Goal: Task Accomplishment & Management: Use online tool/utility

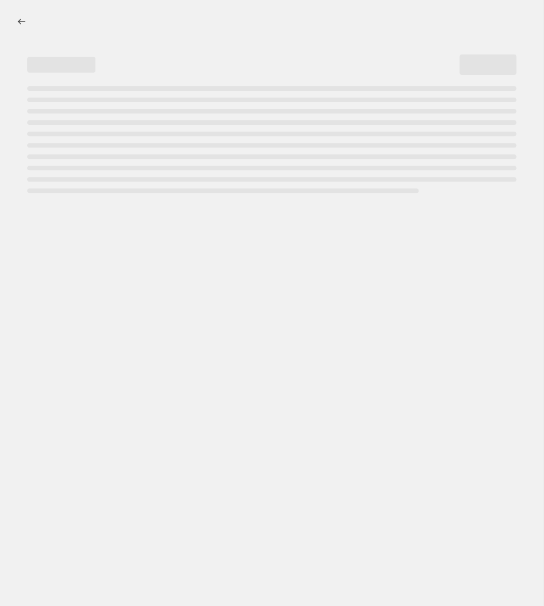
select select "percentage"
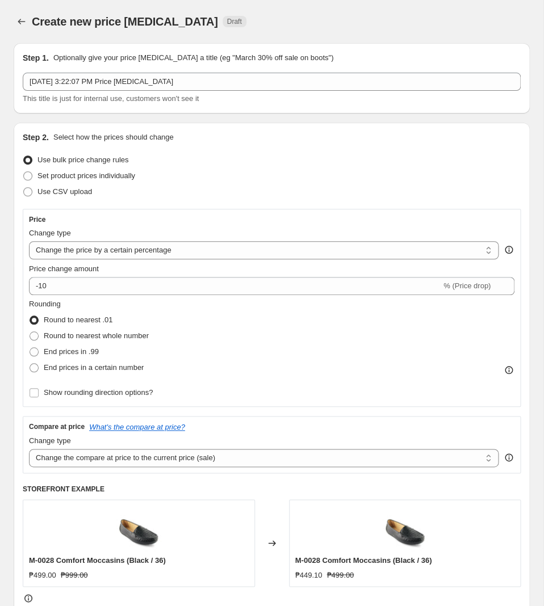
click at [25, 24] on icon "Price change jobs" at bounding box center [21, 21] width 11 height 11
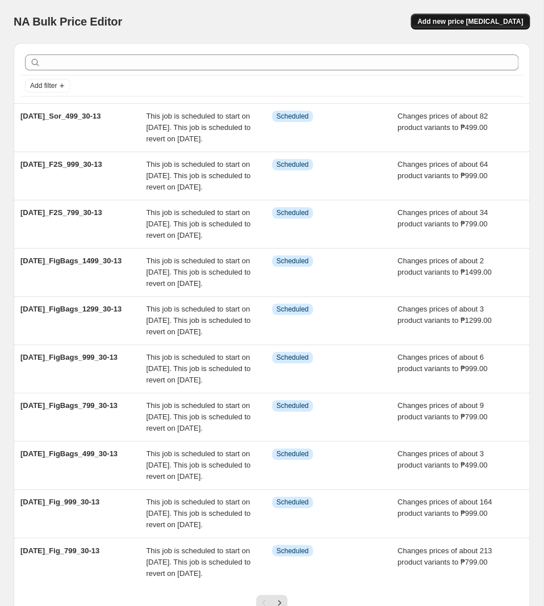
click at [499, 14] on button "Add new price [MEDICAL_DATA]" at bounding box center [470, 22] width 119 height 16
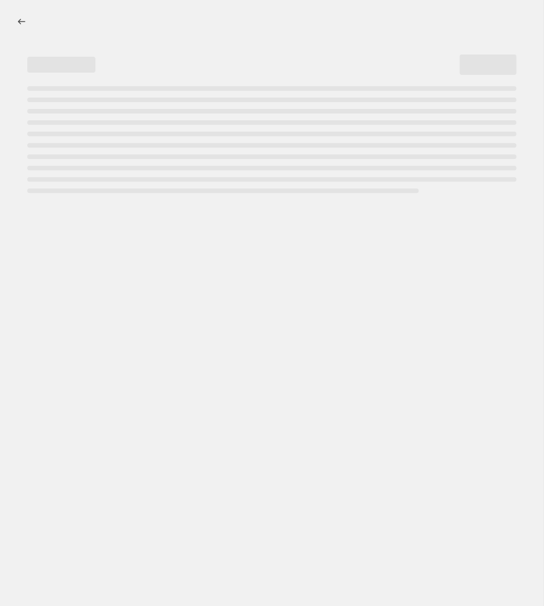
select select "percentage"
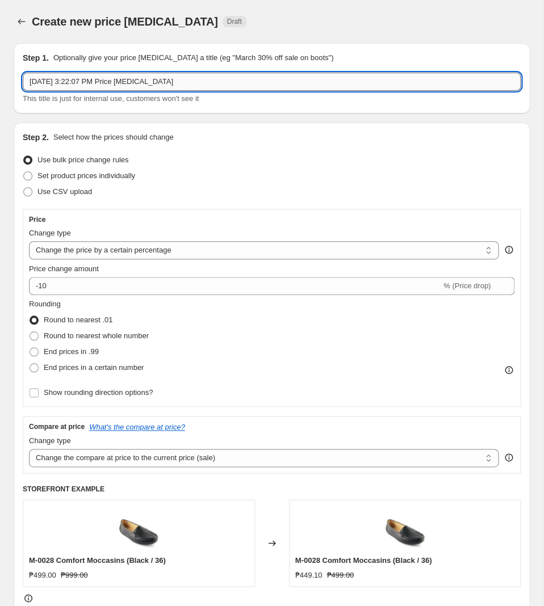
click at [186, 82] on input "[DATE] 3:22:07 PM Price [MEDICAL_DATA]" at bounding box center [272, 82] width 498 height 18
paste input "[DATE]_Sor_799_30-13"
type input "[DATE]_Sor_799_30-13"
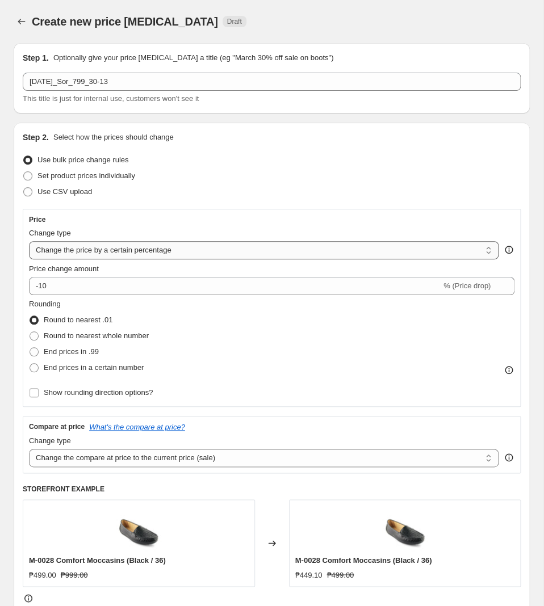
click at [29, 241] on select "Change the price to a certain amount Change the price by a certain amount Chang…" at bounding box center [264, 250] width 470 height 18
select select "to"
click option "Change the price to a certain amount" at bounding box center [0, 0] width 0 height 0
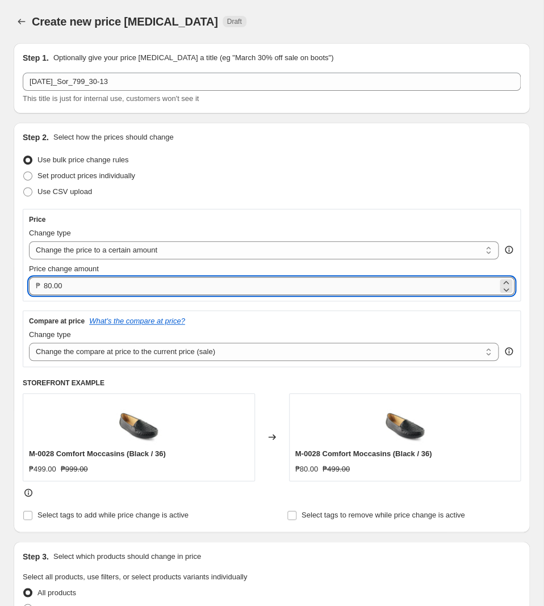
click at [120, 290] on input "80.00" at bounding box center [271, 286] width 454 height 18
type input "799.00"
click at [29, 343] on select "Change the compare at price to the current price (sale) Change the compare at p…" at bounding box center [264, 352] width 470 height 18
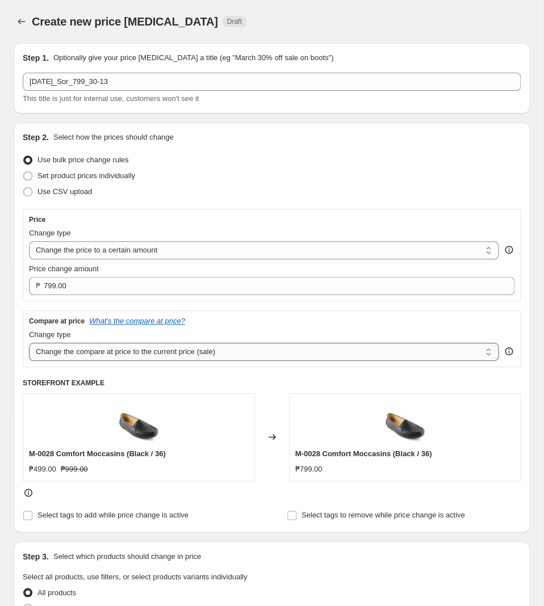
select select "no_change"
click option "Don't change the compare at price" at bounding box center [0, 0] width 0 height 0
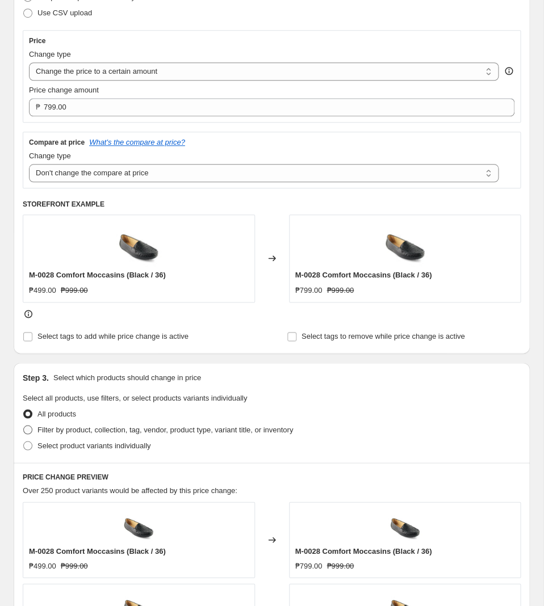
click at [168, 428] on span "Filter by product, collection, tag, vendor, product type, variant title, or inv…" at bounding box center [165, 429] width 256 height 9
click at [24, 426] on input "Filter by product, collection, tag, vendor, product type, variant title, or inv…" at bounding box center [23, 425] width 1 height 1
radio input "true"
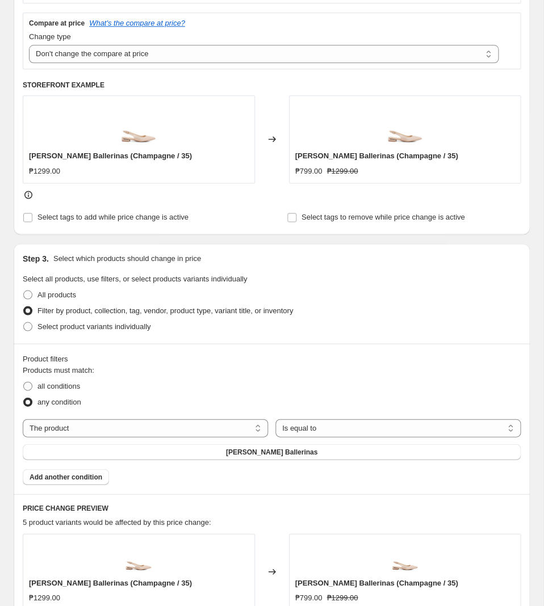
scroll to position [358, 0]
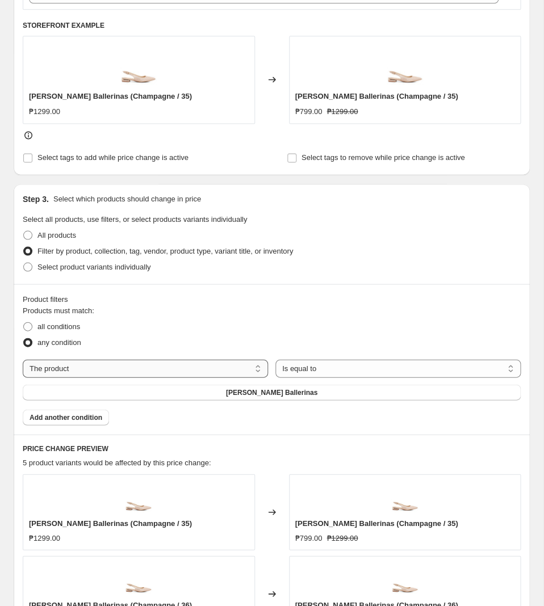
click at [23, 359] on select "The product The product's collection The product's tag The product's vendor The…" at bounding box center [145, 368] width 245 height 18
select select "tag"
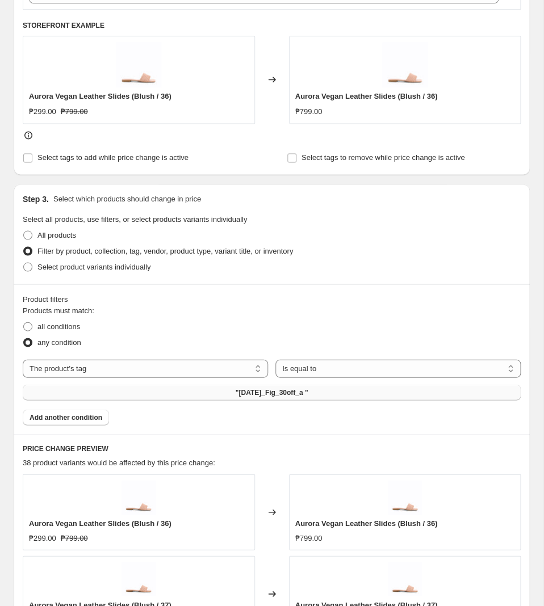
click at [317, 397] on button ""[DATE]_Fig_30off_a "" at bounding box center [272, 392] width 498 height 16
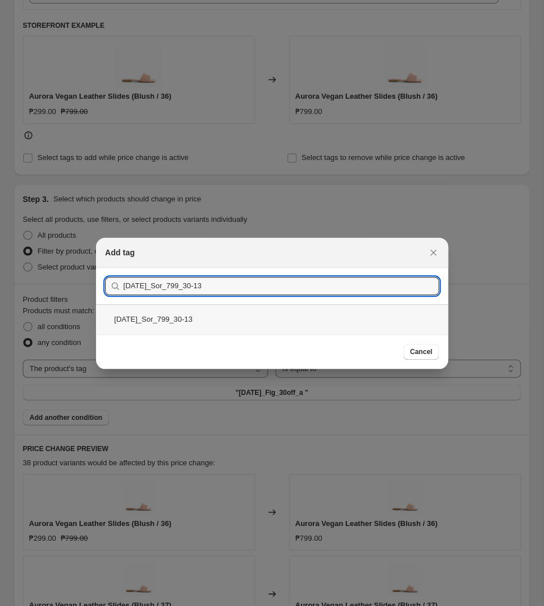
type input "[DATE]_Sor_799_30-13"
click at [239, 319] on div "[DATE]_Sor_799_30-13" at bounding box center [272, 319] width 352 height 30
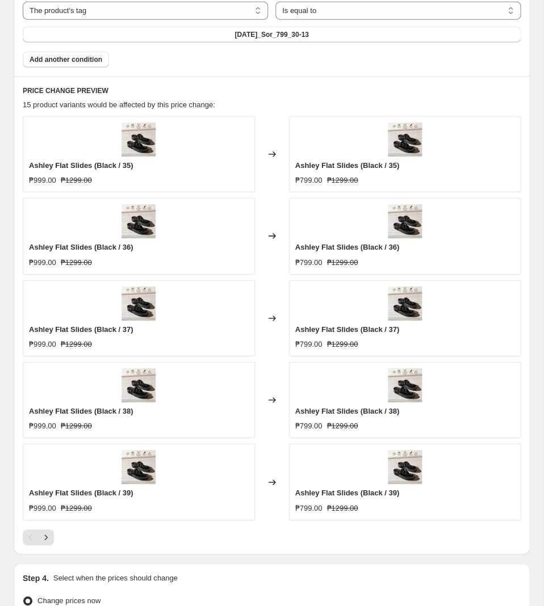
scroll to position [775, 0]
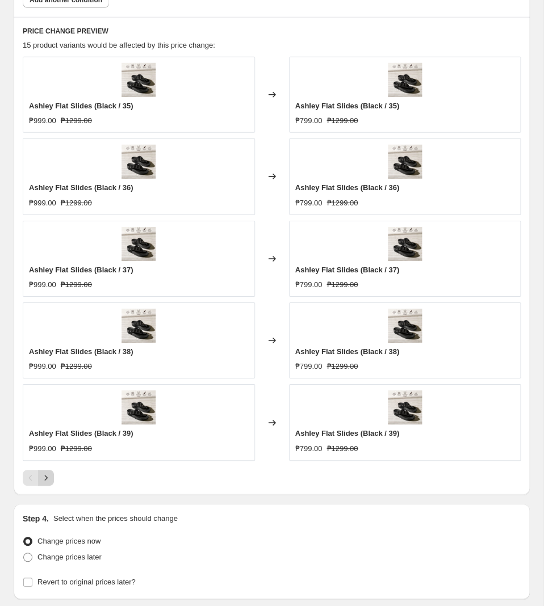
click at [45, 484] on icon "Next" at bounding box center [45, 477] width 11 height 11
click at [45, 485] on div "Pagination" at bounding box center [46, 478] width 16 height 16
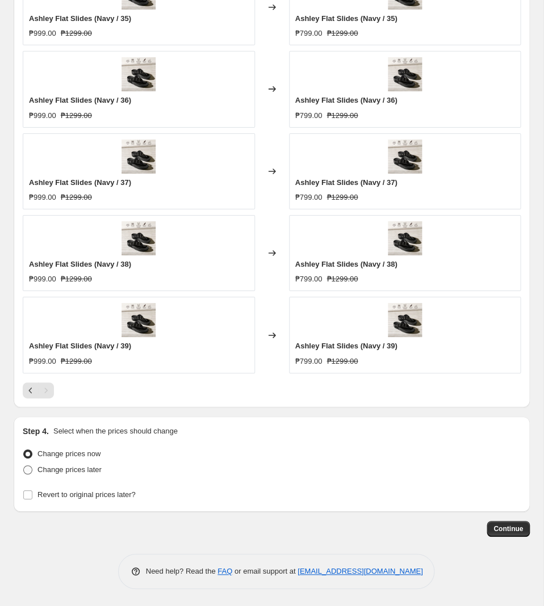
click at [70, 468] on span "Change prices later" at bounding box center [69, 470] width 64 height 9
click at [24, 466] on input "Change prices later" at bounding box center [23, 466] width 1 height 1
radio input "true"
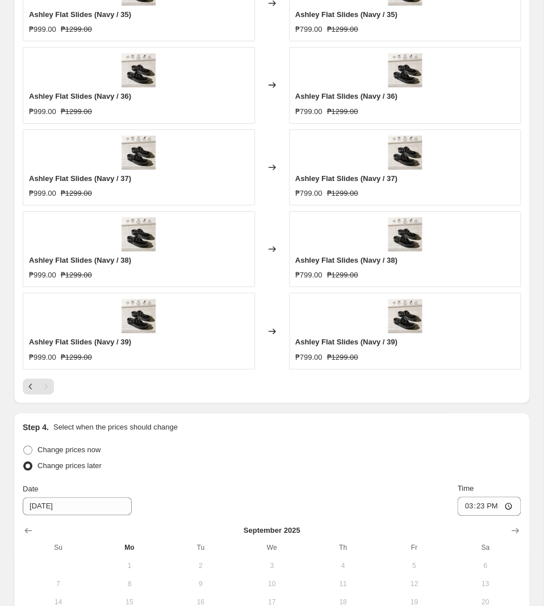
scroll to position [1060, 0]
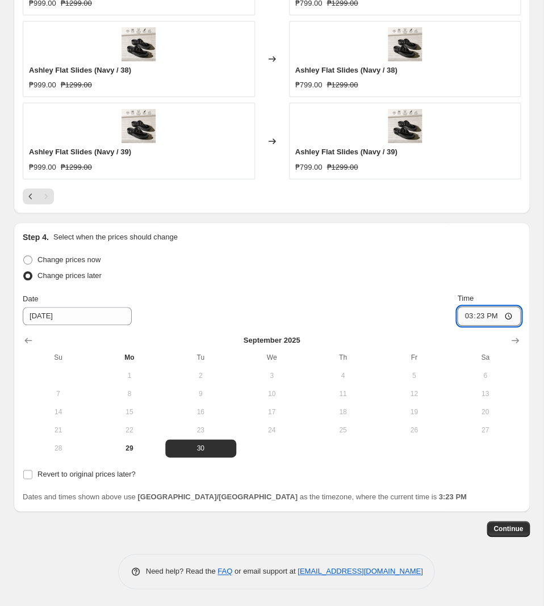
click at [475, 312] on input "15:23" at bounding box center [489, 316] width 64 height 19
type input "11:00"
click at [90, 478] on span "Revert to original prices later?" at bounding box center [86, 474] width 98 height 9
click at [32, 478] on input "Revert to original prices later?" at bounding box center [27, 474] width 9 height 9
checkbox input "true"
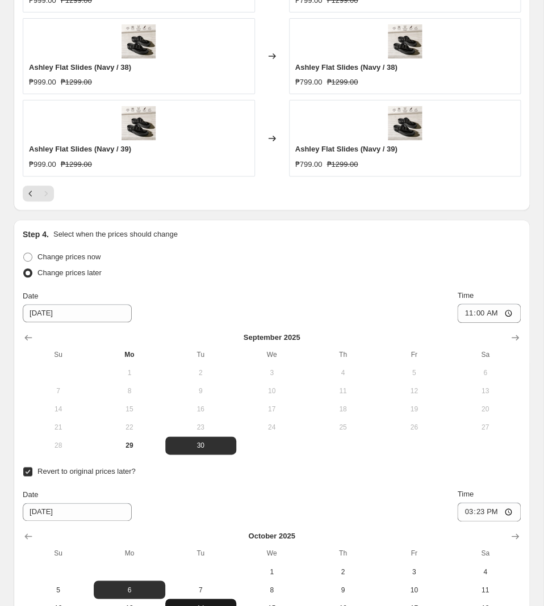
scroll to position [1232, 0]
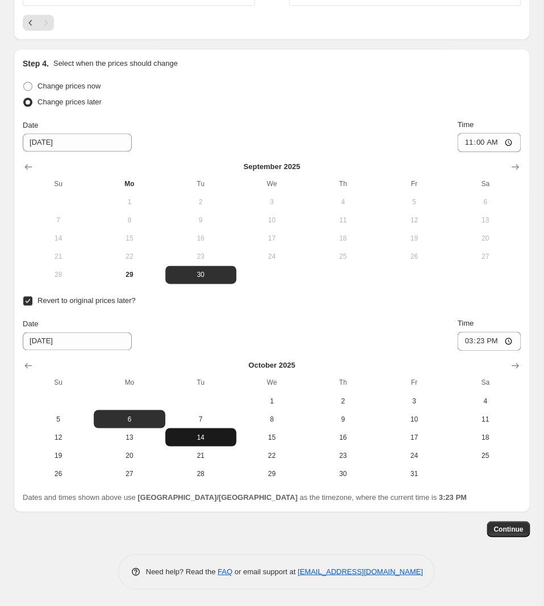
click at [217, 443] on button "14" at bounding box center [200, 437] width 71 height 18
type input "[DATE]"
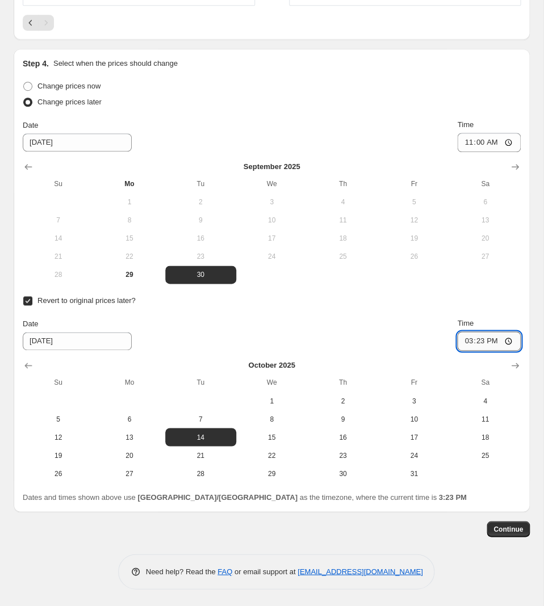
click at [483, 341] on input "15:23" at bounding box center [489, 341] width 64 height 19
type input "10:00"
click at [514, 528] on span "Continue" at bounding box center [508, 529] width 30 height 9
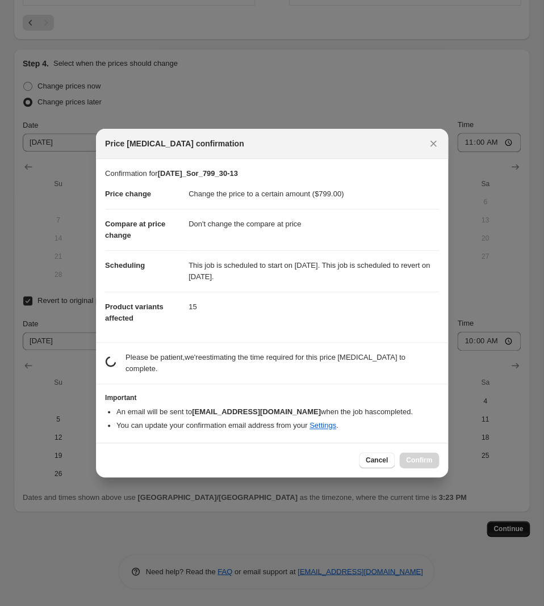
scroll to position [0, 0]
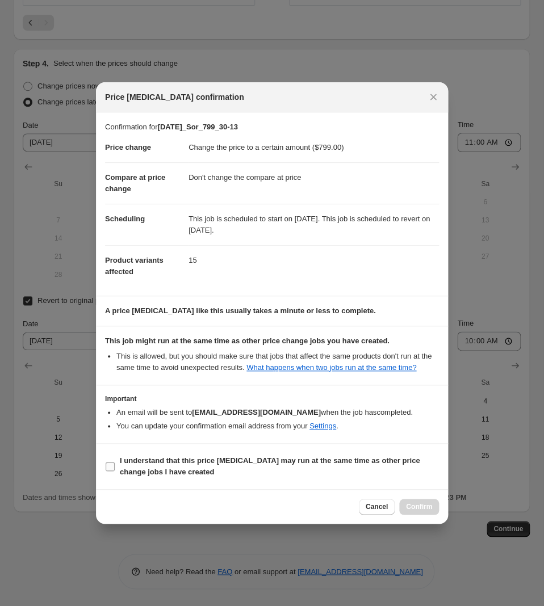
click at [192, 470] on span "I understand that this price [MEDICAL_DATA] may run at the same time as other p…" at bounding box center [279, 466] width 319 height 23
click at [115, 470] on input "I understand that this price [MEDICAL_DATA] may run at the same time as other p…" at bounding box center [110, 466] width 9 height 9
checkbox input "true"
drag, startPoint x: 428, startPoint y: 507, endPoint x: 423, endPoint y: 510, distance: 6.1
click at [426, 507] on span "Confirm" at bounding box center [419, 507] width 26 height 9
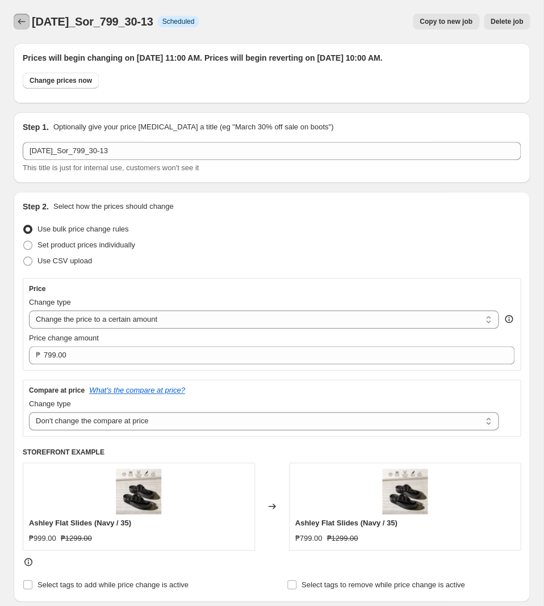
click at [19, 24] on icon "Price change jobs" at bounding box center [21, 21] width 11 height 11
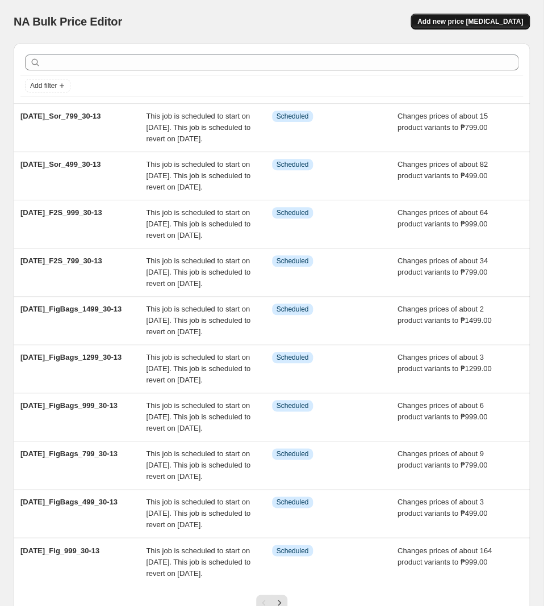
click at [476, 26] on button "Add new price [MEDICAL_DATA]" at bounding box center [470, 22] width 119 height 16
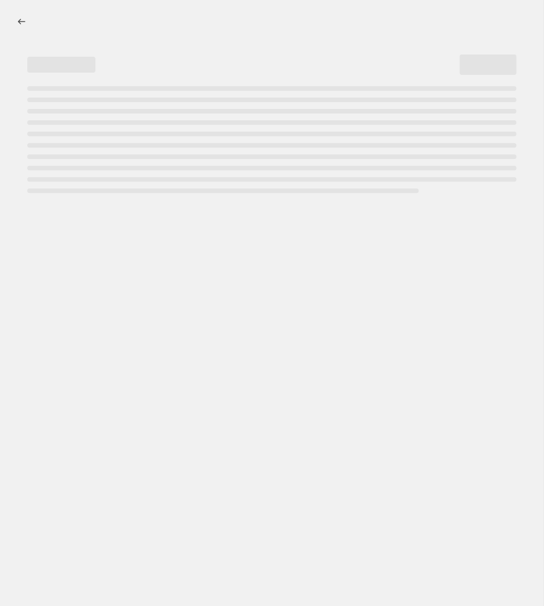
select select "percentage"
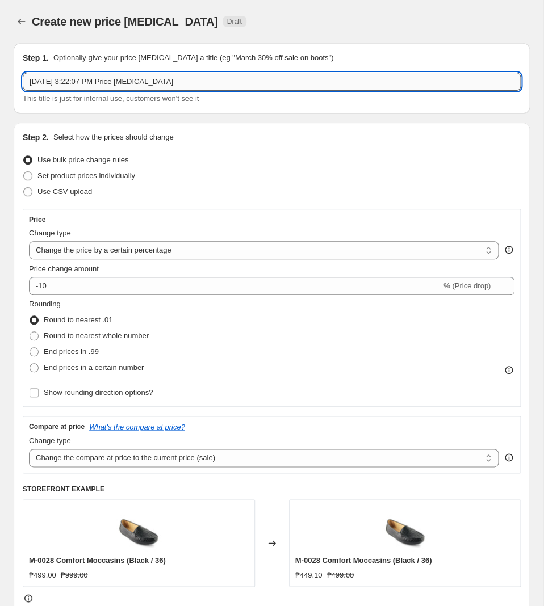
click at [256, 79] on input "[DATE] 3:22:07 PM Price [MEDICAL_DATA]" at bounding box center [272, 82] width 498 height 18
paste input "[DATE]_Sor_999_30-13"
type input "[DATE]_Sor_999_30-13"
click at [29, 241] on select "Change the price to a certain amount Change the price by a certain amount Chang…" at bounding box center [264, 250] width 470 height 18
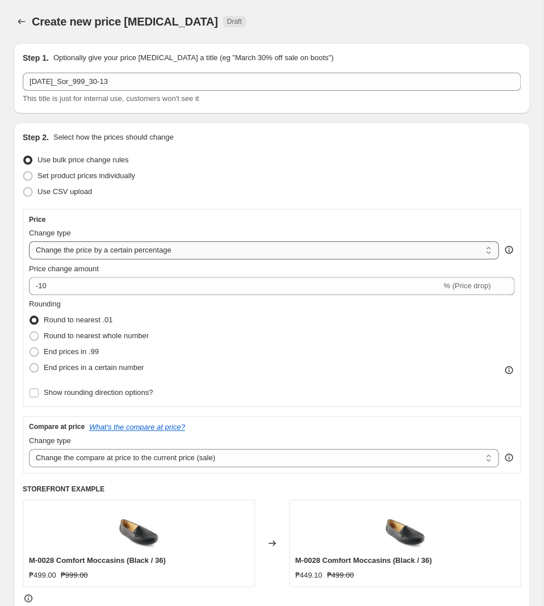
select select "to"
click option "Change the price to a certain amount" at bounding box center [0, 0] width 0 height 0
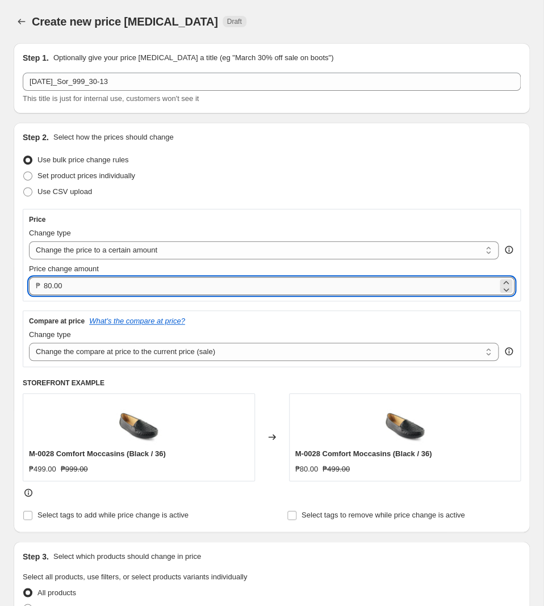
click at [138, 284] on input "80.00" at bounding box center [271, 286] width 454 height 18
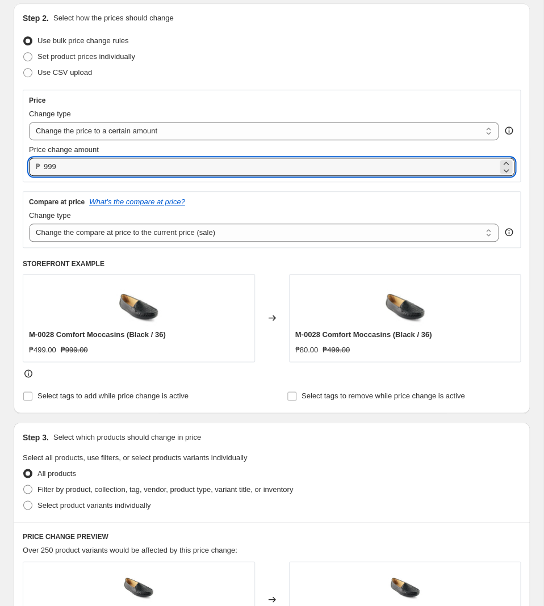
scroll to position [179, 0]
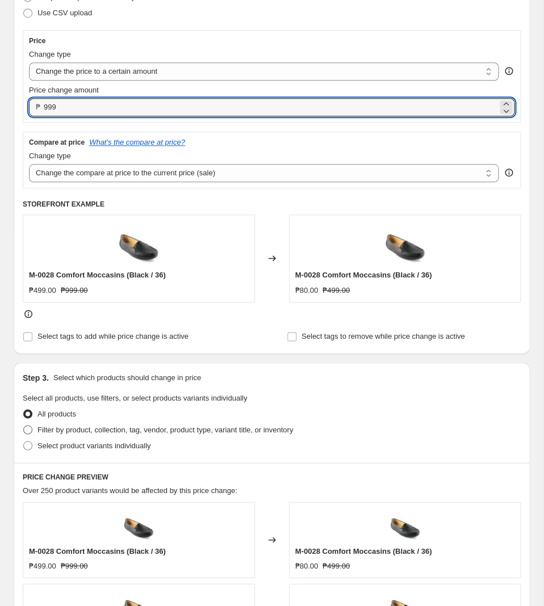
type input "999.00"
click at [150, 433] on span "Filter by product, collection, tag, vendor, product type, variant title, or inv…" at bounding box center [165, 429] width 256 height 9
click at [24, 426] on input "Filter by product, collection, tag, vendor, product type, variant title, or inv…" at bounding box center [23, 425] width 1 height 1
radio input "true"
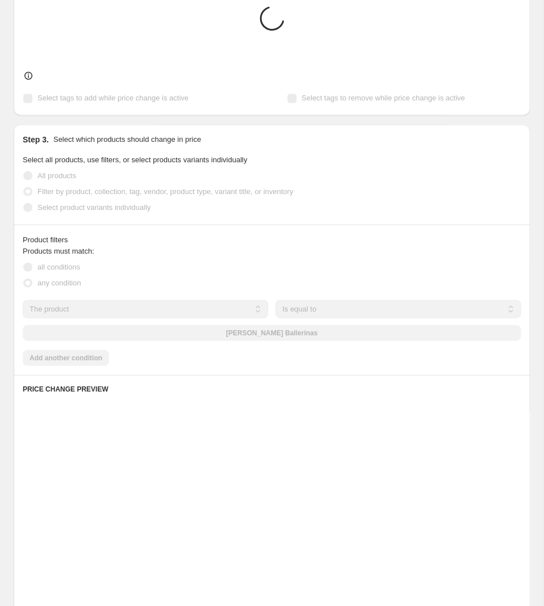
scroll to position [537, 0]
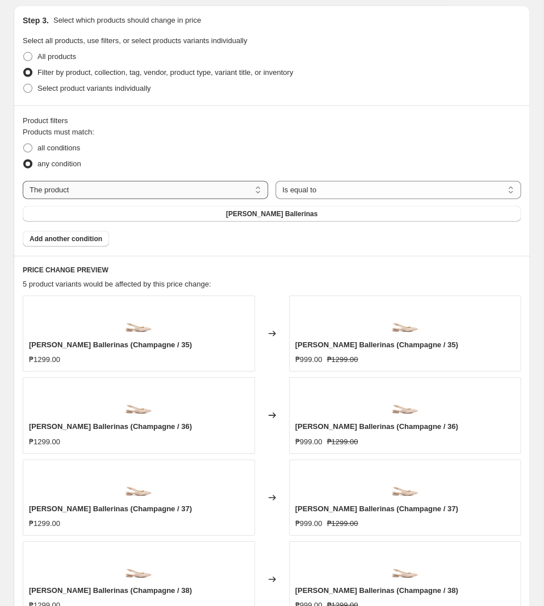
click at [23, 181] on select "The product The product's collection The product's tag The product's vendor The…" at bounding box center [145, 190] width 245 height 18
select select "tag"
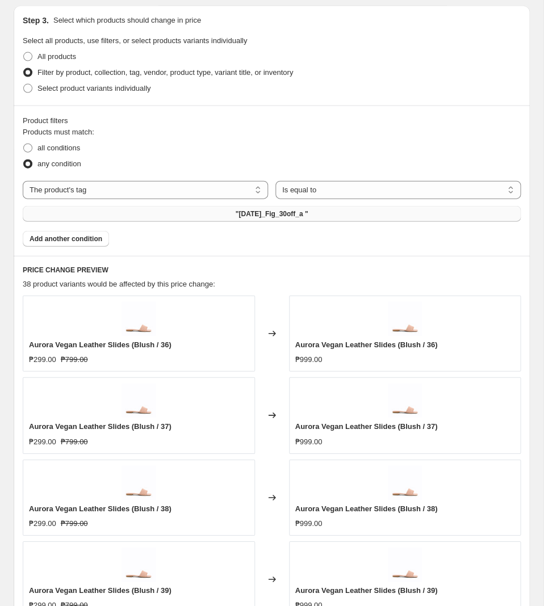
click at [297, 216] on span ""[DATE]_Fig_30off_a "" at bounding box center [272, 213] width 73 height 9
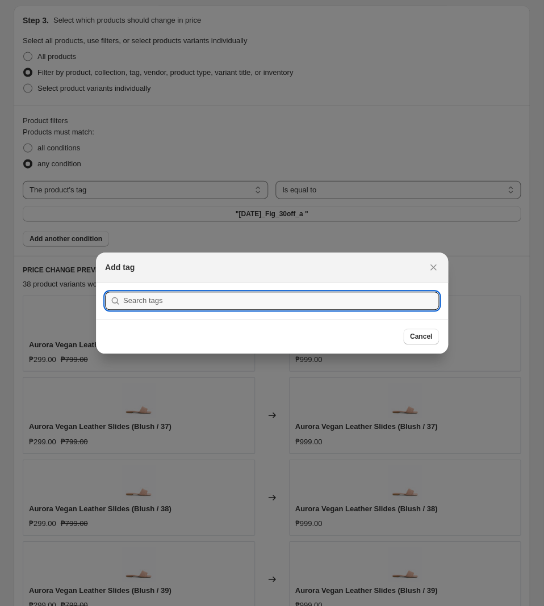
paste input "[DATE]_Sor_999_30-13"
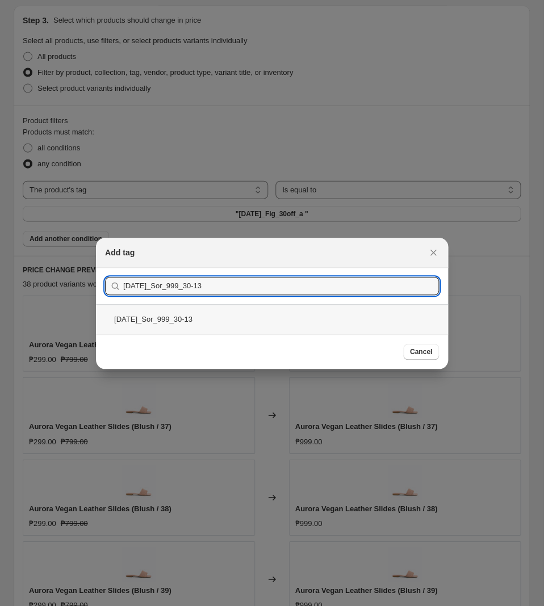
type input "[DATE]_Sor_999_30-13"
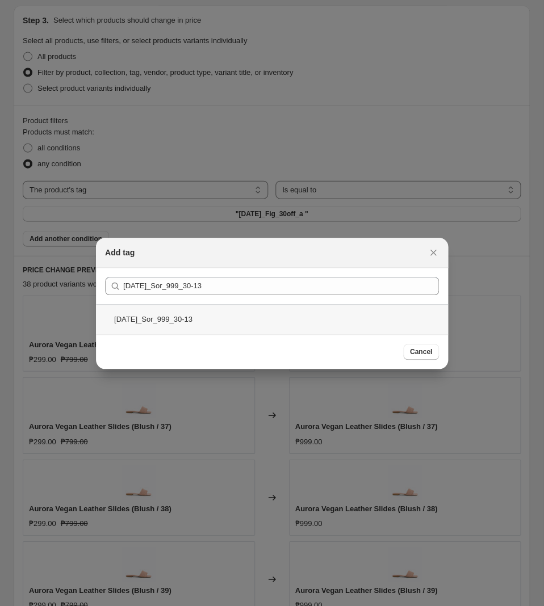
click at [239, 320] on div "[DATE]_Sor_999_30-13" at bounding box center [272, 319] width 352 height 30
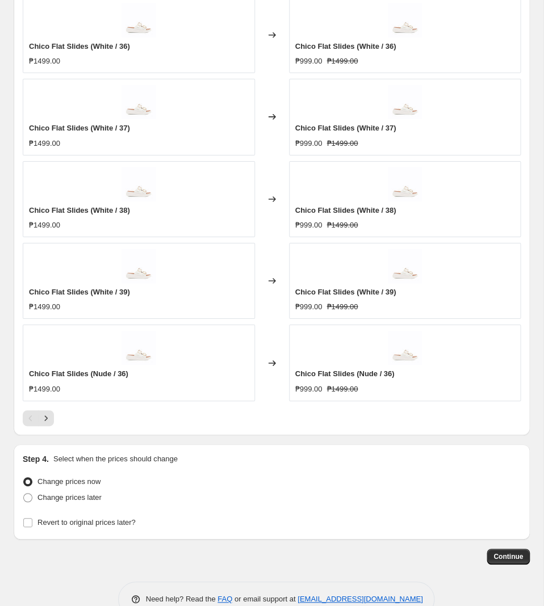
scroll to position [866, 0]
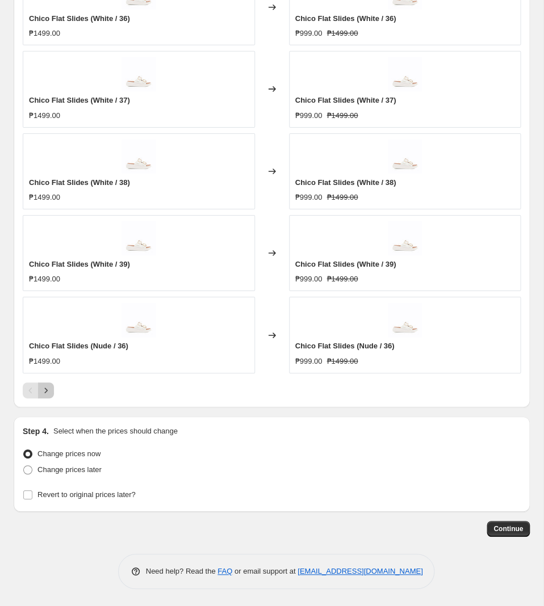
click at [48, 390] on icon "Next" at bounding box center [45, 390] width 11 height 11
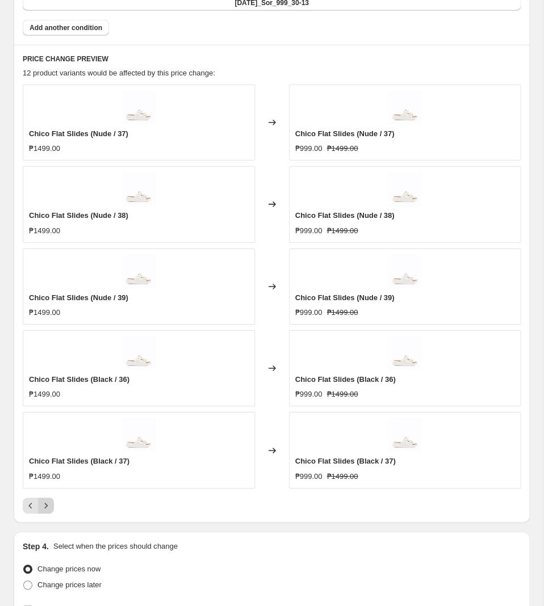
click at [49, 510] on icon "Next" at bounding box center [45, 505] width 11 height 11
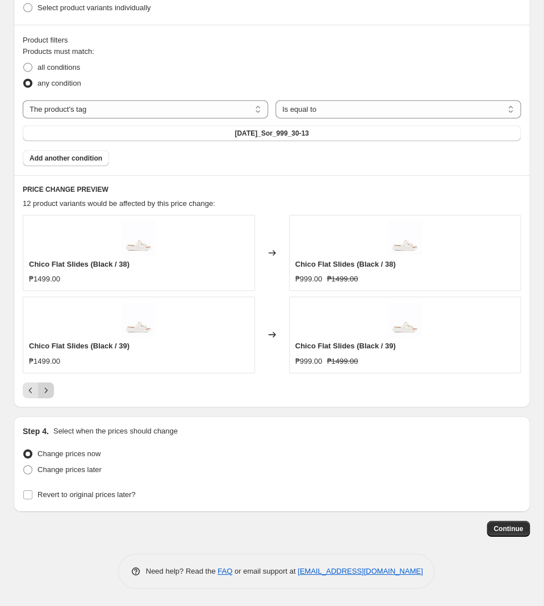
scroll to position [619, 0]
click at [68, 473] on span "Change prices later" at bounding box center [69, 470] width 64 height 9
click at [24, 466] on input "Change prices later" at bounding box center [23, 466] width 1 height 1
radio input "true"
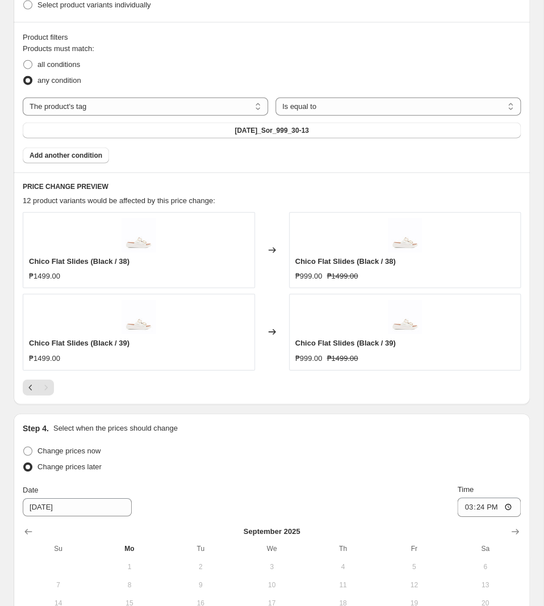
scroll to position [798, 0]
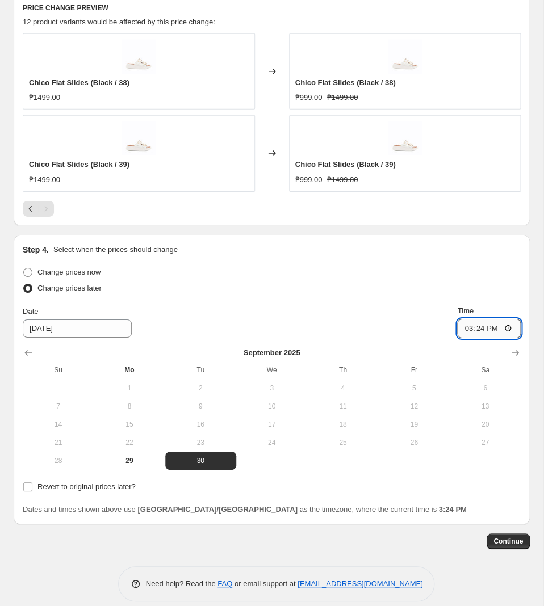
click at [476, 332] on input "15:24" at bounding box center [489, 328] width 64 height 19
type input "11:00"
click at [124, 491] on span "Revert to original prices later?" at bounding box center [86, 487] width 98 height 9
click at [32, 491] on input "Revert to original prices later?" at bounding box center [27, 487] width 9 height 9
checkbox input "true"
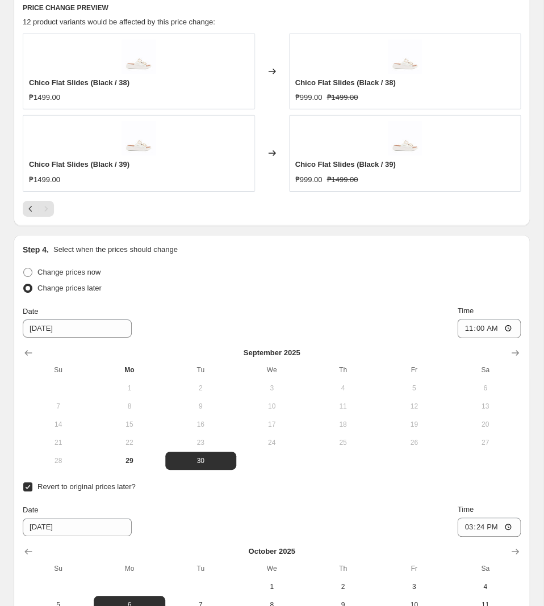
scroll to position [985, 0]
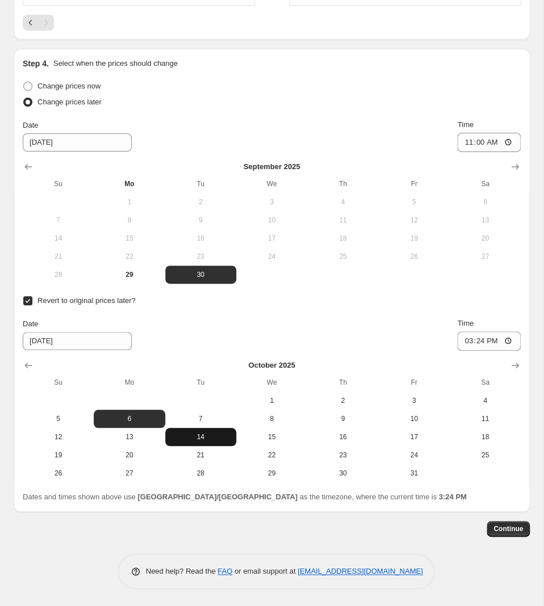
click at [206, 439] on span "14" at bounding box center [201, 437] width 62 height 9
type input "[DATE]"
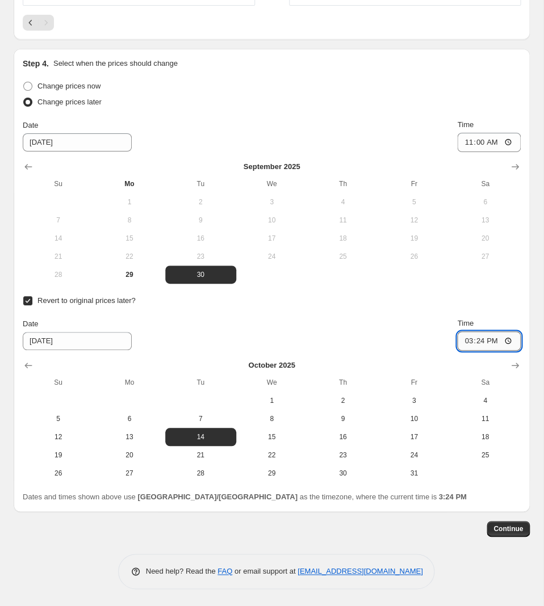
click at [478, 335] on input "15:24" at bounding box center [489, 341] width 64 height 19
type input "10:00"
click at [505, 533] on span "Continue" at bounding box center [508, 529] width 30 height 9
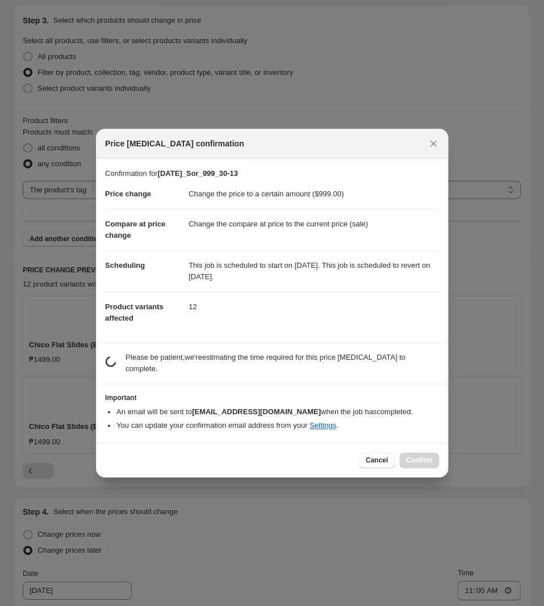
scroll to position [0, 0]
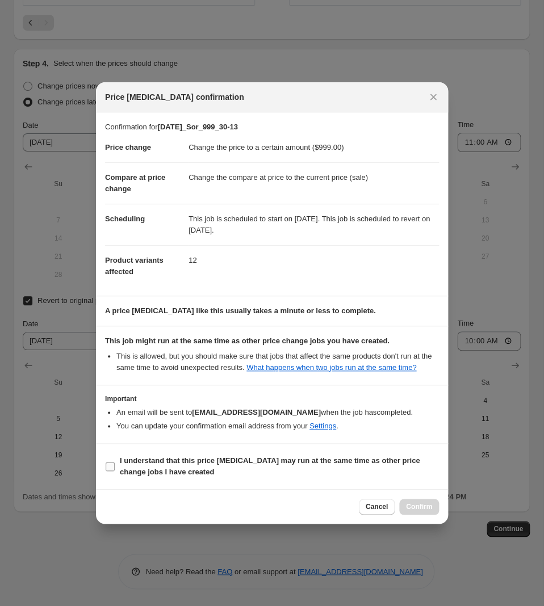
click at [213, 466] on b "I understand that this price [MEDICAL_DATA] may run at the same time as other p…" at bounding box center [270, 467] width 300 height 20
click at [115, 466] on input "I understand that this price [MEDICAL_DATA] may run at the same time as other p…" at bounding box center [110, 466] width 9 height 9
checkbox input "true"
click at [414, 503] on button "Confirm" at bounding box center [419, 507] width 40 height 16
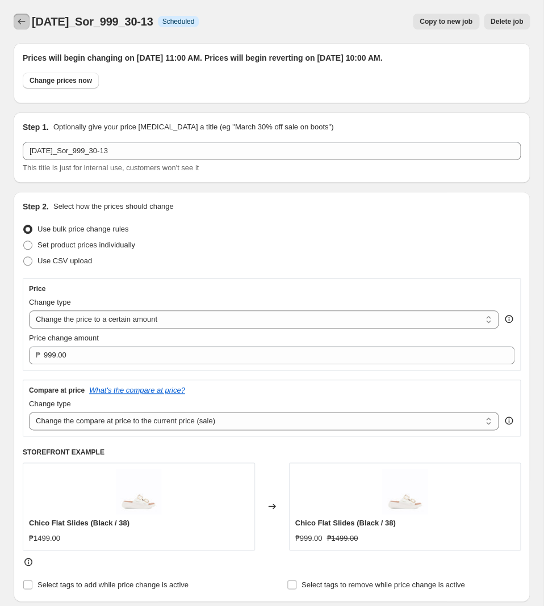
click at [16, 16] on button "Price change jobs" at bounding box center [22, 22] width 16 height 16
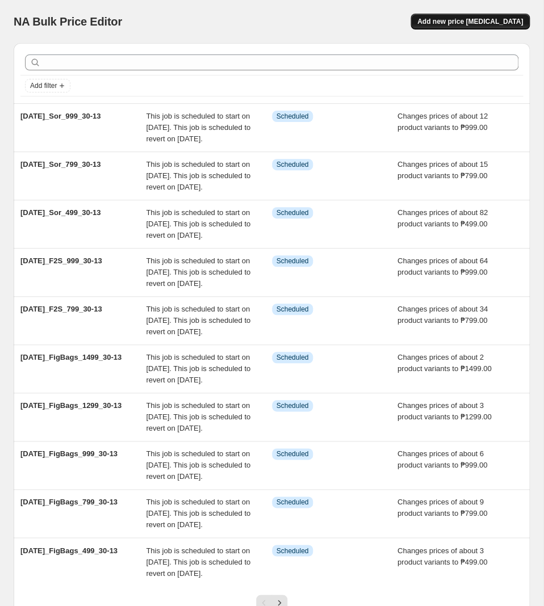
click at [446, 25] on span "Add new price [MEDICAL_DATA]" at bounding box center [470, 21] width 106 height 9
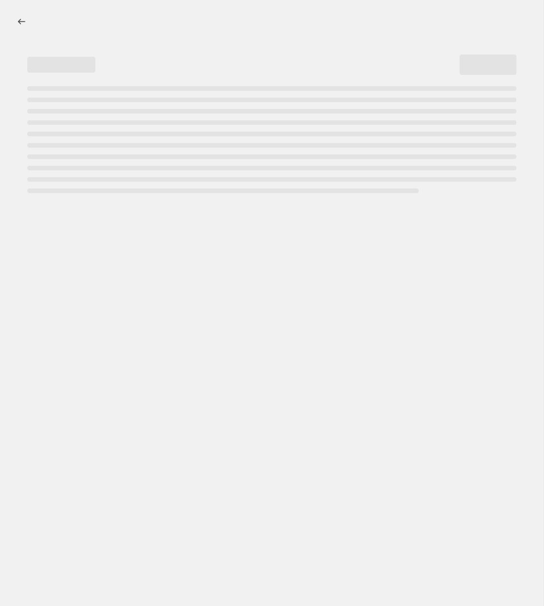
select select "percentage"
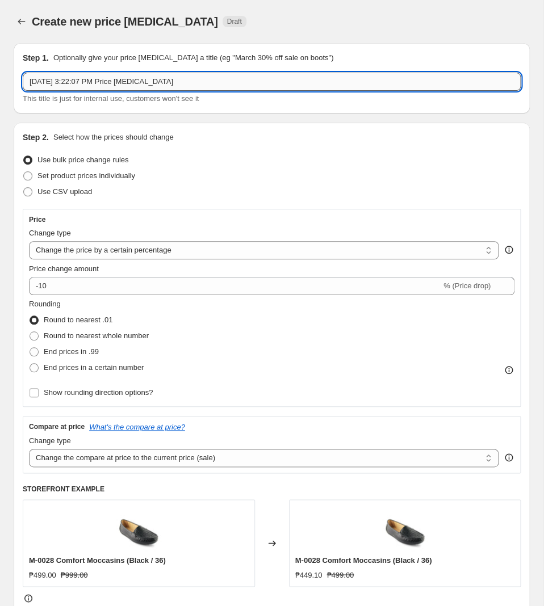
click at [263, 86] on input "[DATE] 3:22:07 PM Price [MEDICAL_DATA]" at bounding box center [272, 82] width 498 height 18
paste input "[DATE]_Shu_499_30-13"
type input "[DATE]_Shu_499_30-13"
click at [149, 241] on div "Change type Change the price to a certain amount Change the price by a certain …" at bounding box center [264, 244] width 470 height 32
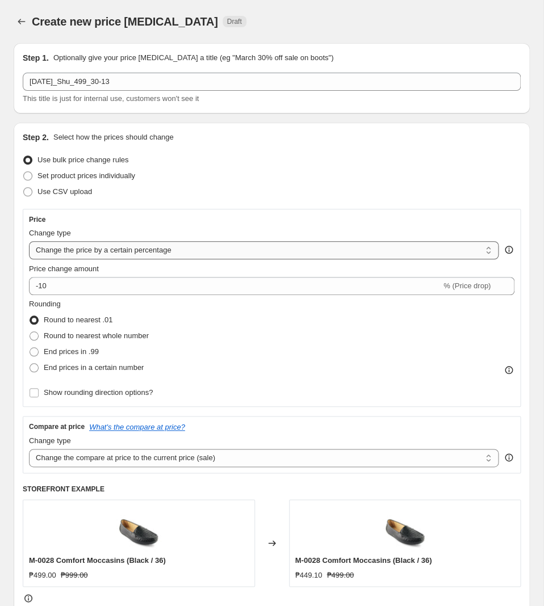
click at [29, 241] on select "Change the price to a certain amount Change the price by a certain amount Chang…" at bounding box center [264, 250] width 470 height 18
select select "to"
click option "Change the price to a certain amount" at bounding box center [0, 0] width 0 height 0
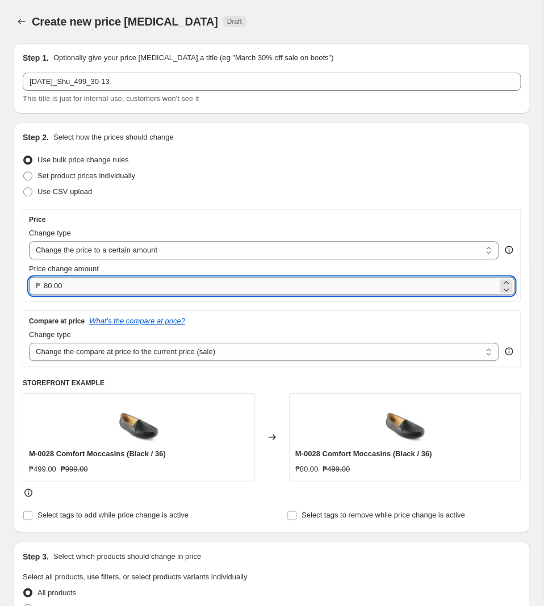
click at [138, 290] on input "80.00" at bounding box center [271, 286] width 454 height 18
type input "499.00"
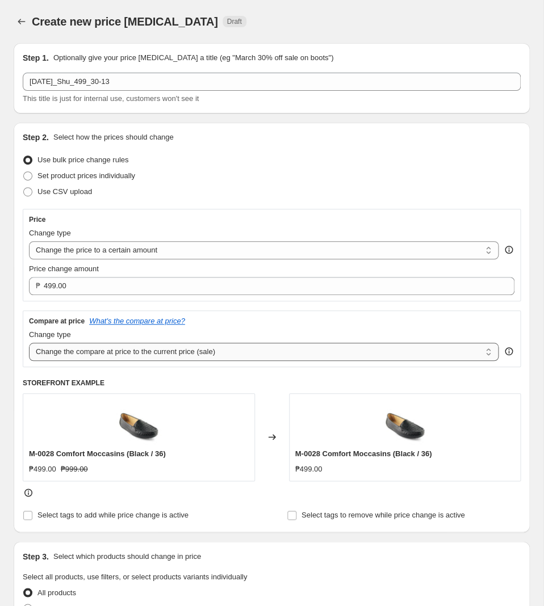
select select "no_change"
click option "Don't change the compare at price" at bounding box center [0, 0] width 0 height 0
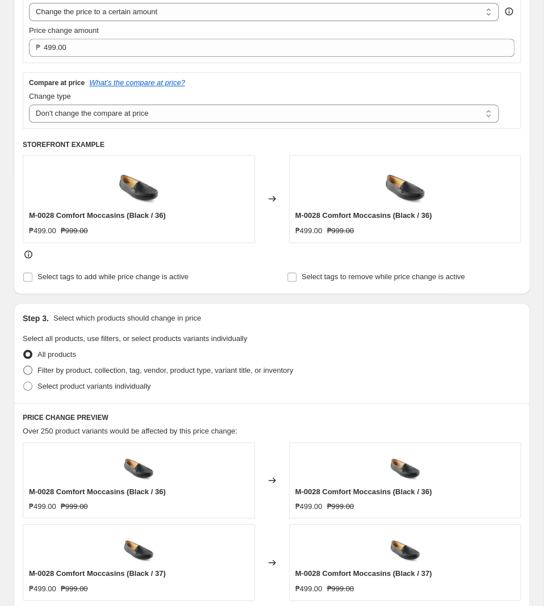
click at [150, 374] on span "Filter by product, collection, tag, vendor, product type, variant title, or inv…" at bounding box center [165, 370] width 256 height 9
click at [24, 366] on input "Filter by product, collection, tag, vendor, product type, variant title, or inv…" at bounding box center [23, 366] width 1 height 1
radio input "true"
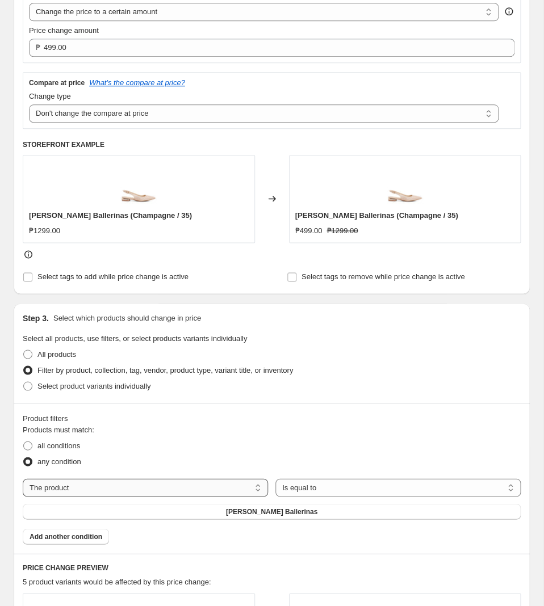
click at [23, 479] on select "The product The product's collection The product's tag The product's vendor The…" at bounding box center [145, 488] width 245 height 18
select select "tag"
click at [252, 511] on span ""[DATE]_Fig_30off_a "" at bounding box center [272, 511] width 73 height 9
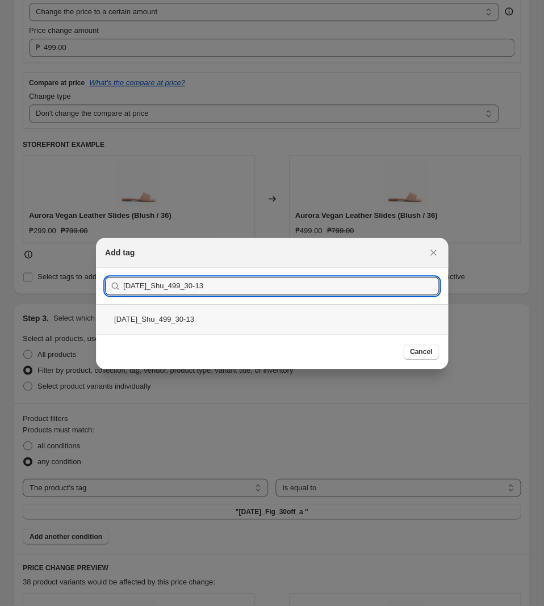
type input "[DATE]_Shu_499_30-13"
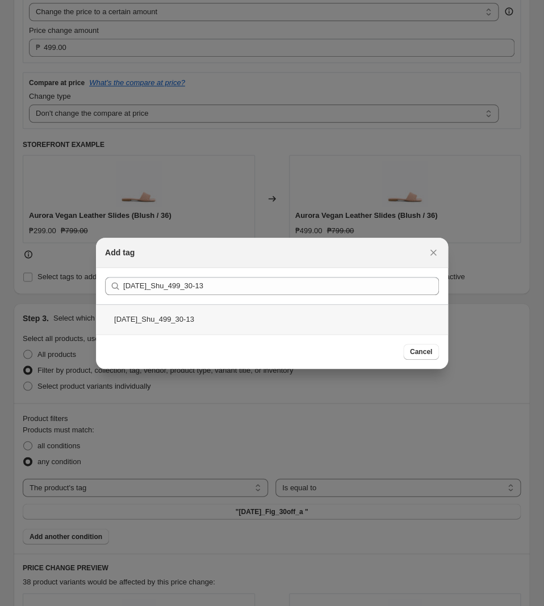
click at [275, 320] on div "[DATE]_Shu_499_30-13" at bounding box center [272, 319] width 352 height 30
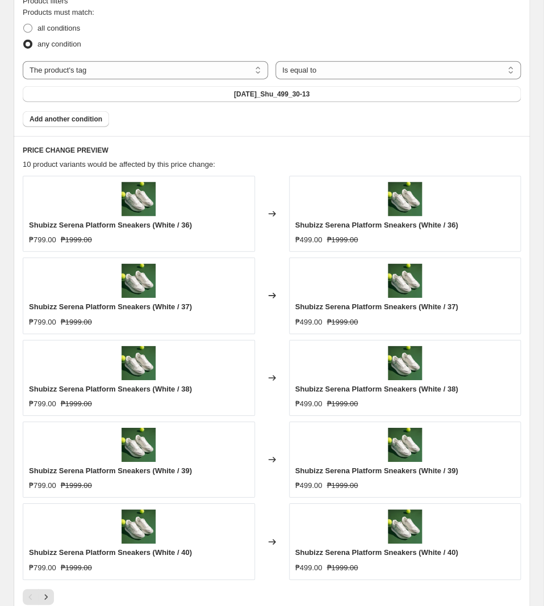
scroll to position [715, 0]
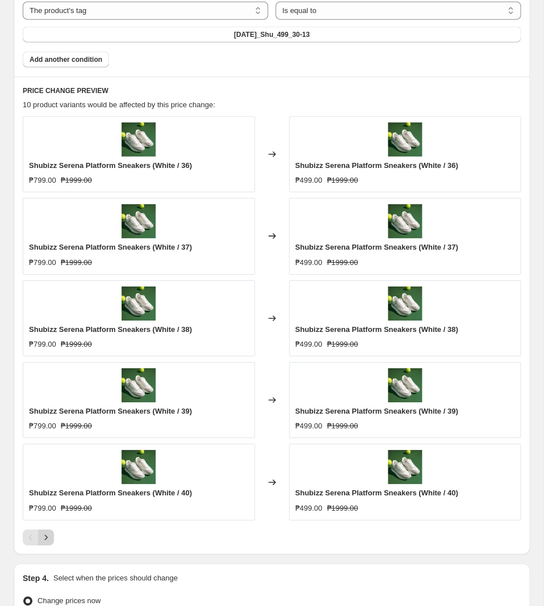
click at [51, 543] on icon "Next" at bounding box center [45, 537] width 11 height 11
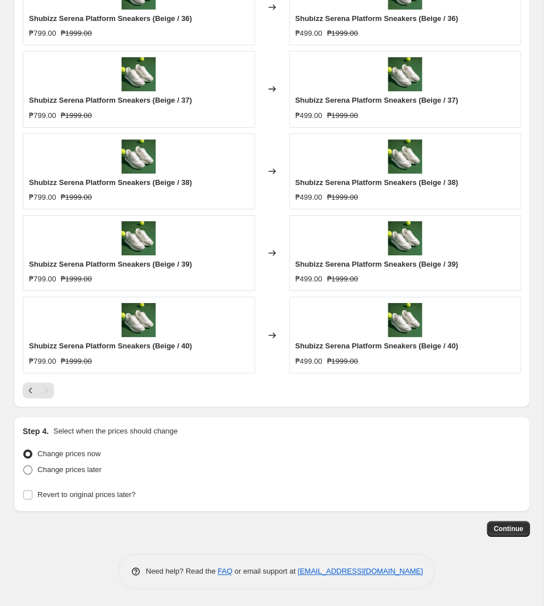
click at [82, 471] on span "Change prices later" at bounding box center [69, 470] width 64 height 9
click at [24, 466] on input "Change prices later" at bounding box center [23, 466] width 1 height 1
radio input "true"
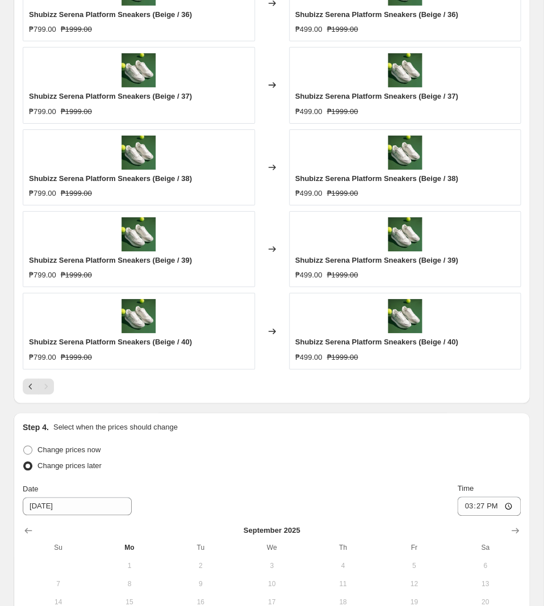
scroll to position [1060, 0]
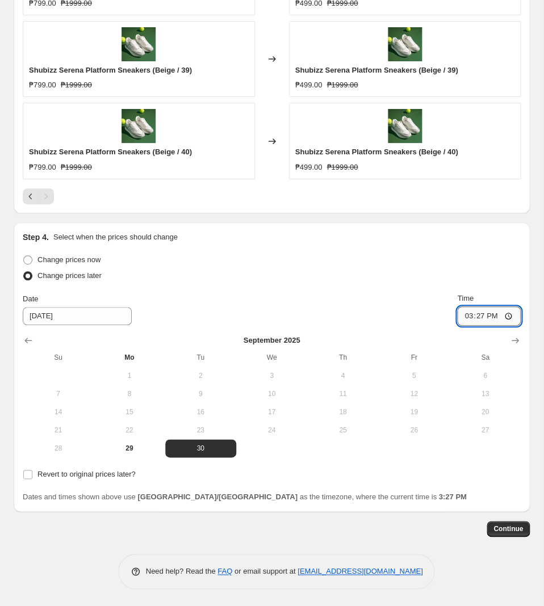
click at [476, 320] on input "15:27" at bounding box center [489, 316] width 64 height 19
type input "11:00"
click at [102, 476] on span "Revert to original prices later?" at bounding box center [86, 474] width 98 height 9
click at [32, 476] on input "Revert to original prices later?" at bounding box center [27, 474] width 9 height 9
checkbox input "true"
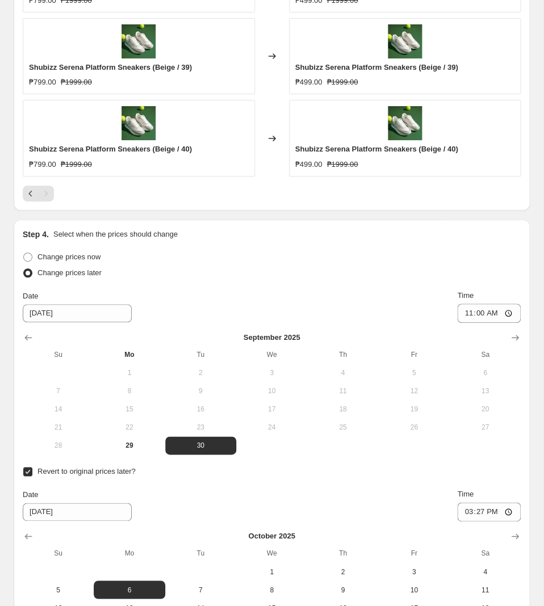
scroll to position [1232, 0]
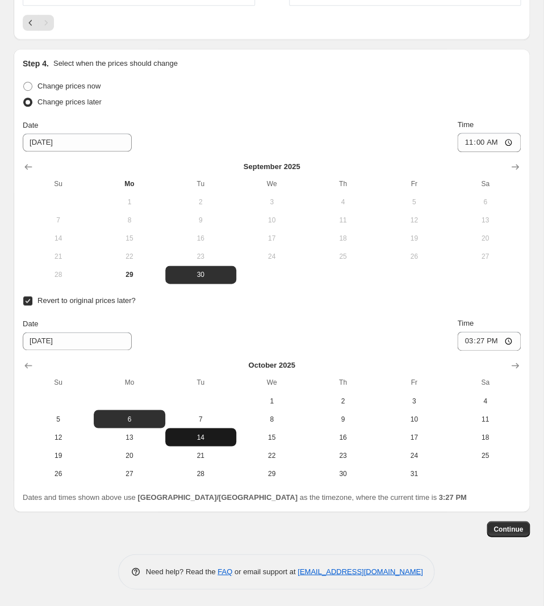
click at [207, 437] on span "14" at bounding box center [201, 437] width 62 height 9
type input "[DATE]"
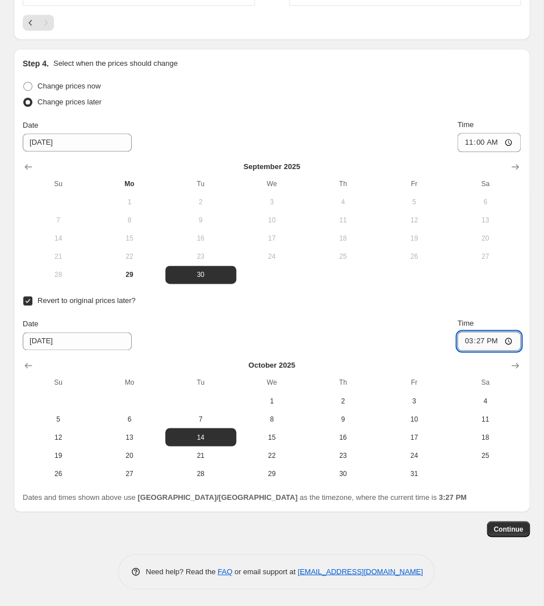
click at [474, 341] on input "15:27" at bounding box center [489, 341] width 64 height 19
type input "10:00"
click at [527, 521] on button "Continue" at bounding box center [508, 529] width 43 height 16
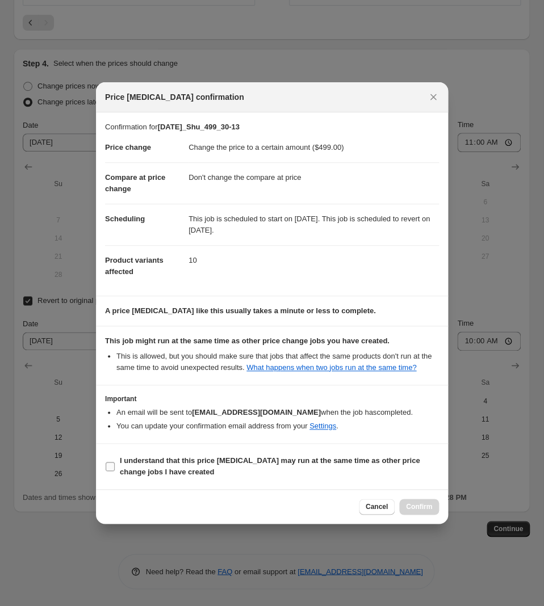
click at [236, 469] on span "I understand that this price [MEDICAL_DATA] may run at the same time as other p…" at bounding box center [279, 466] width 319 height 23
click at [115, 469] on input "I understand that this price [MEDICAL_DATA] may run at the same time as other p…" at bounding box center [110, 466] width 9 height 9
checkbox input "true"
click at [425, 510] on span "Confirm" at bounding box center [419, 507] width 26 height 9
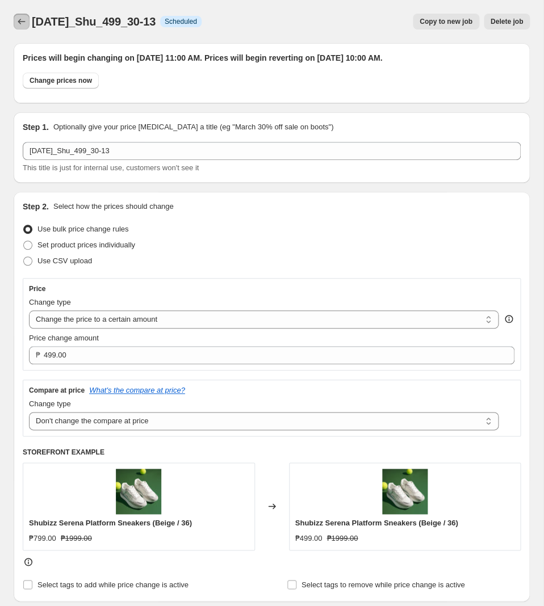
click at [19, 25] on icon "Price change jobs" at bounding box center [21, 21] width 11 height 11
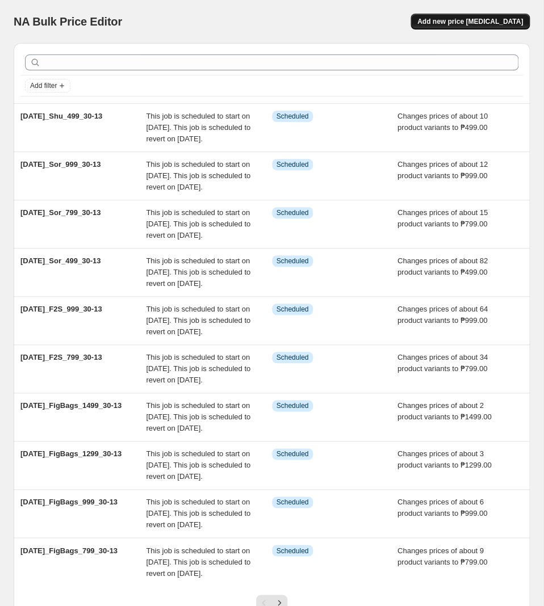
click at [446, 26] on span "Add new price [MEDICAL_DATA]" at bounding box center [470, 21] width 106 height 9
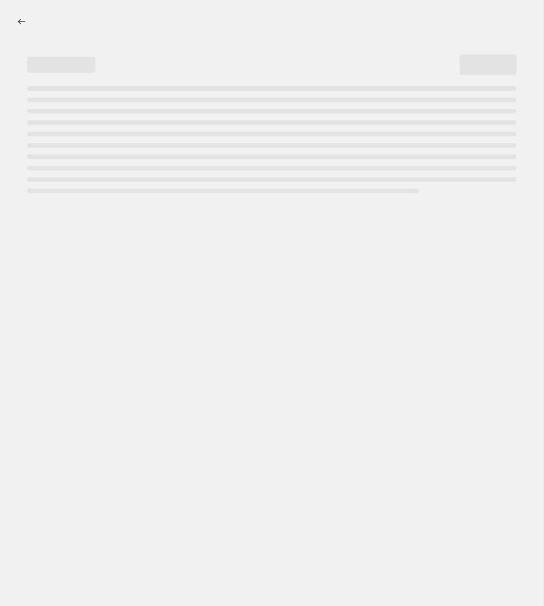
select select "percentage"
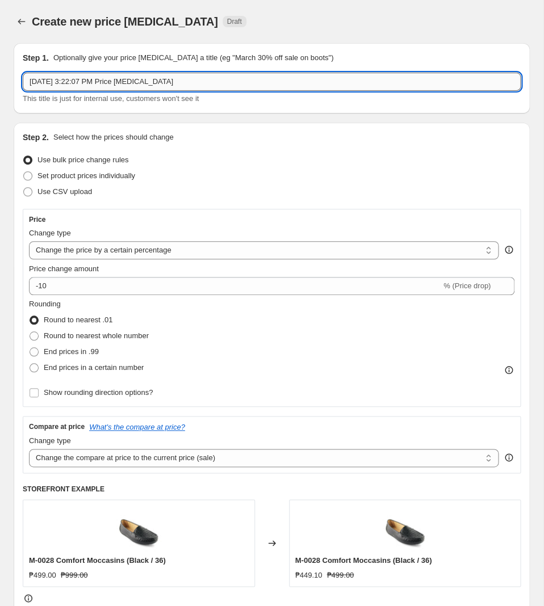
click at [226, 78] on input "[DATE] 3:22:07 PM Price [MEDICAL_DATA]" at bounding box center [272, 82] width 498 height 18
paste input "[DATE]_Shu_799_30-13"
type input "[DATE]_Shu_799_30-13"
click at [29, 241] on select "Change the price to a certain amount Change the price by a certain amount Chang…" at bounding box center [264, 250] width 470 height 18
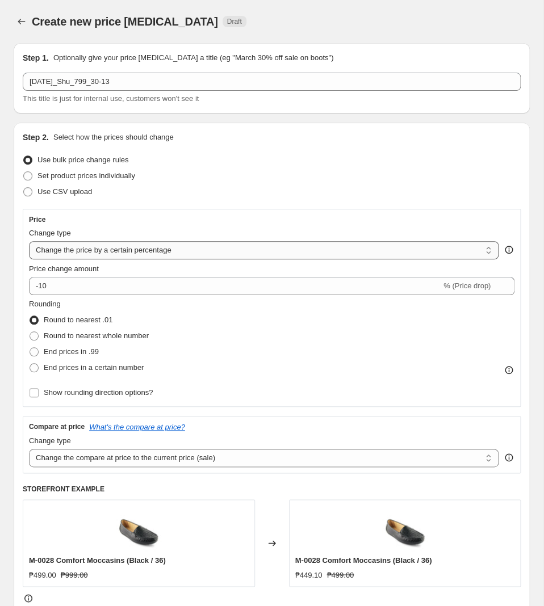
select select "to"
click option "Change the price to a certain amount" at bounding box center [0, 0] width 0 height 0
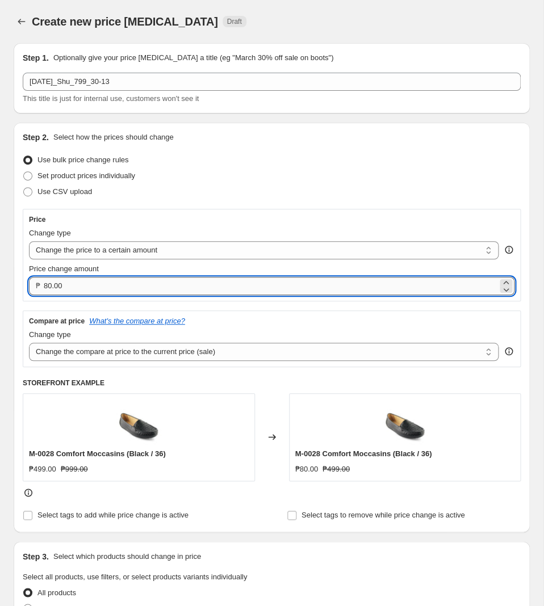
click at [121, 283] on input "80.00" at bounding box center [271, 286] width 454 height 18
type input "799.00"
click at [29, 343] on select "Change the compare at price to the current price (sale) Change the compare at p…" at bounding box center [264, 352] width 470 height 18
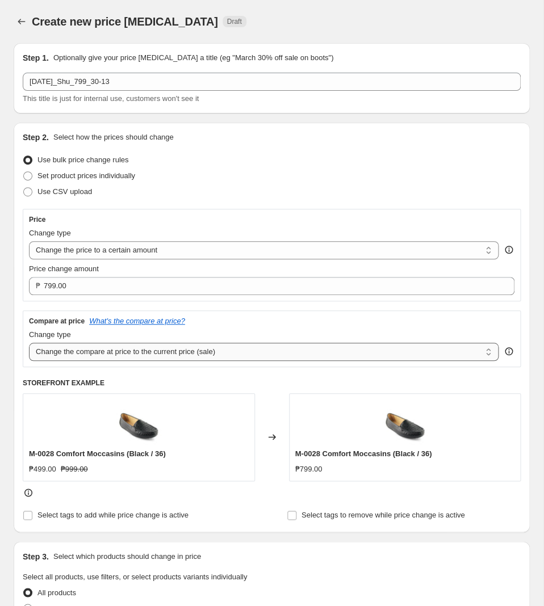
select select "no_change"
click option "Don't change the compare at price" at bounding box center [0, 0] width 0 height 0
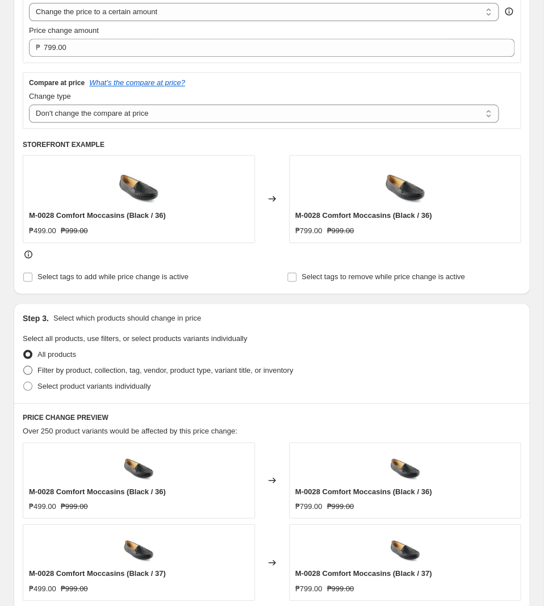
click at [112, 374] on span "Filter by product, collection, tag, vendor, product type, variant title, or inv…" at bounding box center [165, 370] width 256 height 9
click at [24, 366] on input "Filter by product, collection, tag, vendor, product type, variant title, or inv…" at bounding box center [23, 366] width 1 height 1
radio input "true"
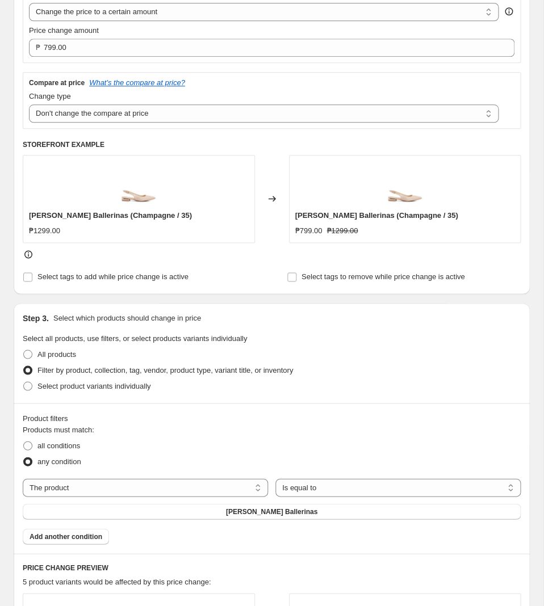
scroll to position [417, 0]
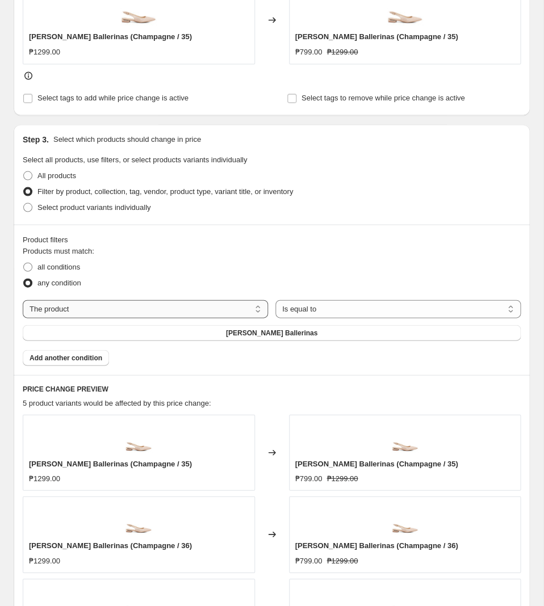
click at [23, 300] on select "The product The product's collection The product's tag The product's vendor The…" at bounding box center [145, 309] width 245 height 18
select select "tag"
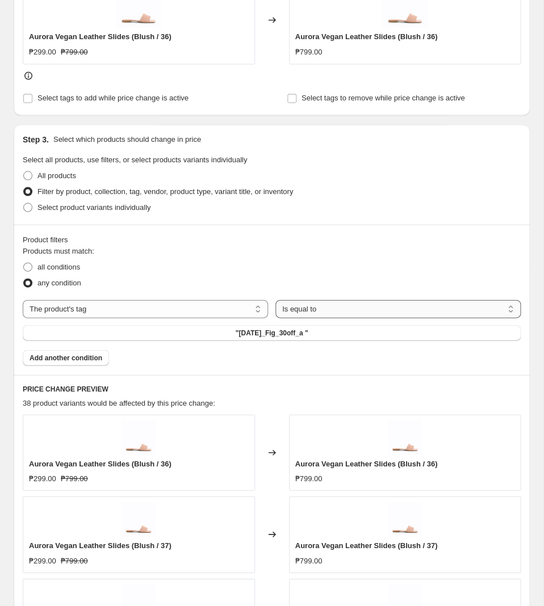
click at [275, 300] on select "Is equal to Is not equal to" at bounding box center [397, 309] width 245 height 18
click at [252, 336] on span ""[DATE]_Fig_30off_a "" at bounding box center [272, 332] width 73 height 9
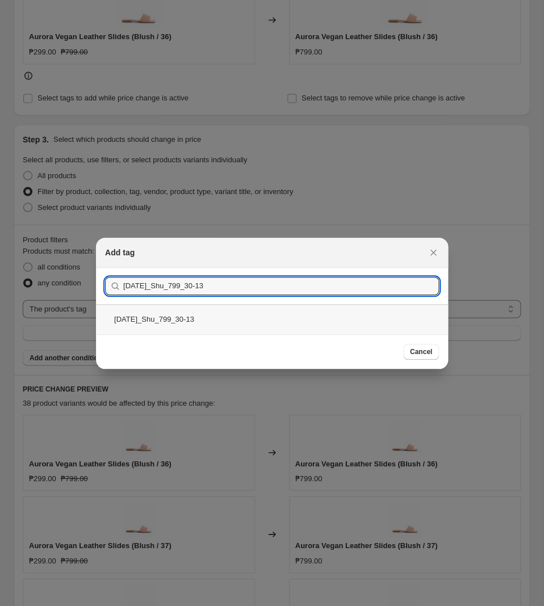
type input "[DATE]_Shu_799_30-13"
click at [219, 325] on div "[DATE]_Shu_799_30-13" at bounding box center [272, 319] width 352 height 30
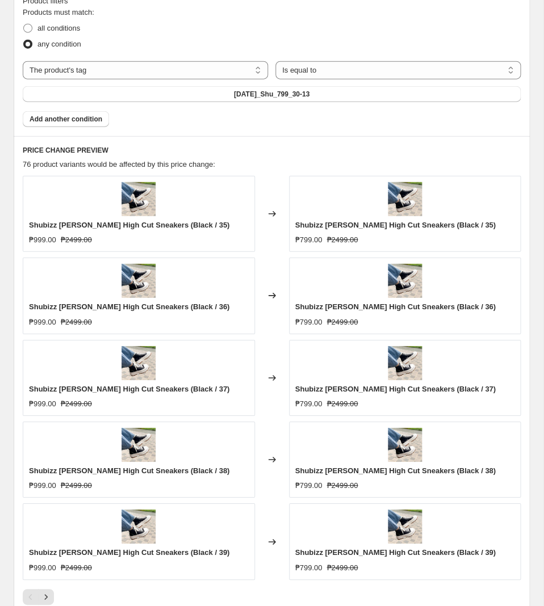
scroll to position [775, 0]
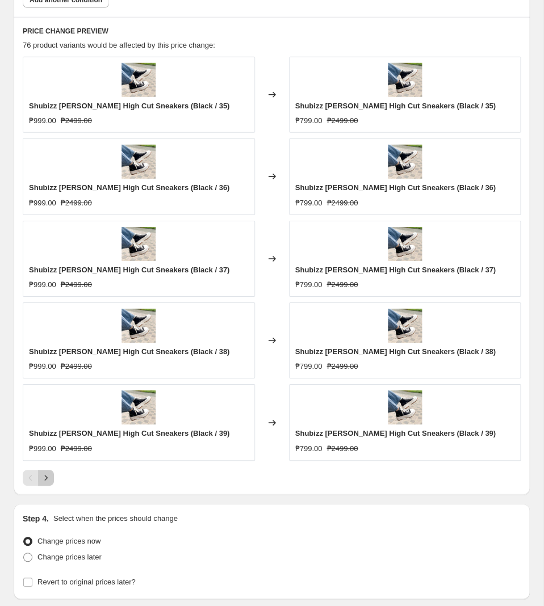
click at [47, 476] on button "Next" at bounding box center [46, 478] width 16 height 16
click at [48, 480] on icon "Next" at bounding box center [45, 477] width 11 height 11
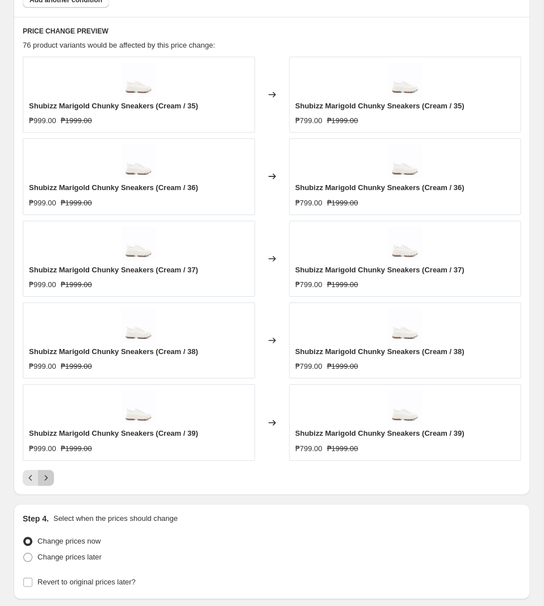
click at [44, 480] on icon "Next" at bounding box center [45, 477] width 11 height 11
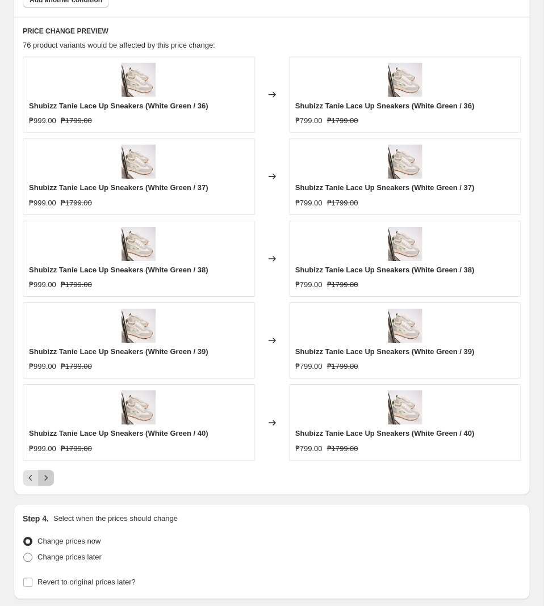
click at [52, 484] on button "Next" at bounding box center [46, 478] width 16 height 16
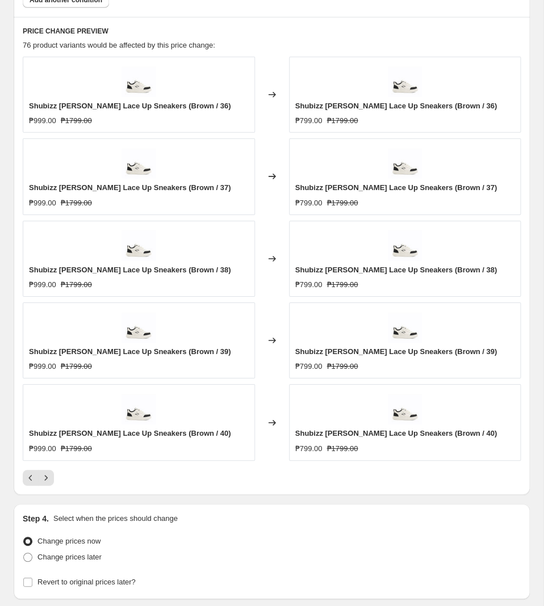
click at [50, 473] on div "Shubizz [PERSON_NAME] Lace Up Sneakers (Brown / 36) ₱999.00 ₱1799.00 Changed to…" at bounding box center [272, 271] width 498 height 429
click at [49, 480] on icon "Next" at bounding box center [45, 477] width 11 height 11
click at [48, 480] on icon "Next" at bounding box center [45, 477] width 11 height 11
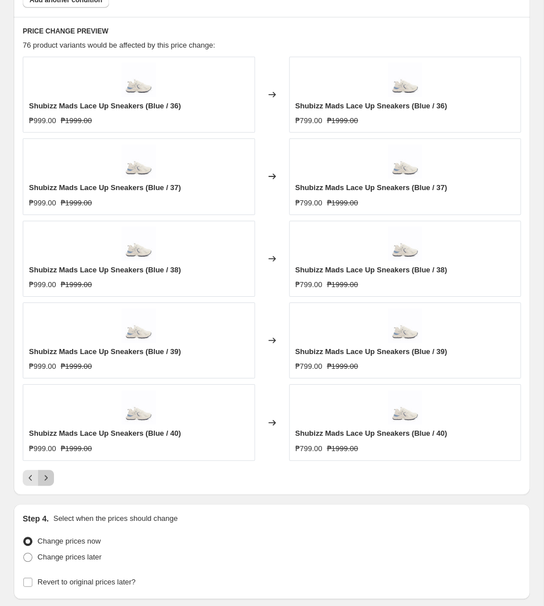
click at [49, 482] on icon "Next" at bounding box center [45, 477] width 11 height 11
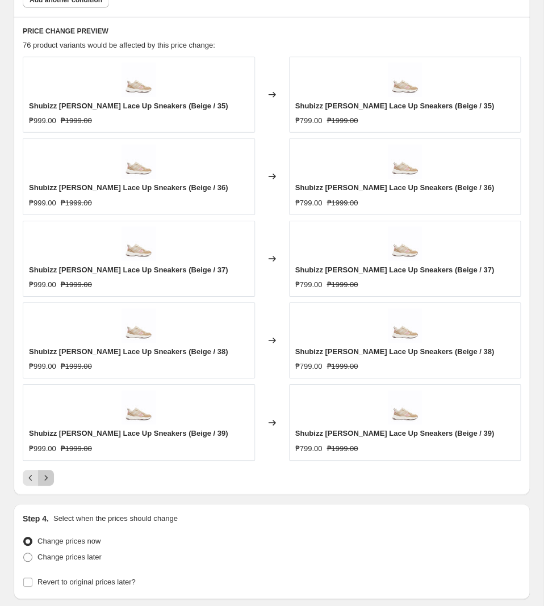
click at [49, 483] on icon "Next" at bounding box center [45, 477] width 11 height 11
click at [48, 483] on icon "Next" at bounding box center [45, 477] width 11 height 11
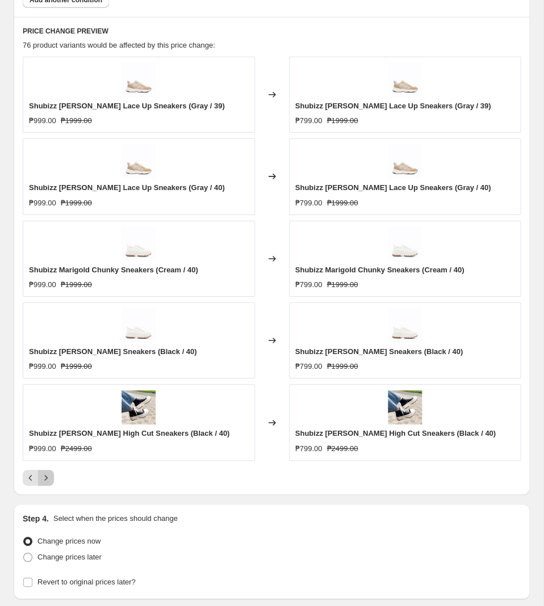
click at [53, 486] on button "Next" at bounding box center [46, 478] width 16 height 16
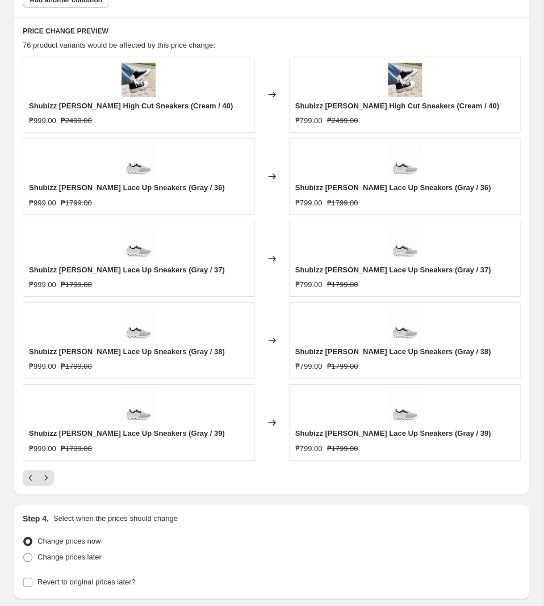
click at [54, 486] on div at bounding box center [272, 478] width 498 height 16
click at [51, 483] on icon "Next" at bounding box center [45, 477] width 11 height 11
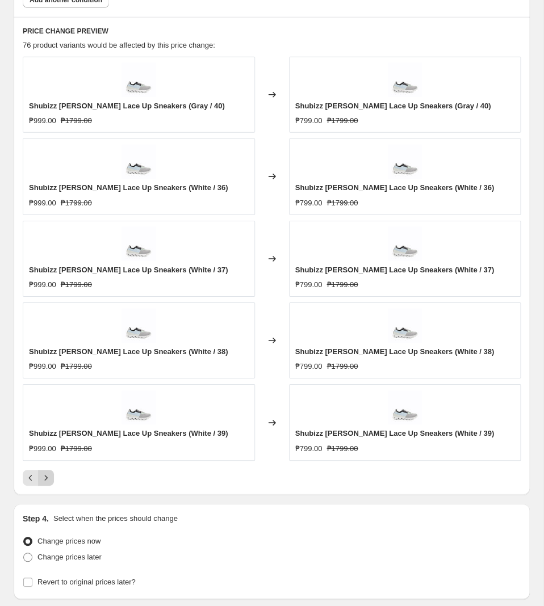
click at [51, 483] on icon "Next" at bounding box center [45, 477] width 11 height 11
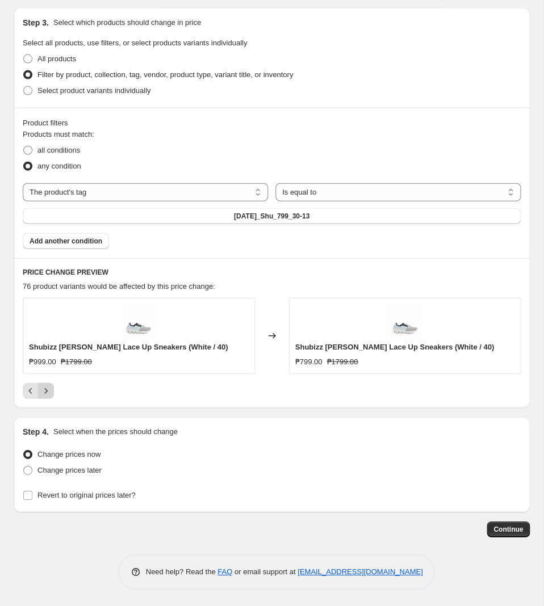
scroll to position [537, 0]
click at [317, 292] on div "PRICE CHANGE PREVIEW 76 product variants would be affected by this price change…" at bounding box center [272, 333] width 516 height 150
click at [62, 473] on span "Change prices later" at bounding box center [69, 470] width 64 height 9
click at [24, 466] on input "Change prices later" at bounding box center [23, 466] width 1 height 1
radio input "true"
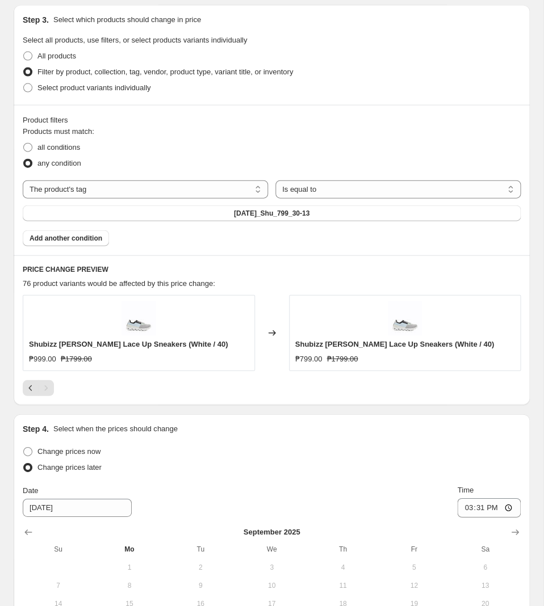
scroll to position [730, 0]
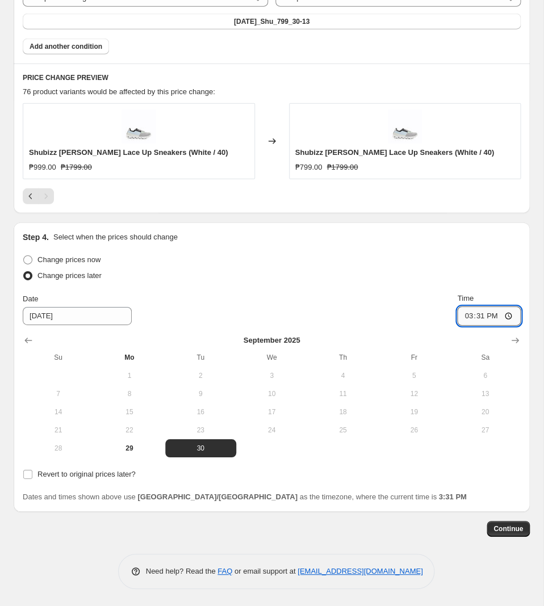
click at [482, 311] on input "15:31" at bounding box center [489, 316] width 64 height 19
type input "11:00"
click at [55, 477] on span "Revert to original prices later?" at bounding box center [86, 474] width 98 height 9
click at [32, 477] on input "Revert to original prices later?" at bounding box center [27, 474] width 9 height 9
checkbox input "true"
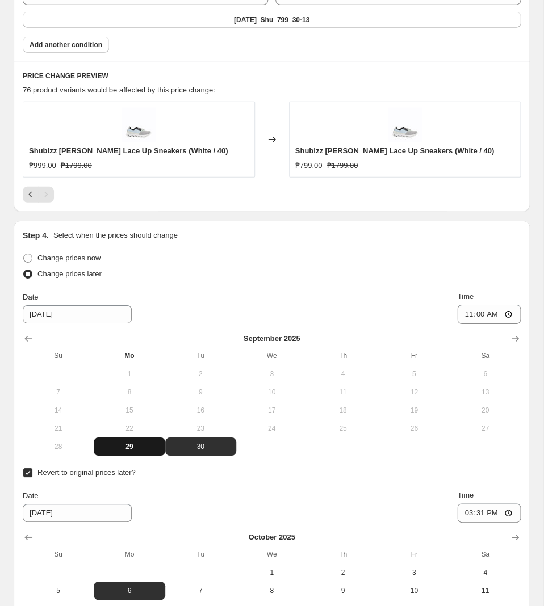
scroll to position [903, 0]
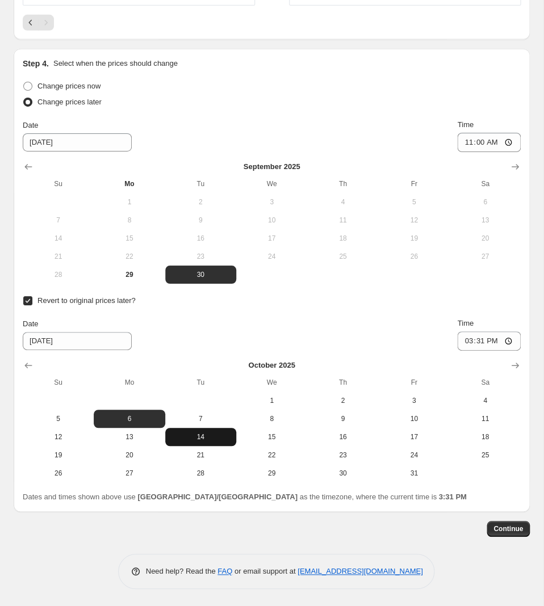
click at [213, 443] on button "14" at bounding box center [200, 437] width 71 height 18
type input "[DATE]"
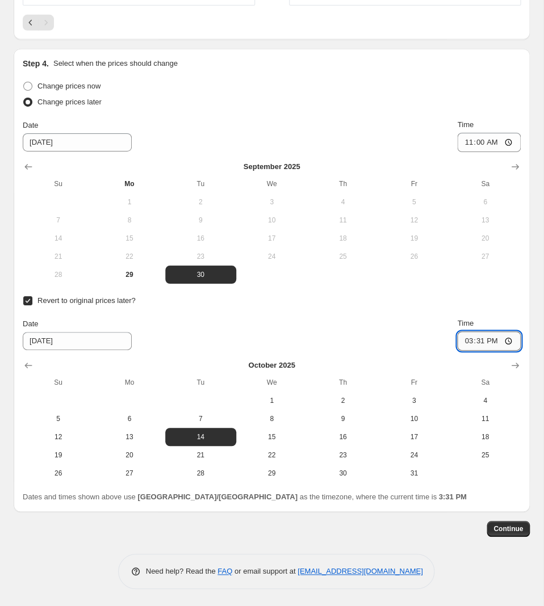
click at [480, 341] on input "15:31" at bounding box center [489, 341] width 64 height 19
type input "10:00"
click at [499, 531] on span "Continue" at bounding box center [508, 529] width 30 height 9
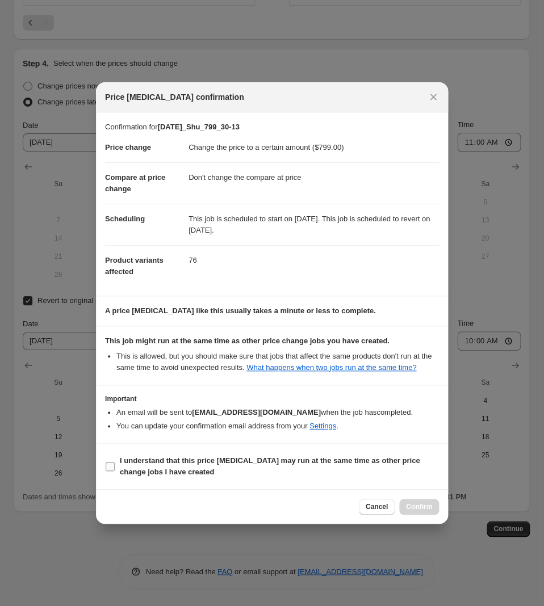
click at [210, 466] on b "I understand that this price [MEDICAL_DATA] may run at the same time as other p…" at bounding box center [270, 467] width 300 height 20
click at [115, 466] on input "I understand that this price [MEDICAL_DATA] may run at the same time as other p…" at bounding box center [110, 466] width 9 height 9
checkbox input "true"
click at [429, 511] on span "Confirm" at bounding box center [419, 507] width 26 height 9
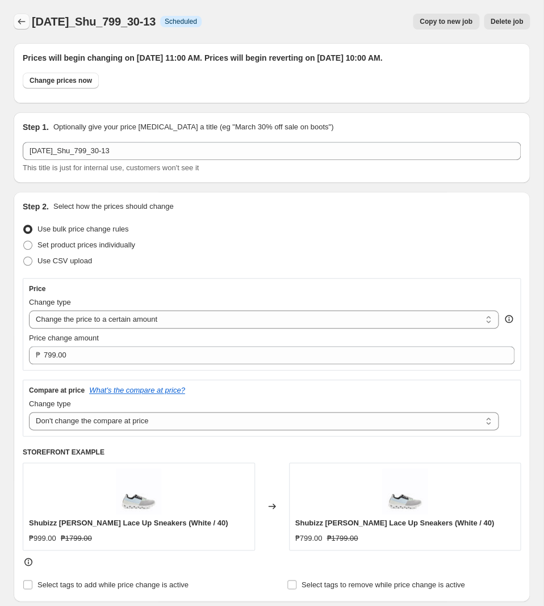
click at [27, 25] on button "Price change jobs" at bounding box center [22, 22] width 16 height 16
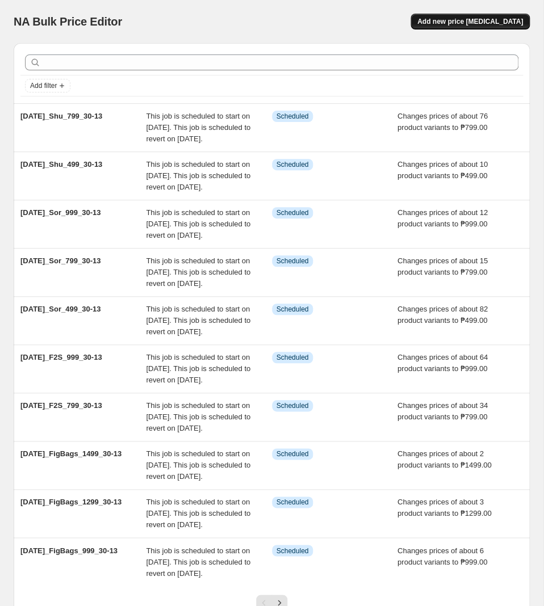
click at [514, 20] on span "Add new price [MEDICAL_DATA]" at bounding box center [470, 21] width 106 height 9
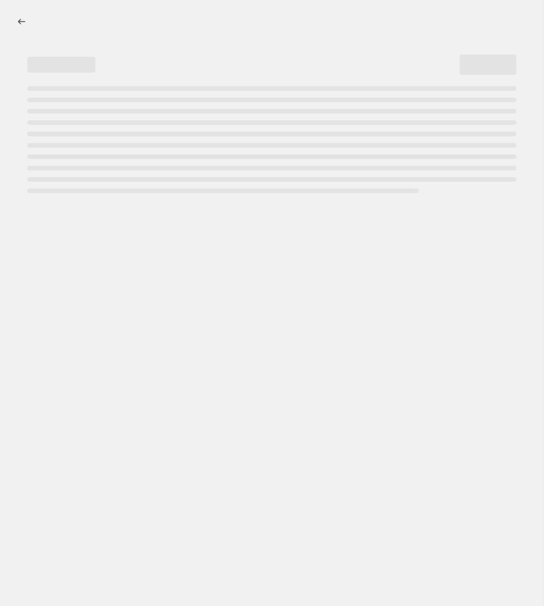
select select "percentage"
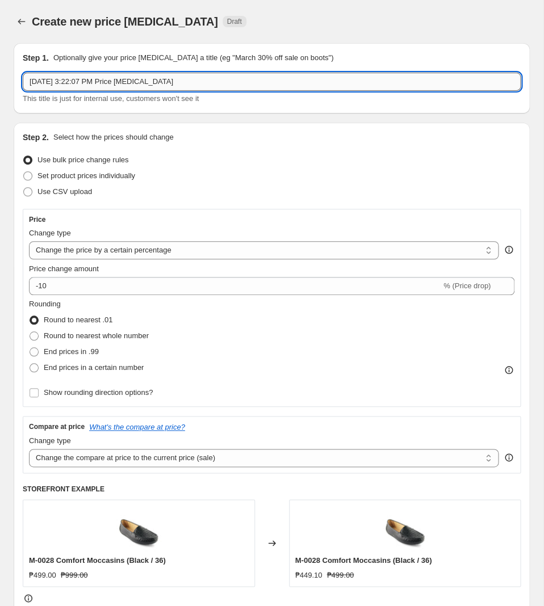
click at [288, 79] on input "[DATE] 3:22:07 PM Price [MEDICAL_DATA]" at bounding box center [272, 82] width 498 height 18
paste input "[DATE]_Shu_999_30-13"
type input "[DATE]_Shu_999_30-13"
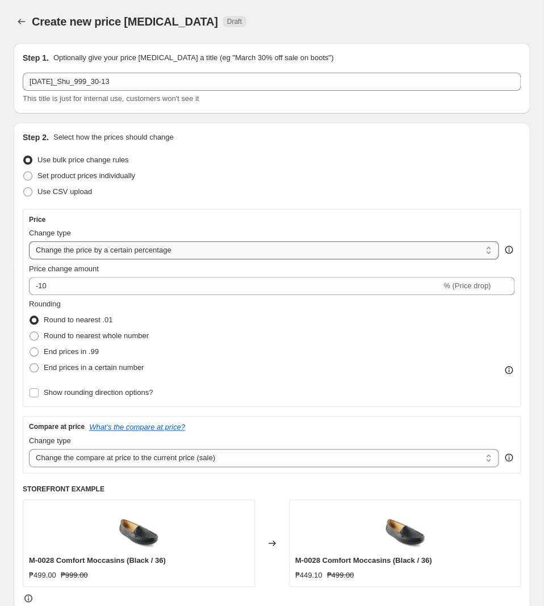
select select "to"
click option "Change the price to a certain amount" at bounding box center [0, 0] width 0 height 0
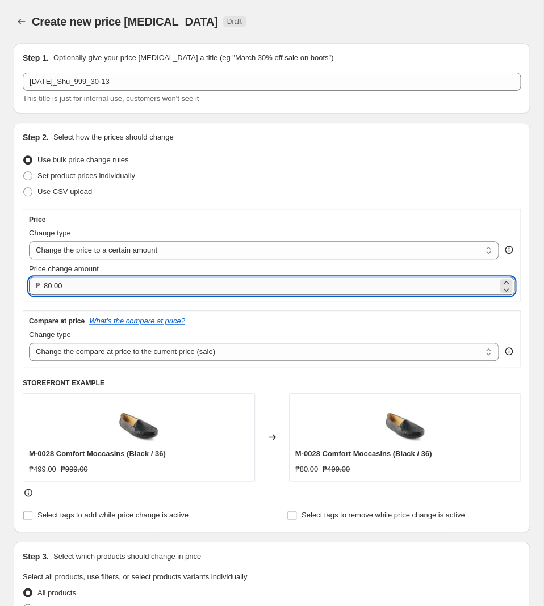
click at [158, 281] on input "80.00" at bounding box center [271, 286] width 454 height 18
type input "999.00"
click at [217, 370] on div "Price Change type Change the price to a certain amount Change the price by a ce…" at bounding box center [272, 354] width 498 height 290
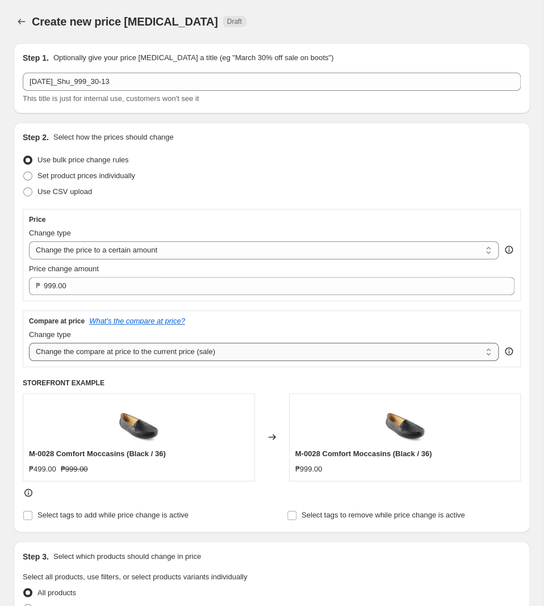
click at [29, 343] on select "Change the compare at price to the current price (sale) Change the compare at p…" at bounding box center [264, 352] width 470 height 18
click option "Remove the compare at price" at bounding box center [0, 0] width 0 height 0
click at [29, 343] on select "Change the compare at price to the current price (sale) Change the compare at p…" at bounding box center [264, 352] width 470 height 18
select select "no_change"
click option "Don't change the compare at price" at bounding box center [0, 0] width 0 height 0
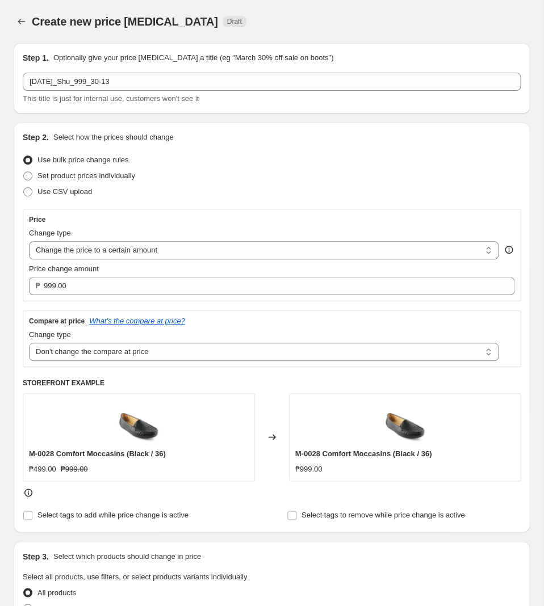
scroll to position [298, 0]
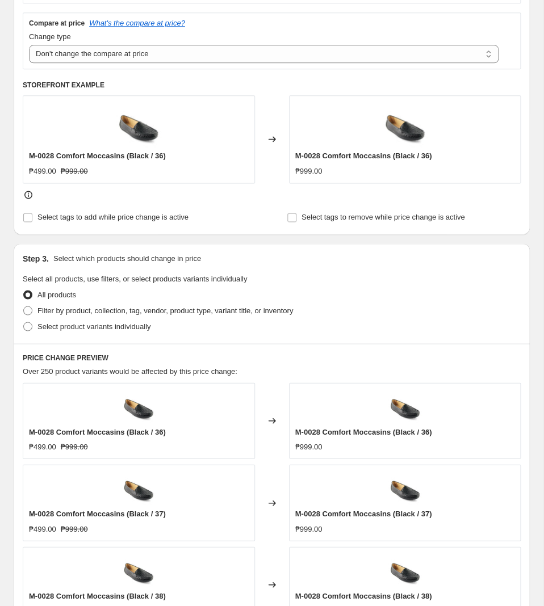
click at [162, 302] on div "All products" at bounding box center [272, 295] width 498 height 16
click at [165, 311] on span "Filter by product, collection, tag, vendor, product type, variant title, or inv…" at bounding box center [165, 310] width 256 height 9
click at [24, 307] on input "Filter by product, collection, tag, vendor, product type, variant title, or inv…" at bounding box center [23, 306] width 1 height 1
radio input "true"
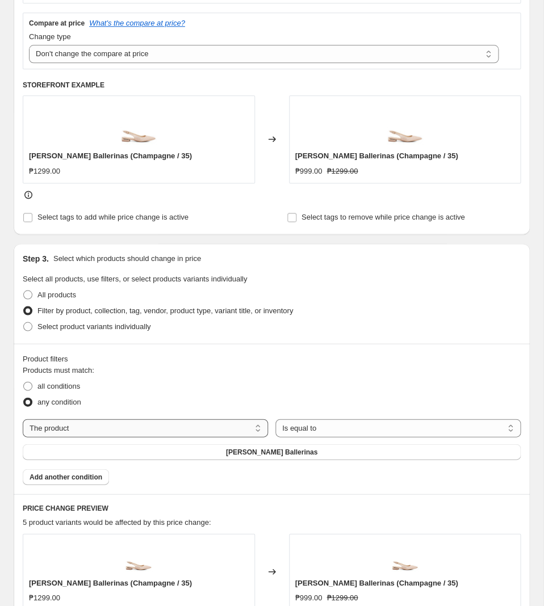
click at [23, 419] on select "The product The product's collection The product's tag The product's vendor The…" at bounding box center [145, 428] width 245 height 18
select select "tag"
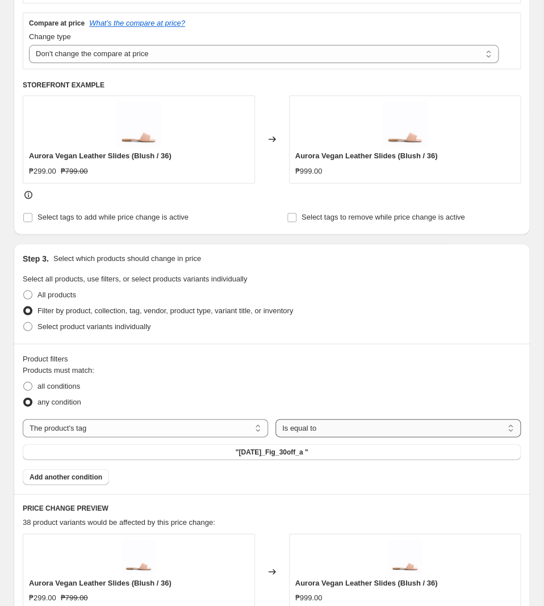
click at [275, 419] on select "Is equal to Is not equal to" at bounding box center [397, 428] width 245 height 18
click at [261, 449] on button ""[DATE]_Fig_30off_a "" at bounding box center [272, 452] width 498 height 16
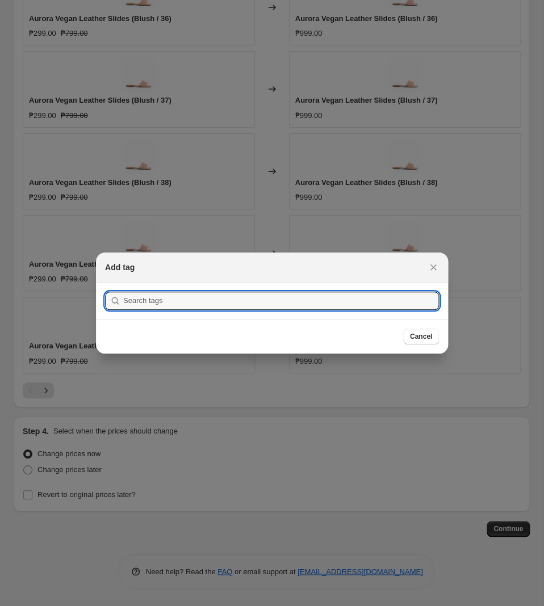
scroll to position [0, 0]
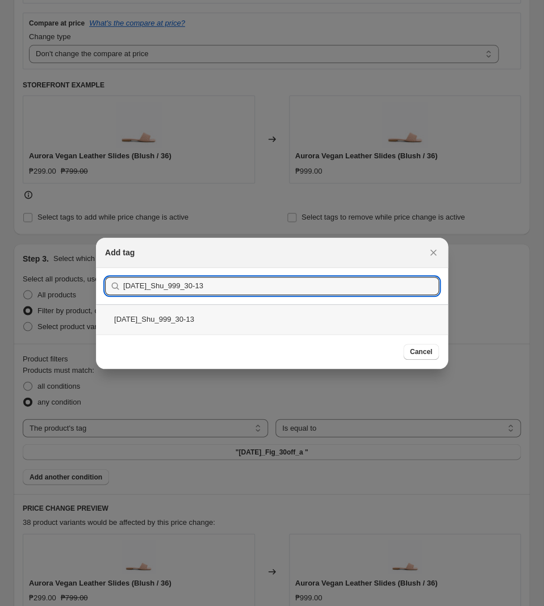
type input "[DATE]_Shu_999_30-13"
click at [224, 317] on div "[DATE]_Shu_999_30-13" at bounding box center [272, 319] width 352 height 30
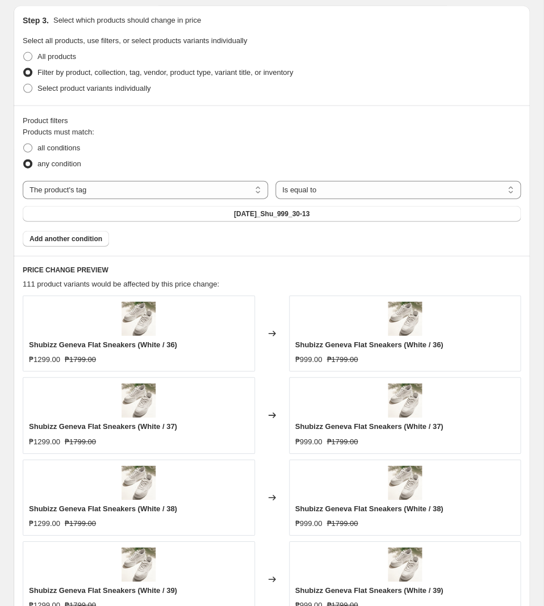
scroll to position [715, 0]
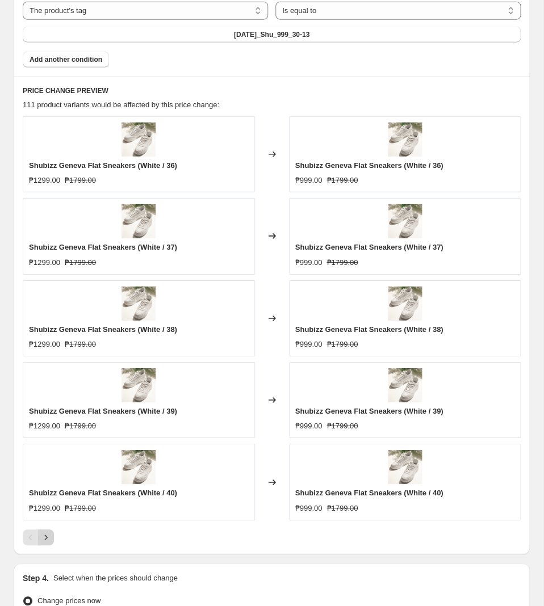
click at [50, 541] on icon "Next" at bounding box center [45, 537] width 11 height 11
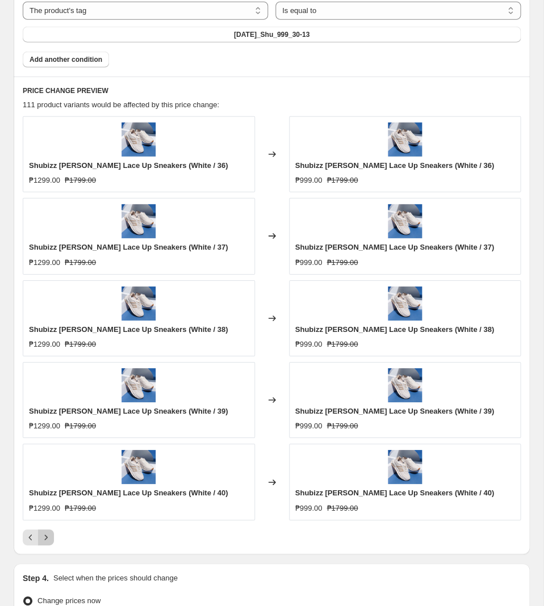
click at [48, 537] on icon "Next" at bounding box center [45, 537] width 11 height 11
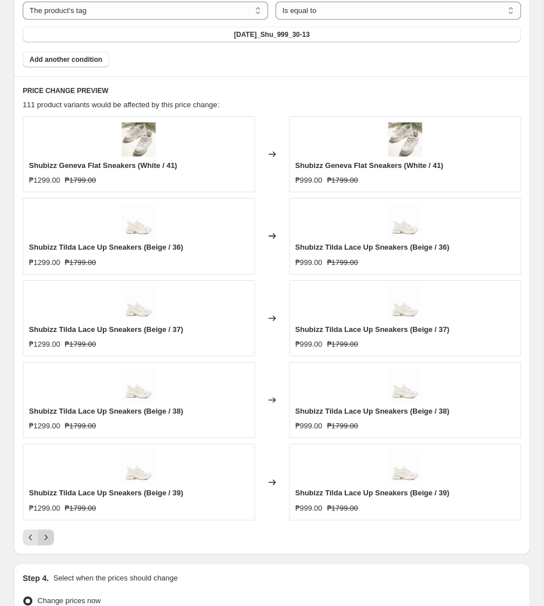
click at [50, 543] on icon "Next" at bounding box center [45, 537] width 11 height 11
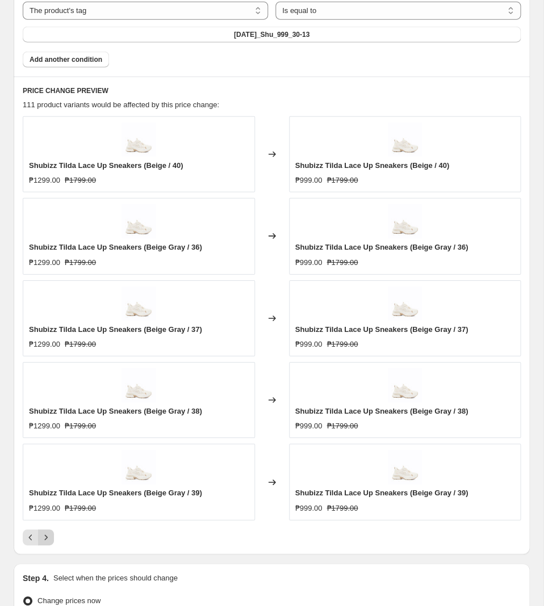
click at [50, 543] on icon "Next" at bounding box center [45, 537] width 11 height 11
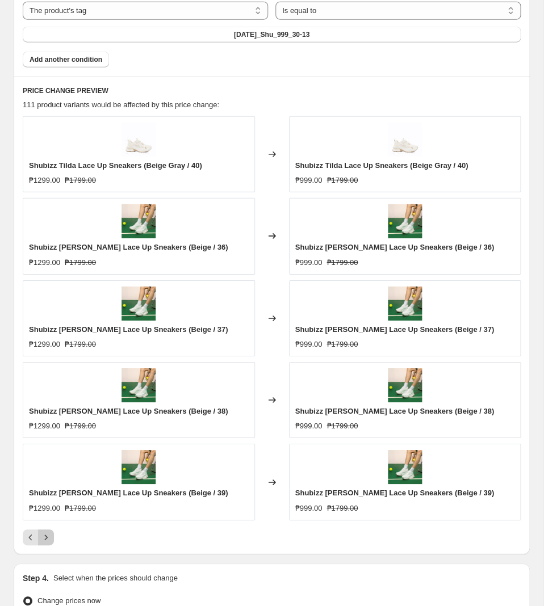
click at [50, 543] on icon "Next" at bounding box center [45, 537] width 11 height 11
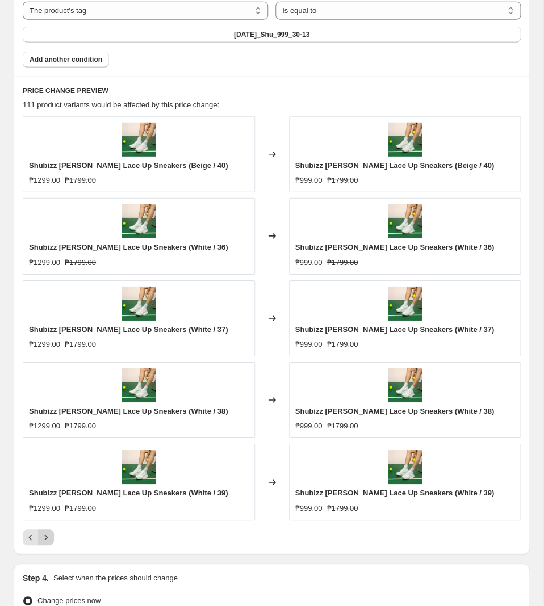
click at [50, 542] on icon "Next" at bounding box center [45, 537] width 11 height 11
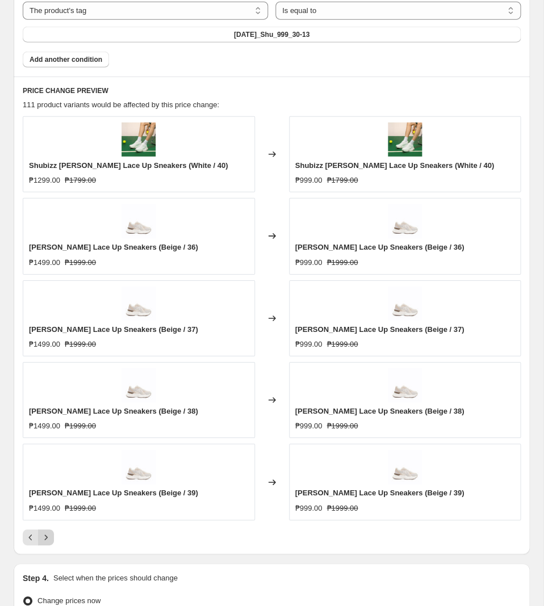
click at [41, 543] on icon "Next" at bounding box center [45, 537] width 11 height 11
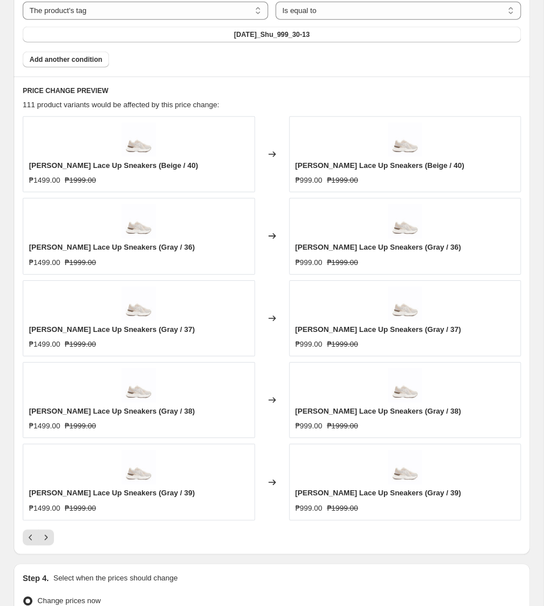
scroll to position [775, 0]
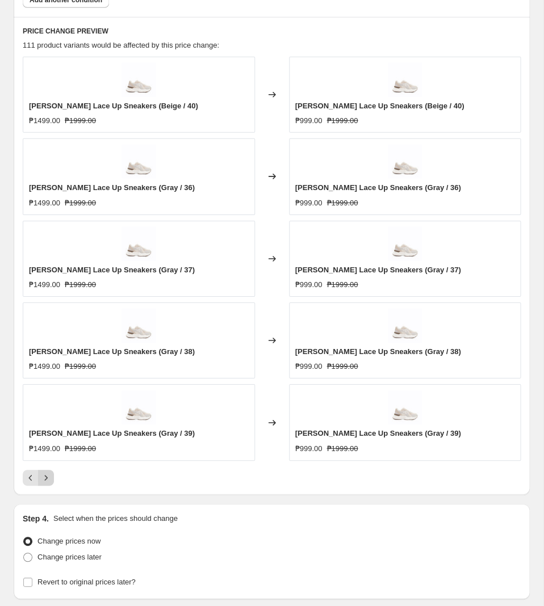
click at [50, 480] on icon "Next" at bounding box center [45, 477] width 11 height 11
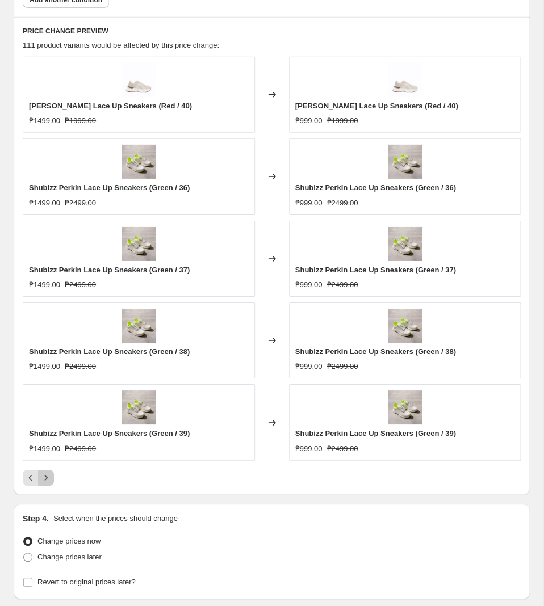
click at [48, 480] on icon "Next" at bounding box center [45, 477] width 11 height 11
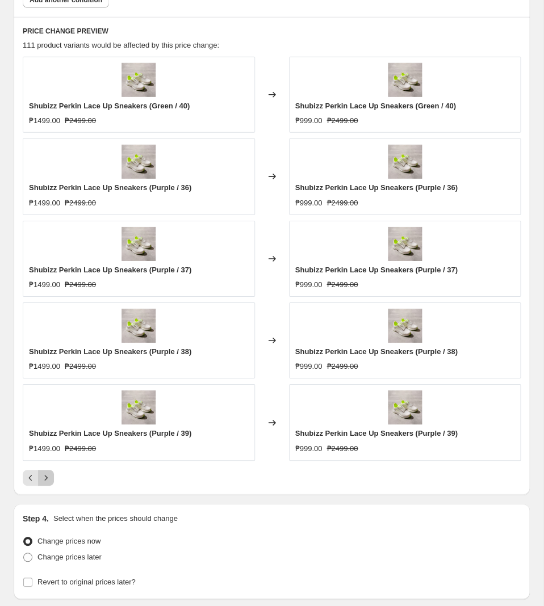
click at [48, 480] on icon "Next" at bounding box center [45, 477] width 11 height 11
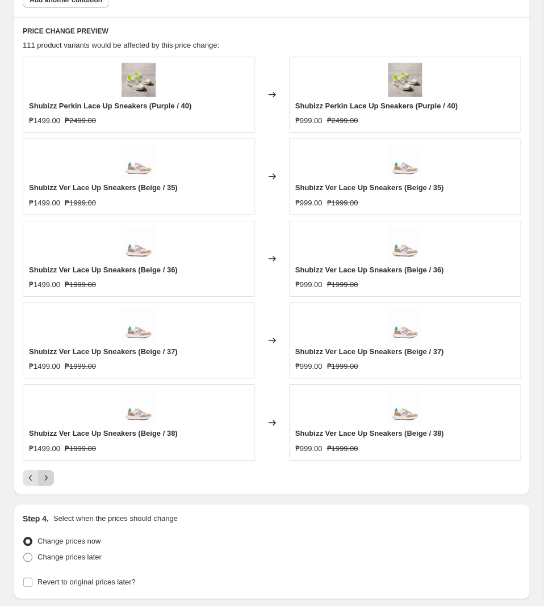
click at [51, 483] on icon "Next" at bounding box center [45, 477] width 11 height 11
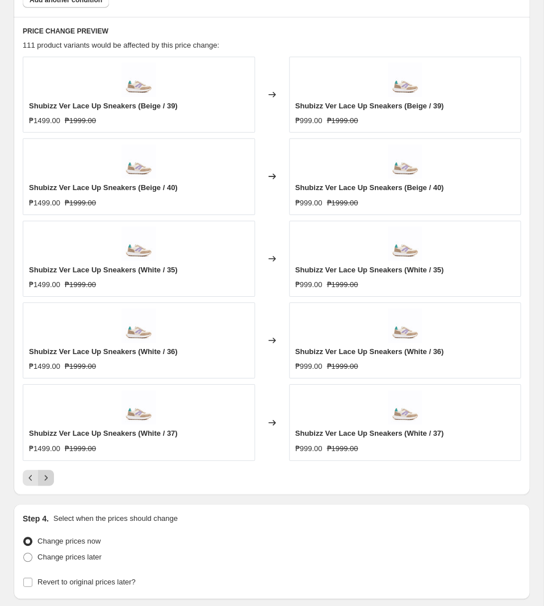
click at [40, 485] on button "Next" at bounding box center [46, 478] width 16 height 16
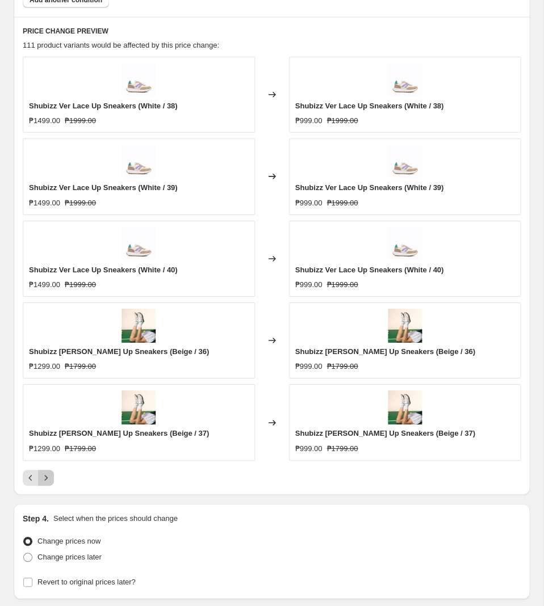
drag, startPoint x: 40, startPoint y: 485, endPoint x: 501, endPoint y: 496, distance: 461.8
click at [500, 495] on div "PRICE CHANGE PREVIEW 111 product variants would be affected by this price chang…" at bounding box center [272, 256] width 516 height 478
click at [48, 483] on icon "Next" at bounding box center [45, 477] width 11 height 11
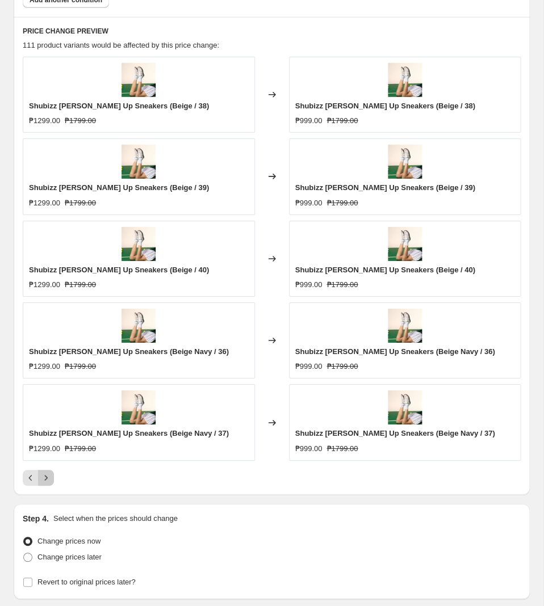
click at [48, 483] on icon "Next" at bounding box center [45, 477] width 11 height 11
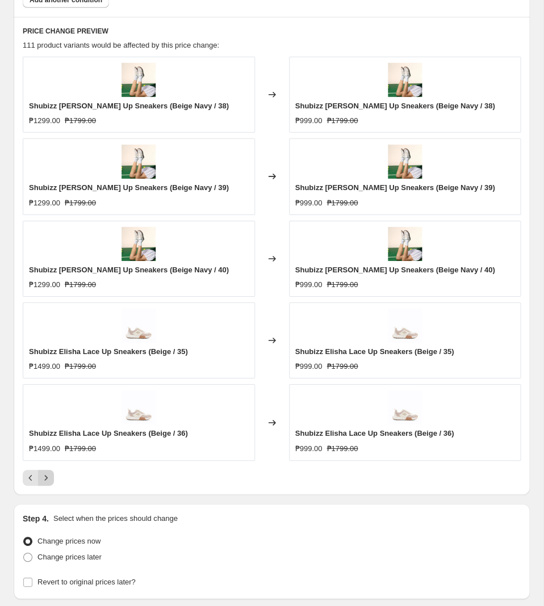
click at [51, 484] on icon "Next" at bounding box center [45, 477] width 11 height 11
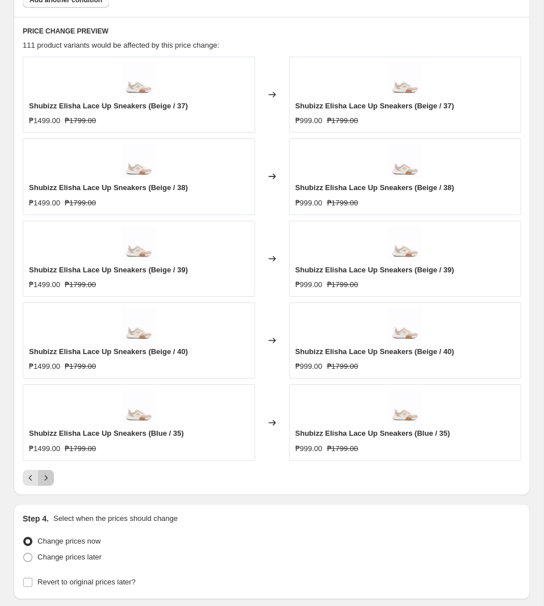
click at [51, 484] on icon "Next" at bounding box center [45, 477] width 11 height 11
click at [53, 485] on button "Next" at bounding box center [46, 478] width 16 height 16
click at [46, 480] on icon "Next" at bounding box center [46, 477] width 3 height 5
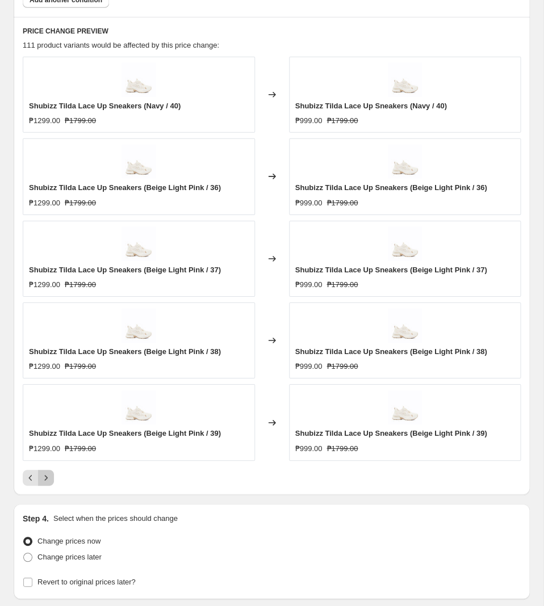
click at [46, 480] on icon "Next" at bounding box center [46, 477] width 3 height 5
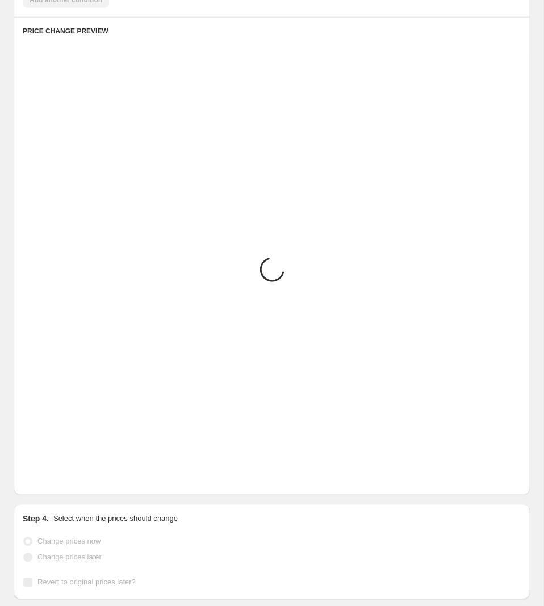
click at [46, 480] on icon "Next" at bounding box center [46, 477] width 3 height 5
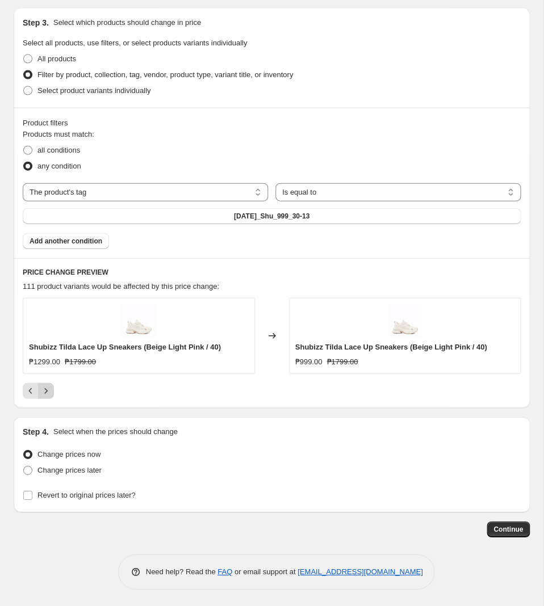
scroll to position [537, 0]
click at [61, 479] on div "Change prices now Change prices later Revert to original prices later?" at bounding box center [272, 474] width 498 height 57
click at [68, 473] on span "Change prices later" at bounding box center [69, 470] width 64 height 9
click at [24, 466] on input "Change prices later" at bounding box center [23, 466] width 1 height 1
radio input "true"
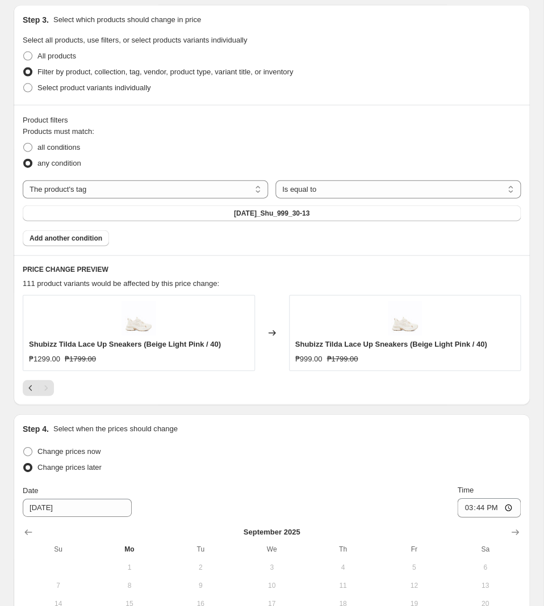
scroll to position [730, 0]
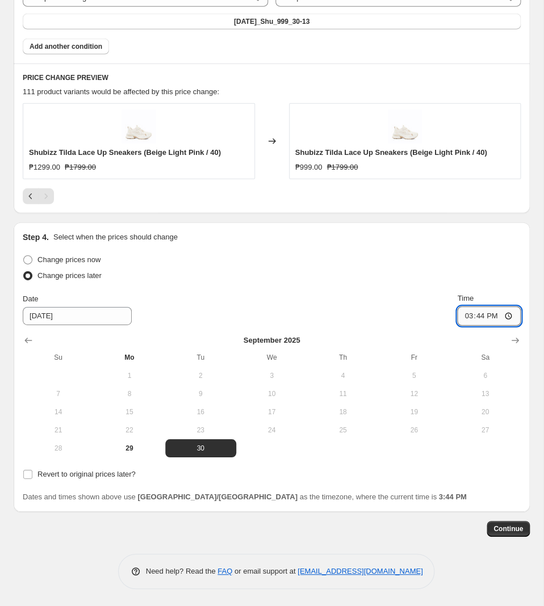
click at [480, 317] on input "15:44" at bounding box center [489, 316] width 64 height 19
type input "11:00"
click at [57, 478] on span "Revert to original prices later?" at bounding box center [86, 474] width 98 height 9
click at [32, 478] on input "Revert to original prices later?" at bounding box center [27, 474] width 9 height 9
checkbox input "true"
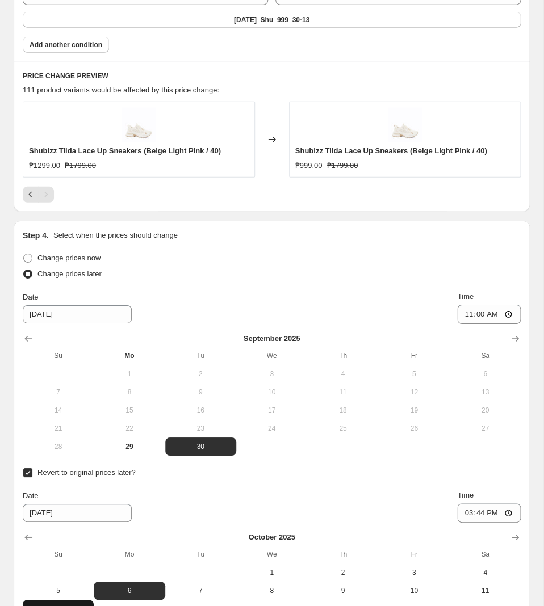
scroll to position [903, 0]
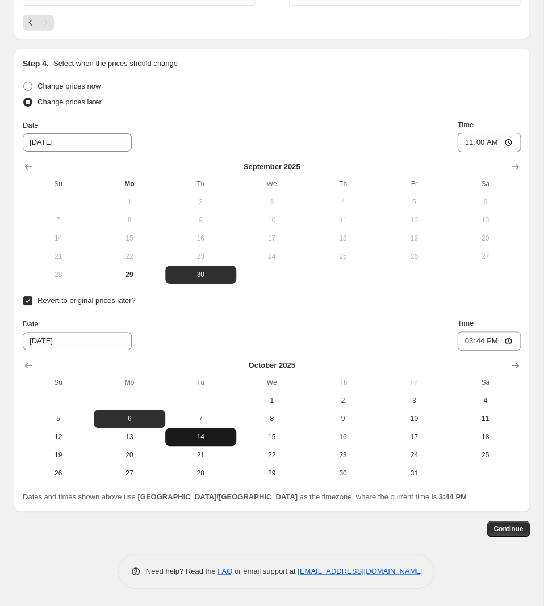
click at [210, 442] on button "14" at bounding box center [200, 437] width 71 height 18
type input "[DATE]"
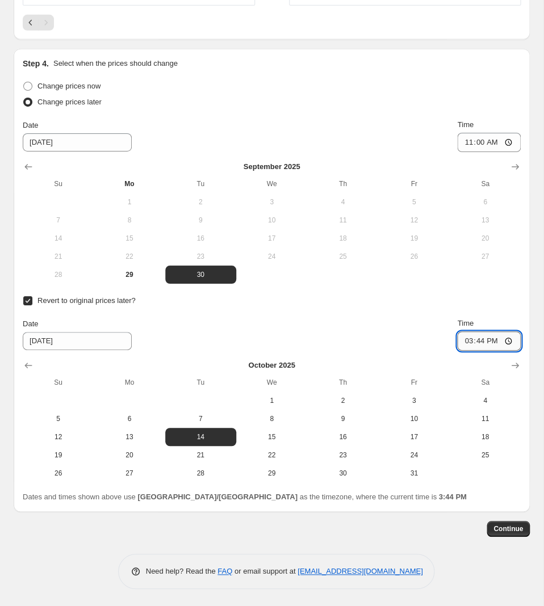
click at [479, 342] on input "15:44" at bounding box center [489, 341] width 64 height 19
type input "10:00"
click at [504, 534] on button "Continue" at bounding box center [508, 529] width 43 height 16
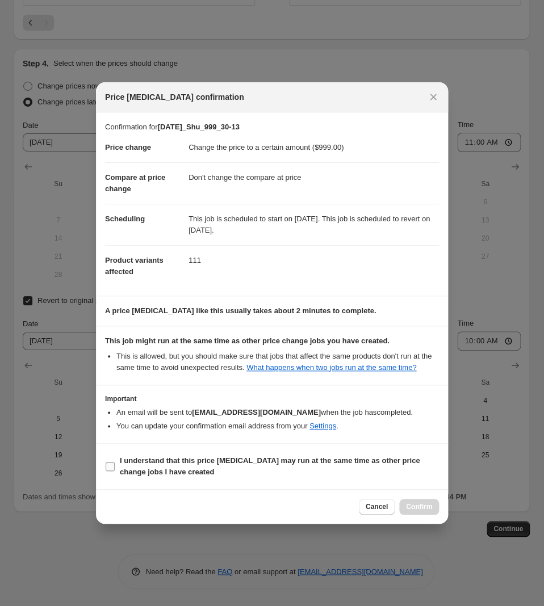
click at [229, 463] on b "I understand that this price [MEDICAL_DATA] may run at the same time as other p…" at bounding box center [270, 467] width 300 height 20
click at [115, 463] on input "I understand that this price [MEDICAL_DATA] may run at the same time as other p…" at bounding box center [110, 466] width 9 height 9
checkbox input "true"
click at [421, 505] on span "Confirm" at bounding box center [419, 507] width 26 height 9
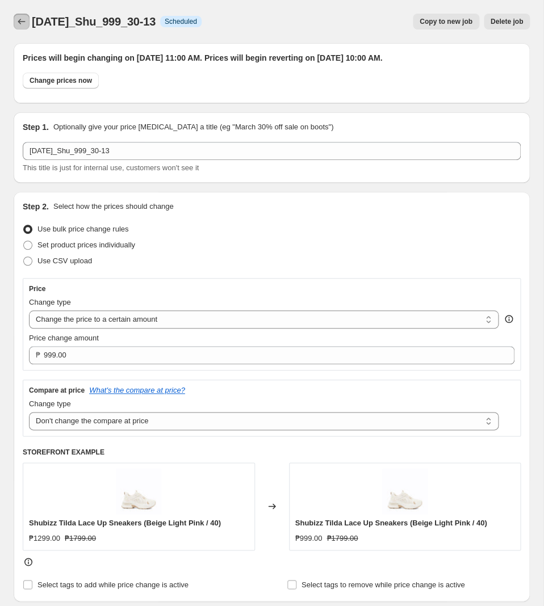
click at [24, 23] on icon "Price change jobs" at bounding box center [21, 21] width 11 height 11
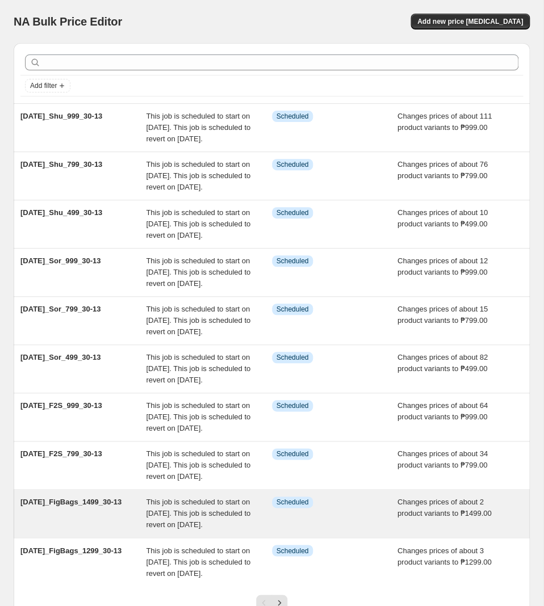
scroll to position [208, 0]
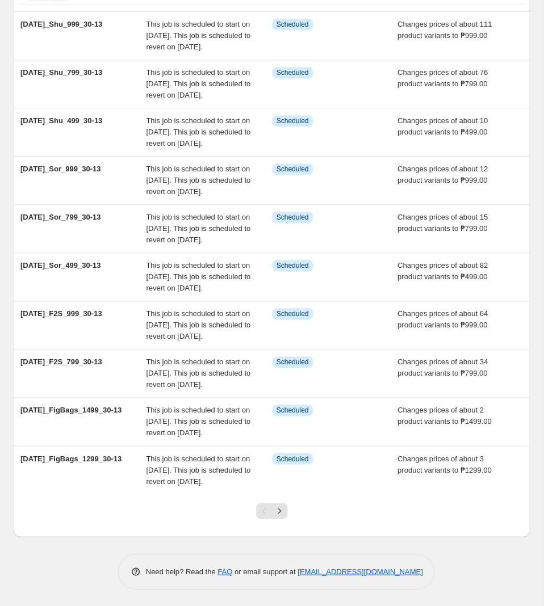
click at [289, 505] on div at bounding box center [272, 515] width 46 height 43
click at [283, 509] on icon "Next" at bounding box center [279, 510] width 11 height 11
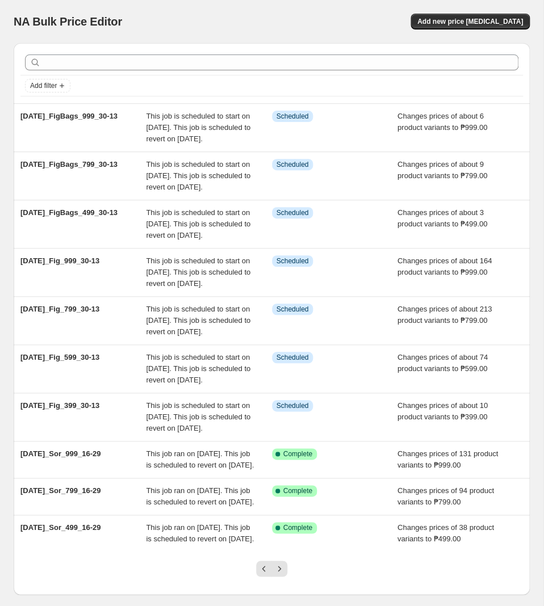
scroll to position [119, 0]
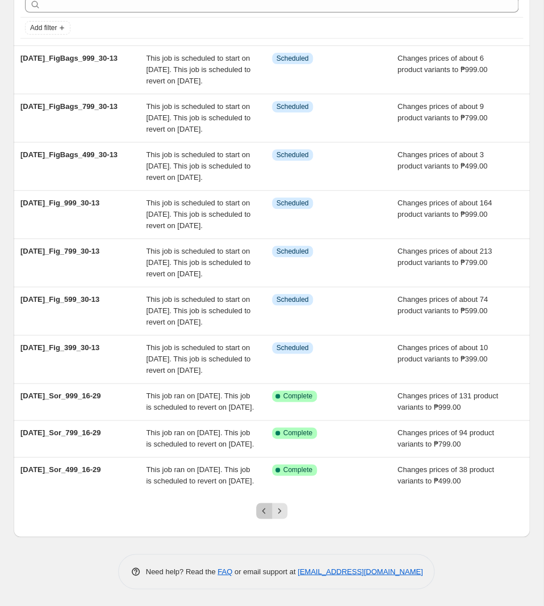
click at [258, 517] on icon "Previous" at bounding box center [263, 510] width 11 height 11
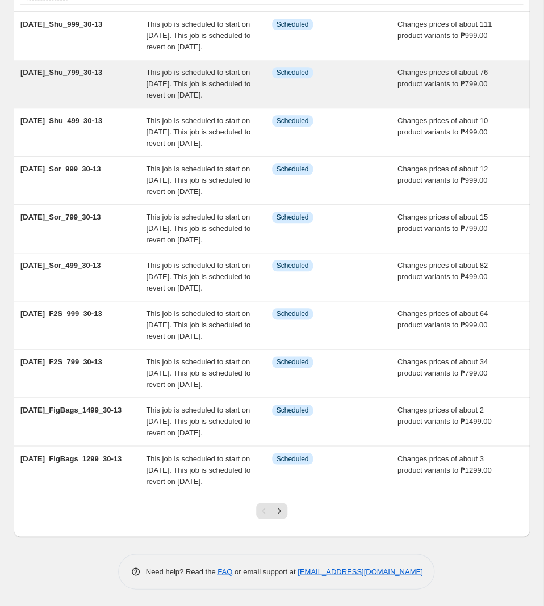
scroll to position [0, 0]
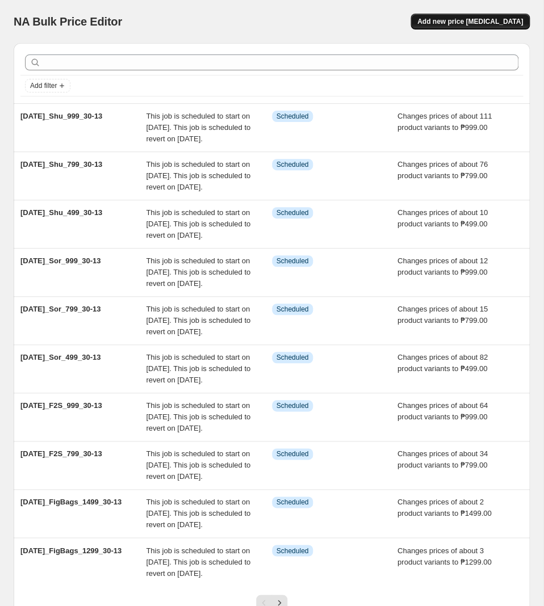
click at [443, 29] on button "Add new price [MEDICAL_DATA]" at bounding box center [470, 22] width 119 height 16
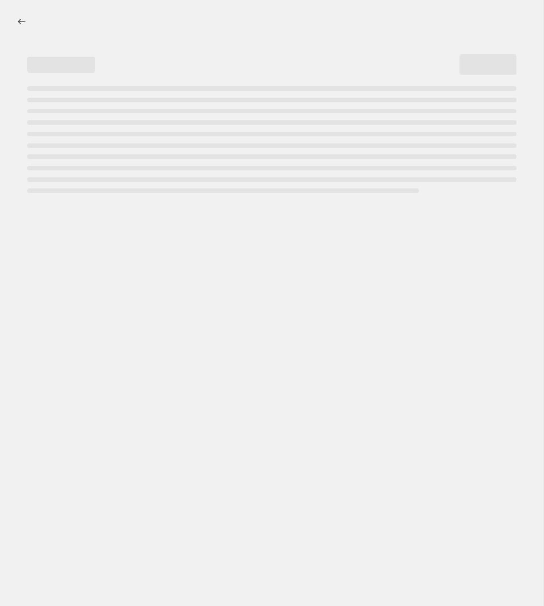
select select "percentage"
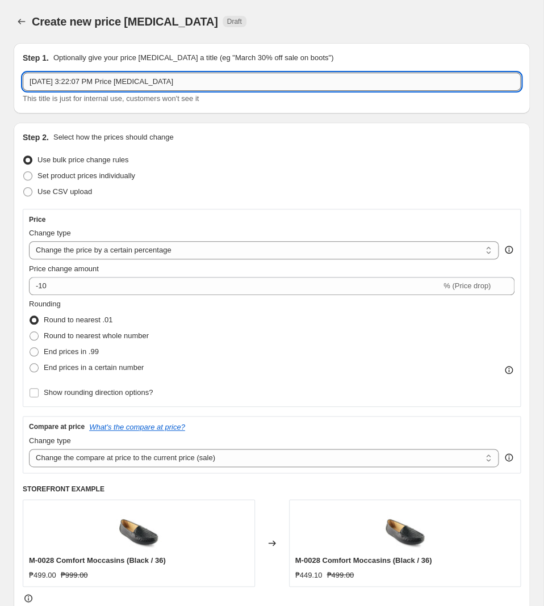
click at [260, 76] on input "[DATE] 3:22:07 PM Price [MEDICAL_DATA]" at bounding box center [272, 82] width 498 height 18
paste input "[DATE]_Fig_399_10.10"
type input "[DATE]_Fig_399_10.10"
click at [29, 241] on select "Change the price to a certain amount Change the price by a certain amount Chang…" at bounding box center [264, 250] width 470 height 18
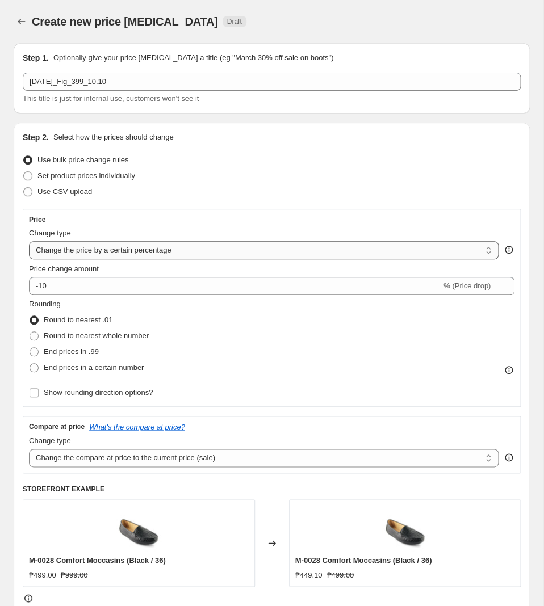
select select "to"
click option "Change the price to a certain amount" at bounding box center [0, 0] width 0 height 0
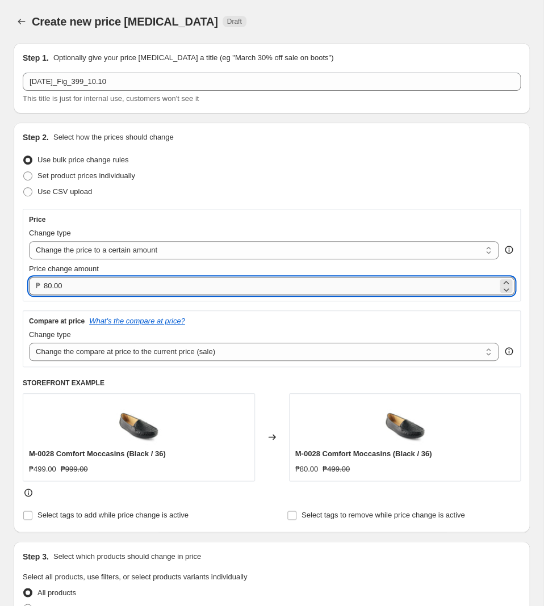
click at [146, 287] on input "80.00" at bounding box center [271, 286] width 454 height 18
type input "399.00"
click at [29, 343] on select "Change the compare at price to the current price (sale) Change the compare at p…" at bounding box center [264, 352] width 470 height 18
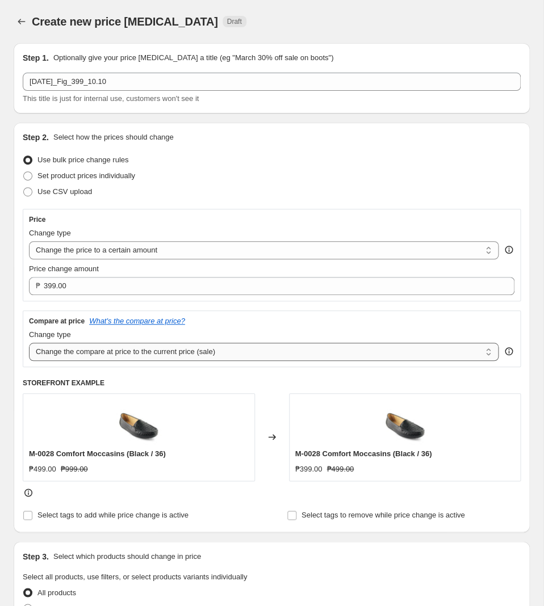
select select "no_change"
click option "Don't change the compare at price" at bounding box center [0, 0] width 0 height 0
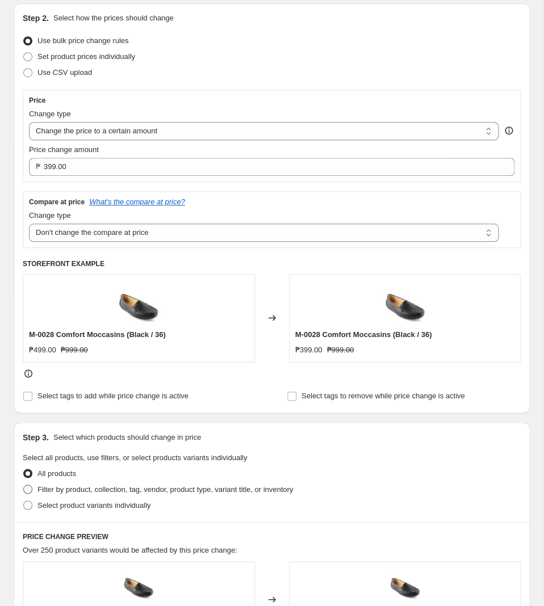
click at [148, 493] on span "Filter by product, collection, tag, vendor, product type, variant title, or inv…" at bounding box center [165, 489] width 256 height 9
click at [24, 485] on input "Filter by product, collection, tag, vendor, product type, variant title, or inv…" at bounding box center [23, 485] width 1 height 1
radio input "true"
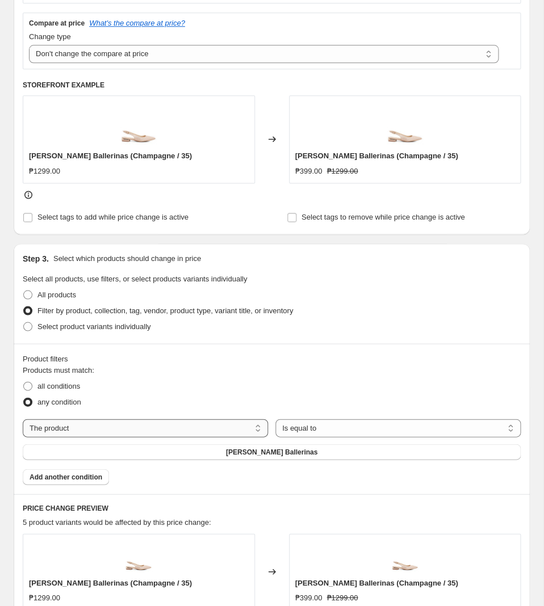
scroll to position [358, 0]
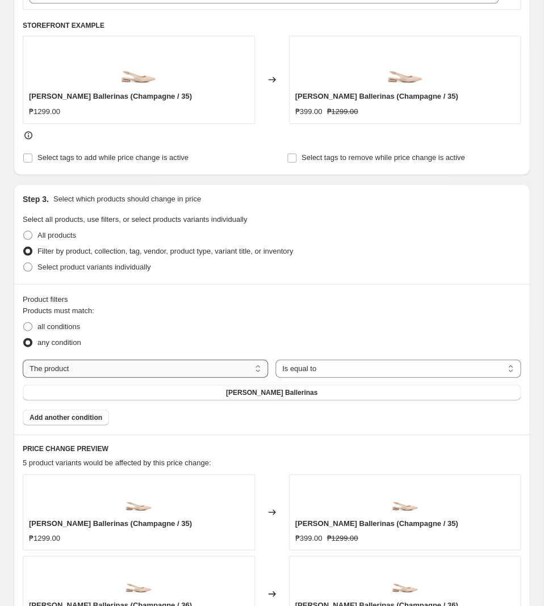
click at [23, 359] on select "The product The product's collection The product's tag The product's vendor The…" at bounding box center [145, 368] width 245 height 18
select select "tag"
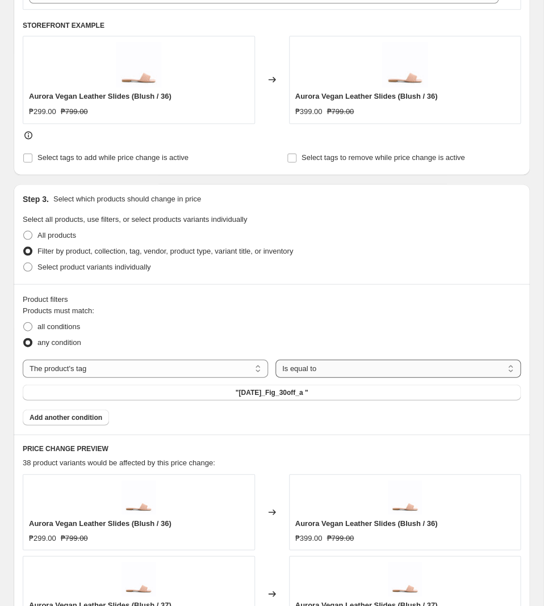
click at [275, 359] on select "Is equal to Is not equal to" at bounding box center [397, 368] width 245 height 18
click at [256, 400] on button ""[DATE]_Fig_30off_a "" at bounding box center [272, 392] width 498 height 16
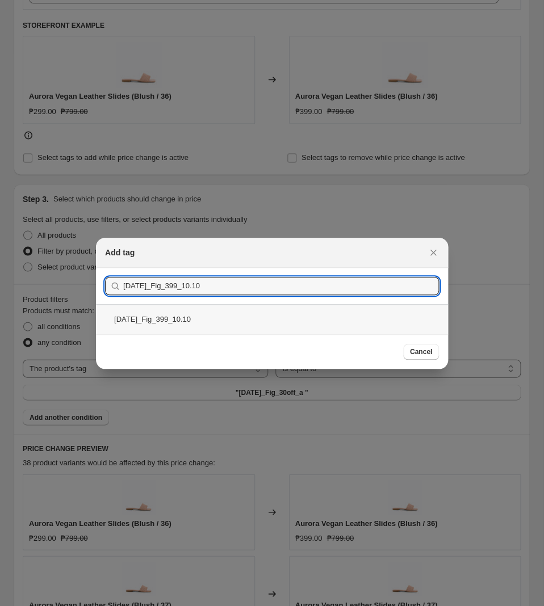
type input "[DATE]_Fig_399_10.10"
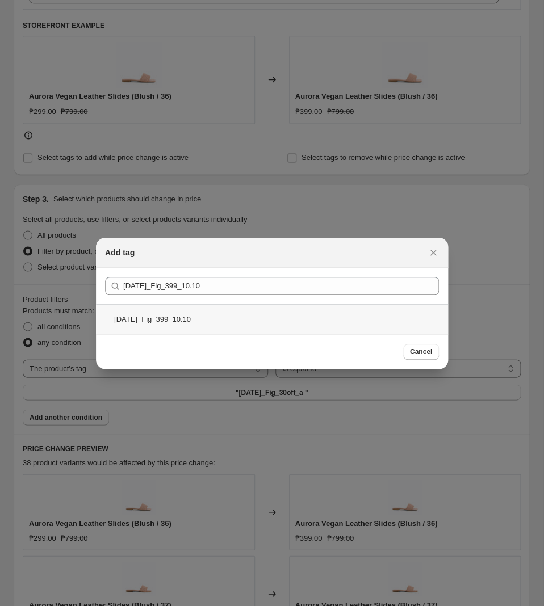
click at [244, 321] on div "[DATE]_Fig_399_10.10" at bounding box center [272, 319] width 352 height 30
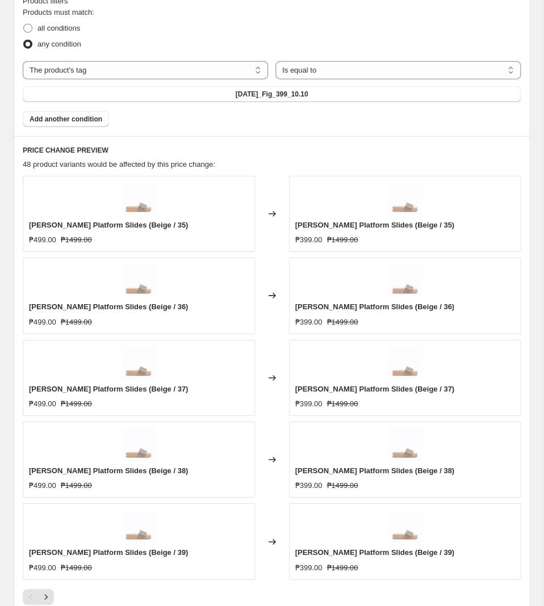
scroll to position [775, 0]
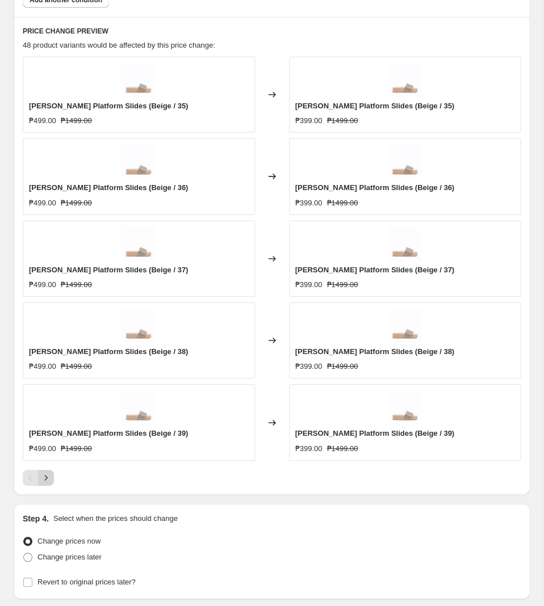
click at [49, 483] on icon "Next" at bounding box center [45, 477] width 11 height 11
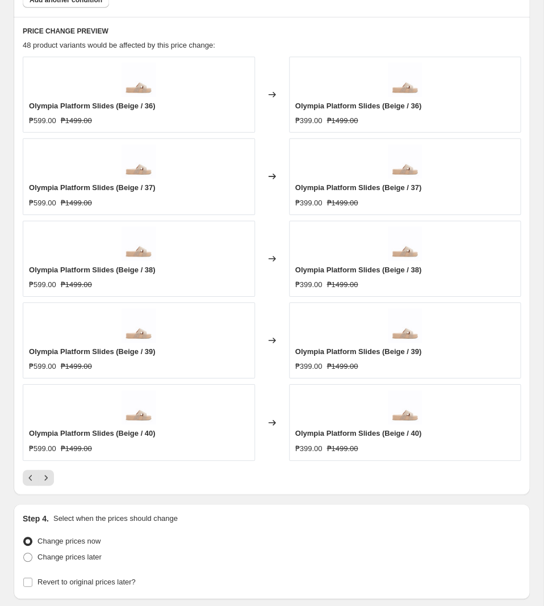
click at [55, 482] on div at bounding box center [272, 478] width 498 height 16
click at [42, 483] on icon "Next" at bounding box center [45, 477] width 11 height 11
click at [47, 479] on icon "Next" at bounding box center [45, 477] width 11 height 11
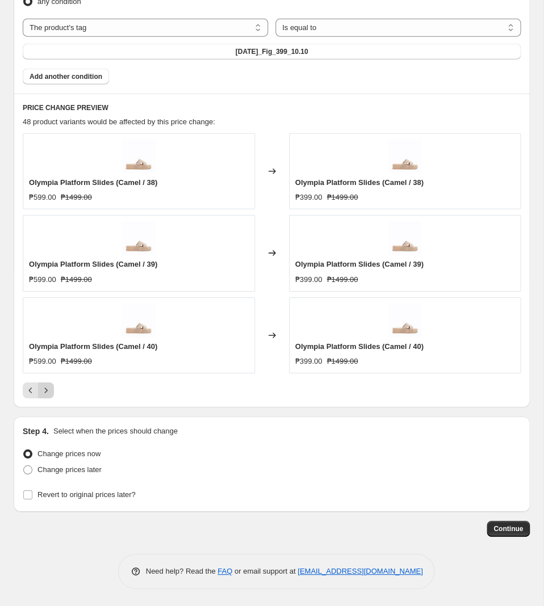
scroll to position [702, 0]
click at [59, 475] on span "Change prices later" at bounding box center [69, 469] width 64 height 11
click at [24, 466] on input "Change prices later" at bounding box center [23, 466] width 1 height 1
radio input "true"
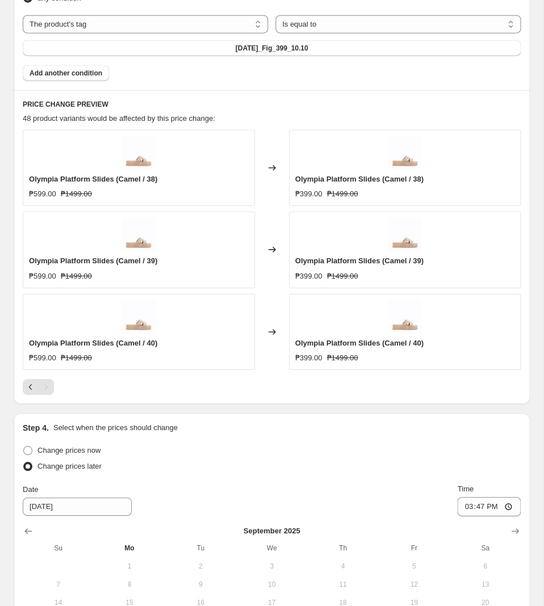
scroll to position [895, 0]
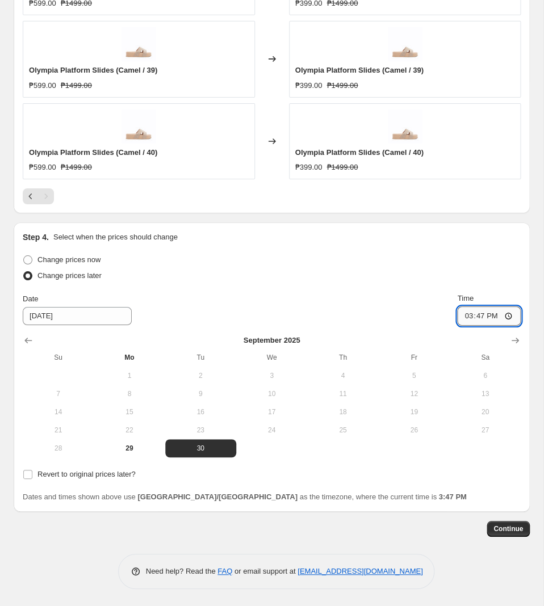
click at [483, 320] on input "15:47" at bounding box center [489, 316] width 64 height 19
type input "11:00"
click at [89, 477] on span "Revert to original prices later?" at bounding box center [86, 474] width 98 height 9
click at [32, 477] on input "Revert to original prices later?" at bounding box center [27, 474] width 9 height 9
checkbox input "true"
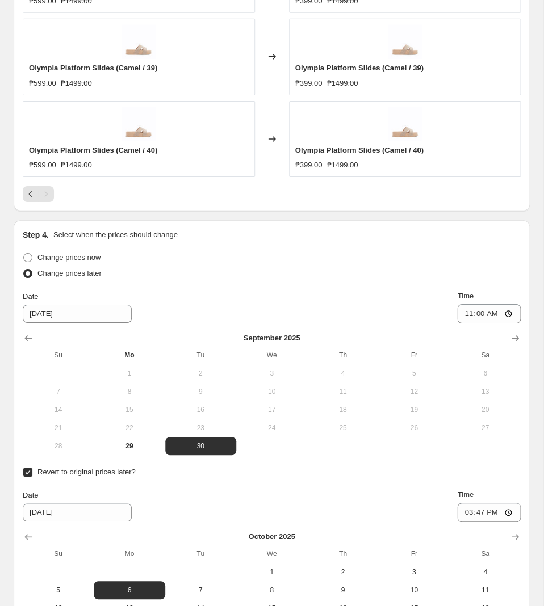
scroll to position [1067, 0]
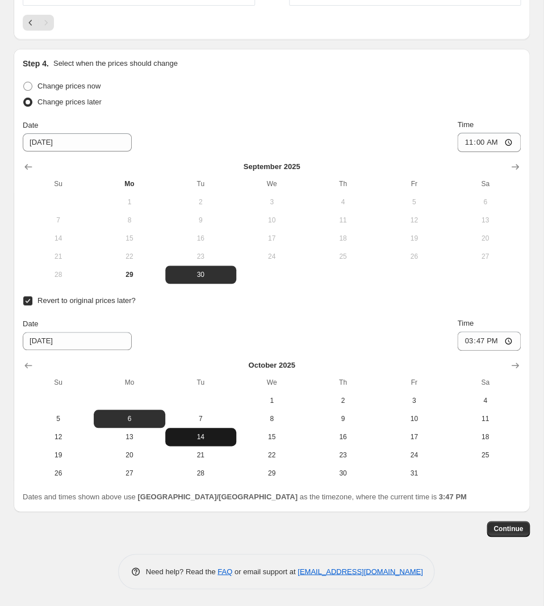
click at [230, 437] on span "14" at bounding box center [201, 437] width 62 height 9
type input "[DATE]"
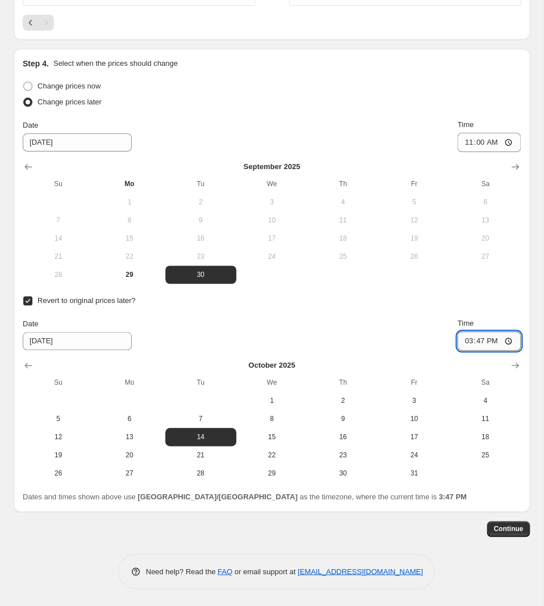
click at [476, 340] on input "15:47" at bounding box center [489, 341] width 64 height 19
type input "10:00"
click at [500, 529] on span "Continue" at bounding box center [508, 529] width 30 height 9
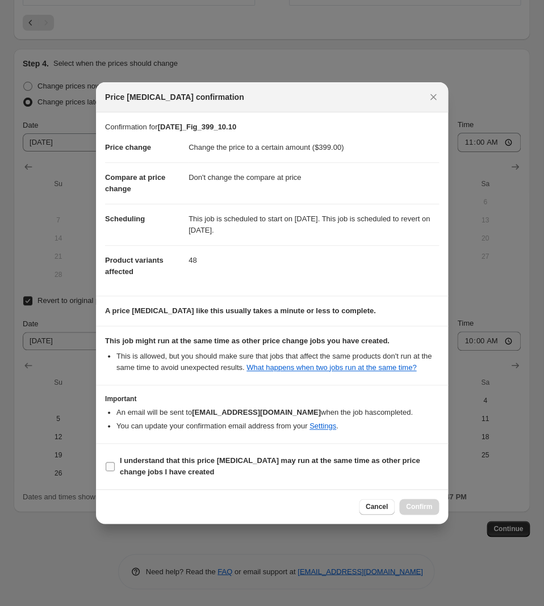
click at [261, 455] on label "I understand that this price [MEDICAL_DATA] may run at the same time as other p…" at bounding box center [272, 466] width 334 height 27
click at [115, 462] on input "I understand that this price [MEDICAL_DATA] may run at the same time as other p…" at bounding box center [110, 466] width 9 height 9
checkbox input "true"
click at [422, 505] on span "Confirm" at bounding box center [419, 507] width 26 height 9
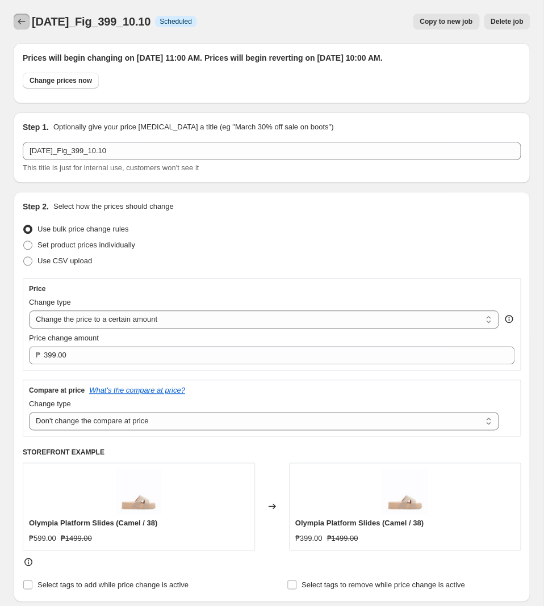
click at [26, 26] on icon "Price change jobs" at bounding box center [21, 21] width 11 height 11
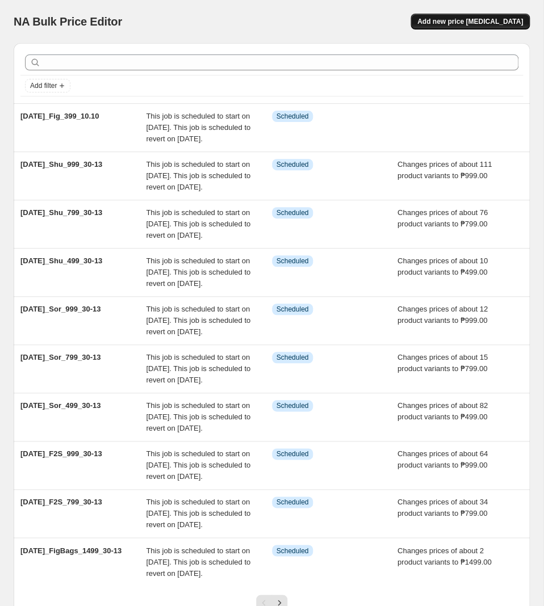
click at [459, 16] on button "Add new price [MEDICAL_DATA]" at bounding box center [470, 22] width 119 height 16
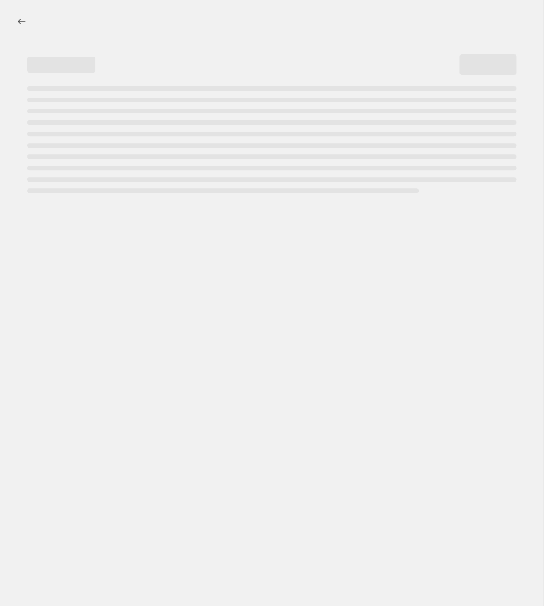
select select "percentage"
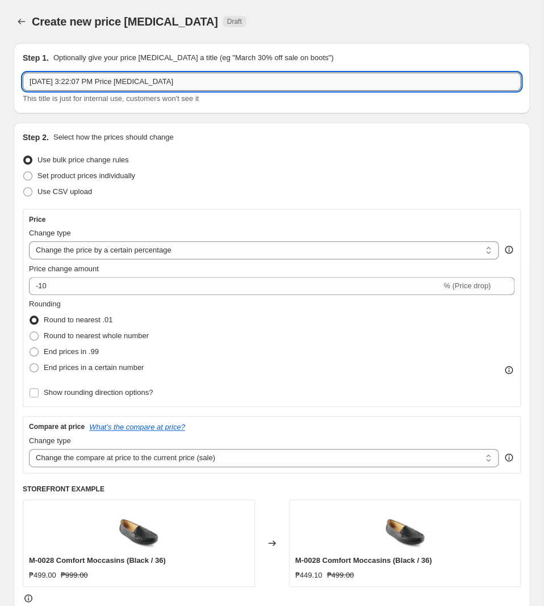
click at [212, 87] on input "[DATE] 3:22:07 PM Price [MEDICAL_DATA]" at bounding box center [272, 82] width 498 height 18
paste input "[DATE]_Fig_799_10.10"
type input "[DATE]_Fig_799_10.10"
click at [22, 22] on icon "Price change jobs" at bounding box center [21, 21] width 11 height 11
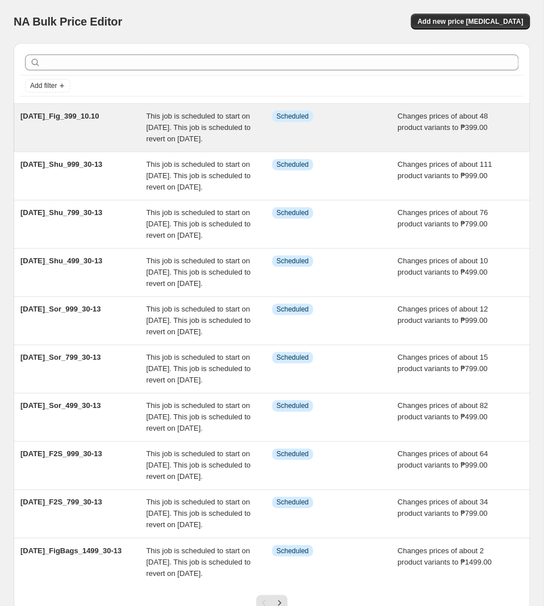
click at [286, 143] on div "Info Scheduled" at bounding box center [334, 128] width 125 height 34
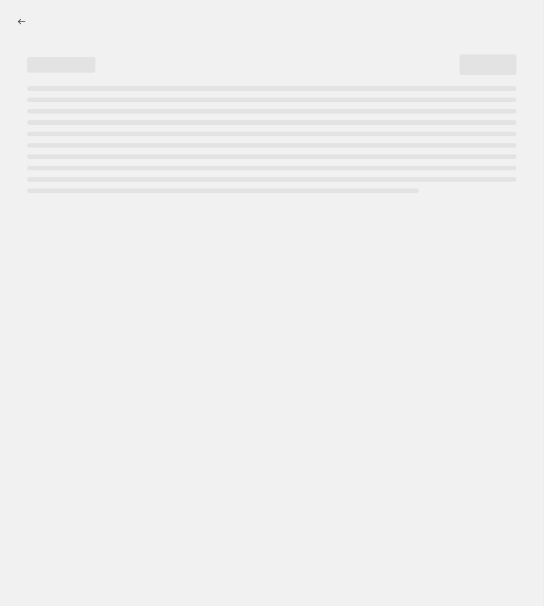
select select "no_change"
select select "tag"
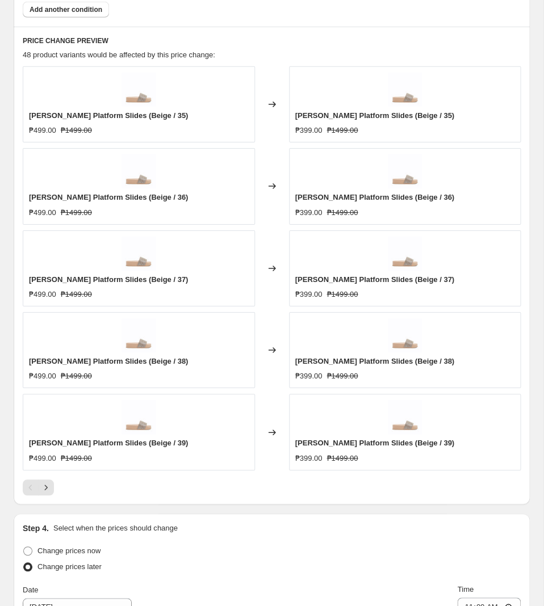
scroll to position [1301, 0]
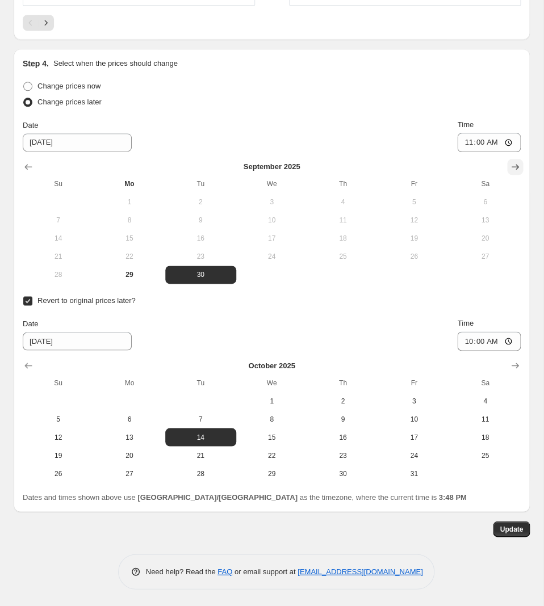
click at [516, 168] on icon "Show next month, October 2025" at bounding box center [514, 166] width 11 height 11
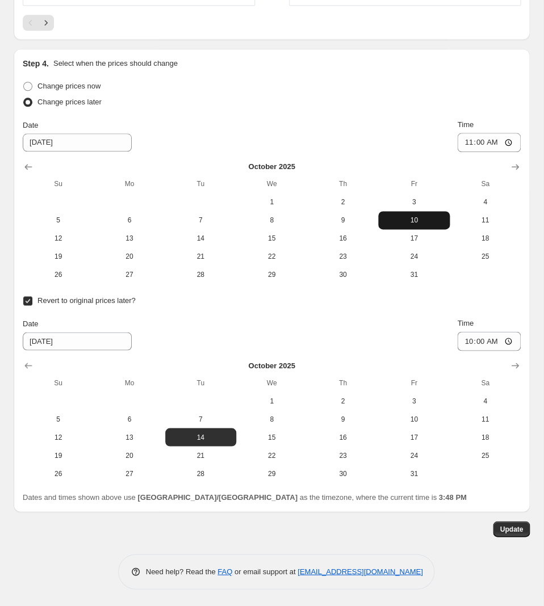
click at [432, 219] on span "10" at bounding box center [414, 220] width 62 height 9
type input "[DATE]"
click at [412, 412] on button "10" at bounding box center [413, 419] width 71 height 18
type input "[DATE]"
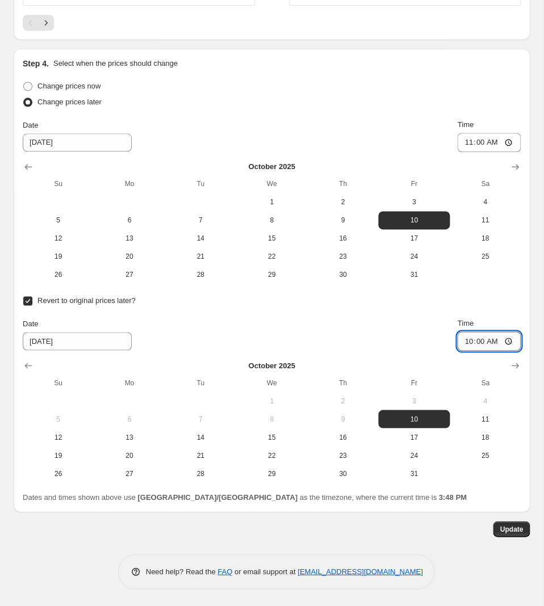
click at [480, 341] on input "10:00" at bounding box center [489, 341] width 64 height 19
type input "23:59"
click at [514, 537] on button "Update" at bounding box center [511, 529] width 37 height 16
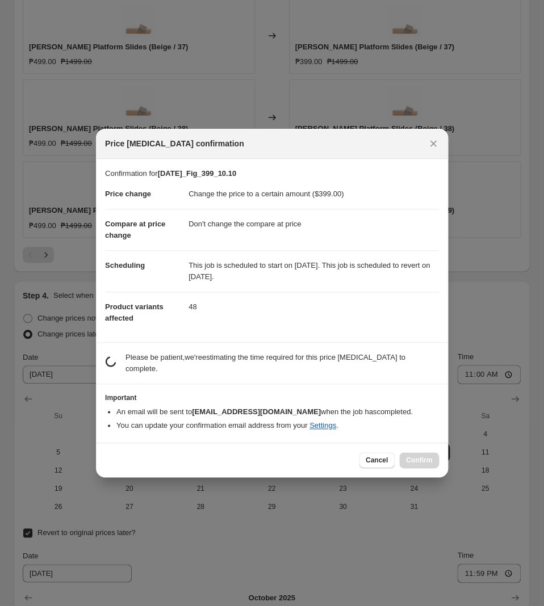
scroll to position [0, 0]
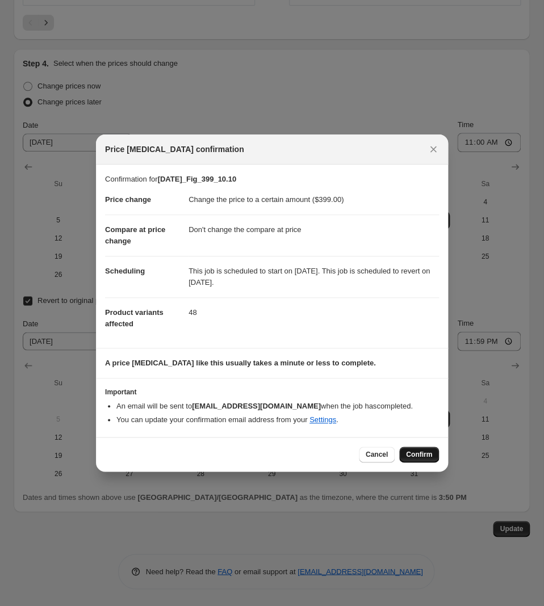
click at [420, 455] on span "Confirm" at bounding box center [419, 454] width 26 height 9
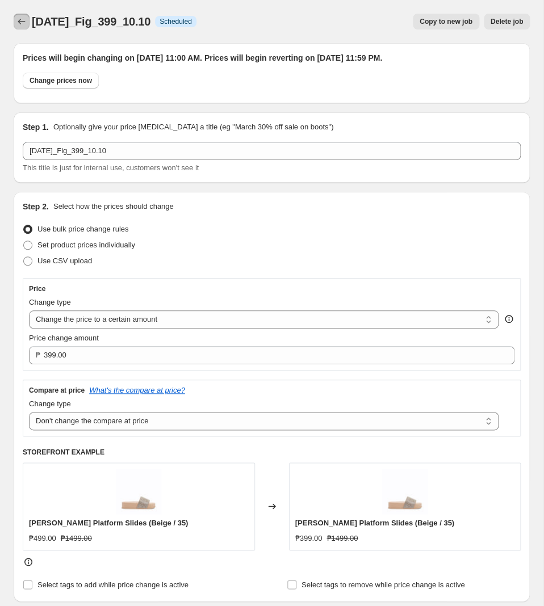
click at [29, 23] on button "Price change jobs" at bounding box center [22, 22] width 16 height 16
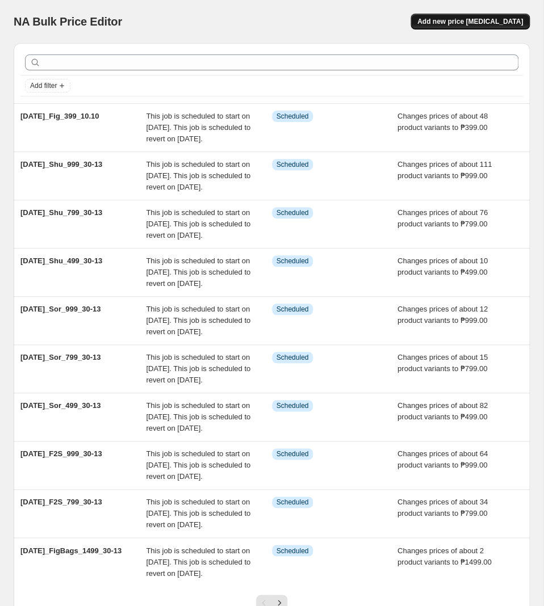
click at [500, 24] on span "Add new price [MEDICAL_DATA]" at bounding box center [470, 21] width 106 height 9
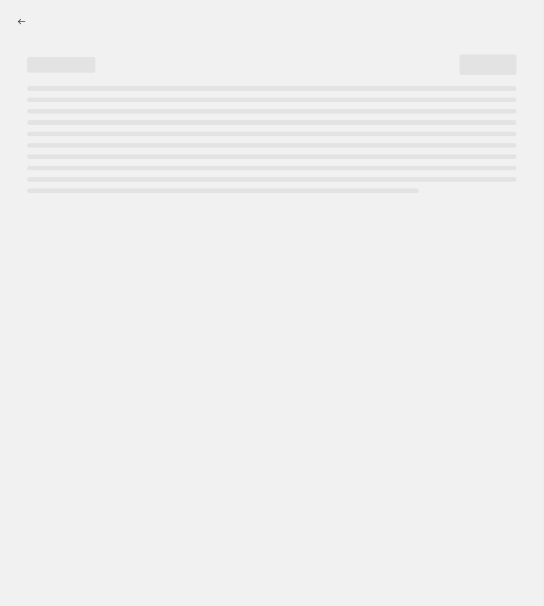
select select "percentage"
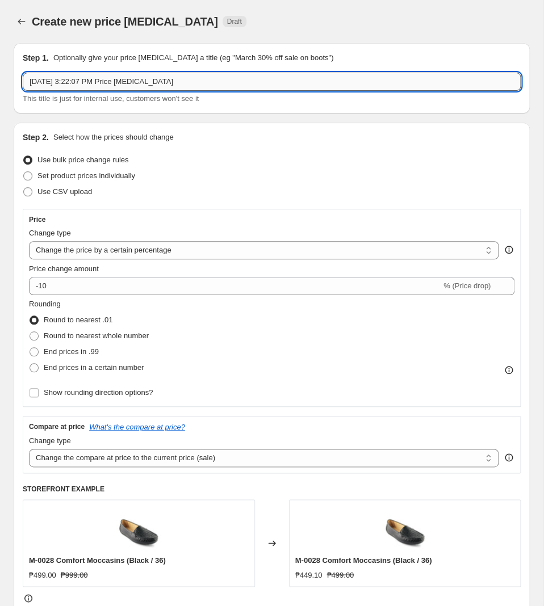
click at [195, 84] on input "[DATE] 3:22:07 PM Price [MEDICAL_DATA]" at bounding box center [272, 82] width 498 height 18
paste input "[DATE]_Fig_799_10.10"
type input "[DATE]_Fig_799_10.10"
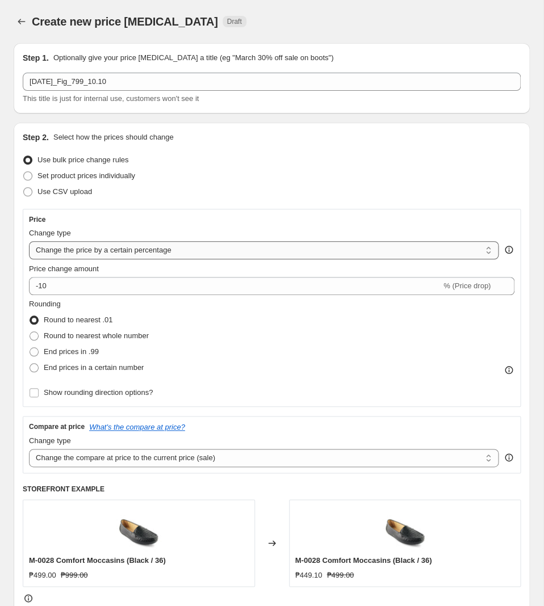
click at [29, 241] on select "Change the price to a certain amount Change the price by a certain amount Chang…" at bounding box center [264, 250] width 470 height 18
select select "to"
click option "Change the price to a certain amount" at bounding box center [0, 0] width 0 height 0
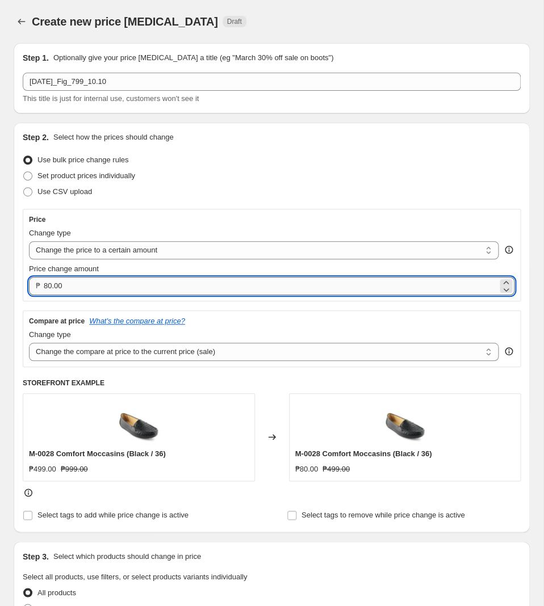
click at [105, 292] on input "80.00" at bounding box center [271, 286] width 454 height 18
type input "799.00"
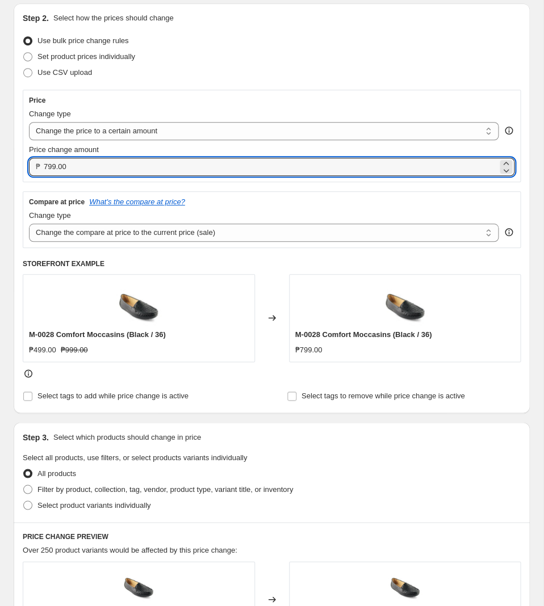
scroll to position [179, 0]
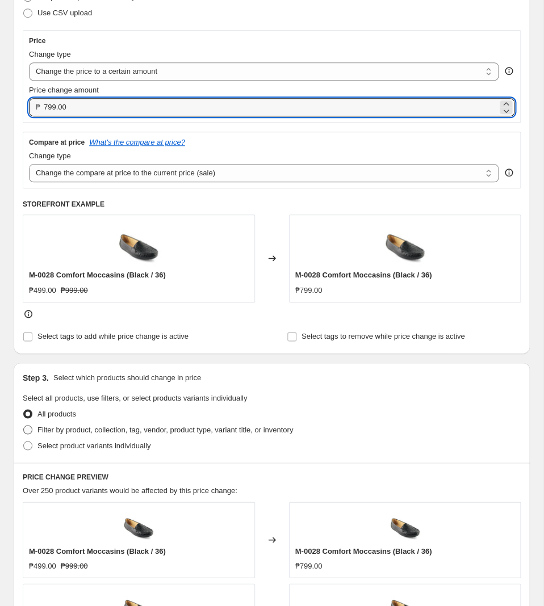
click at [138, 434] on span "Filter by product, collection, tag, vendor, product type, variant title, or inv…" at bounding box center [165, 429] width 256 height 9
click at [24, 426] on input "Filter by product, collection, tag, vendor, product type, variant title, or inv…" at bounding box center [23, 425] width 1 height 1
radio input "true"
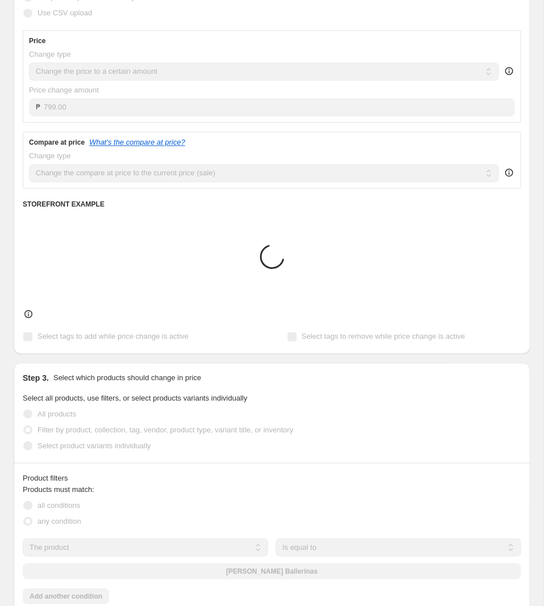
scroll to position [417, 0]
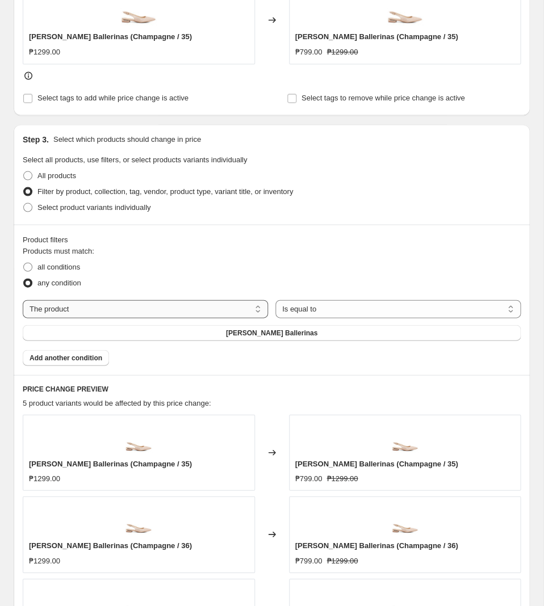
click at [23, 300] on select "The product The product's collection The product's tag The product's vendor The…" at bounding box center [145, 309] width 245 height 18
select select "tag"
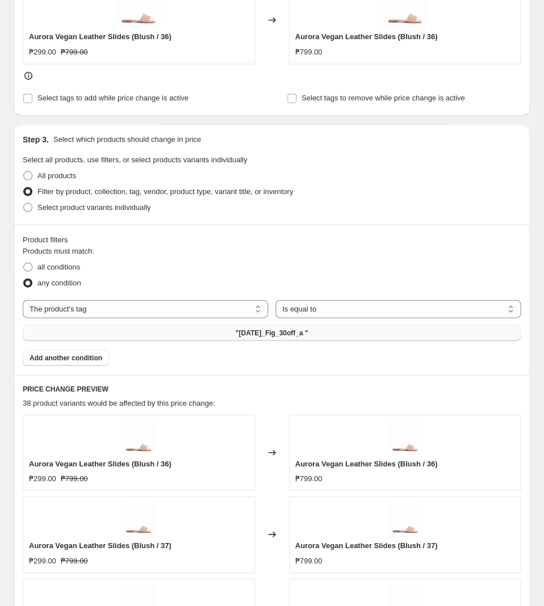
click at [181, 336] on button ""[DATE]_Fig_30off_a "" at bounding box center [272, 333] width 498 height 16
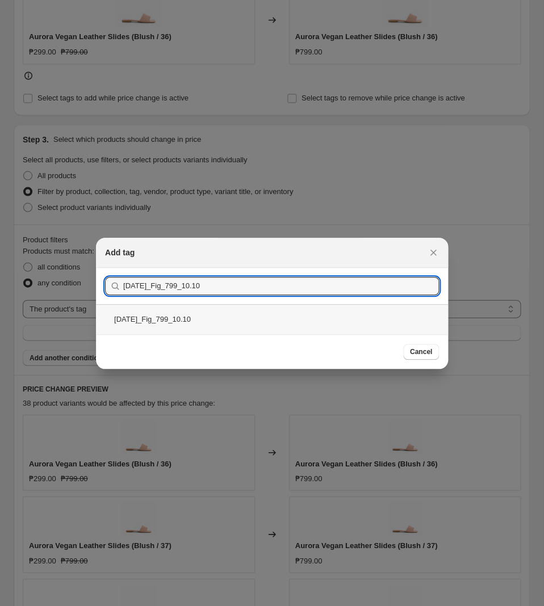
type input "[DATE]_Fig_799_10.10"
click at [235, 329] on div "[DATE]_Fig_799_10.10" at bounding box center [272, 319] width 352 height 30
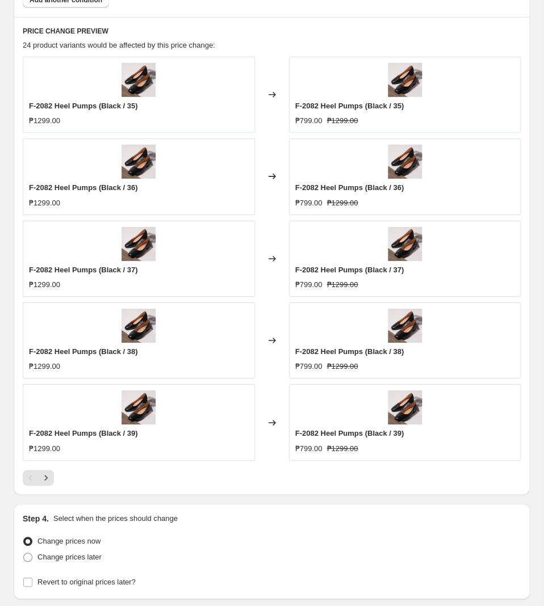
scroll to position [866, 0]
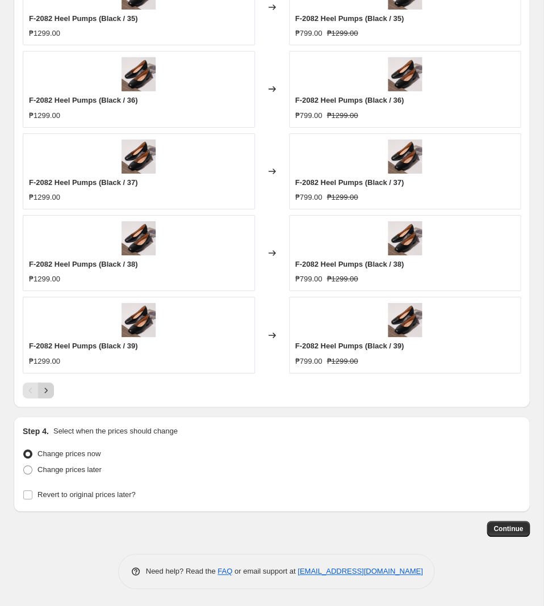
click at [48, 391] on icon "Next" at bounding box center [45, 390] width 11 height 11
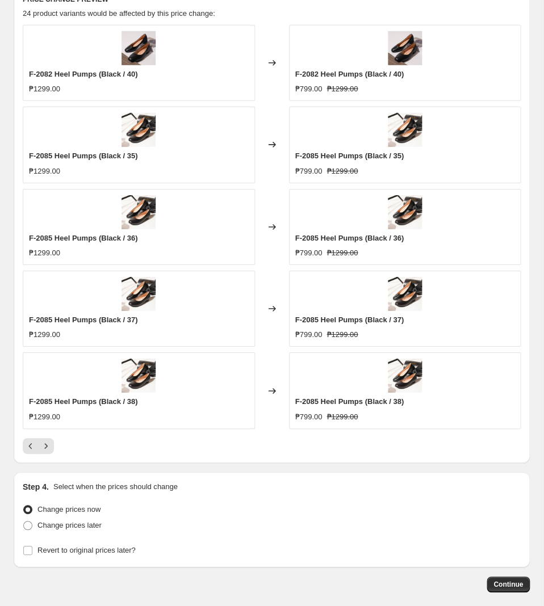
scroll to position [747, 0]
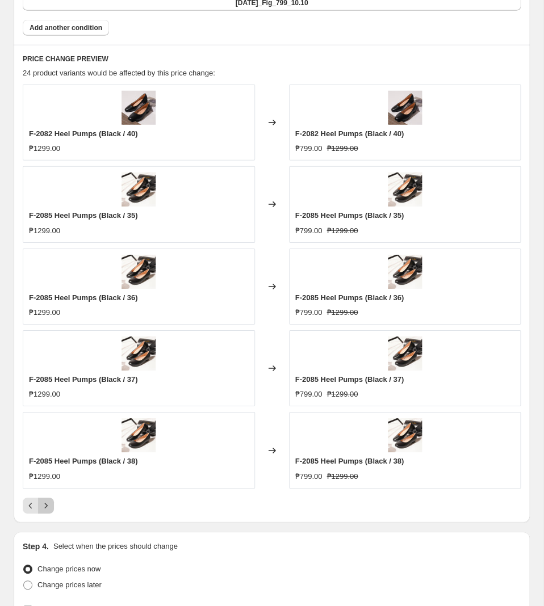
click at [46, 509] on icon "Next" at bounding box center [45, 505] width 11 height 11
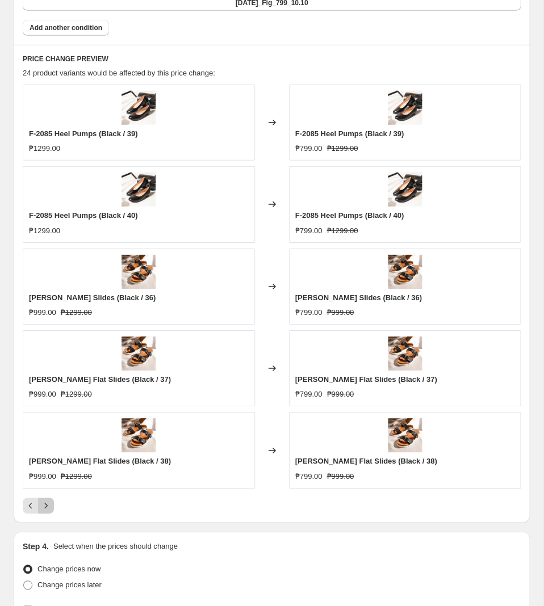
click at [46, 505] on icon "Next" at bounding box center [45, 505] width 11 height 11
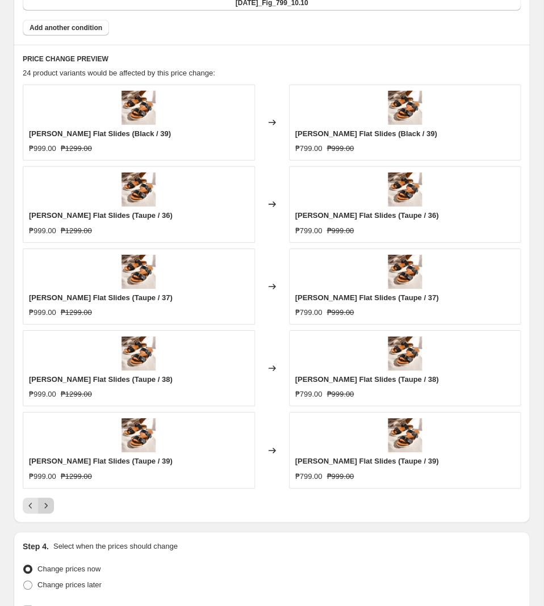
click at [53, 509] on button "Next" at bounding box center [46, 506] width 16 height 16
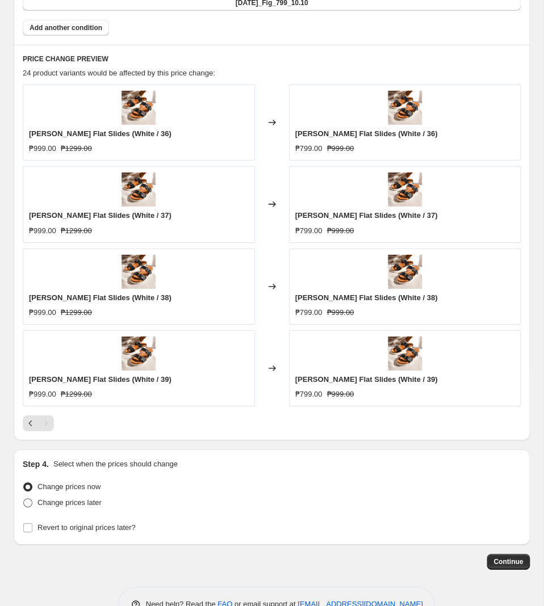
click at [82, 505] on span "Change prices later" at bounding box center [69, 503] width 64 height 9
click at [24, 499] on input "Change prices later" at bounding box center [23, 499] width 1 height 1
radio input "true"
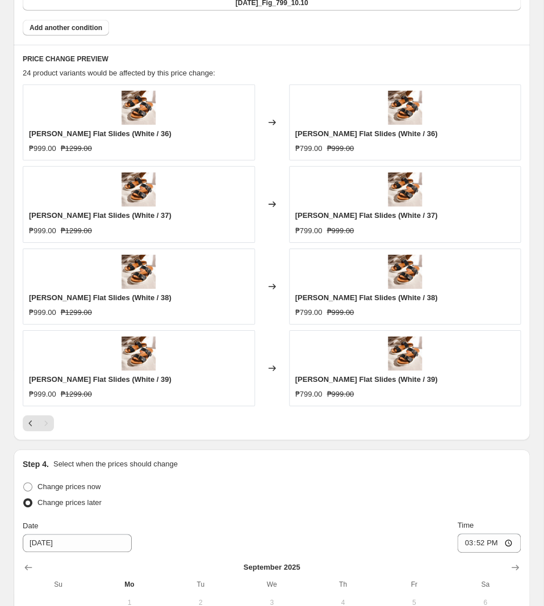
scroll to position [977, 0]
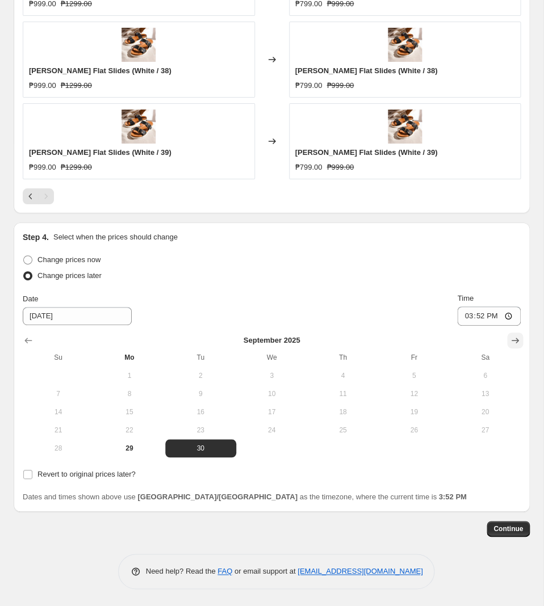
click at [508, 334] on button "Show next month, October 2025" at bounding box center [515, 341] width 16 height 16
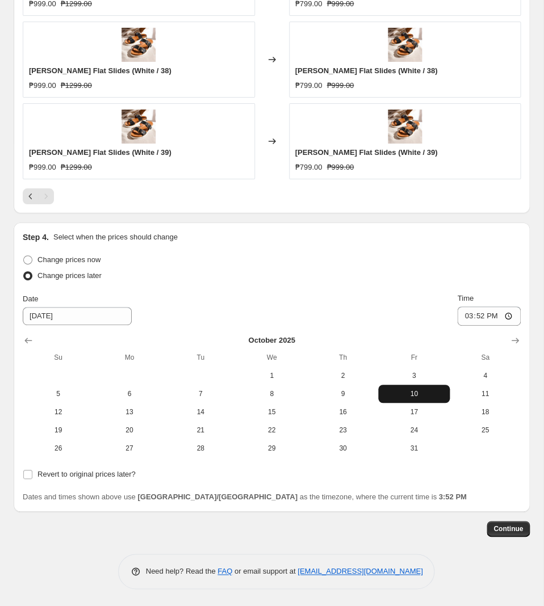
click at [418, 393] on span "10" at bounding box center [414, 394] width 62 height 9
type input "[DATE]"
click at [480, 314] on input "15:52" at bounding box center [489, 316] width 64 height 19
type input "11:00"
click at [105, 471] on span "Revert to original prices later?" at bounding box center [86, 474] width 98 height 9
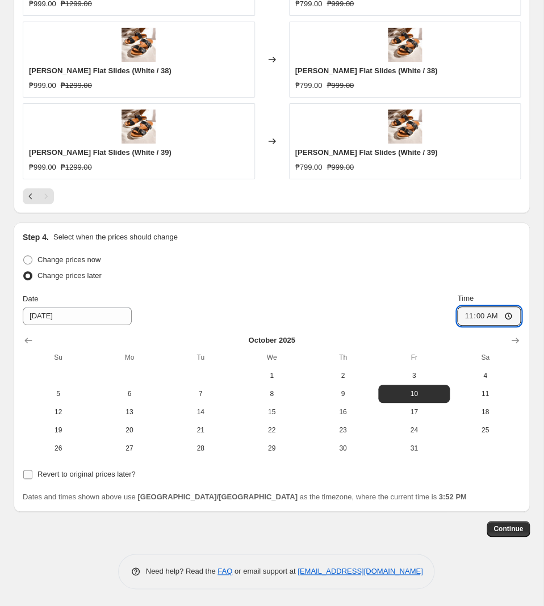
click at [32, 471] on input "Revert to original prices later?" at bounding box center [27, 474] width 9 height 9
checkbox input "true"
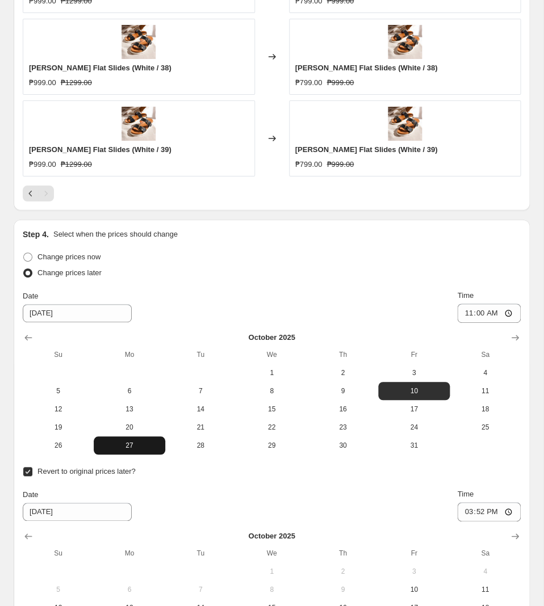
scroll to position [1150, 0]
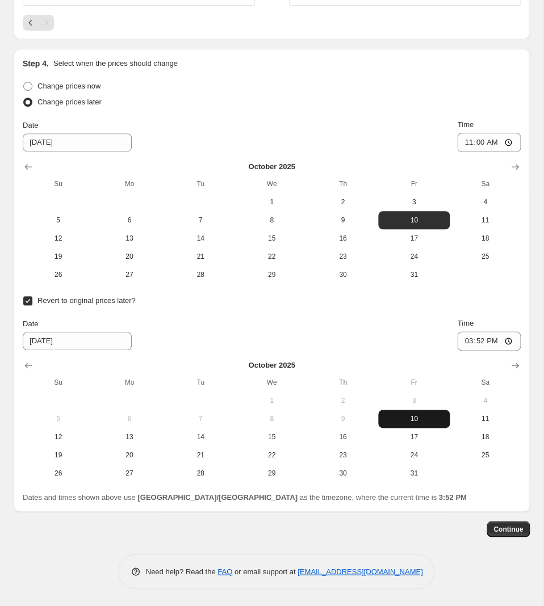
click at [422, 417] on span "10" at bounding box center [414, 419] width 62 height 9
type input "[DATE]"
click at [483, 344] on input "15:52" at bounding box center [489, 341] width 64 height 19
click at [496, 341] on input "23:05" at bounding box center [489, 341] width 64 height 19
type input "23:59"
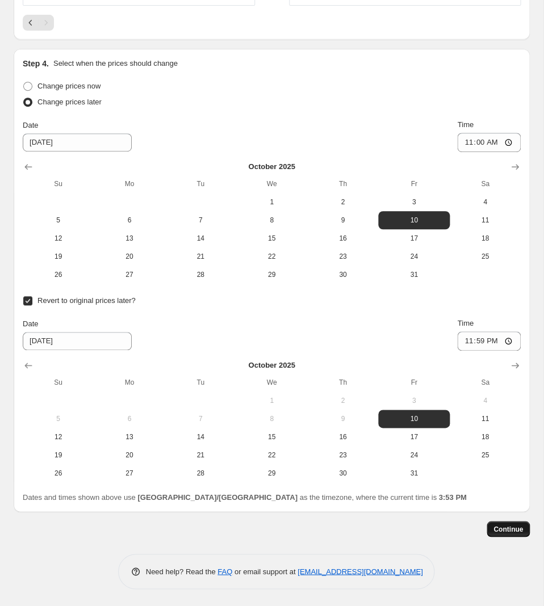
click at [510, 535] on button "Continue" at bounding box center [508, 529] width 43 height 16
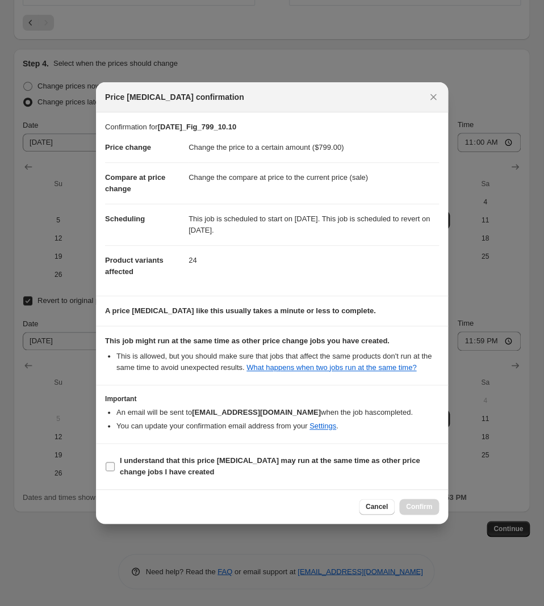
click at [229, 459] on b "I understand that this price [MEDICAL_DATA] may run at the same time as other p…" at bounding box center [270, 467] width 300 height 20
click at [115, 462] on input "I understand that this price [MEDICAL_DATA] may run at the same time as other p…" at bounding box center [110, 466] width 9 height 9
checkbox input "true"
click at [421, 508] on span "Confirm" at bounding box center [419, 507] width 26 height 9
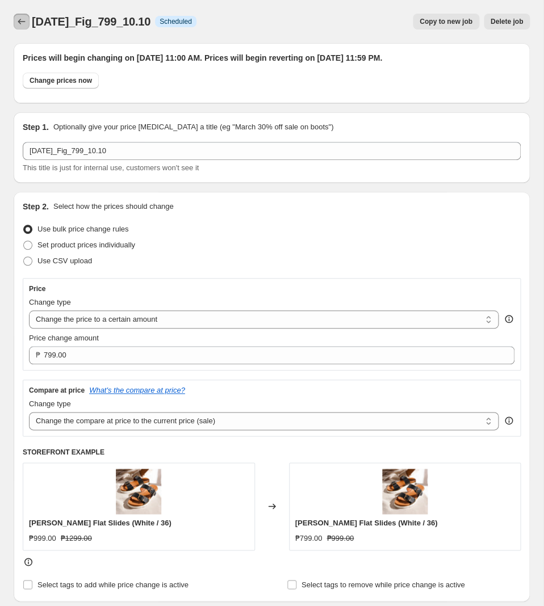
click at [20, 26] on icon "Price change jobs" at bounding box center [21, 21] width 11 height 11
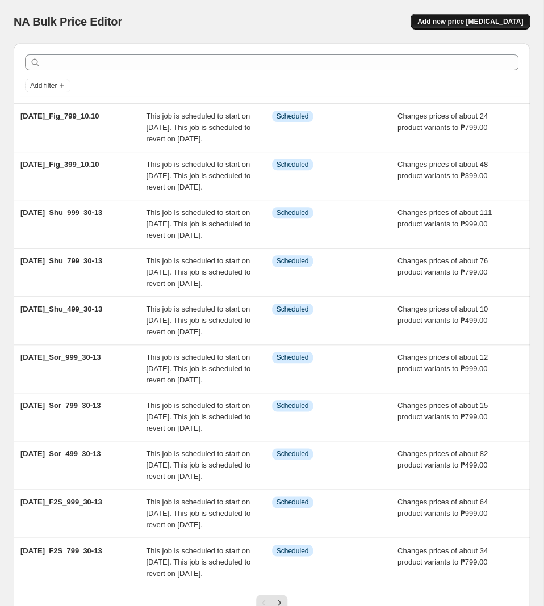
click at [471, 18] on span "Add new price [MEDICAL_DATA]" at bounding box center [470, 21] width 106 height 9
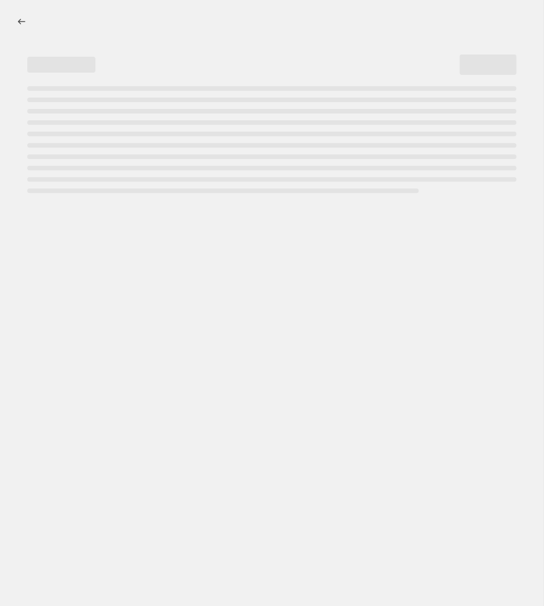
select select "percentage"
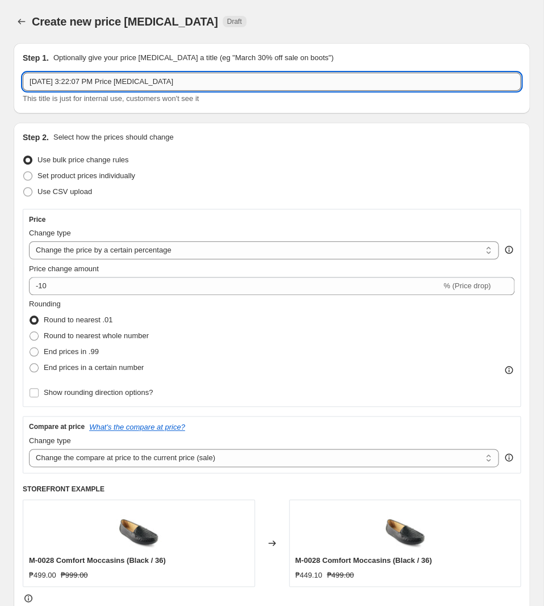
click at [249, 76] on input "[DATE] 3:22:07 PM Price [MEDICAL_DATA]" at bounding box center [272, 82] width 498 height 18
paste input "[DATE]_Fig_10%_ALLCOLORS_10.10"
type input "[DATE]_Fig_10%_ALLCOLORS_10.10"
click at [29, 241] on select "Change the price to a certain amount Change the price by a certain amount Chang…" at bounding box center [264, 250] width 470 height 18
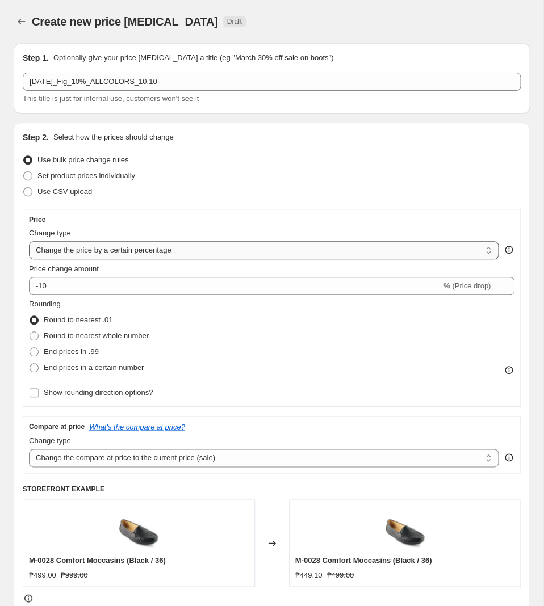
click at [29, 241] on select "Change the price to a certain amount Change the price by a certain amount Chang…" at bounding box center [264, 250] width 470 height 18
click at [236, 249] on select "Change the price to a certain amount Change the price by a certain amount Chang…" at bounding box center [264, 250] width 470 height 18
click at [29, 241] on select "Change the price to a certain amount Change the price by a certain amount Chang…" at bounding box center [264, 250] width 470 height 18
select select "bcap"
click option "Change the price by a certain amount relative to the compare at price" at bounding box center [0, 0] width 0 height 0
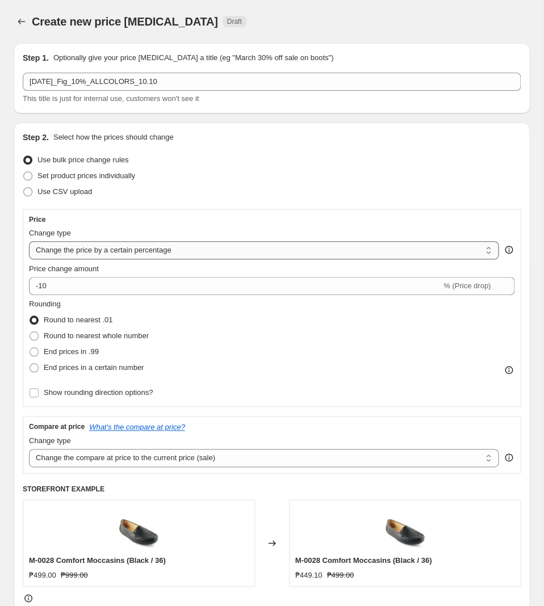
type input "-12.00"
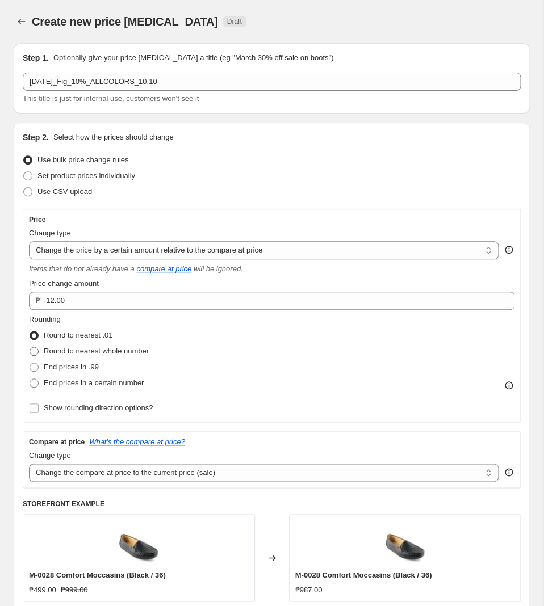
click at [133, 351] on span "Round to nearest whole number" at bounding box center [96, 351] width 105 height 9
click at [30, 348] on input "Round to nearest whole number" at bounding box center [30, 347] width 1 height 1
radio input "true"
click at [40, 411] on label "Show rounding direction options?" at bounding box center [91, 408] width 124 height 16
click at [39, 411] on input "Show rounding direction options?" at bounding box center [34, 408] width 9 height 9
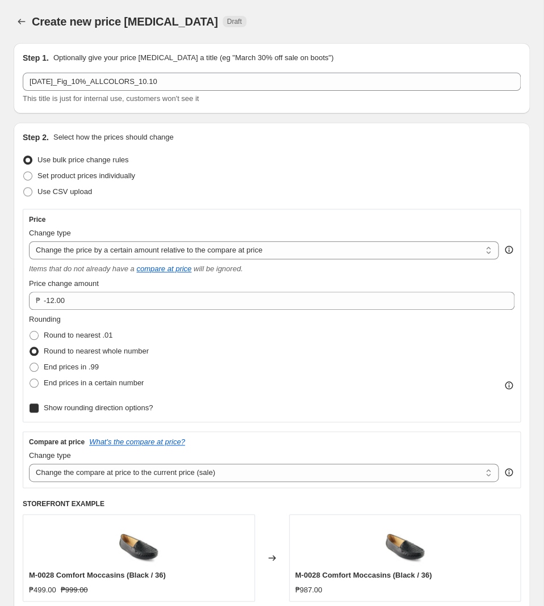
checkbox input "true"
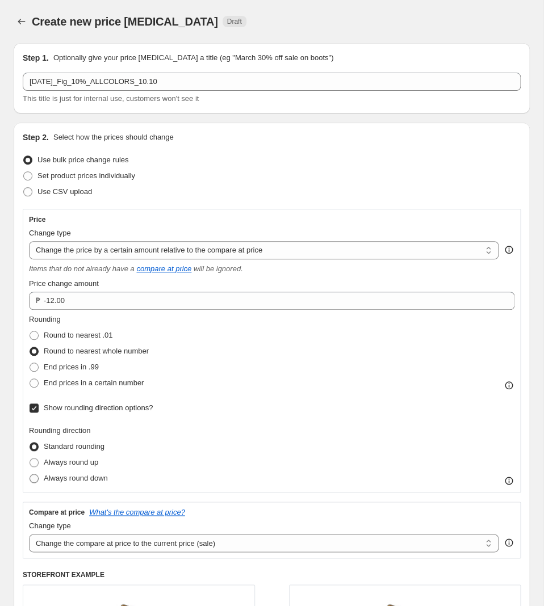
click at [89, 479] on span "Always round down" at bounding box center [76, 478] width 64 height 9
click at [30, 475] on input "Always round down" at bounding box center [30, 474] width 1 height 1
radio input "true"
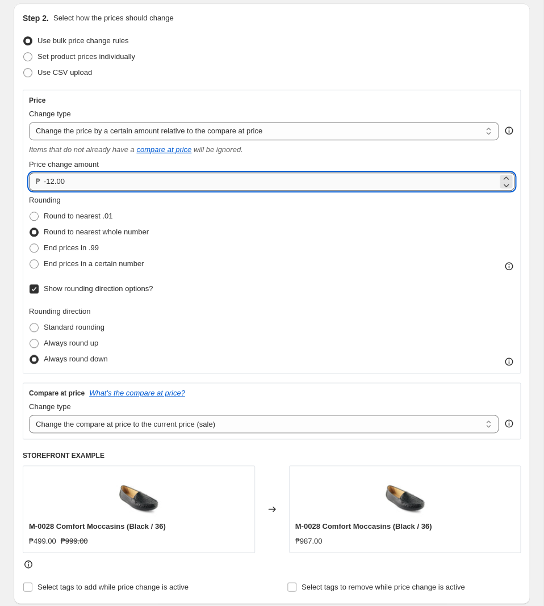
click at [310, 188] on input "-12.00" at bounding box center [271, 182] width 454 height 18
type input "-1"
click at [290, 185] on input "-10" at bounding box center [271, 182] width 454 height 18
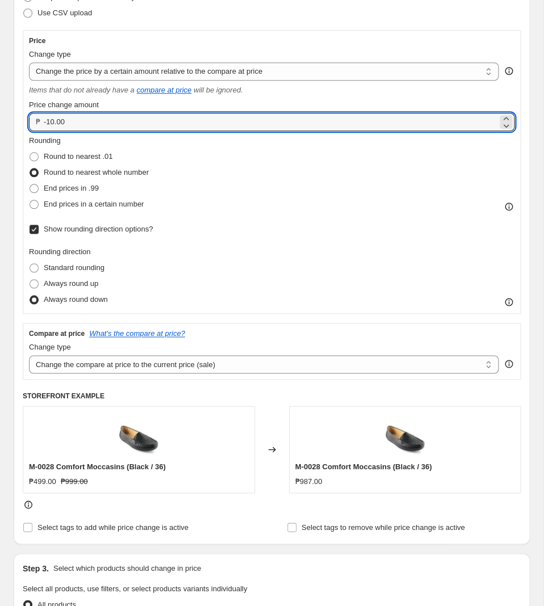
scroll to position [238, 0]
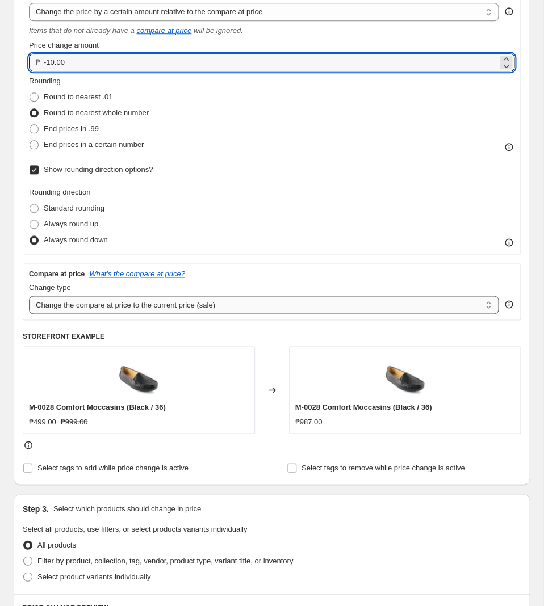
type input "-10.00"
click at [29, 296] on select "Change the compare at price to the current price (sale) Change the compare at p…" at bounding box center [264, 305] width 470 height 18
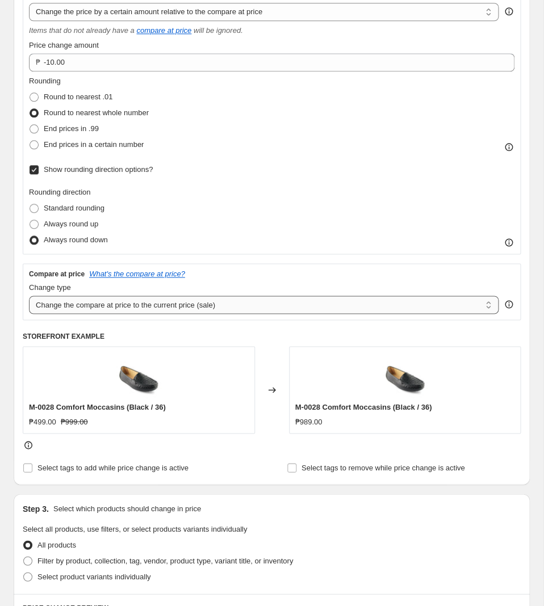
select select "no_change"
click option "Don't change the compare at price" at bounding box center [0, 0] width 0 height 0
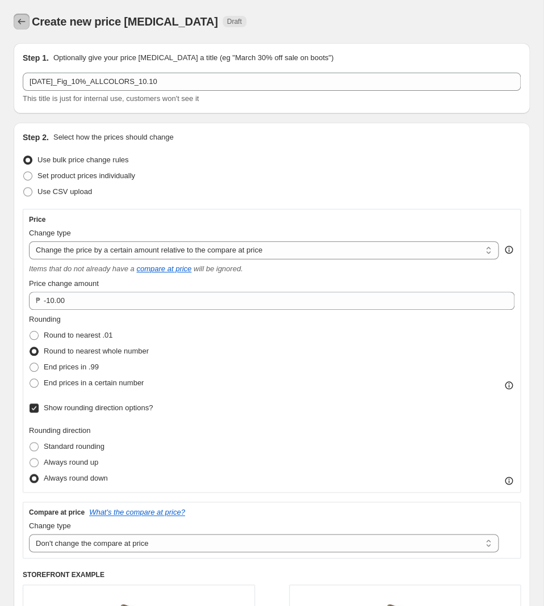
click at [19, 24] on icon "Price change jobs" at bounding box center [21, 21] width 11 height 11
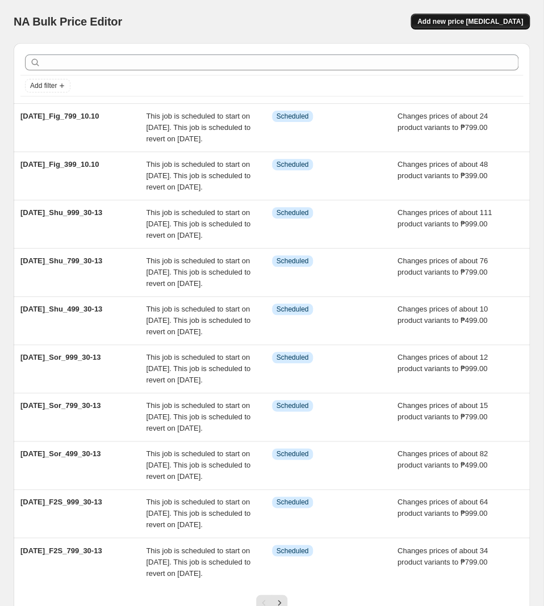
click at [480, 23] on span "Add new price [MEDICAL_DATA]" at bounding box center [470, 21] width 106 height 9
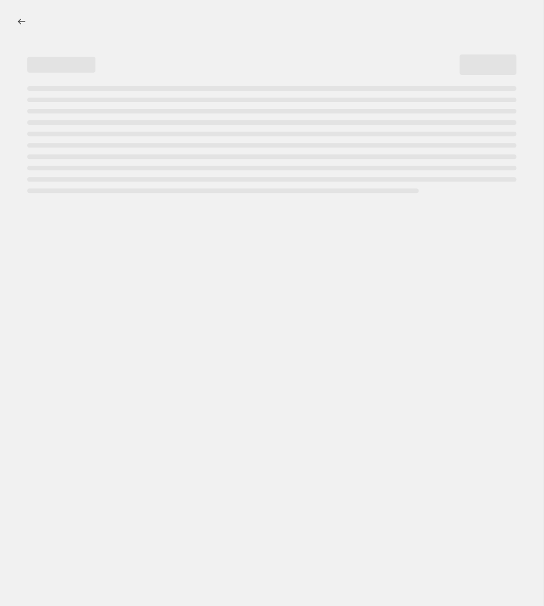
select select "percentage"
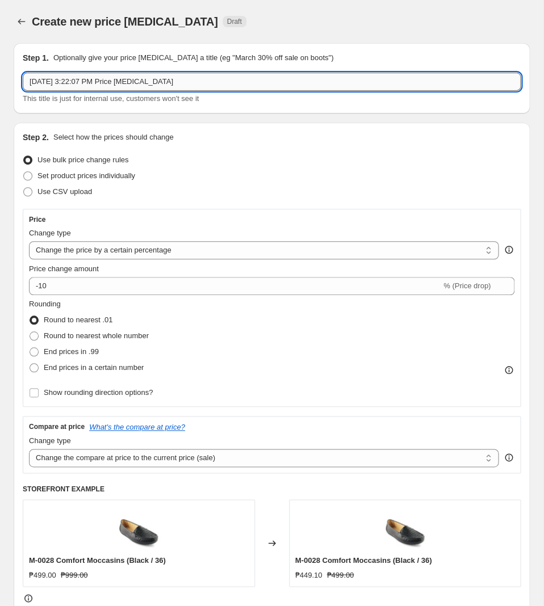
click at [201, 82] on input "[DATE] 3:22:07 PM Price [MEDICAL_DATA]" at bounding box center [272, 82] width 498 height 18
paste input "[DATE]_Fig_10%_ALLCOLORS_10.10"
type input "[DATE]_Fig_10%_ALLCOLORS_10.10"
click at [81, 179] on span "Set product prices individually" at bounding box center [86, 175] width 98 height 9
click at [24, 172] on input "Set product prices individually" at bounding box center [23, 171] width 1 height 1
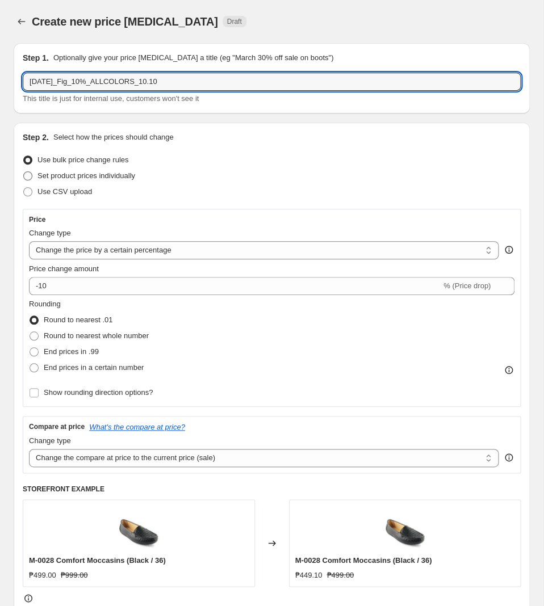
radio input "true"
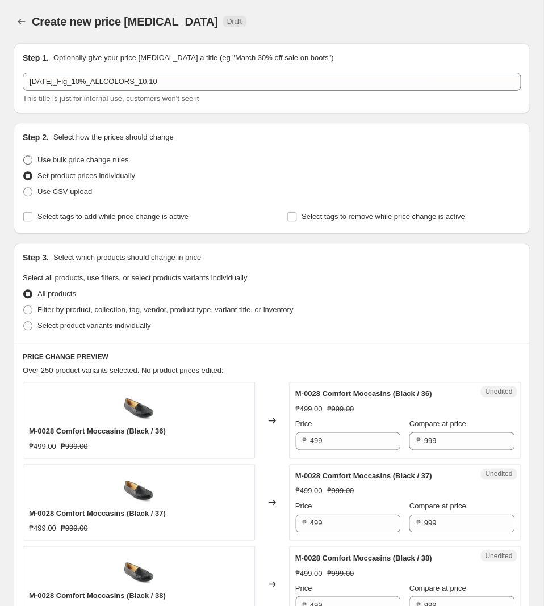
click at [97, 162] on span "Use bulk price change rules" at bounding box center [82, 160] width 91 height 9
click at [24, 156] on input "Use bulk price change rules" at bounding box center [23, 156] width 1 height 1
radio input "true"
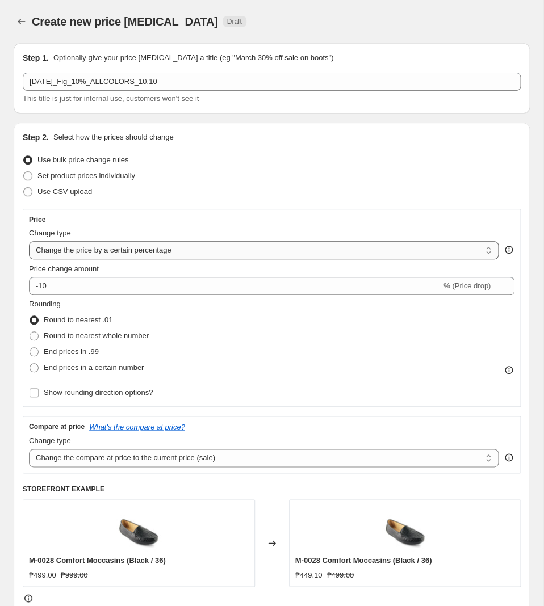
click at [29, 241] on select "Change the price to a certain amount Change the price by a certain amount Chang…" at bounding box center [264, 250] width 470 height 18
select select "pcap"
click option "Change the price by a certain percentage relative to the compare at price" at bounding box center [0, 0] width 0 height 0
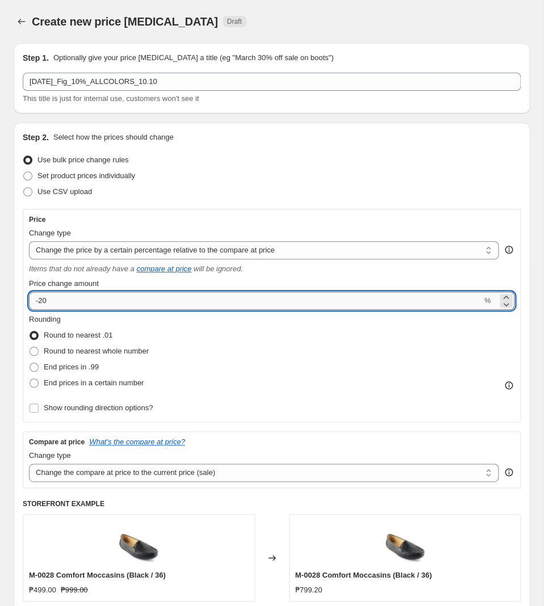
click at [151, 301] on input "-20" at bounding box center [255, 301] width 453 height 18
type input "-10"
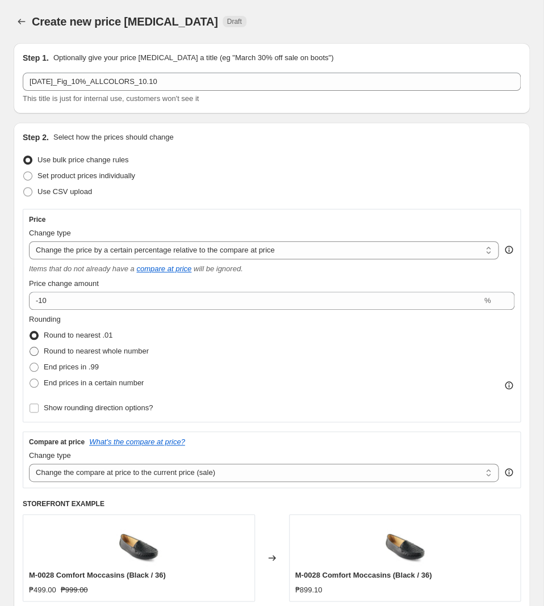
click at [99, 355] on span "Round to nearest whole number" at bounding box center [96, 351] width 105 height 9
click at [30, 348] on input "Round to nearest whole number" at bounding box center [30, 347] width 1 height 1
radio input "true"
click at [88, 412] on span "Show rounding direction options?" at bounding box center [98, 408] width 109 height 9
click at [39, 412] on input "Show rounding direction options?" at bounding box center [34, 408] width 9 height 9
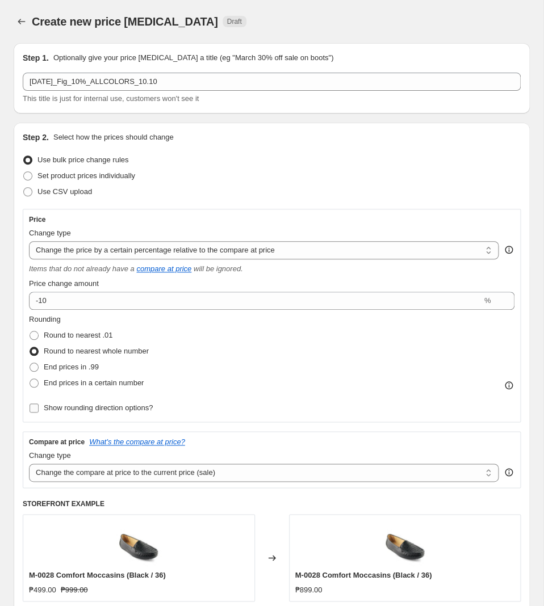
checkbox input "true"
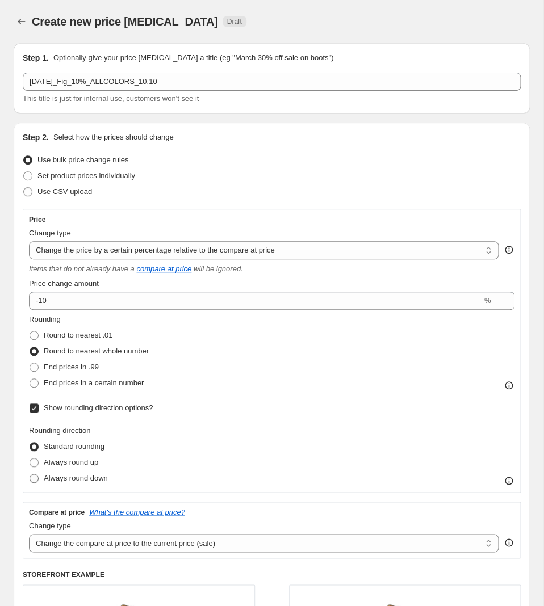
click at [76, 480] on span "Always round down" at bounding box center [76, 478] width 64 height 9
click at [30, 475] on input "Always round down" at bounding box center [30, 474] width 1 height 1
radio input "true"
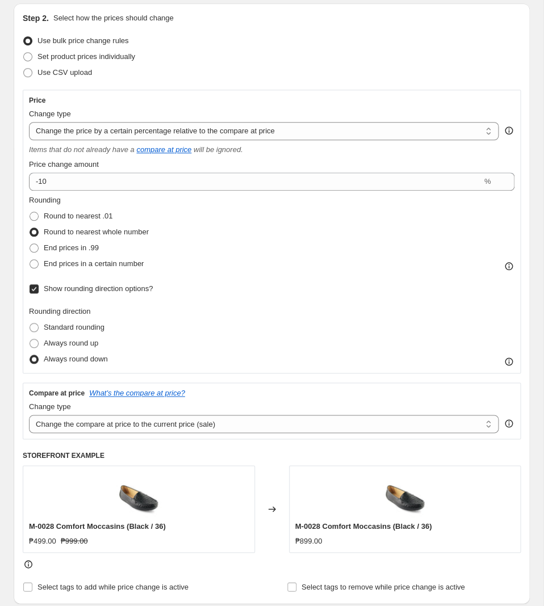
scroll to position [238, 0]
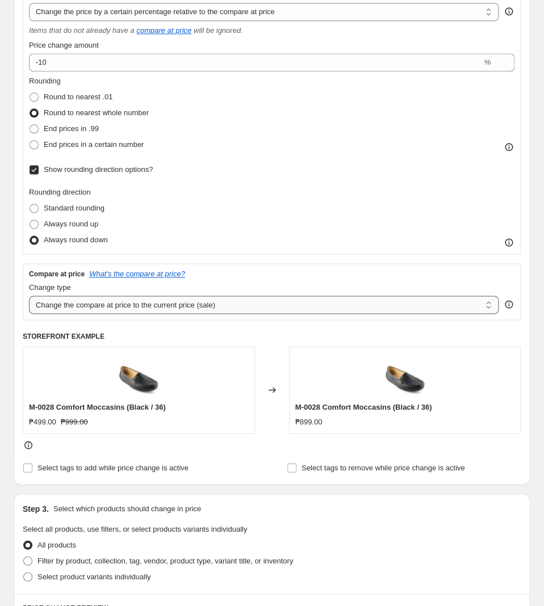
click at [29, 296] on select "Change the compare at price to the current price (sale) Change the compare at p…" at bounding box center [264, 305] width 470 height 18
select select "no_change"
click option "Don't change the compare at price" at bounding box center [0, 0] width 0 height 0
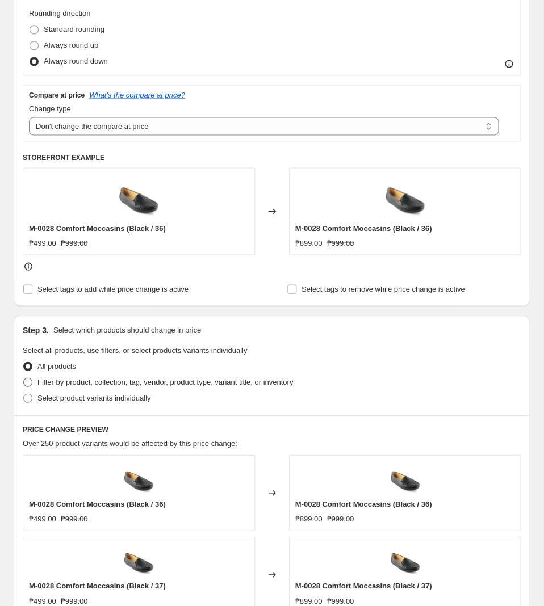
click at [243, 386] on span "Filter by product, collection, tag, vendor, product type, variant title, or inv…" at bounding box center [165, 382] width 256 height 9
click at [24, 378] on input "Filter by product, collection, tag, vendor, product type, variant title, or inv…" at bounding box center [23, 378] width 1 height 1
radio input "true"
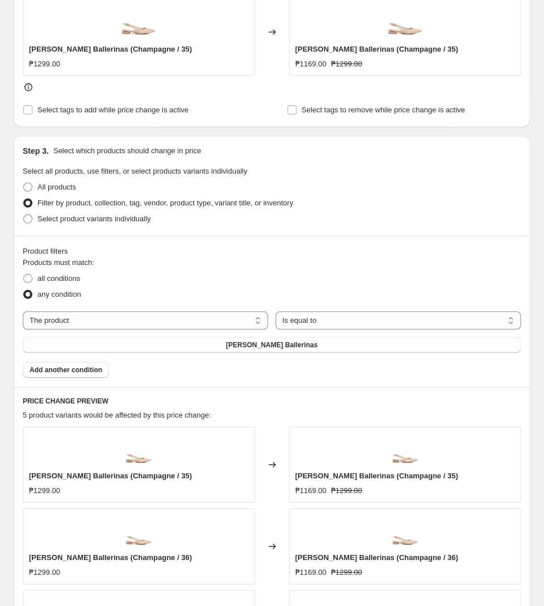
scroll to position [656, 0]
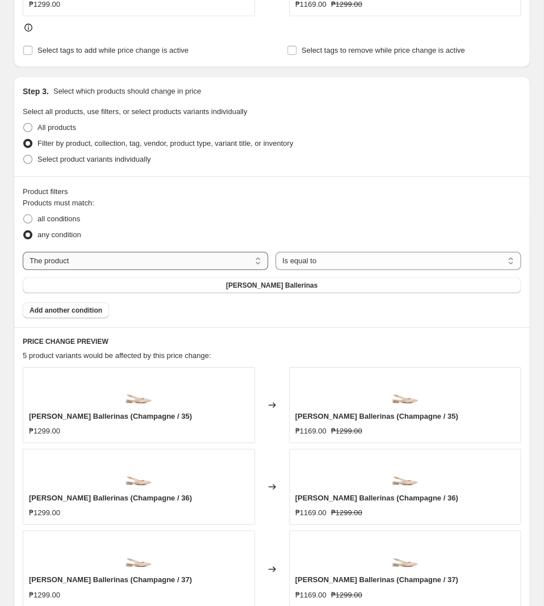
click at [23, 252] on select "The product The product's collection The product's tag The product's vendor The…" at bounding box center [145, 261] width 245 height 18
select select "tag"
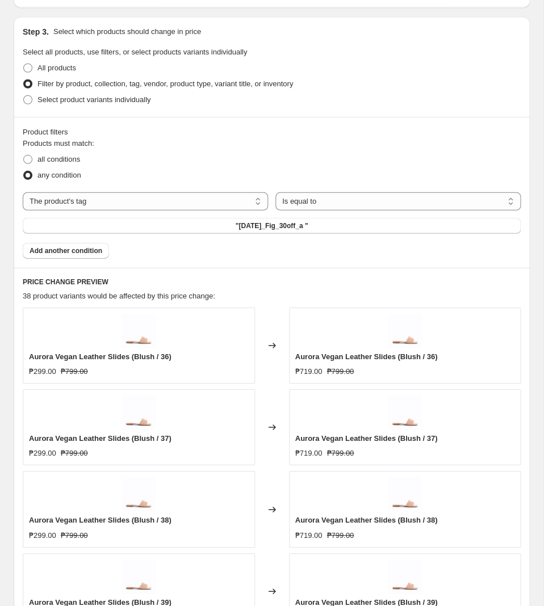
scroll to position [775, 0]
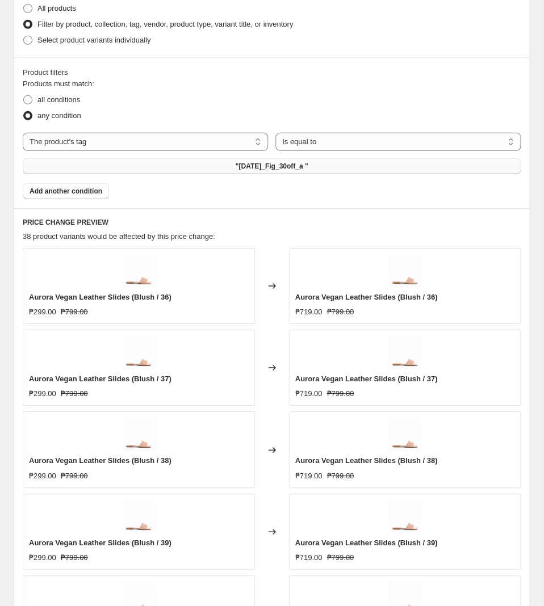
click at [298, 174] on button ""[DATE]_Fig_30off_a "" at bounding box center [272, 166] width 498 height 16
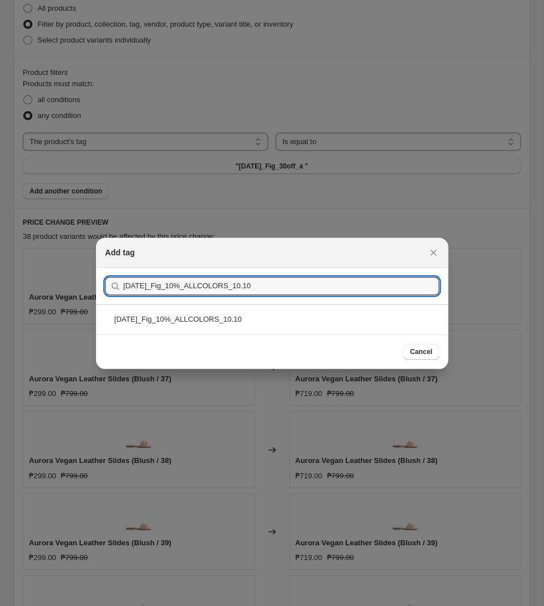
type input "[DATE]_Fig_10%_ALLCOLORS_10.10"
click at [324, 320] on div "[DATE]_Fig_10%_ALLCOLORS_10.10" at bounding box center [272, 319] width 352 height 30
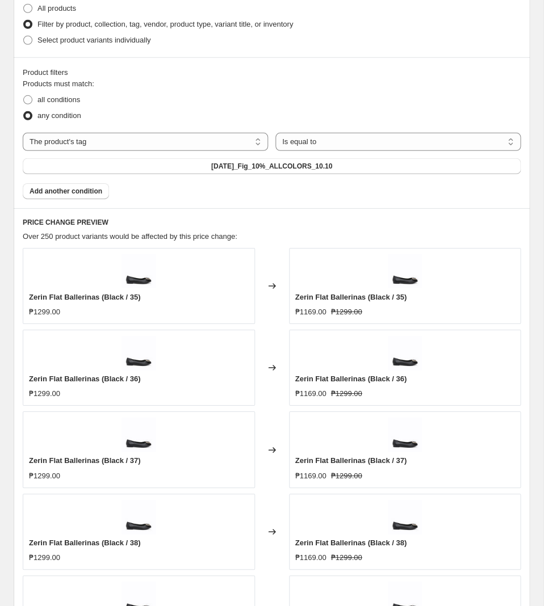
scroll to position [954, 0]
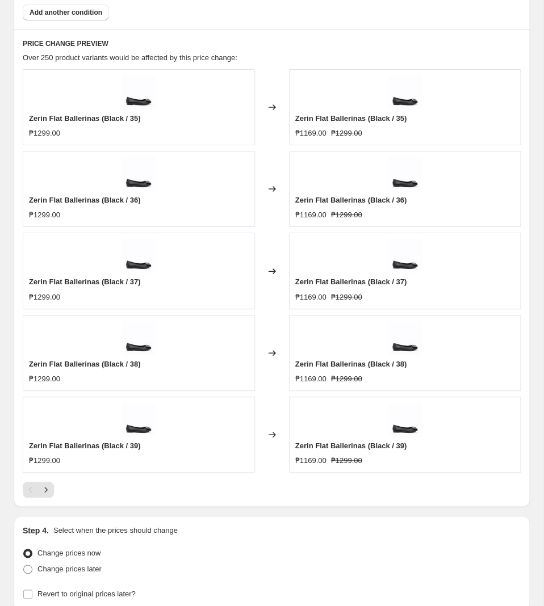
click at [273, 258] on div "Changed to" at bounding box center [272, 271] width 34 height 76
click at [52, 488] on button "Next" at bounding box center [46, 490] width 16 height 16
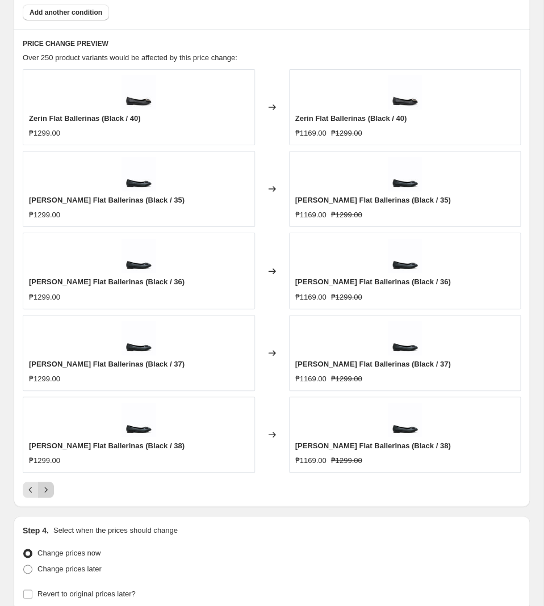
click at [50, 491] on icon "Next" at bounding box center [45, 489] width 11 height 11
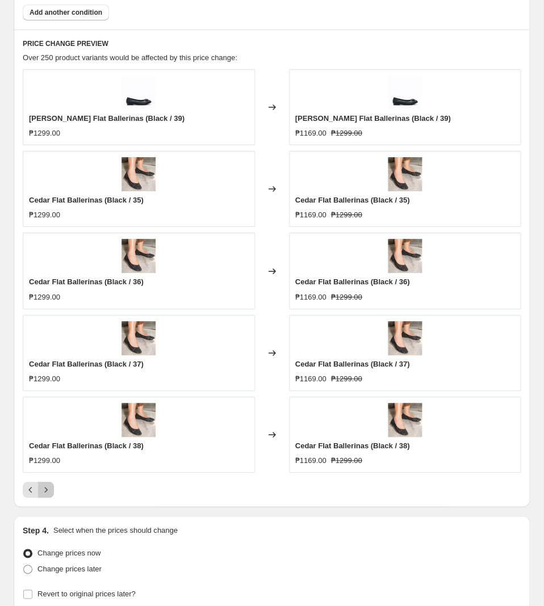
click at [51, 495] on icon "Next" at bounding box center [45, 489] width 11 height 11
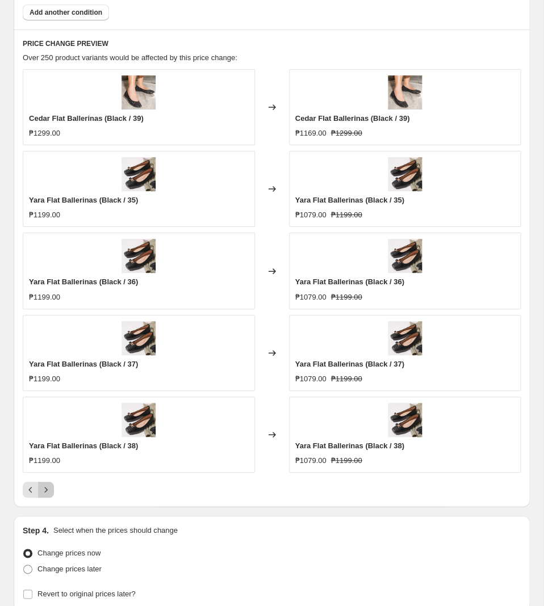
click at [43, 492] on icon "Next" at bounding box center [45, 489] width 11 height 11
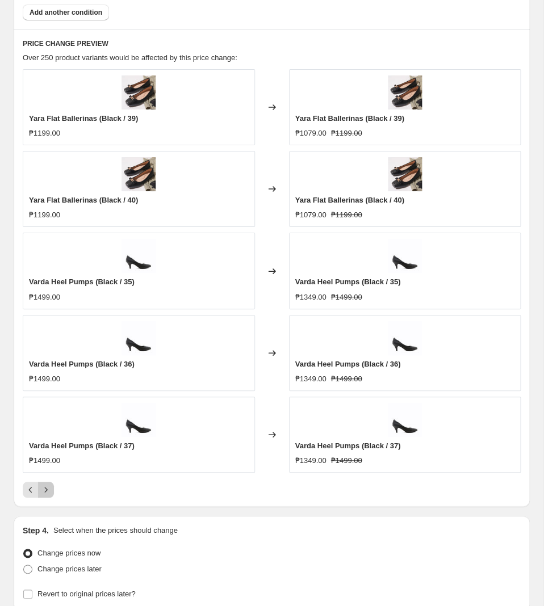
click at [46, 496] on icon "Next" at bounding box center [45, 489] width 11 height 11
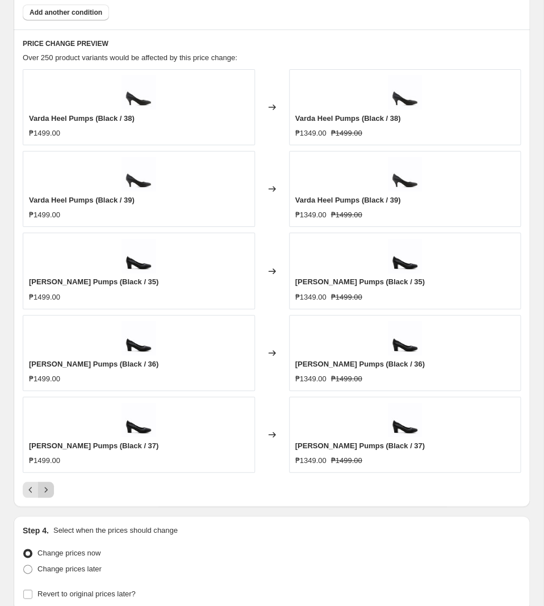
click at [47, 491] on icon "Next" at bounding box center [45, 489] width 11 height 11
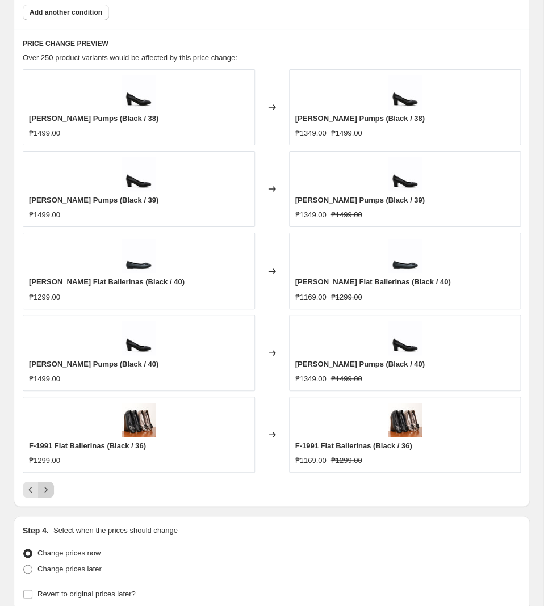
click at [48, 496] on icon "Next" at bounding box center [45, 489] width 11 height 11
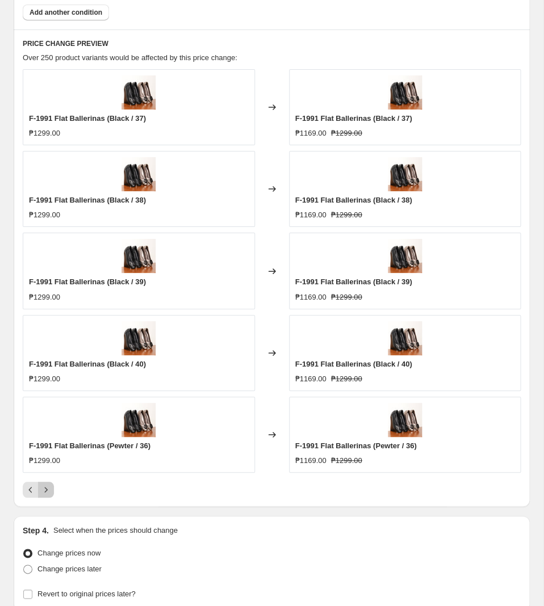
click at [52, 495] on button "Next" at bounding box center [46, 490] width 16 height 16
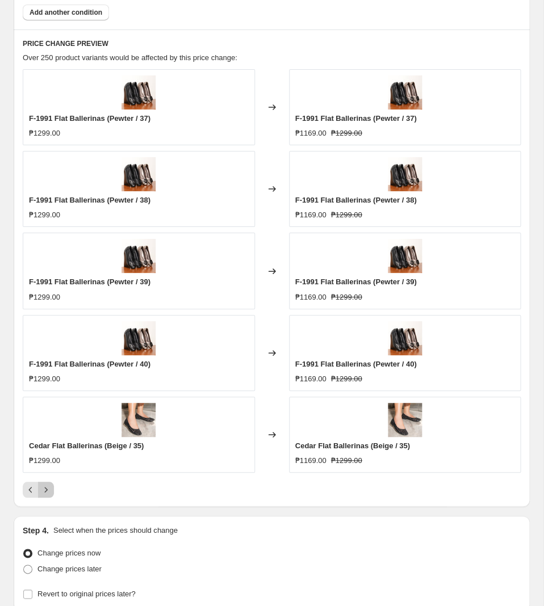
drag, startPoint x: 52, startPoint y: 495, endPoint x: 806, endPoint y: 397, distance: 760.9
click at [48, 496] on icon "Next" at bounding box center [45, 489] width 11 height 11
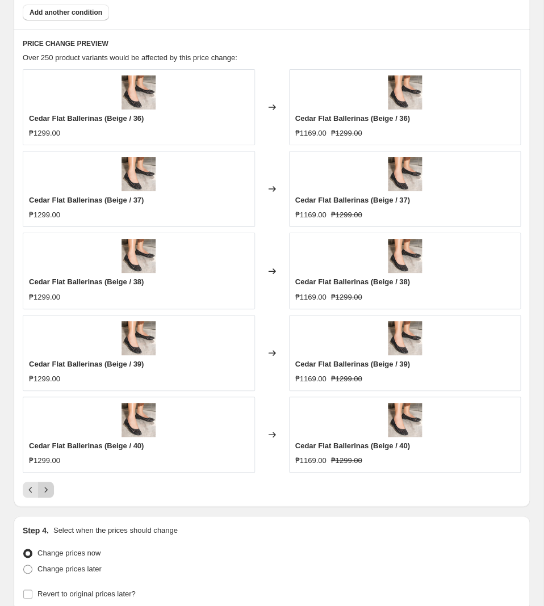
click at [48, 496] on icon "Next" at bounding box center [45, 489] width 11 height 11
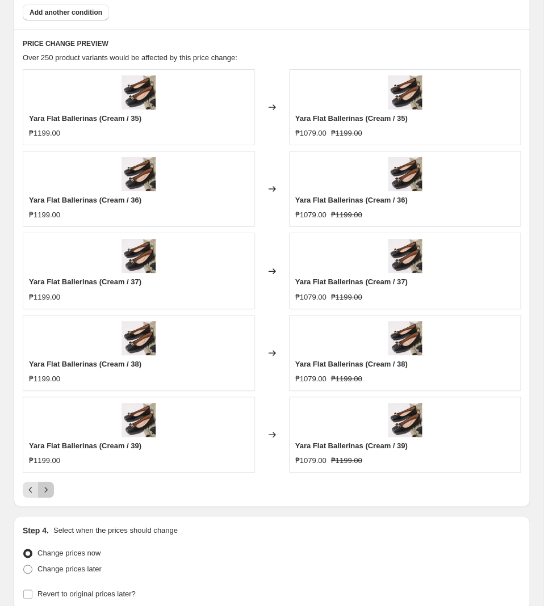
click at [48, 496] on icon "Next" at bounding box center [45, 489] width 11 height 11
click at [49, 496] on icon "Next" at bounding box center [45, 489] width 11 height 11
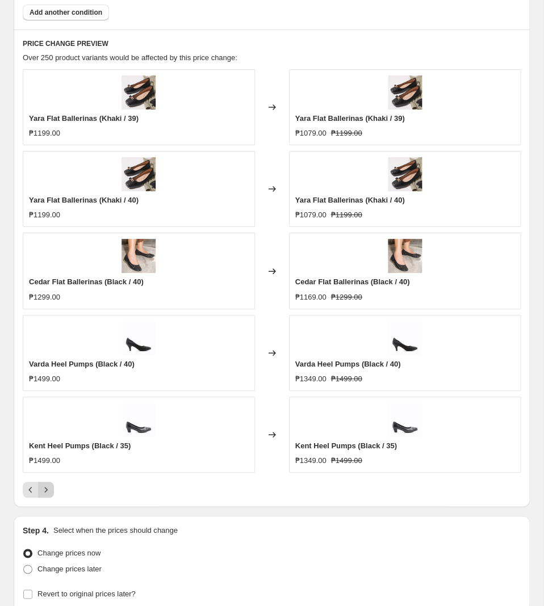
click at [49, 496] on icon "Next" at bounding box center [45, 489] width 11 height 11
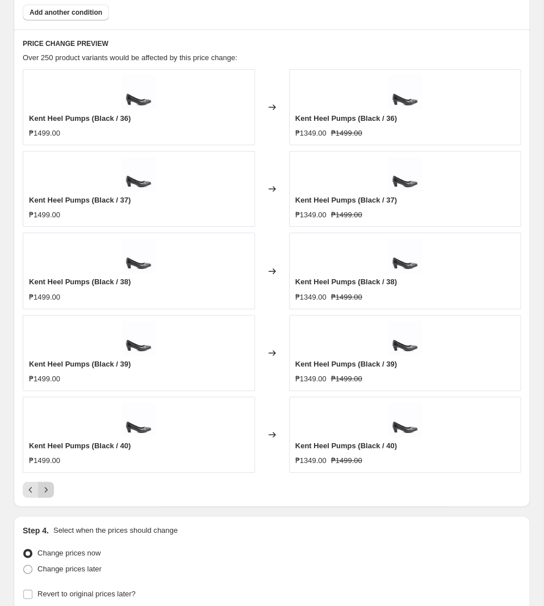
click at [51, 496] on icon "Next" at bounding box center [45, 489] width 11 height 11
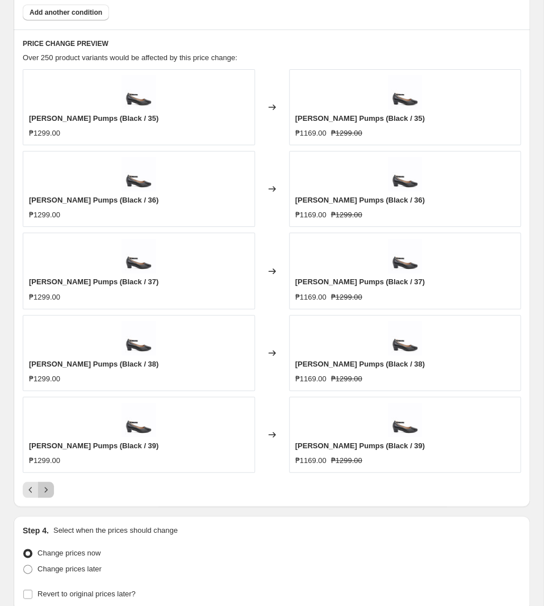
click at [48, 496] on icon "Next" at bounding box center [45, 489] width 11 height 11
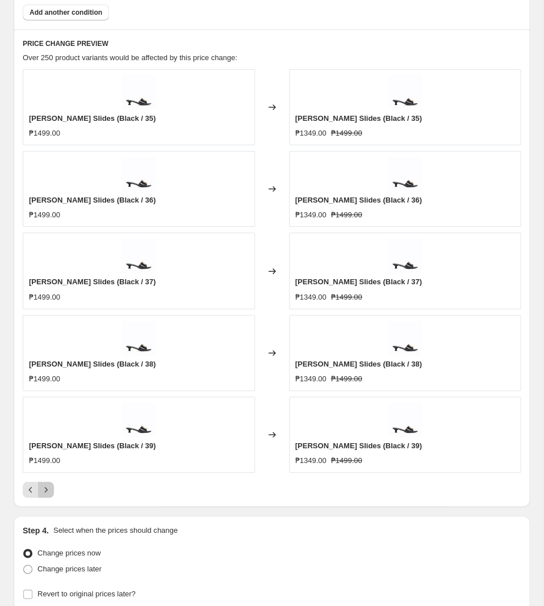
click at [53, 492] on button "Next" at bounding box center [46, 490] width 16 height 16
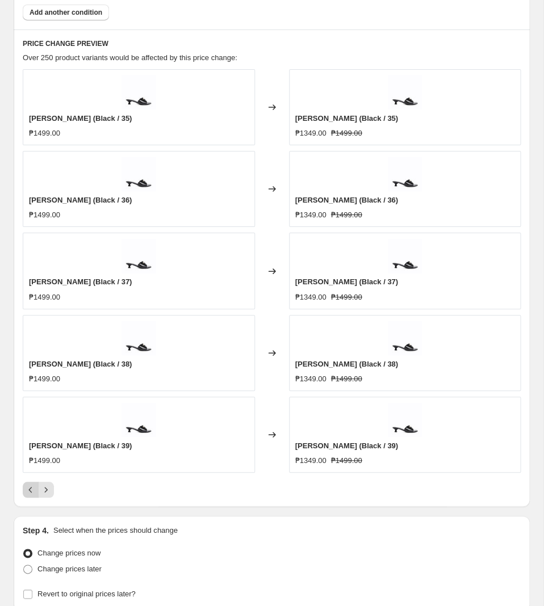
click at [37, 495] on button "Previous" at bounding box center [31, 490] width 16 height 16
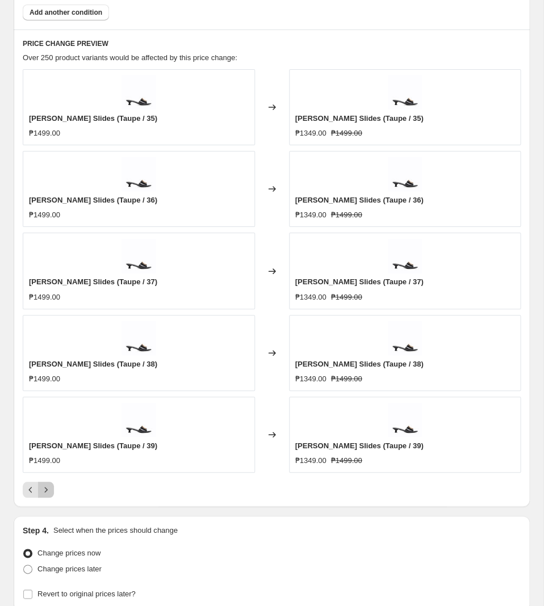
click at [50, 493] on icon "Next" at bounding box center [45, 489] width 11 height 11
click at [49, 493] on icon "Next" at bounding box center [45, 489] width 11 height 11
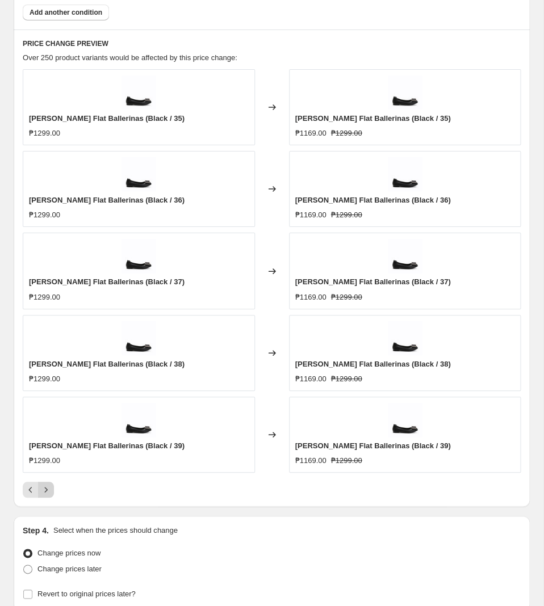
click at [49, 495] on icon "Next" at bounding box center [45, 489] width 11 height 11
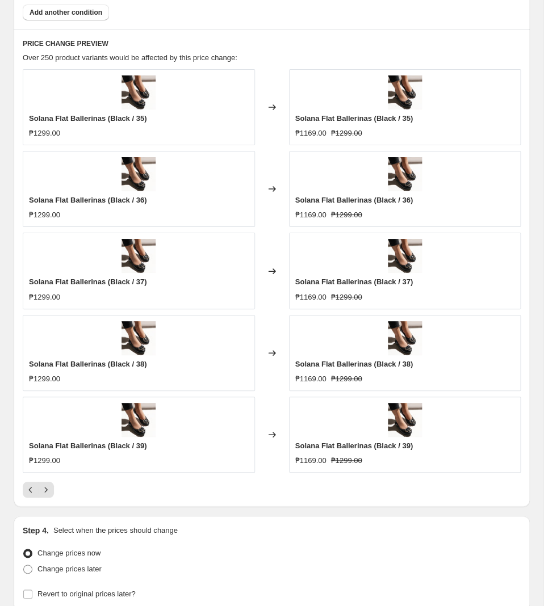
click at [46, 503] on div "PRICE CHANGE PREVIEW Over 250 product variants would be affected by this price …" at bounding box center [272, 269] width 516 height 478
click at [51, 496] on icon "Next" at bounding box center [45, 489] width 11 height 11
click at [54, 493] on div at bounding box center [272, 490] width 498 height 16
click at [51, 493] on icon "Next" at bounding box center [45, 489] width 11 height 11
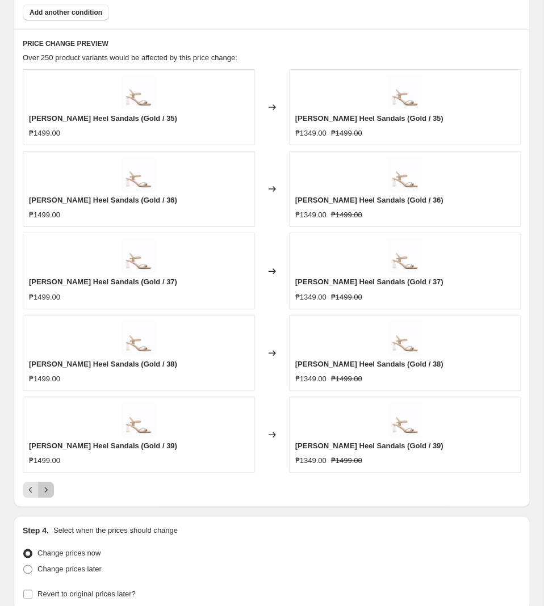
click at [45, 496] on icon "Next" at bounding box center [45, 489] width 11 height 11
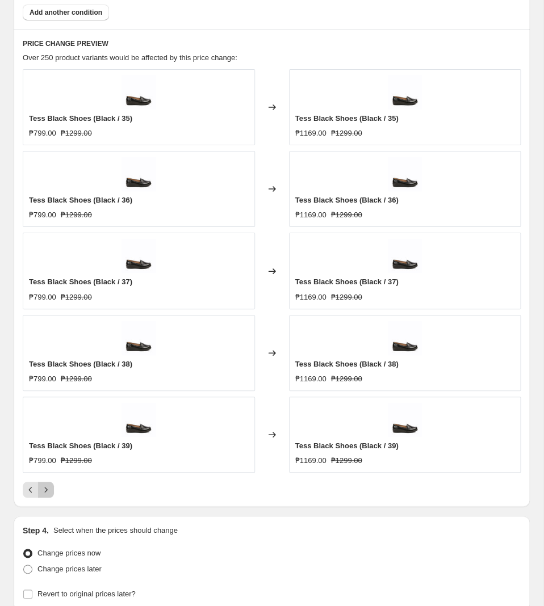
click at [48, 492] on icon "Next" at bounding box center [45, 489] width 11 height 11
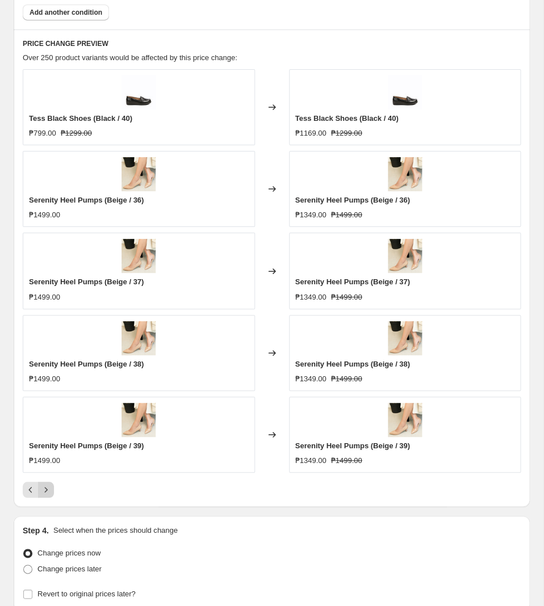
click at [42, 496] on icon "Next" at bounding box center [45, 489] width 11 height 11
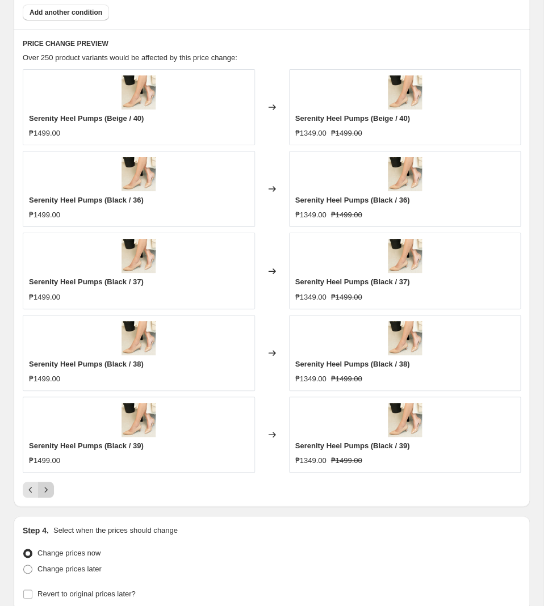
click at [43, 496] on icon "Next" at bounding box center [45, 489] width 11 height 11
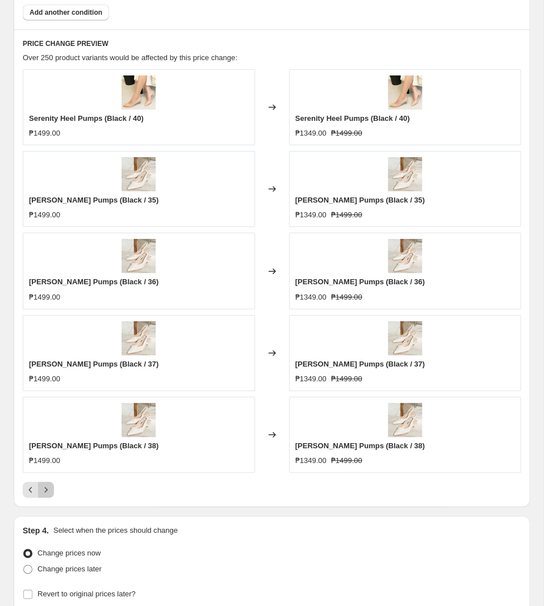
click at [45, 493] on icon "Next" at bounding box center [45, 489] width 11 height 11
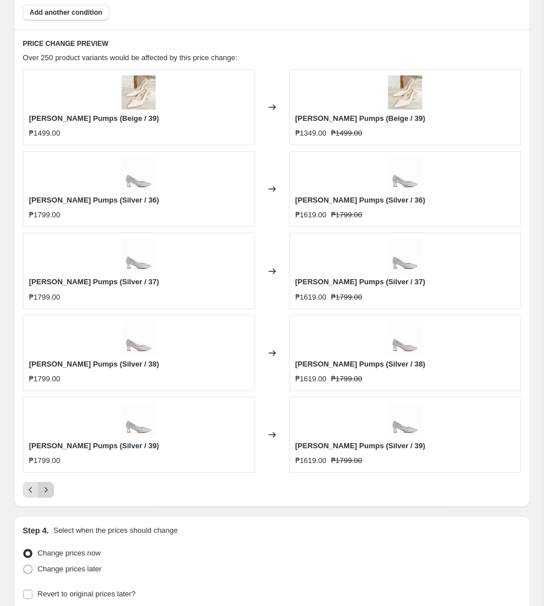
click at [44, 496] on icon "Next" at bounding box center [45, 489] width 11 height 11
click at [45, 496] on icon "Next" at bounding box center [45, 489] width 11 height 11
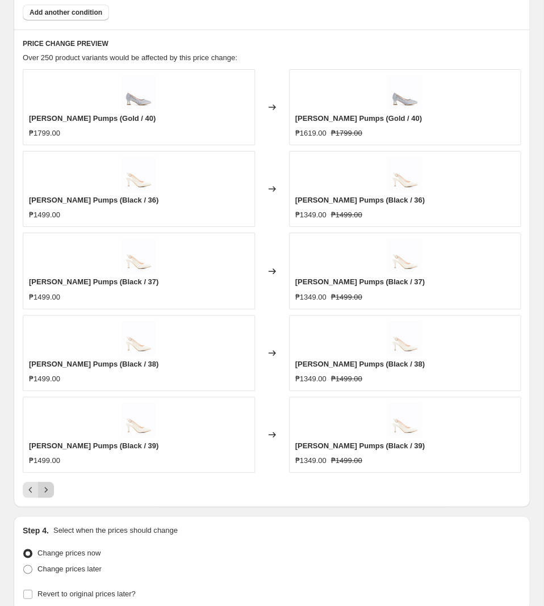
click at [45, 496] on icon "Next" at bounding box center [45, 489] width 11 height 11
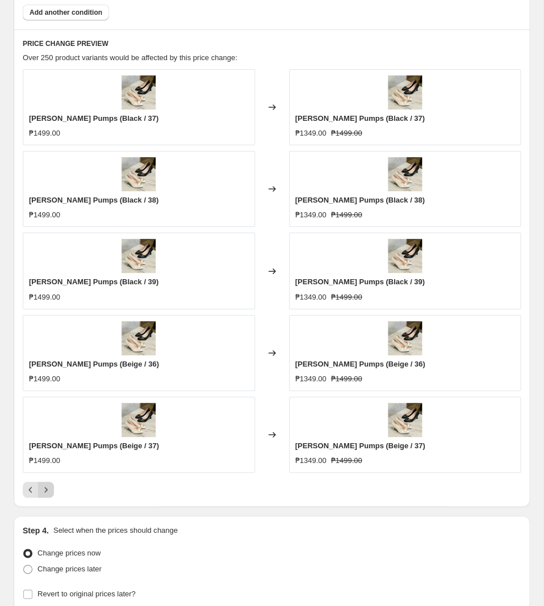
click at [43, 496] on icon "Next" at bounding box center [45, 489] width 11 height 11
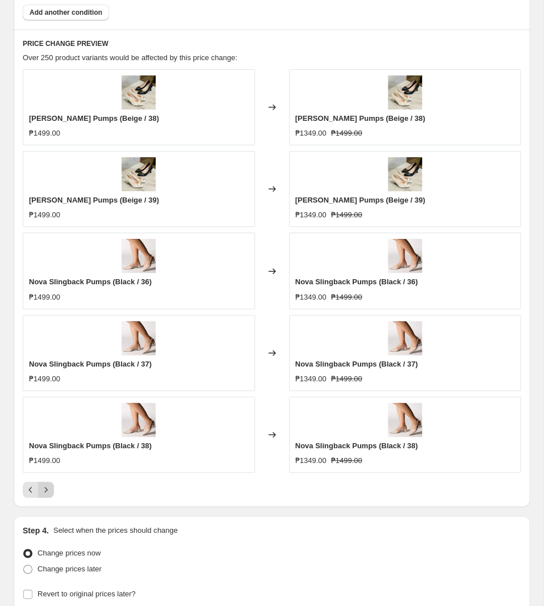
click at [51, 491] on icon "Next" at bounding box center [45, 489] width 11 height 11
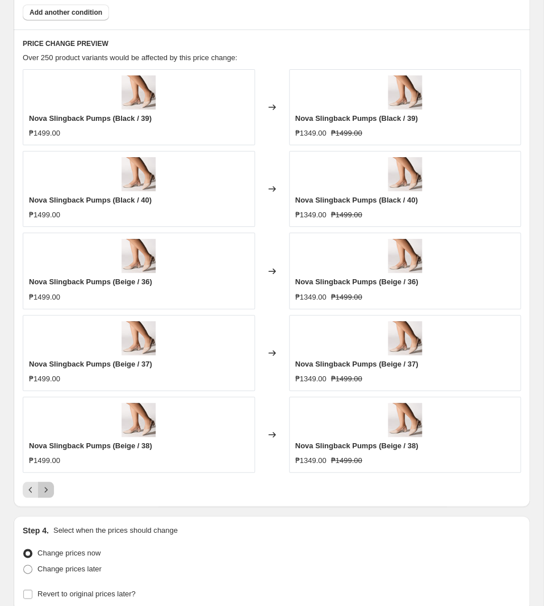
click at [51, 491] on icon "Next" at bounding box center [45, 489] width 11 height 11
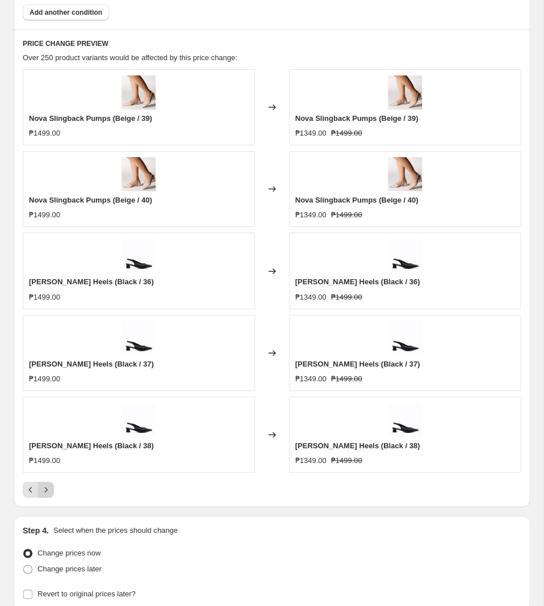
click at [40, 496] on icon "Next" at bounding box center [45, 489] width 11 height 11
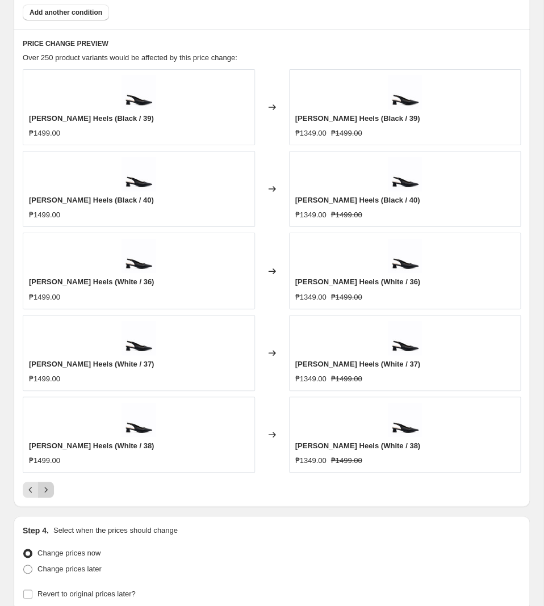
click at [40, 496] on icon "Next" at bounding box center [45, 489] width 11 height 11
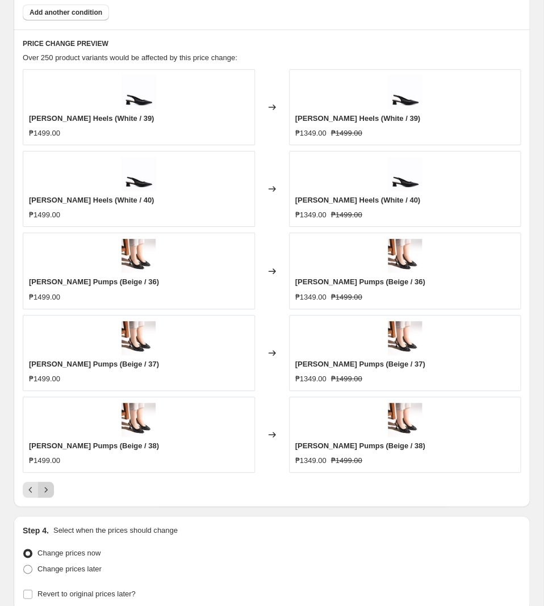
click at [44, 496] on icon "Next" at bounding box center [45, 489] width 11 height 11
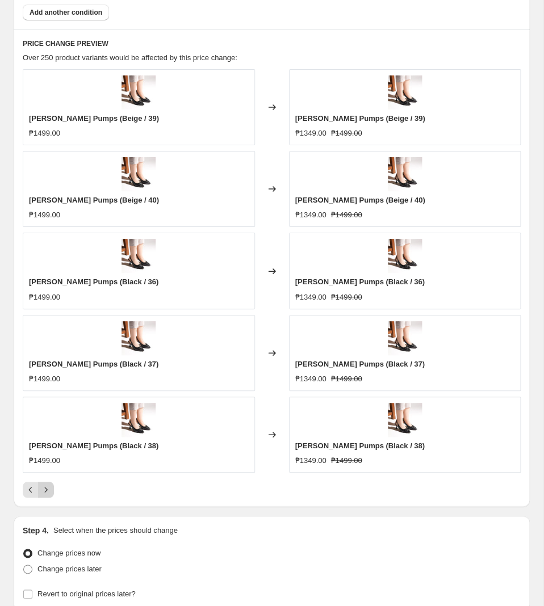
click at [45, 496] on icon "Next" at bounding box center [45, 489] width 11 height 11
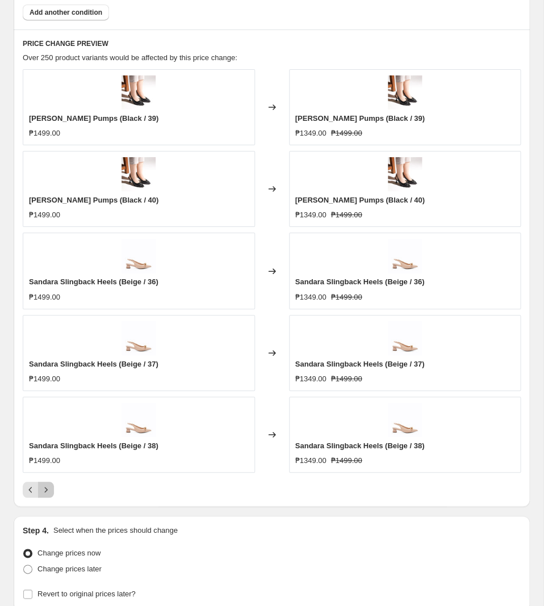
click at [41, 491] on icon "Next" at bounding box center [45, 489] width 11 height 11
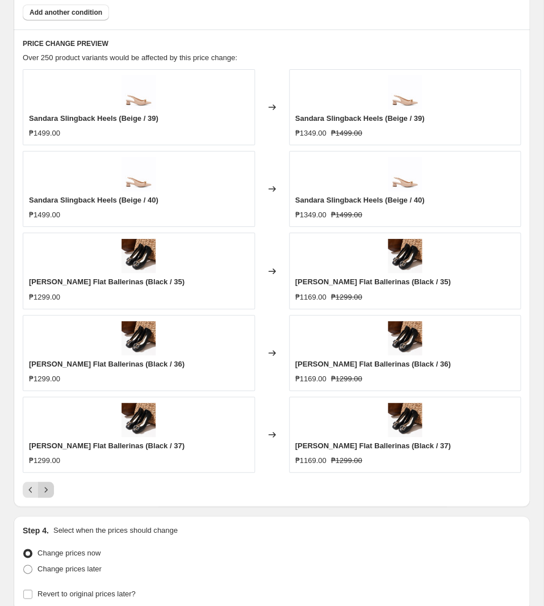
click at [50, 496] on icon "Next" at bounding box center [45, 489] width 11 height 11
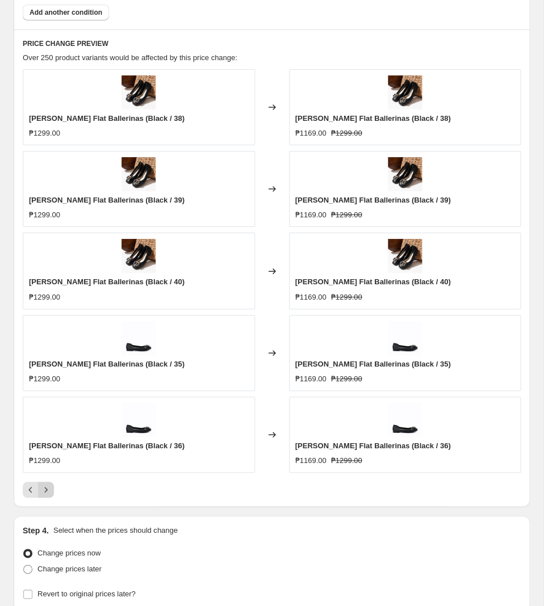
click at [53, 497] on button "Next" at bounding box center [46, 490] width 16 height 16
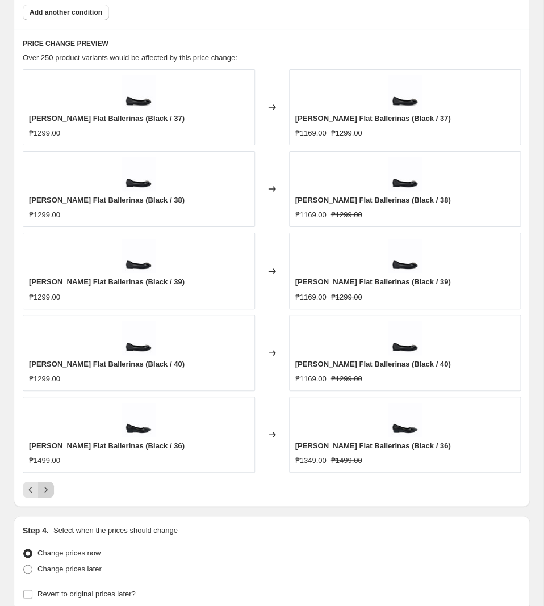
click at [53, 497] on button "Next" at bounding box center [46, 490] width 16 height 16
click at [50, 490] on icon "Next" at bounding box center [45, 489] width 11 height 11
click at [48, 491] on icon "Next" at bounding box center [45, 489] width 11 height 11
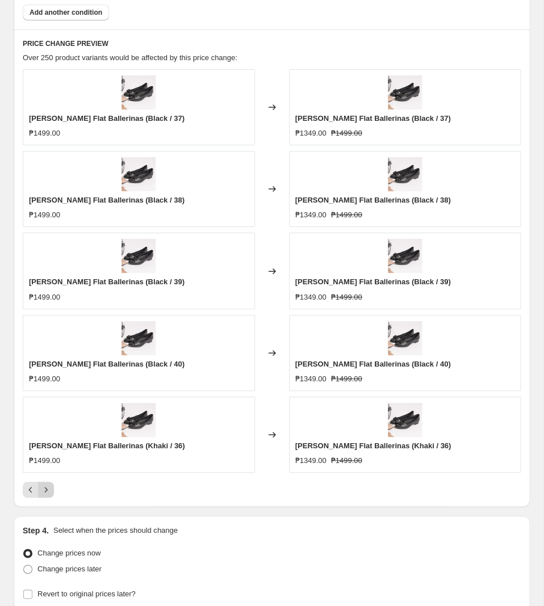
click at [52, 493] on button "Next" at bounding box center [46, 490] width 16 height 16
click at [52, 496] on button "Next" at bounding box center [46, 490] width 16 height 16
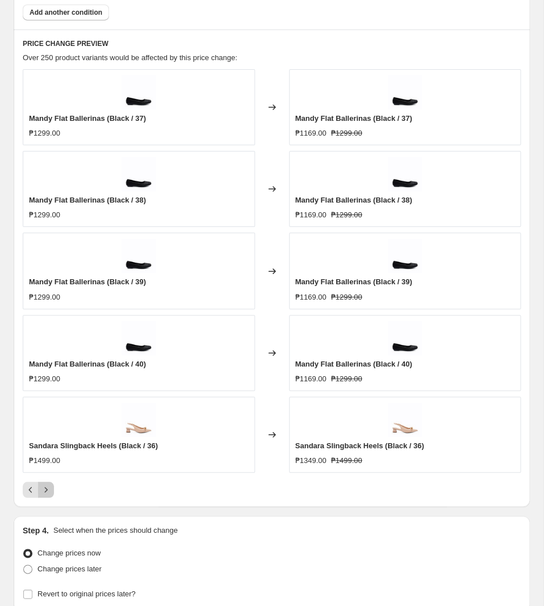
click at [51, 493] on icon "Next" at bounding box center [45, 489] width 11 height 11
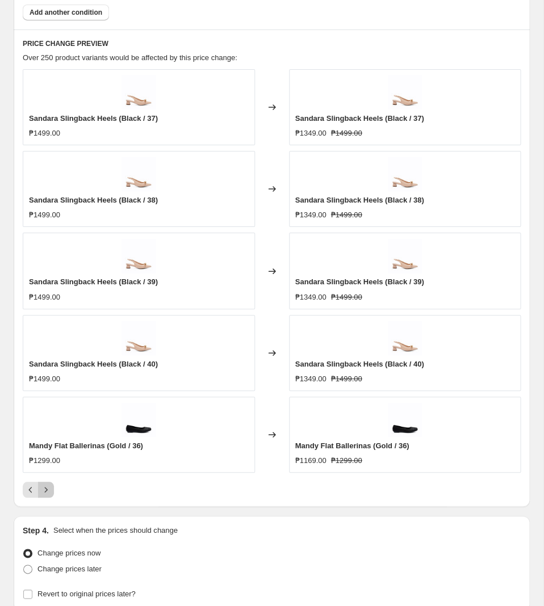
click at [51, 493] on icon "Next" at bounding box center [45, 489] width 11 height 11
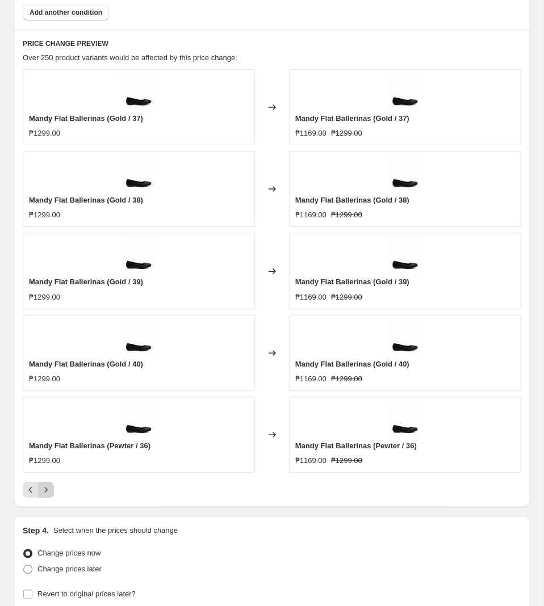
click at [50, 493] on icon "Next" at bounding box center [45, 489] width 11 height 11
click at [49, 496] on icon "Next" at bounding box center [45, 489] width 11 height 11
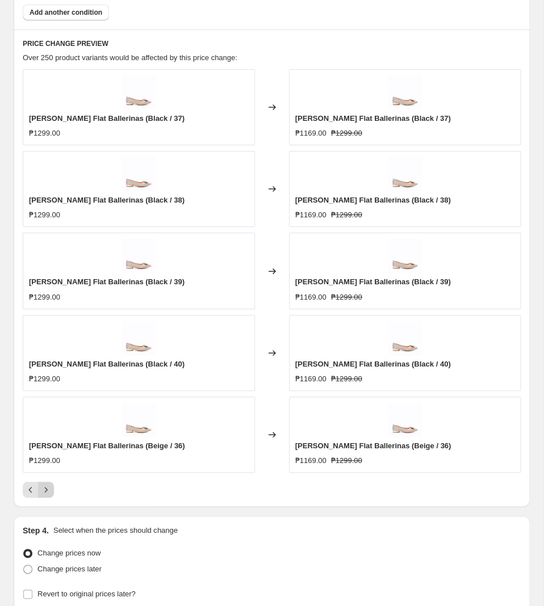
click at [46, 496] on icon "Next" at bounding box center [45, 489] width 11 height 11
click at [33, 494] on icon "Previous" at bounding box center [30, 489] width 11 height 11
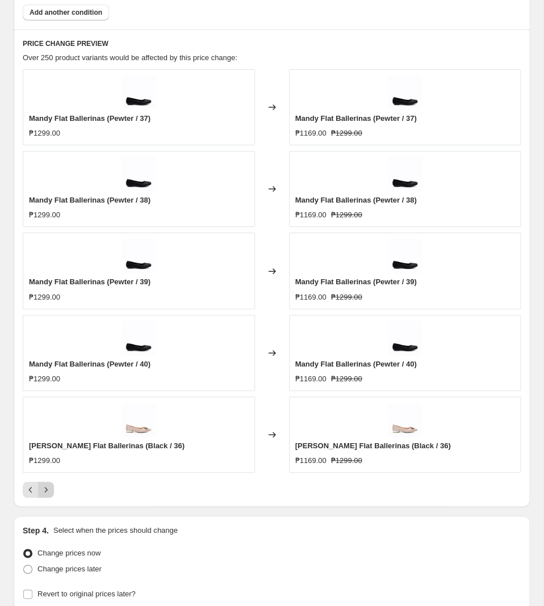
click at [50, 493] on icon "Next" at bounding box center [45, 489] width 11 height 11
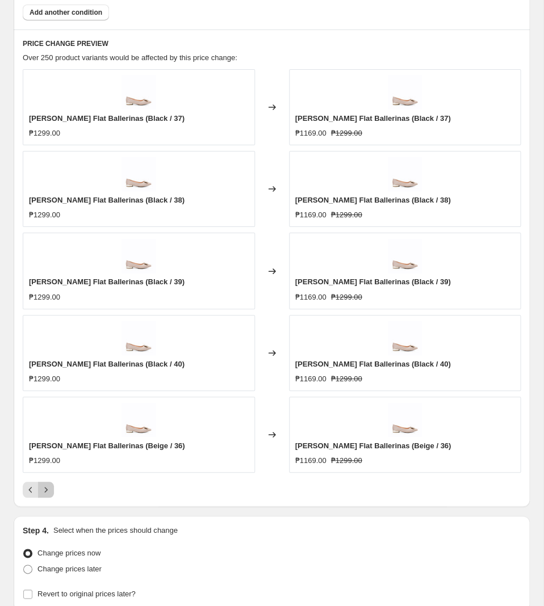
click at [49, 492] on icon "Next" at bounding box center [45, 489] width 11 height 11
click at [51, 493] on icon "Next" at bounding box center [45, 489] width 11 height 11
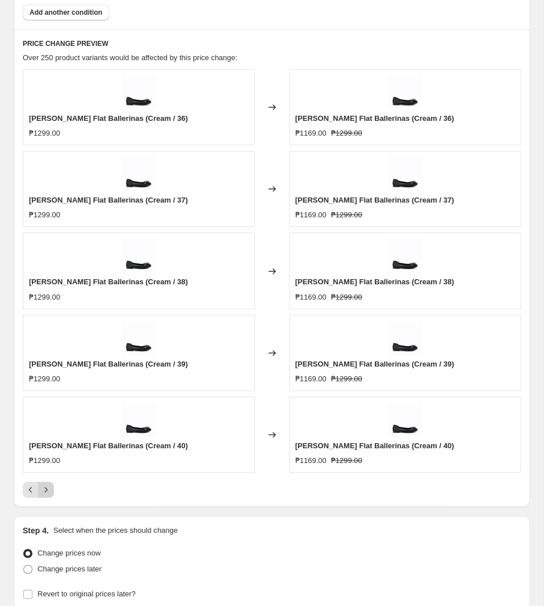
click at [49, 493] on icon "Next" at bounding box center [45, 489] width 11 height 11
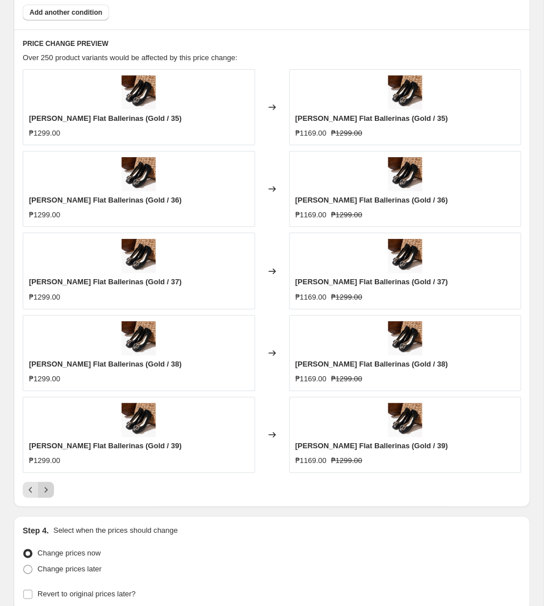
click at [47, 491] on icon "Next" at bounding box center [45, 489] width 11 height 11
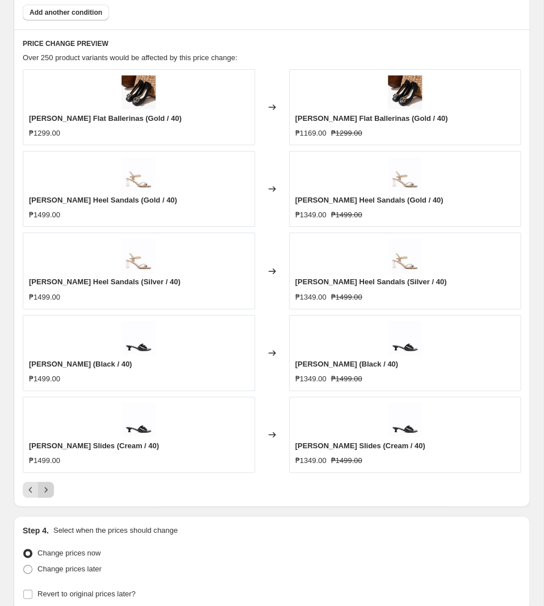
click at [48, 496] on icon "Next" at bounding box center [45, 489] width 11 height 11
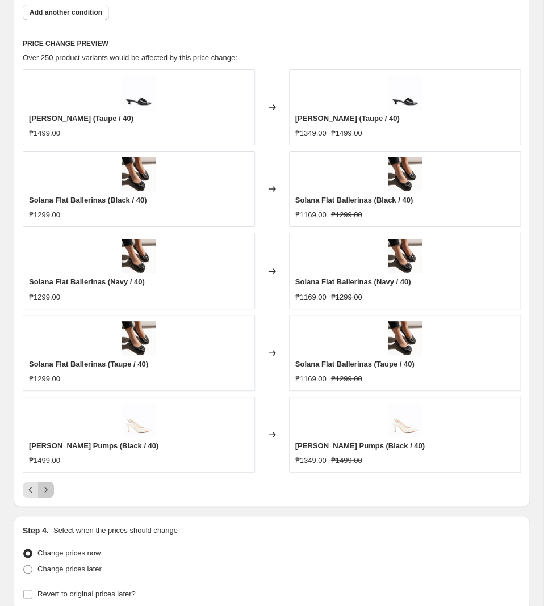
click at [48, 496] on icon "Next" at bounding box center [45, 489] width 11 height 11
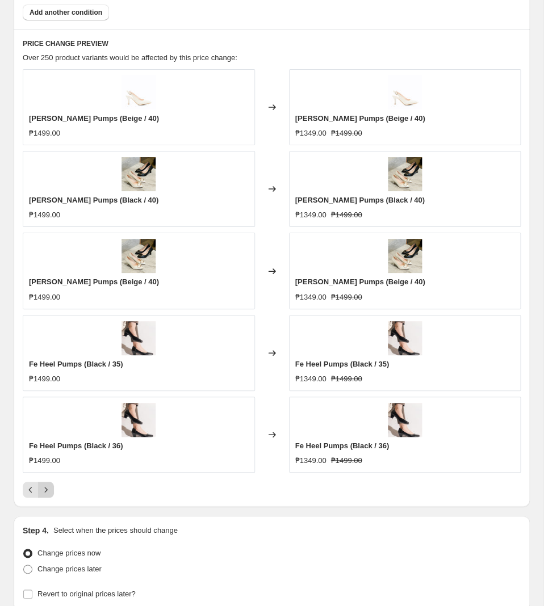
click at [46, 496] on icon "Next" at bounding box center [45, 489] width 11 height 11
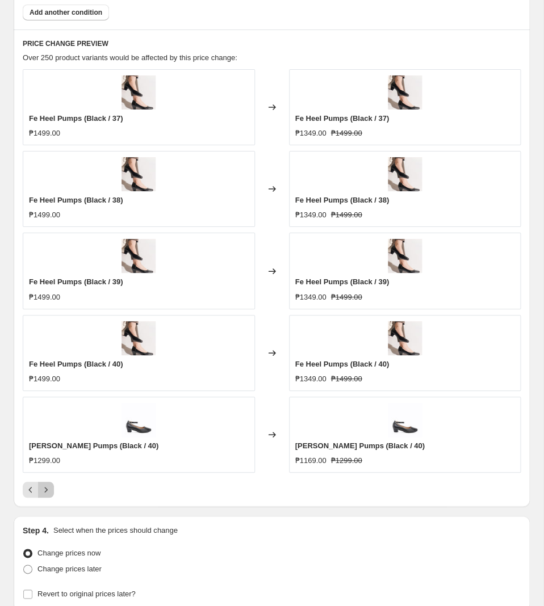
click at [45, 496] on icon "Next" at bounding box center [45, 489] width 11 height 11
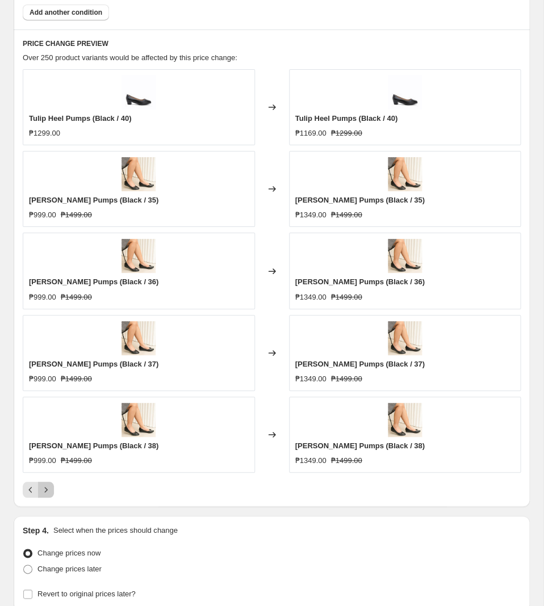
click at [48, 491] on icon "Next" at bounding box center [45, 489] width 11 height 11
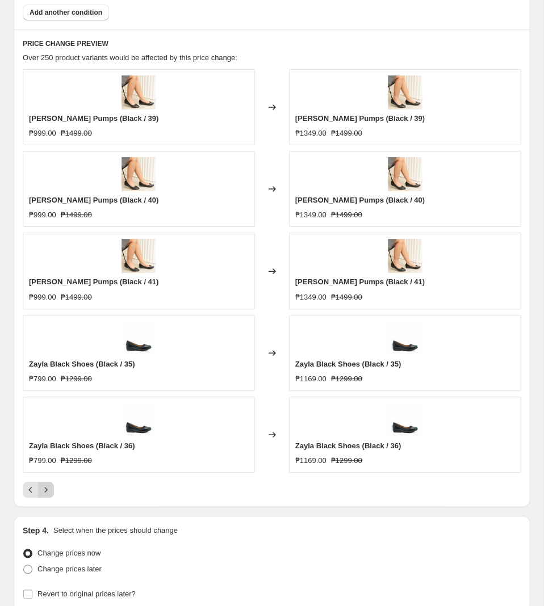
click at [48, 491] on icon "Next" at bounding box center [45, 489] width 11 height 11
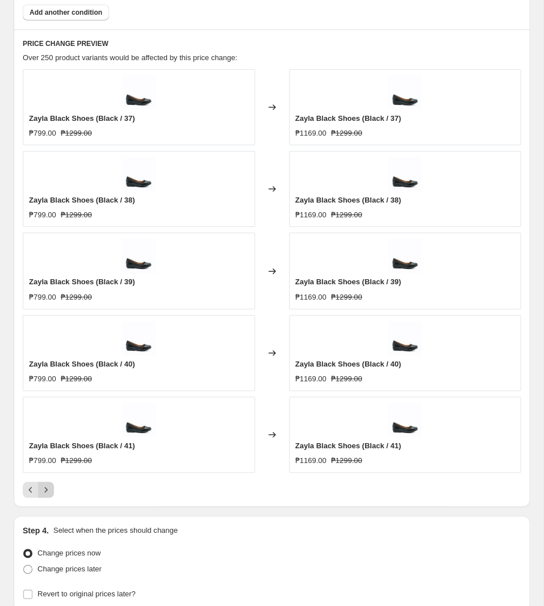
click at [48, 491] on icon "Next" at bounding box center [45, 489] width 11 height 11
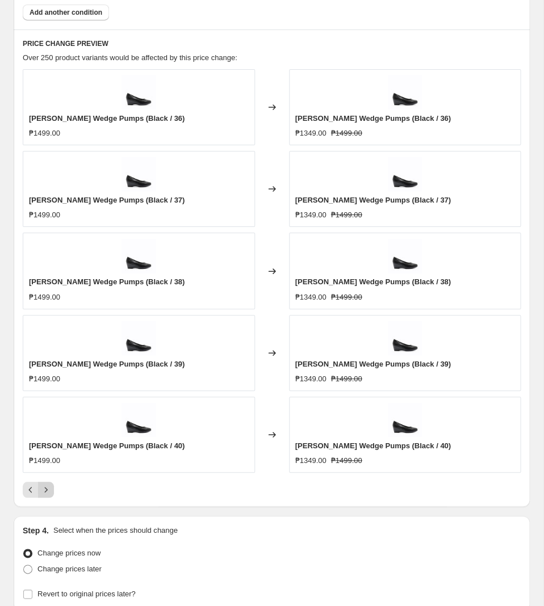
click at [47, 493] on icon "Next" at bounding box center [46, 490] width 3 height 5
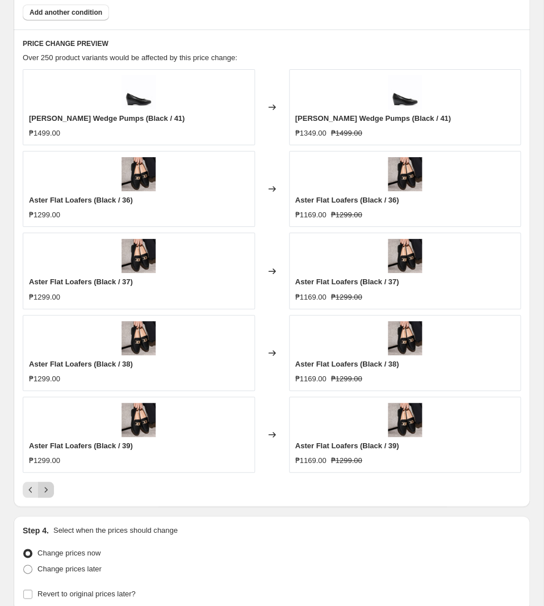
click at [48, 493] on icon "Next" at bounding box center [45, 489] width 11 height 11
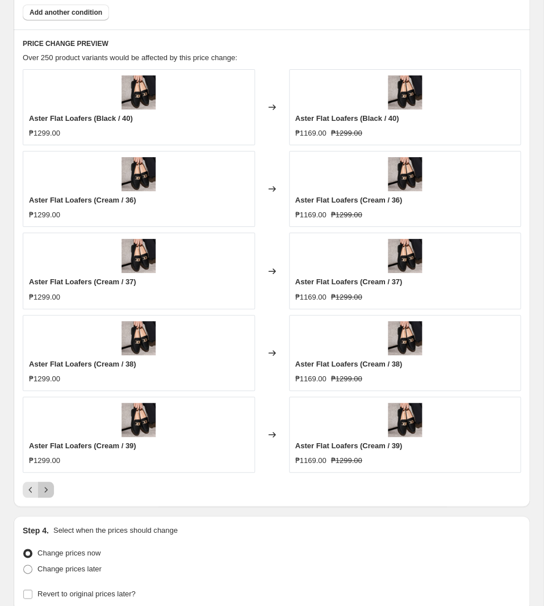
click at [48, 493] on icon "Next" at bounding box center [45, 489] width 11 height 11
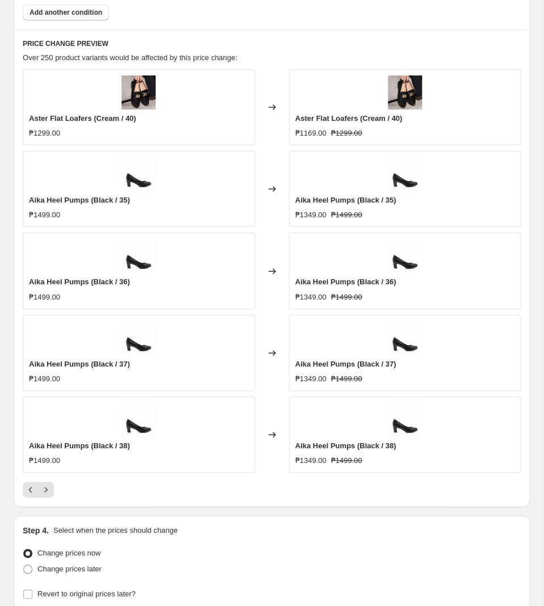
click at [408, 498] on div at bounding box center [272, 490] width 498 height 16
click at [51, 496] on icon "Next" at bounding box center [45, 489] width 11 height 11
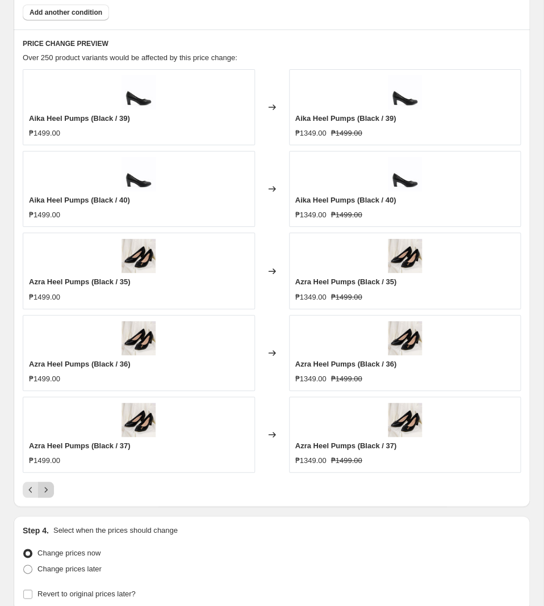
click at [45, 496] on icon "Next" at bounding box center [45, 489] width 11 height 11
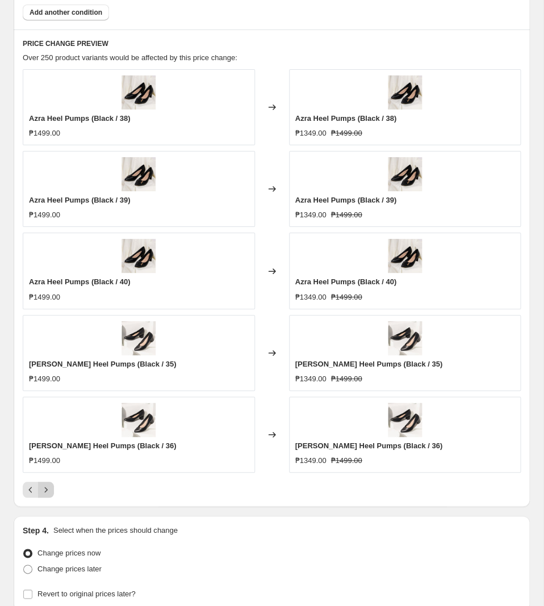
click at [46, 492] on icon "Next" at bounding box center [45, 489] width 11 height 11
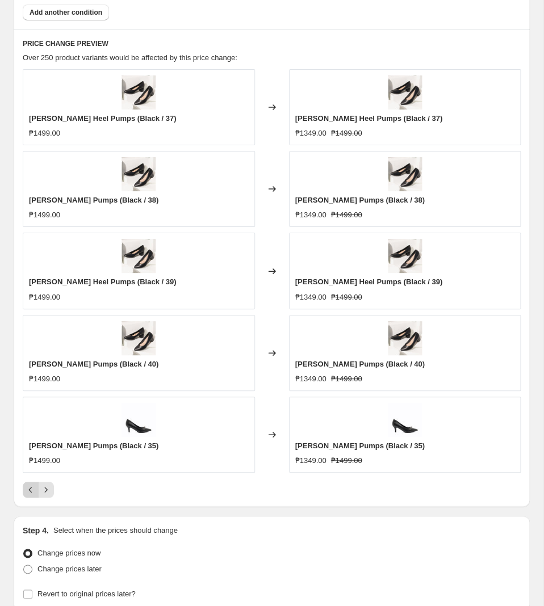
click at [28, 498] on button "Previous" at bounding box center [31, 490] width 16 height 16
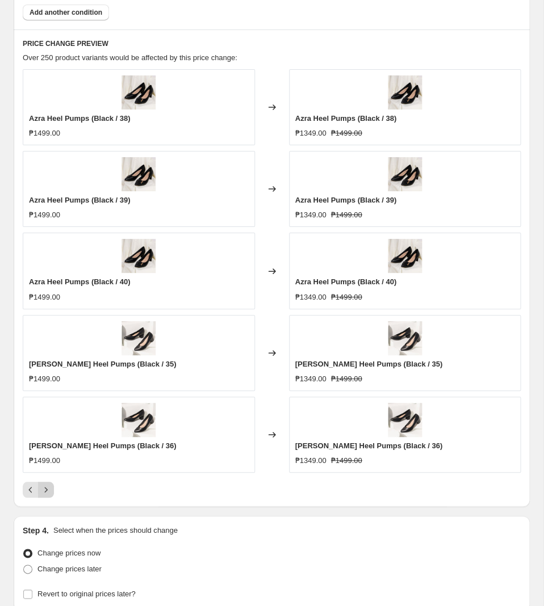
click at [52, 496] on button "Next" at bounding box center [46, 490] width 16 height 16
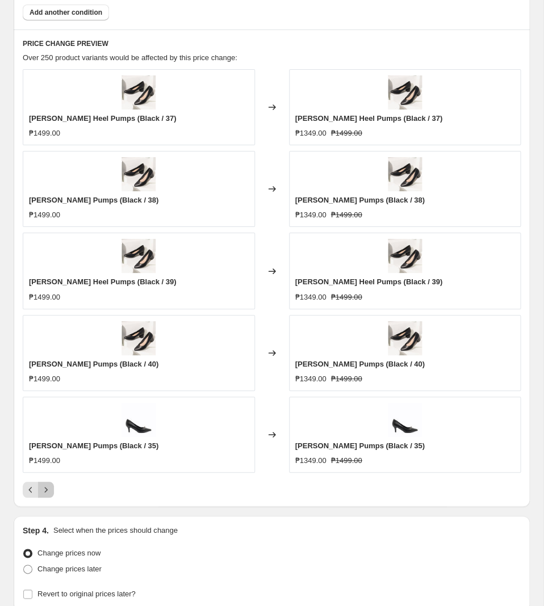
click at [47, 496] on icon "Next" at bounding box center [45, 489] width 11 height 11
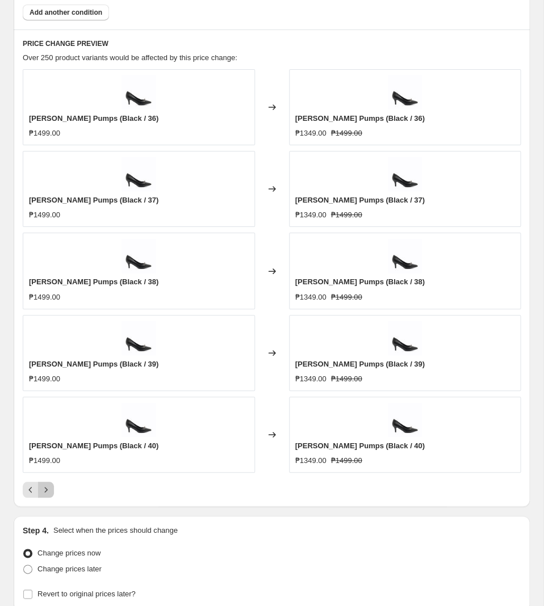
click at [48, 496] on icon "Next" at bounding box center [45, 489] width 11 height 11
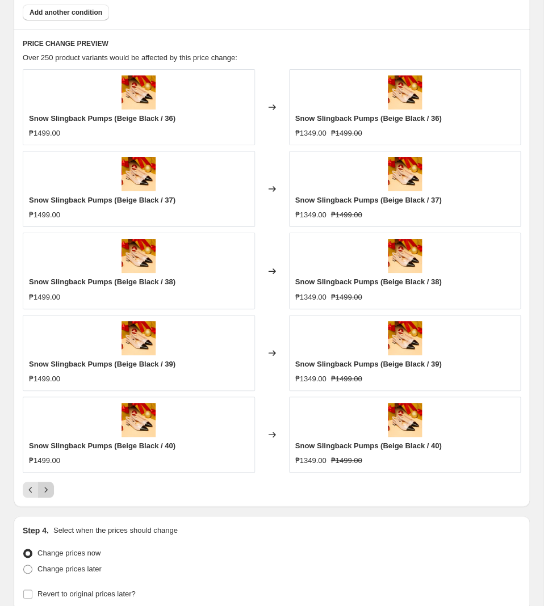
click at [53, 494] on button "Next" at bounding box center [46, 490] width 16 height 16
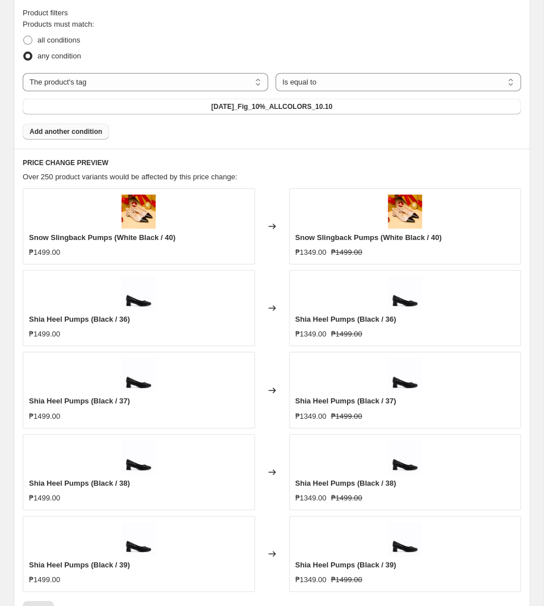
scroll to position [894, 0]
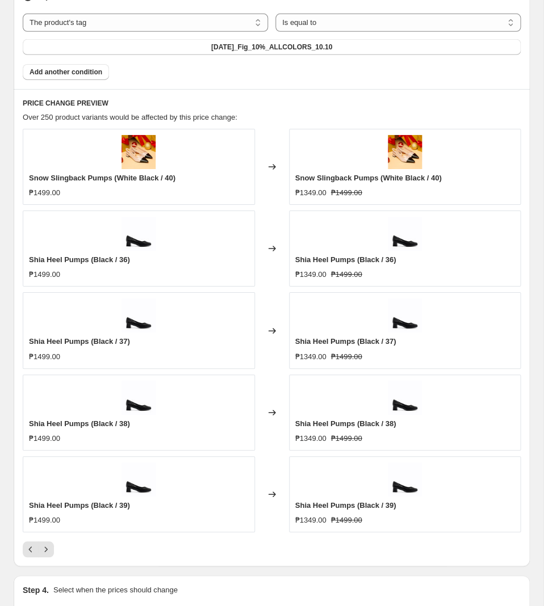
click at [56, 550] on div at bounding box center [272, 550] width 498 height 16
click at [47, 555] on icon "Next" at bounding box center [45, 549] width 11 height 11
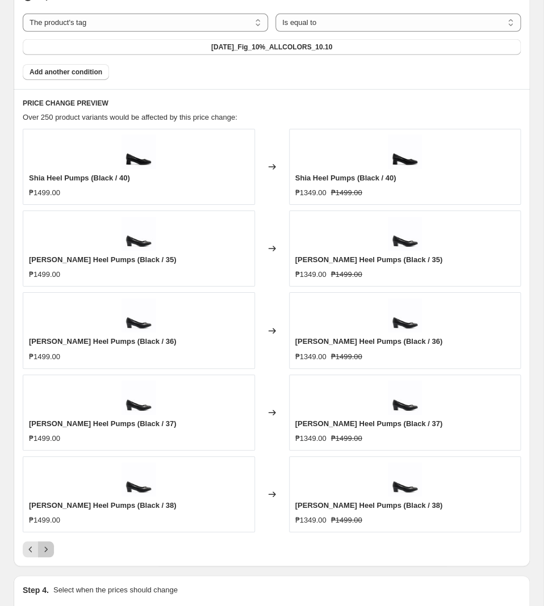
click at [50, 553] on icon "Next" at bounding box center [45, 549] width 11 height 11
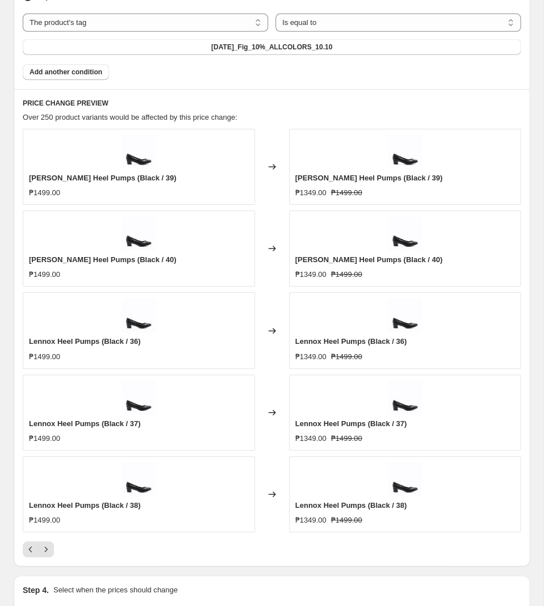
scroll to position [1014, 0]
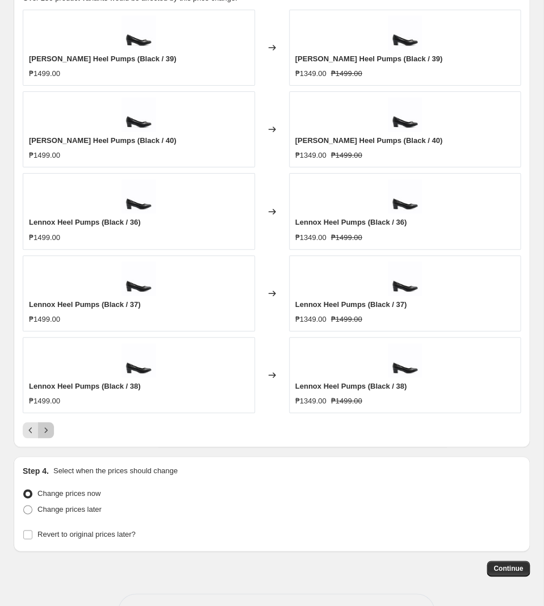
drag, startPoint x: 49, startPoint y: 435, endPoint x: 811, endPoint y: 391, distance: 763.3
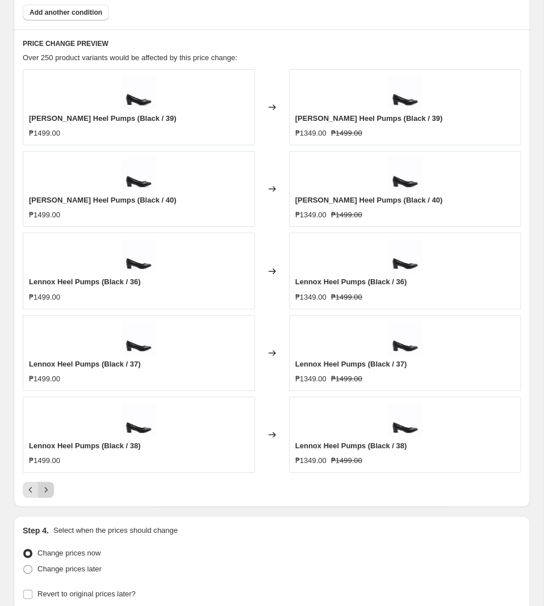
click at [48, 496] on icon "Next" at bounding box center [45, 489] width 11 height 11
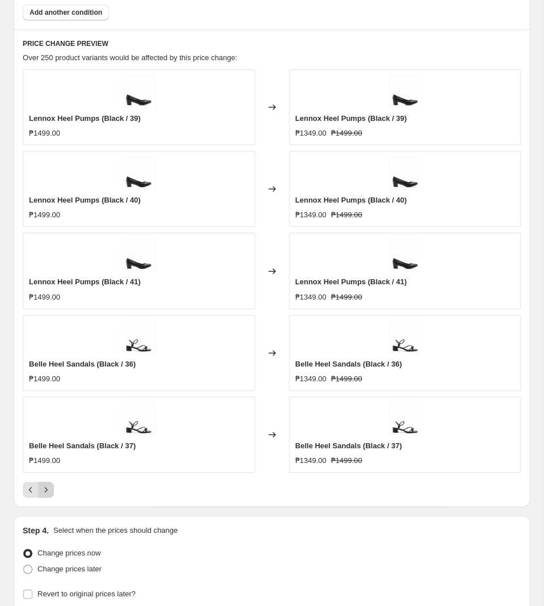
click at [45, 496] on icon "Next" at bounding box center [45, 489] width 11 height 11
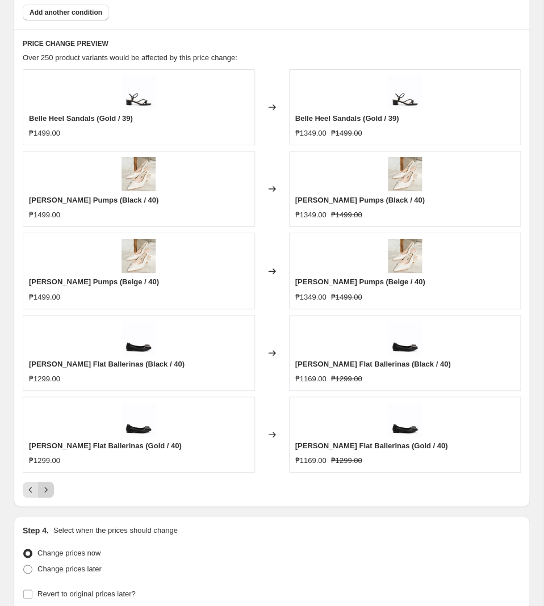
click at [48, 496] on icon "Next" at bounding box center [45, 489] width 11 height 11
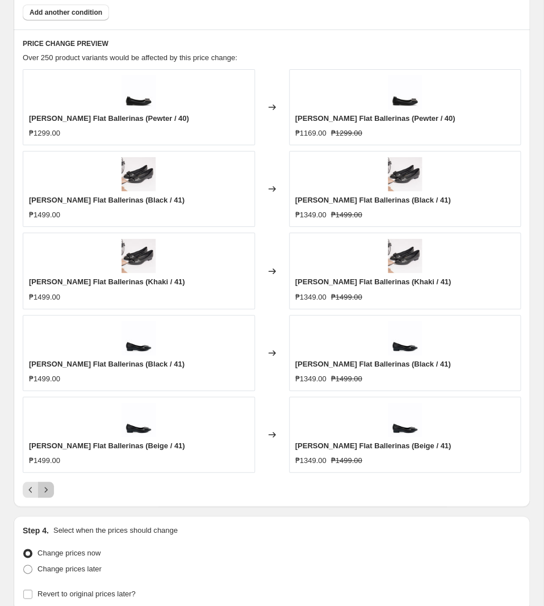
click at [48, 493] on icon "Next" at bounding box center [45, 489] width 11 height 11
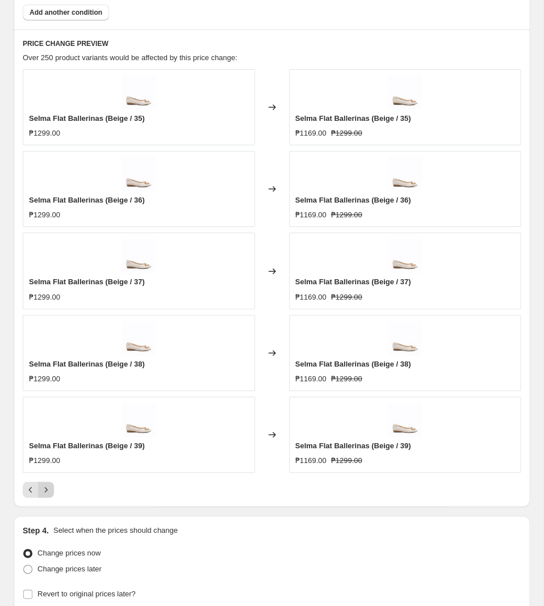
click at [53, 496] on button "Next" at bounding box center [46, 490] width 16 height 16
click at [52, 496] on button "Next" at bounding box center [46, 490] width 16 height 16
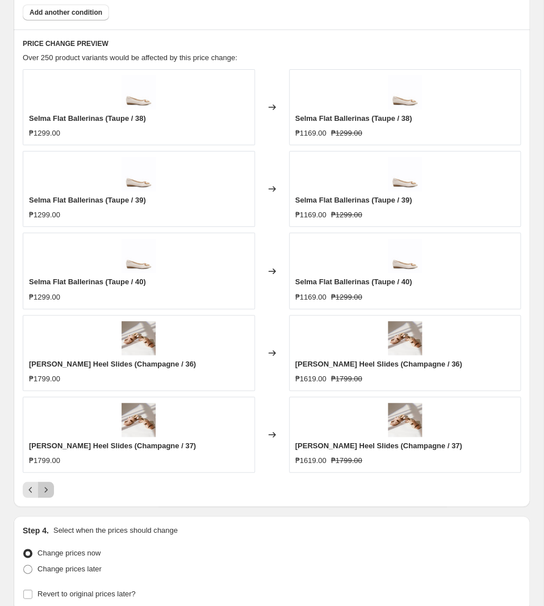
click at [51, 493] on icon "Next" at bounding box center [45, 489] width 11 height 11
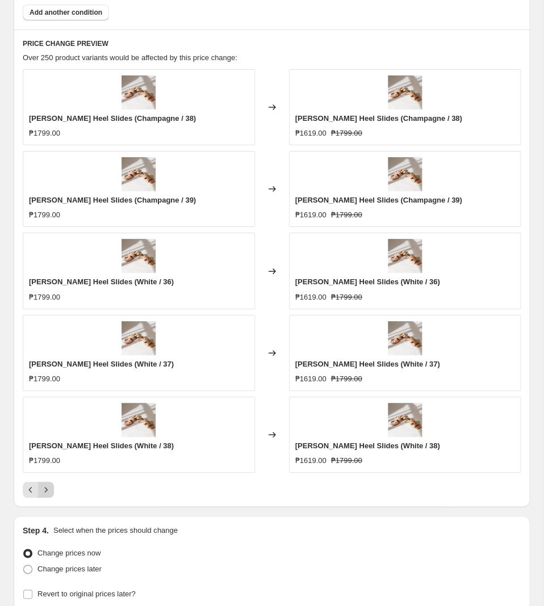
click at [48, 490] on icon "Next" at bounding box center [45, 489] width 11 height 11
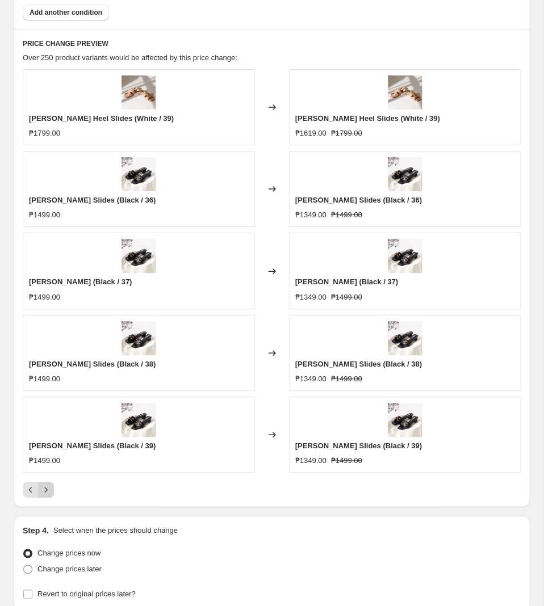
click at [45, 493] on icon "Next" at bounding box center [46, 490] width 3 height 5
click at [27, 493] on icon "Previous" at bounding box center [30, 489] width 11 height 11
click at [51, 496] on icon "Next" at bounding box center [45, 489] width 11 height 11
click at [50, 496] on icon "Next" at bounding box center [45, 489] width 11 height 11
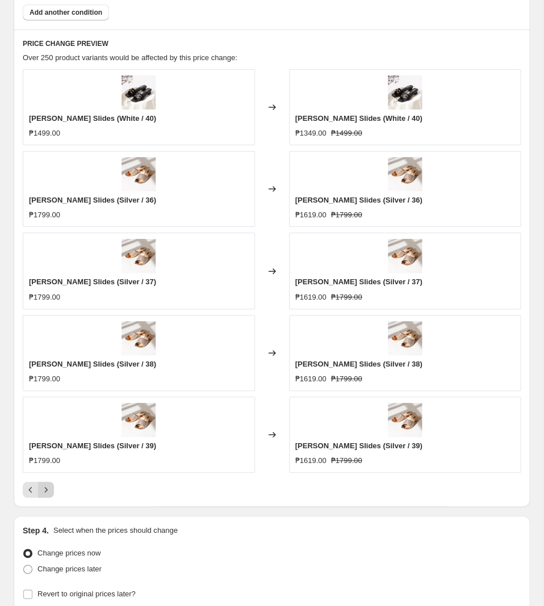
click at [45, 491] on icon "Next" at bounding box center [45, 489] width 11 height 11
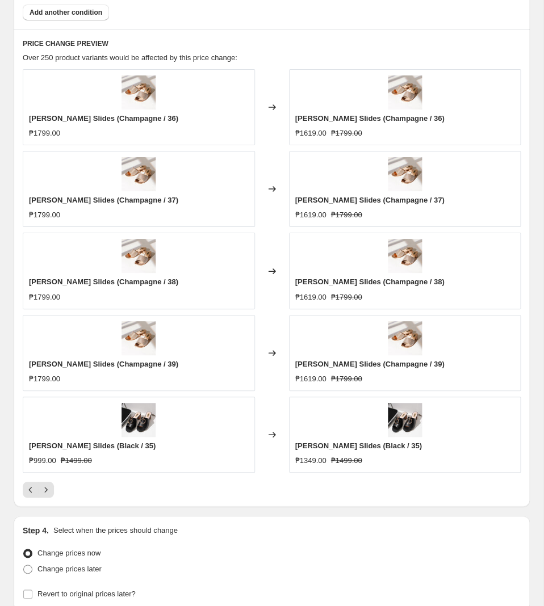
click at [59, 494] on div at bounding box center [272, 490] width 498 height 16
click at [48, 495] on icon "Next" at bounding box center [45, 489] width 11 height 11
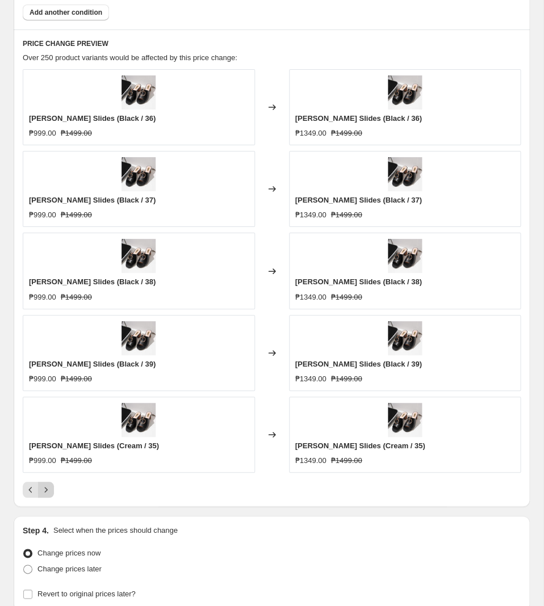
click at [47, 493] on icon "Next" at bounding box center [46, 490] width 3 height 5
click at [51, 495] on icon "Next" at bounding box center [45, 489] width 11 height 11
click at [49, 493] on icon "Next" at bounding box center [45, 489] width 11 height 11
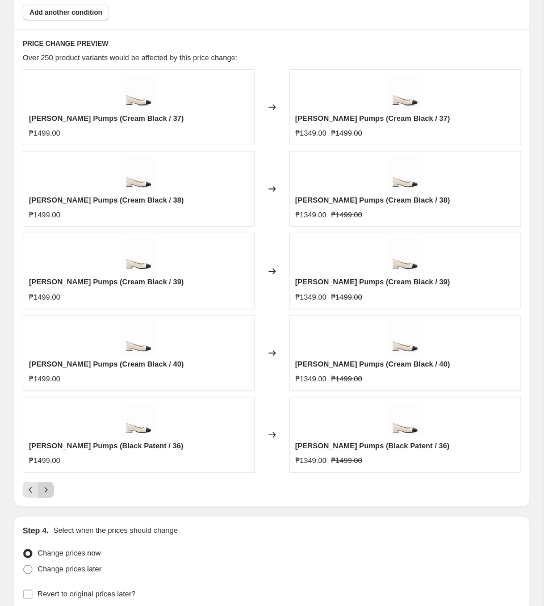
click at [48, 493] on icon "Next" at bounding box center [45, 489] width 11 height 11
click at [47, 496] on icon "Next" at bounding box center [45, 489] width 11 height 11
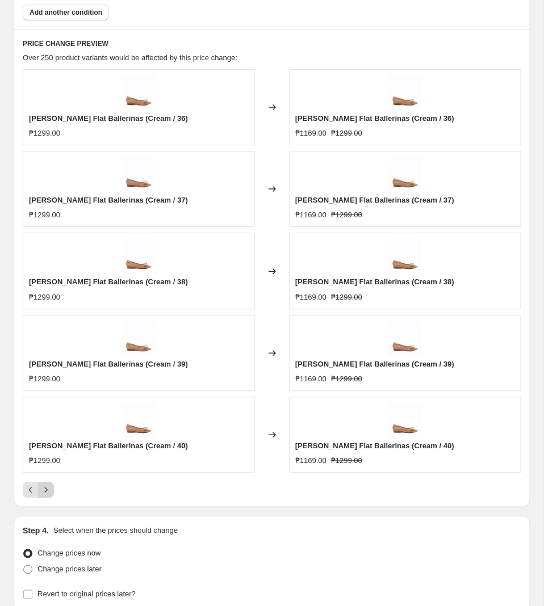
click at [47, 496] on icon "Next" at bounding box center [45, 489] width 11 height 11
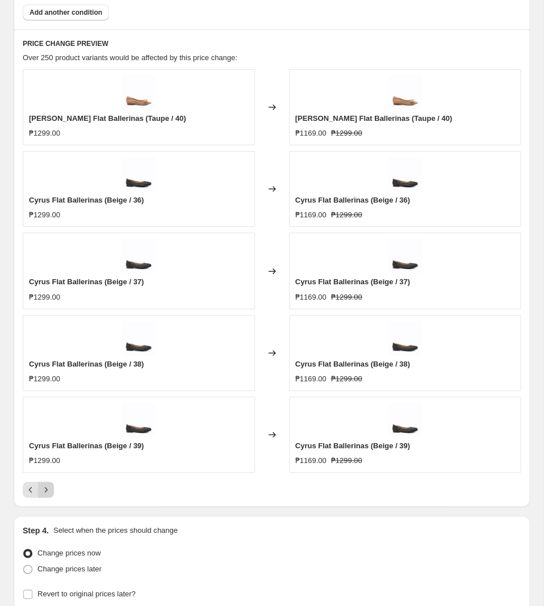
click at [43, 498] on button "Next" at bounding box center [46, 490] width 16 height 16
click at [51, 496] on icon "Next" at bounding box center [45, 489] width 11 height 11
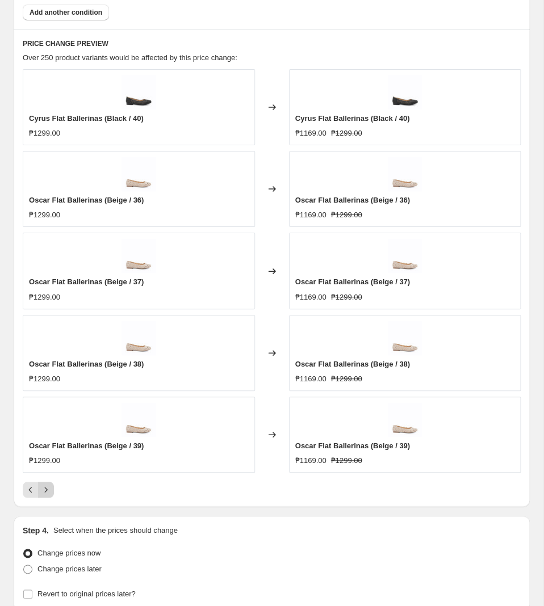
click at [45, 496] on icon "Next" at bounding box center [45, 489] width 11 height 11
click at [48, 498] on button "Next" at bounding box center [46, 490] width 16 height 16
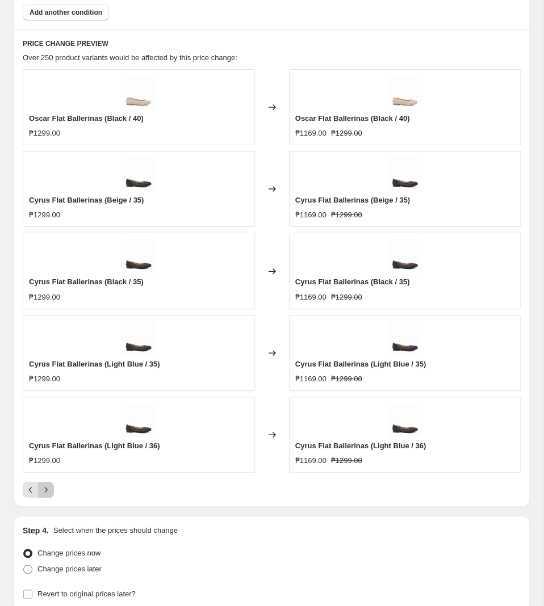
click at [47, 496] on icon "Next" at bounding box center [45, 489] width 11 height 11
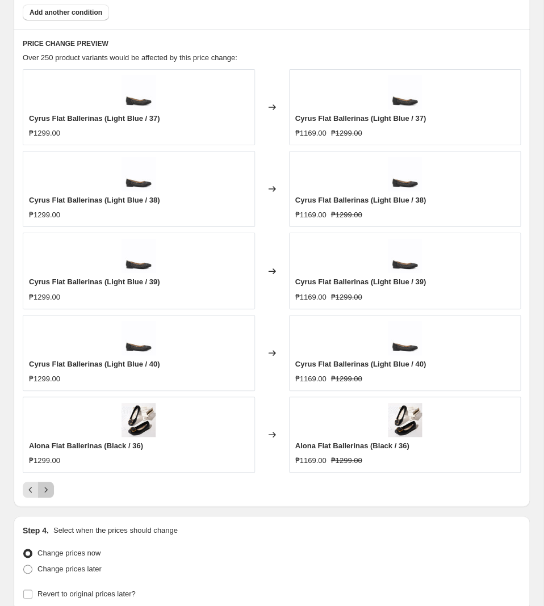
click at [47, 493] on icon "Next" at bounding box center [46, 490] width 3 height 5
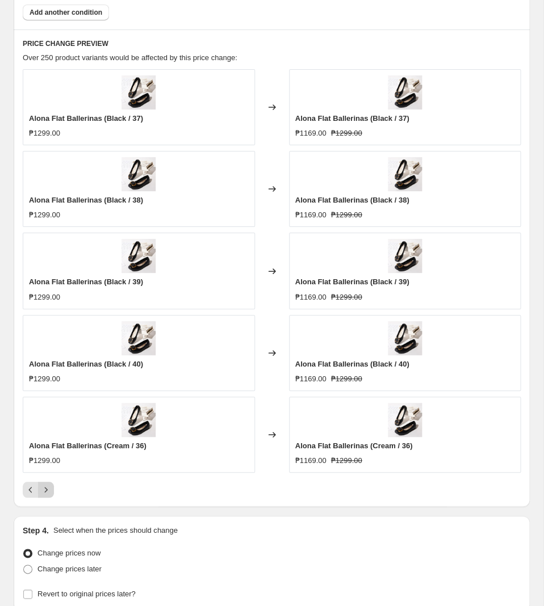
click at [45, 488] on button "Next" at bounding box center [46, 490] width 16 height 16
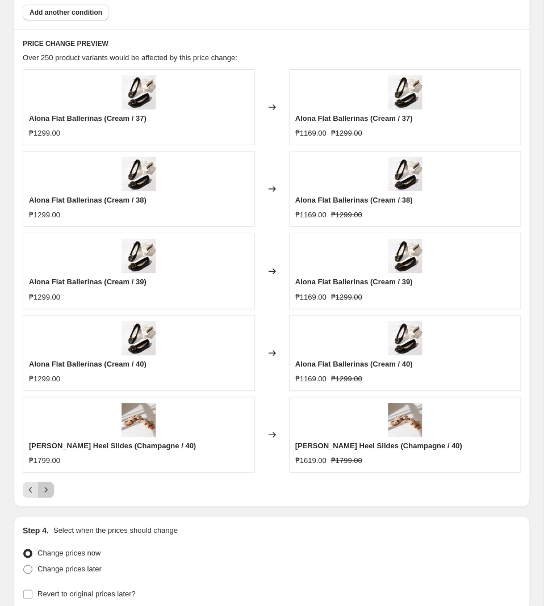
click at [53, 494] on button "Next" at bounding box center [46, 490] width 16 height 16
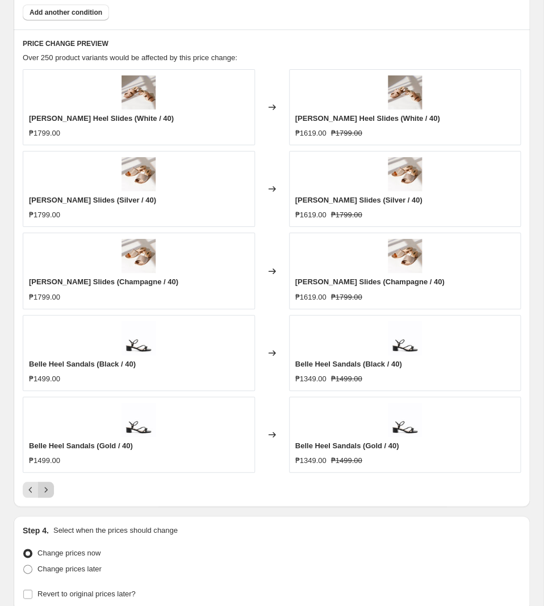
click at [48, 493] on icon "Next" at bounding box center [45, 489] width 11 height 11
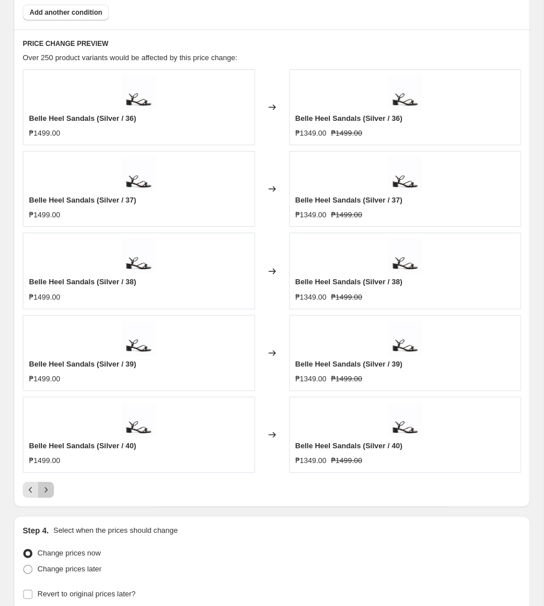
click at [53, 495] on button "Next" at bounding box center [46, 490] width 16 height 16
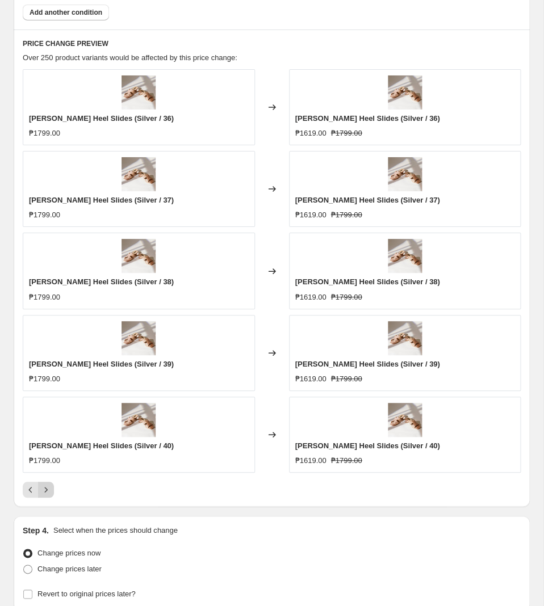
click at [43, 491] on icon "Next" at bounding box center [45, 489] width 11 height 11
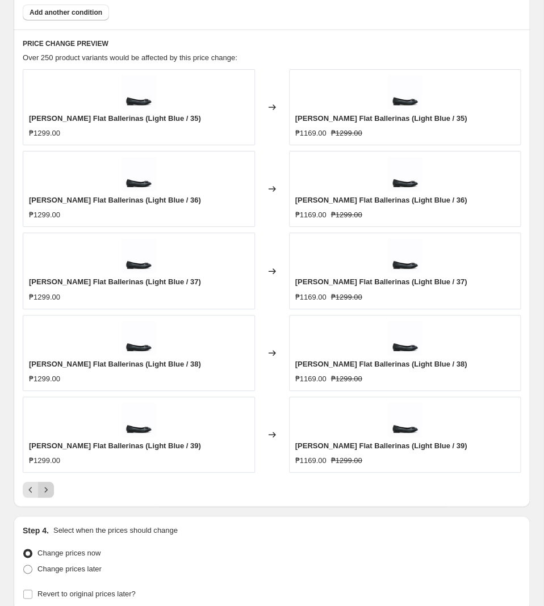
click at [48, 496] on icon "Next" at bounding box center [45, 489] width 11 height 11
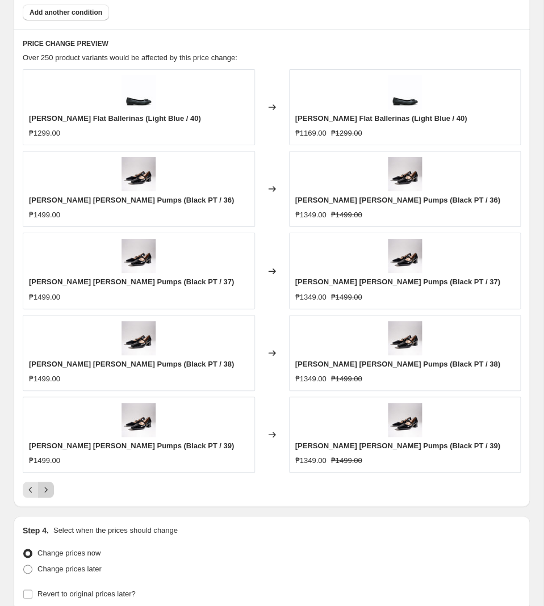
click at [48, 492] on icon "Next" at bounding box center [45, 489] width 11 height 11
click at [48, 491] on icon "Next" at bounding box center [45, 489] width 11 height 11
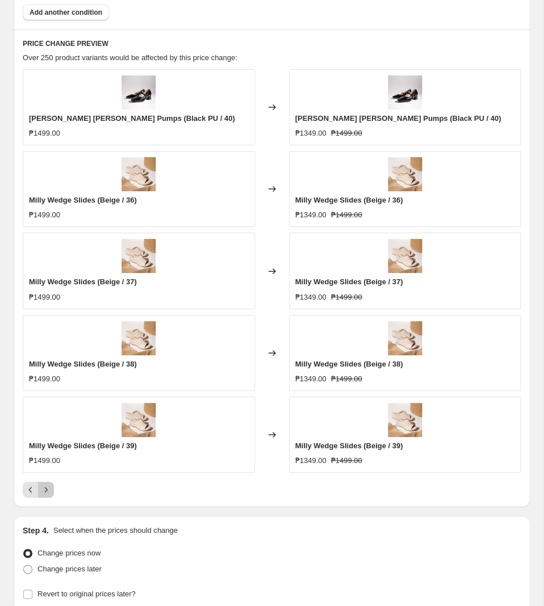
click at [48, 495] on icon "Next" at bounding box center [45, 489] width 11 height 11
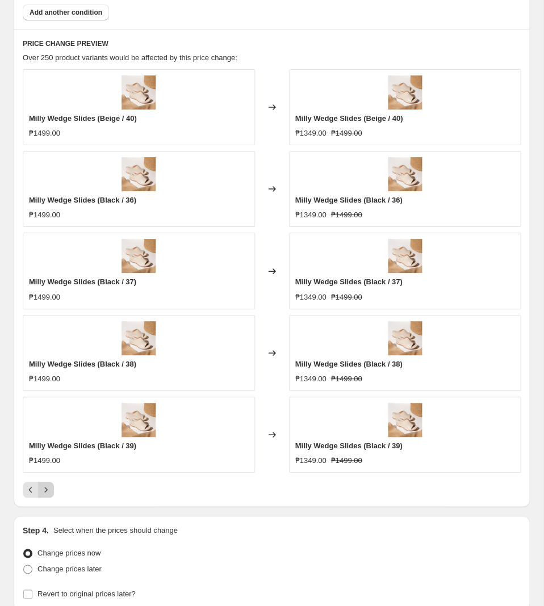
click at [51, 493] on icon "Next" at bounding box center [45, 489] width 11 height 11
click at [50, 493] on icon "Next" at bounding box center [45, 489] width 11 height 11
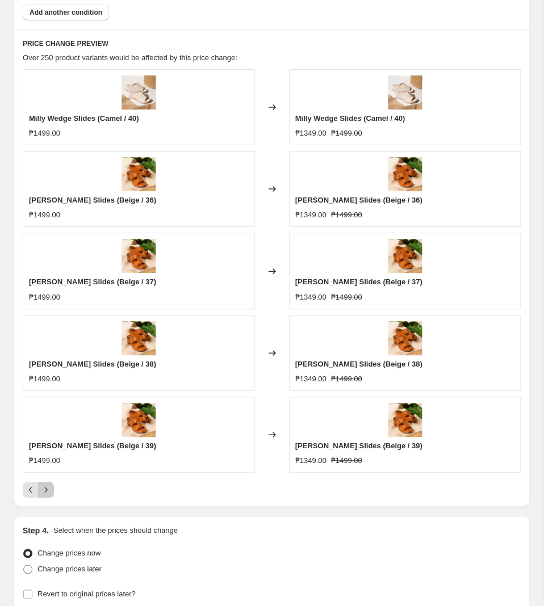
click at [50, 494] on icon "Next" at bounding box center [45, 489] width 11 height 11
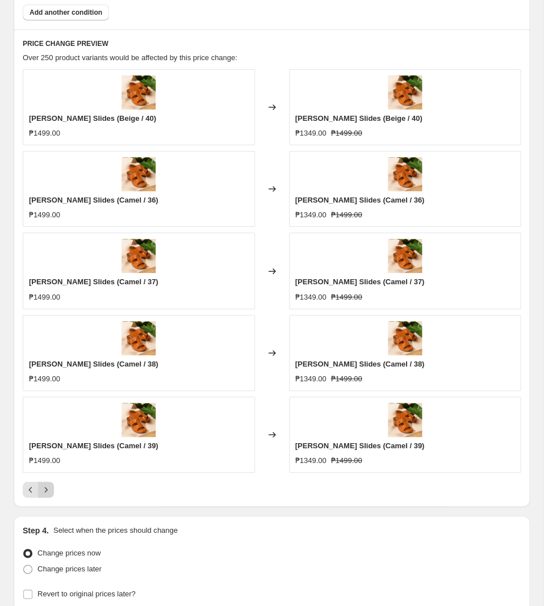
click at [50, 494] on icon "Next" at bounding box center [45, 489] width 11 height 11
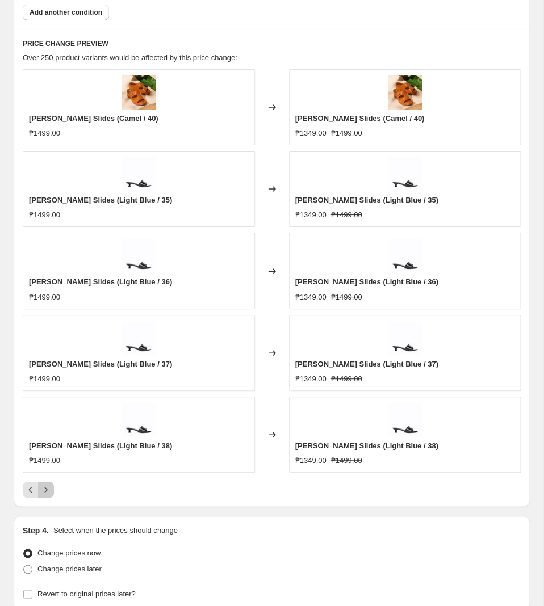
click at [51, 492] on icon "Next" at bounding box center [45, 489] width 11 height 11
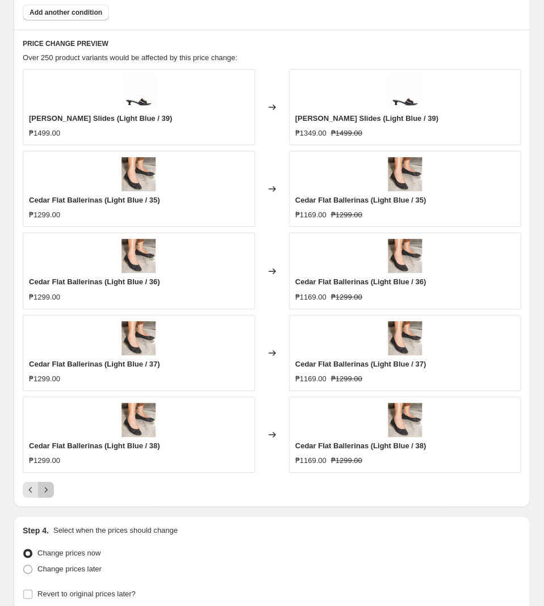
click at [47, 488] on button "Next" at bounding box center [46, 490] width 16 height 16
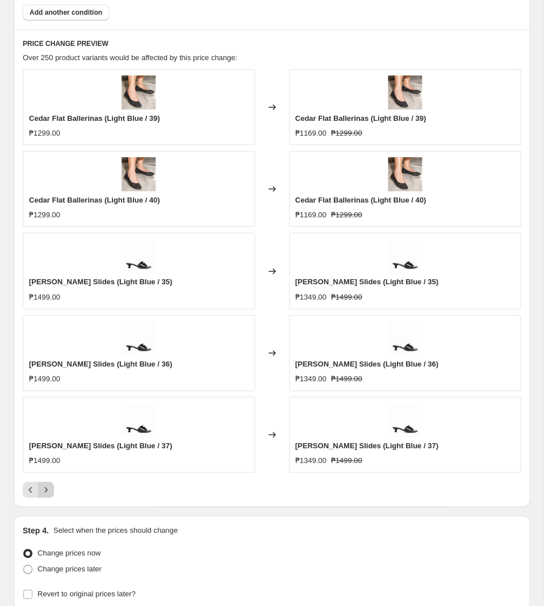
click at [51, 493] on icon "Next" at bounding box center [45, 489] width 11 height 11
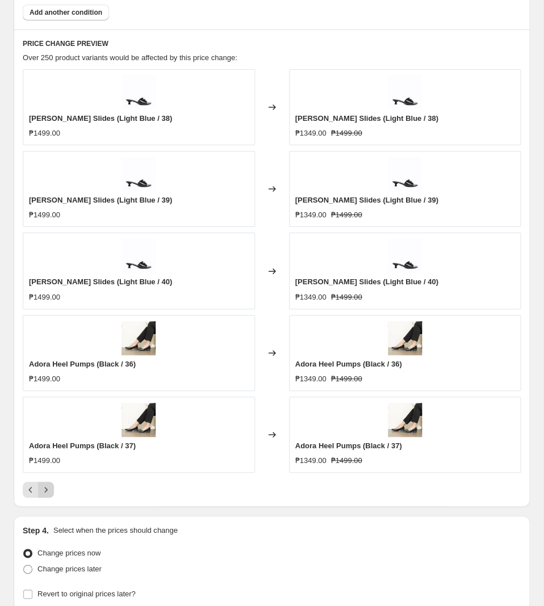
click at [46, 493] on icon "Next" at bounding box center [46, 490] width 3 height 5
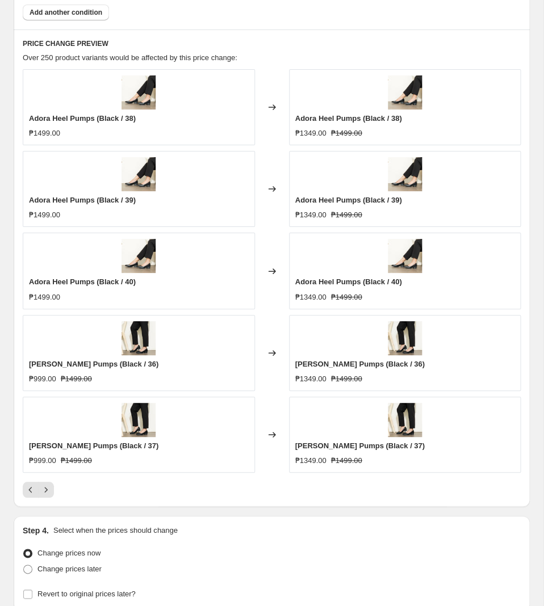
scroll to position [1014, 0]
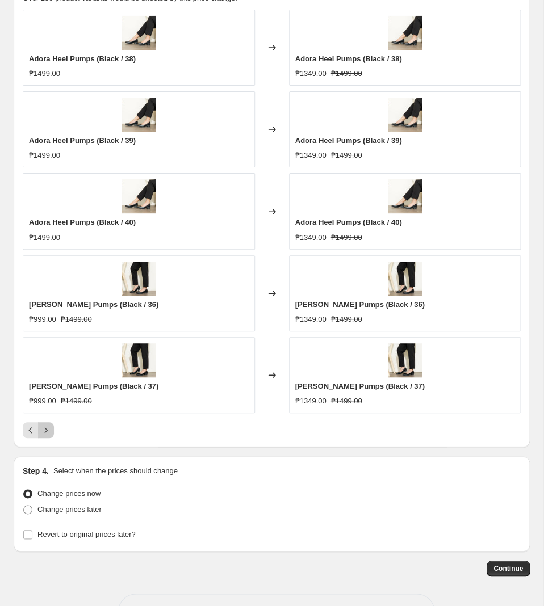
click at [51, 436] on icon "Next" at bounding box center [45, 430] width 11 height 11
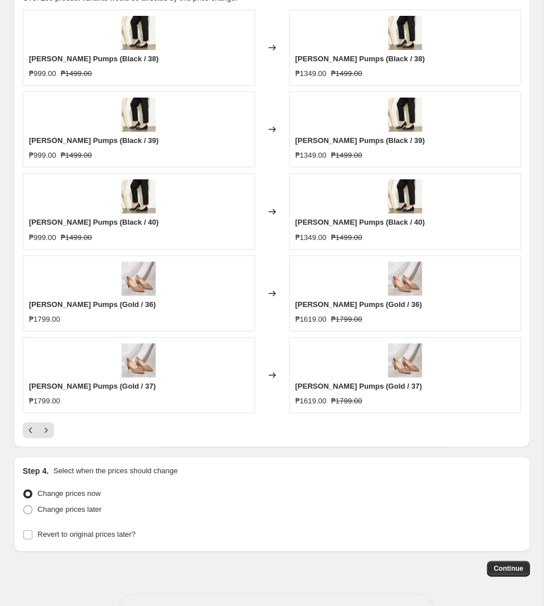
scroll to position [954, 0]
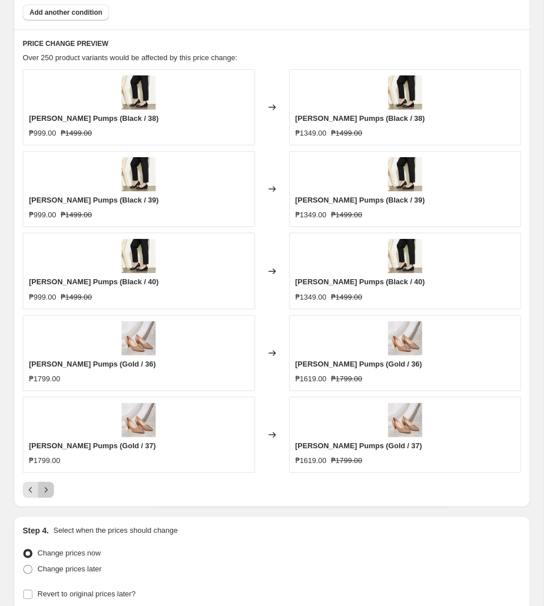
click at [51, 496] on icon "Next" at bounding box center [45, 489] width 11 height 11
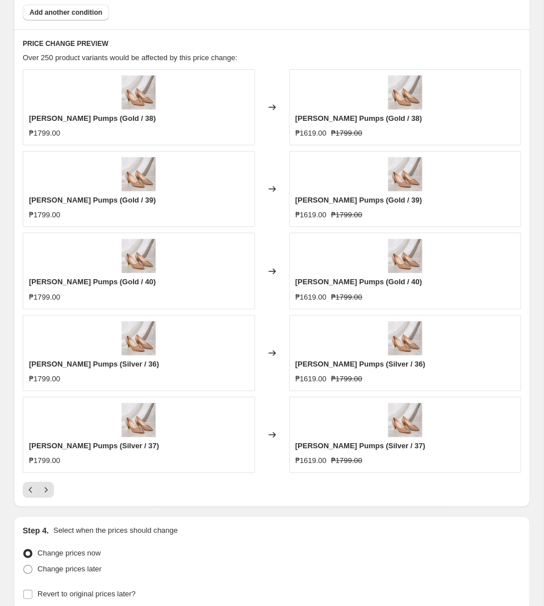
click at [47, 502] on div "PRICE CHANGE PREVIEW Over 250 product variants would be affected by this price …" at bounding box center [272, 269] width 516 height 478
click at [47, 493] on icon "Next" at bounding box center [45, 489] width 11 height 11
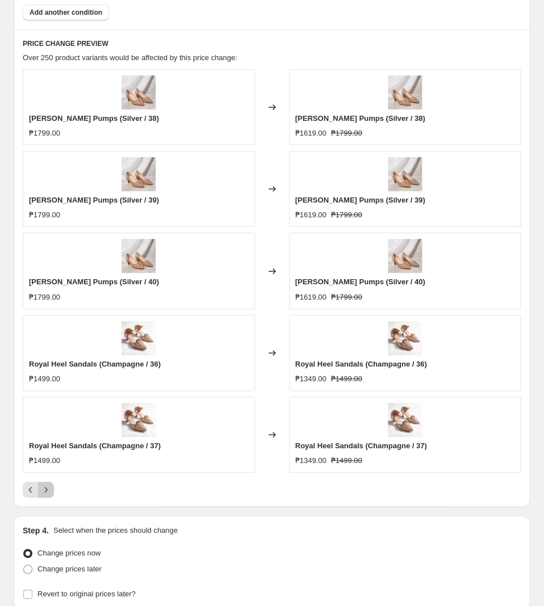
click at [53, 496] on button "Next" at bounding box center [46, 490] width 16 height 16
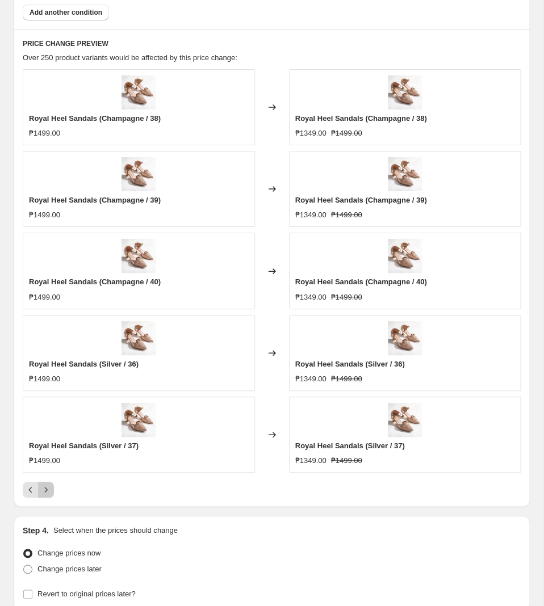
click at [53, 496] on button "Next" at bounding box center [46, 490] width 16 height 16
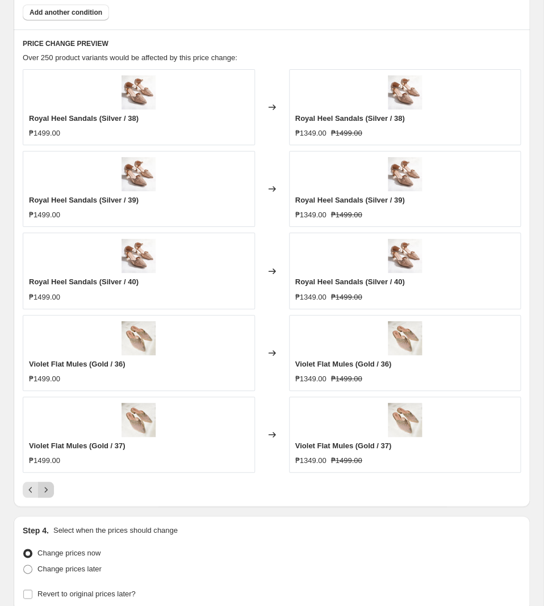
click at [52, 494] on button "Next" at bounding box center [46, 490] width 16 height 16
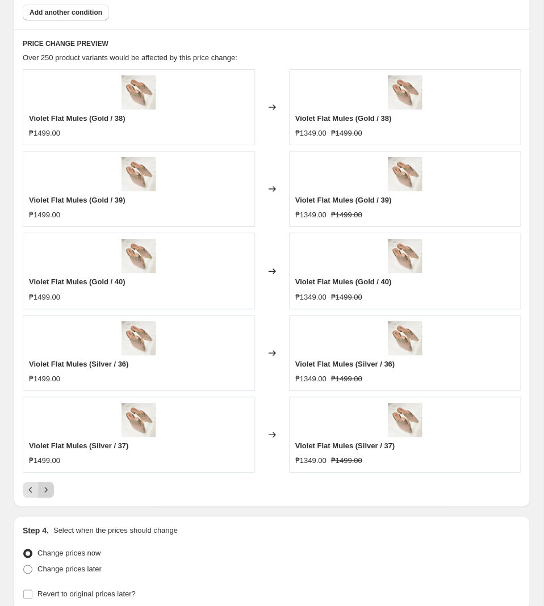
click at [51, 493] on icon "Next" at bounding box center [45, 489] width 11 height 11
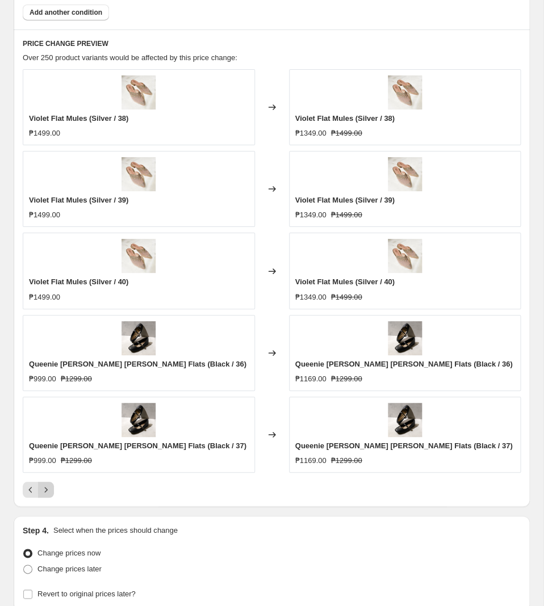
click at [48, 498] on button "Next" at bounding box center [46, 490] width 16 height 16
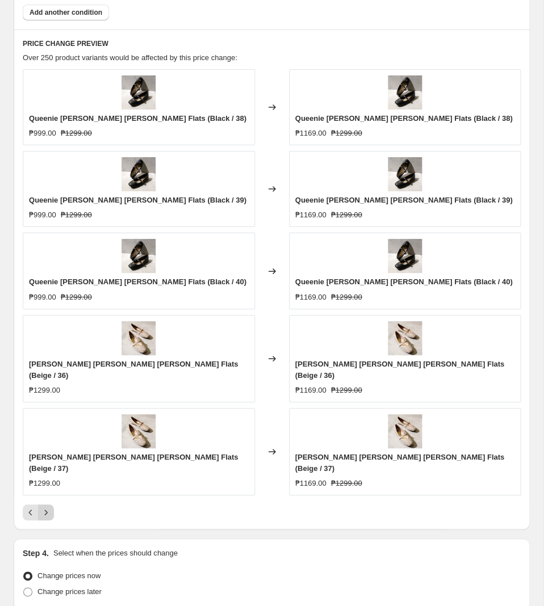
click at [49, 507] on icon "Next" at bounding box center [45, 512] width 11 height 11
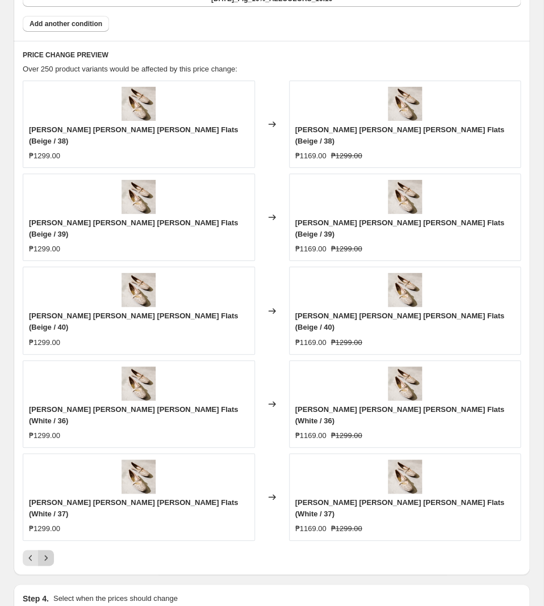
click at [49, 552] on icon "Next" at bounding box center [45, 557] width 11 height 11
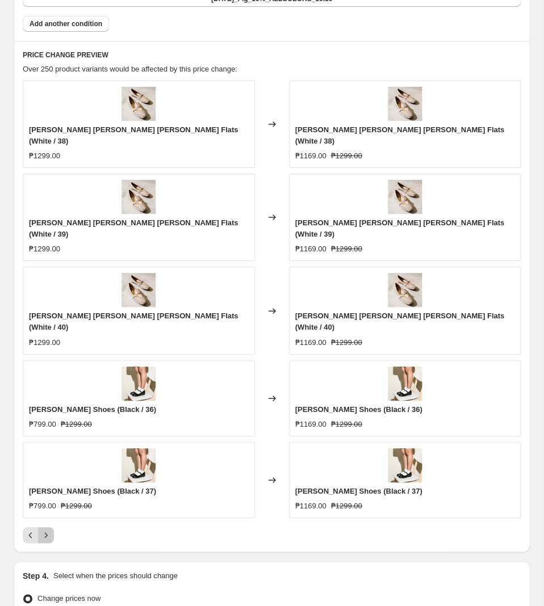
click at [52, 528] on button "Next" at bounding box center [46, 536] width 16 height 16
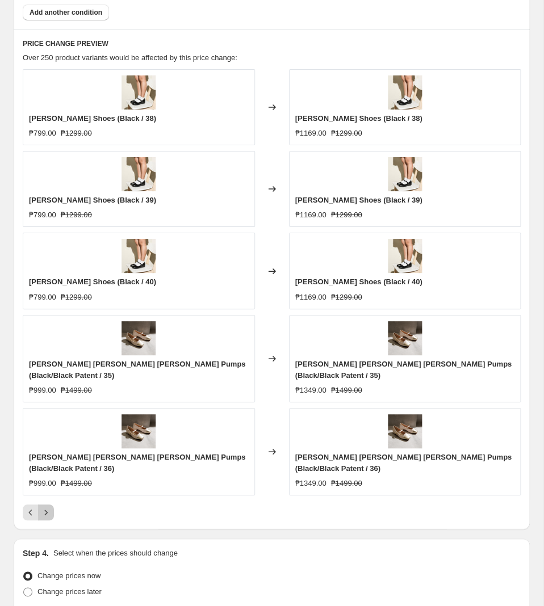
click at [50, 507] on icon "Next" at bounding box center [45, 512] width 11 height 11
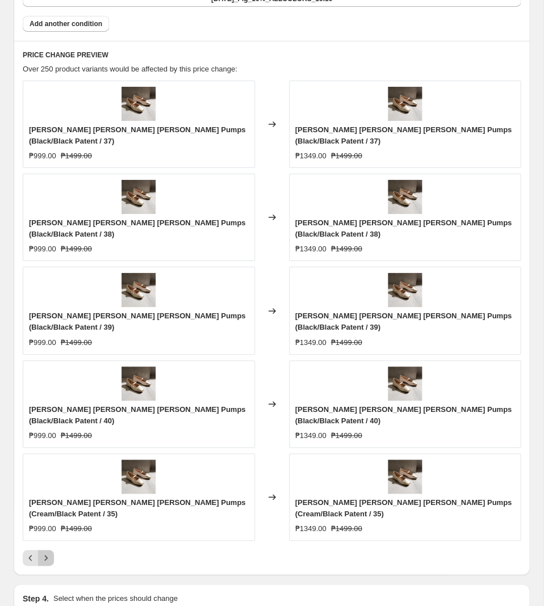
click at [49, 552] on icon "Next" at bounding box center [45, 557] width 11 height 11
drag, startPoint x: 47, startPoint y: 496, endPoint x: 284, endPoint y: 494, distance: 237.4
click at [284, 550] on div at bounding box center [272, 558] width 498 height 16
click at [51, 552] on icon "Next" at bounding box center [45, 557] width 11 height 11
click at [50, 552] on icon "Next" at bounding box center [45, 557] width 11 height 11
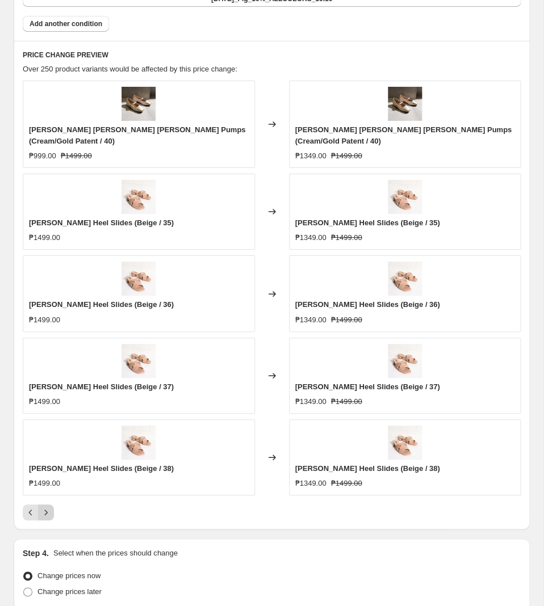
click at [51, 507] on icon "Next" at bounding box center [45, 512] width 11 height 11
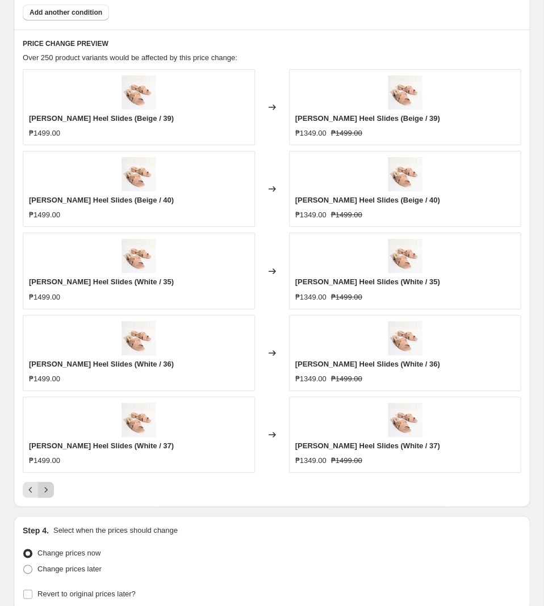
click at [47, 496] on icon "Next" at bounding box center [45, 489] width 11 height 11
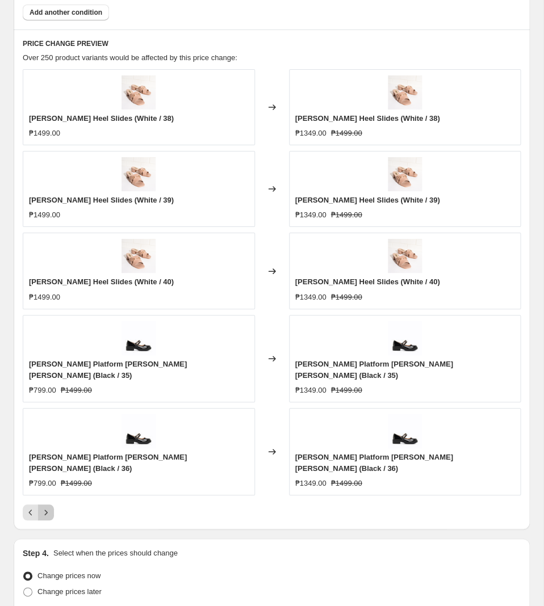
click at [53, 505] on button "Next" at bounding box center [46, 513] width 16 height 16
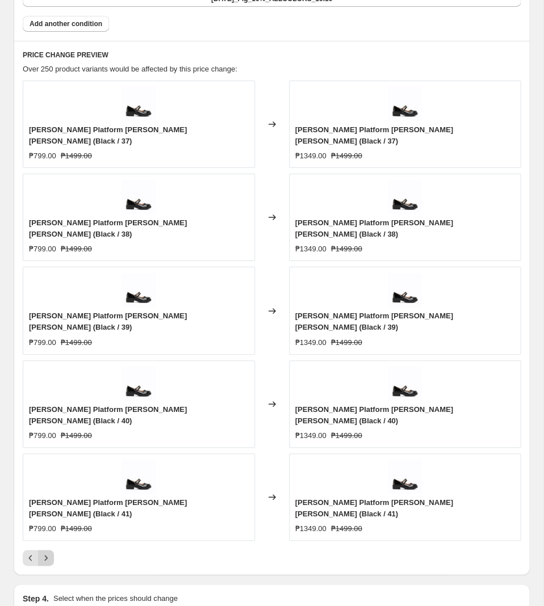
click at [53, 550] on button "Next" at bounding box center [46, 558] width 16 height 16
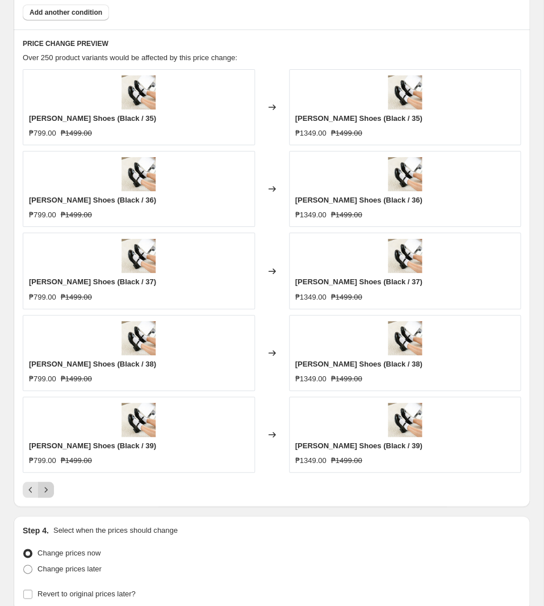
click at [49, 496] on icon "Next" at bounding box center [45, 489] width 11 height 11
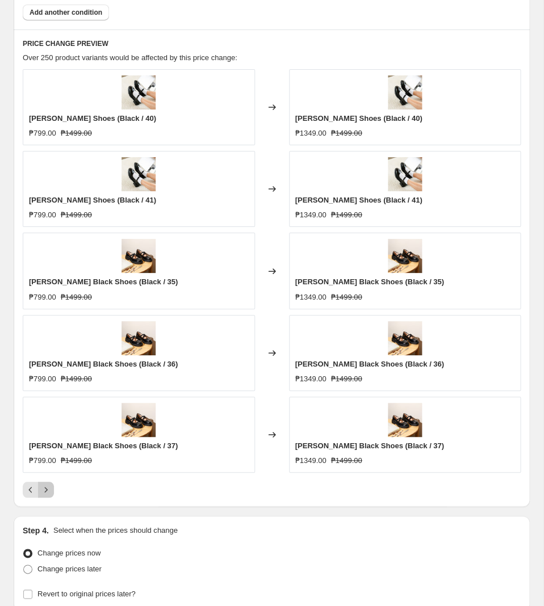
click at [48, 493] on icon "Next" at bounding box center [45, 489] width 11 height 11
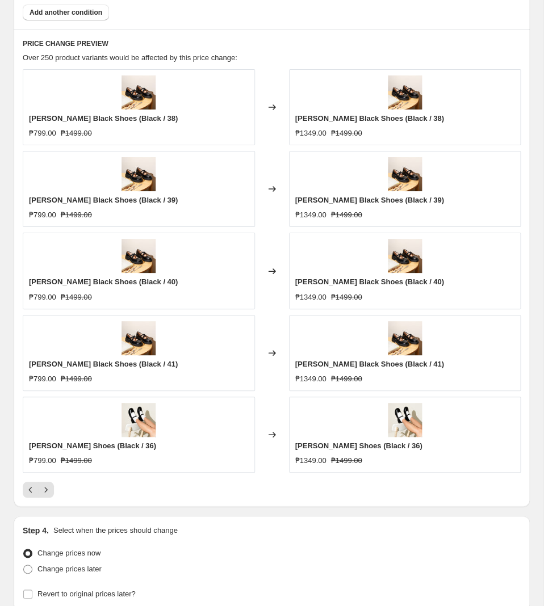
click at [54, 490] on div at bounding box center [272, 490] width 498 height 16
click at [51, 490] on icon "Next" at bounding box center [45, 489] width 11 height 11
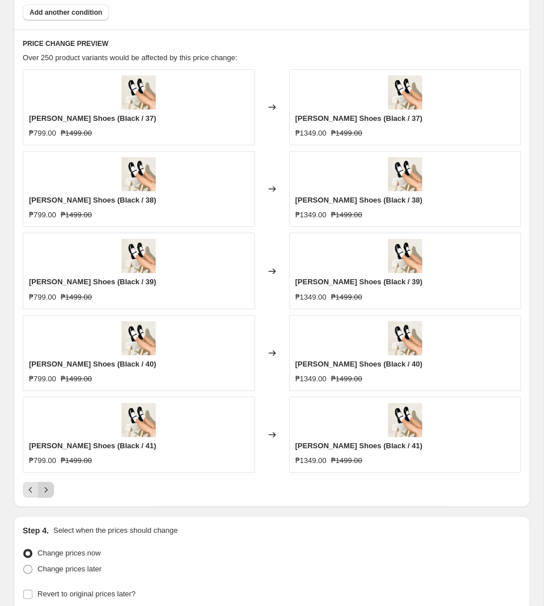
click at [51, 490] on icon "Next" at bounding box center [45, 489] width 11 height 11
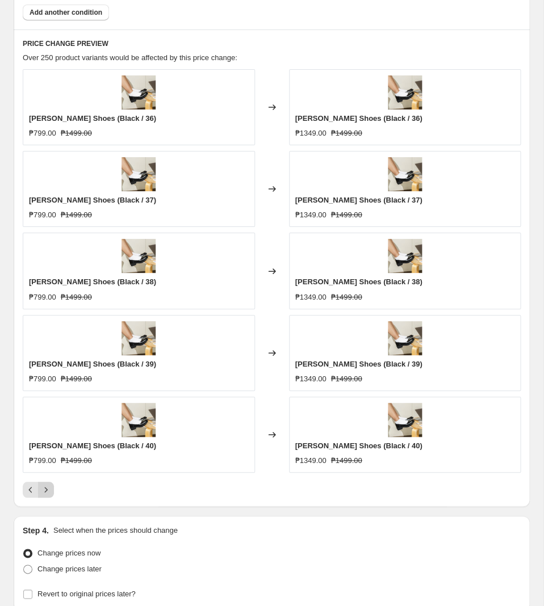
click at [48, 496] on icon "Next" at bounding box center [45, 489] width 11 height 11
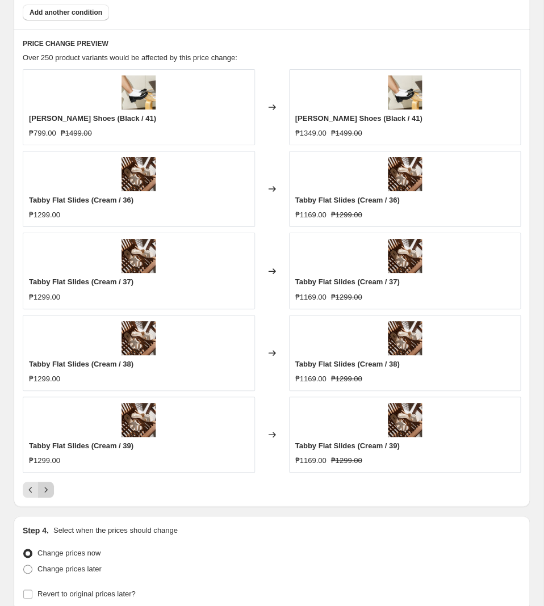
click at [51, 496] on icon "Next" at bounding box center [45, 489] width 11 height 11
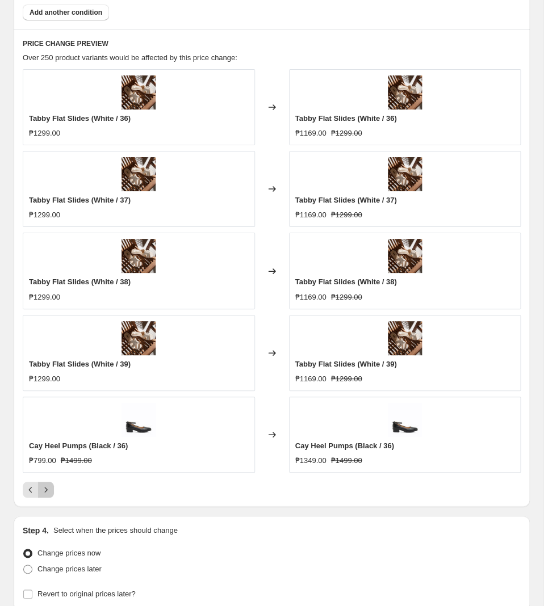
click at [51, 496] on icon "Next" at bounding box center [45, 489] width 11 height 11
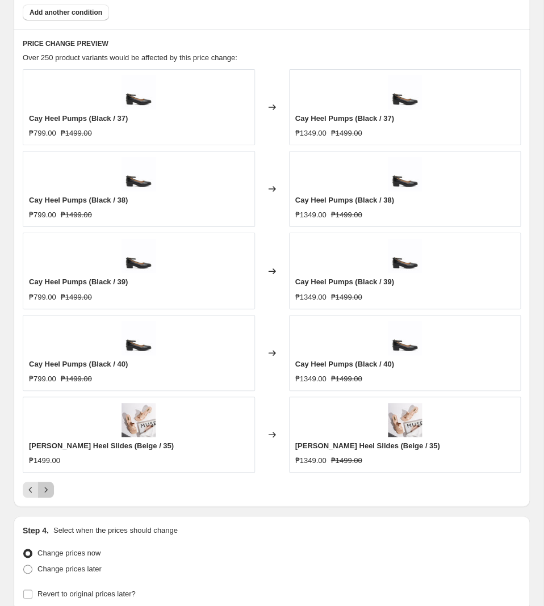
click at [50, 496] on icon "Next" at bounding box center [45, 489] width 11 height 11
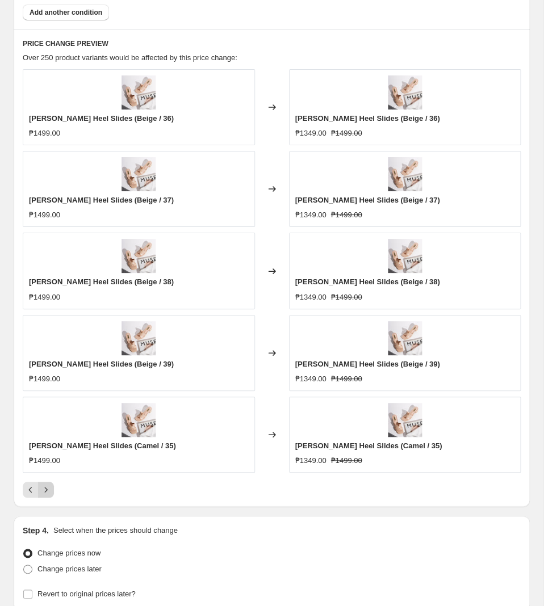
click at [48, 494] on icon "Next" at bounding box center [45, 489] width 11 height 11
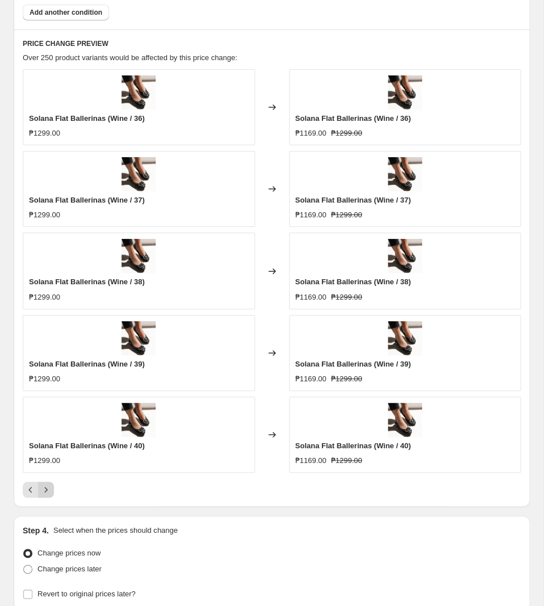
click at [48, 494] on icon "Next" at bounding box center [45, 489] width 11 height 11
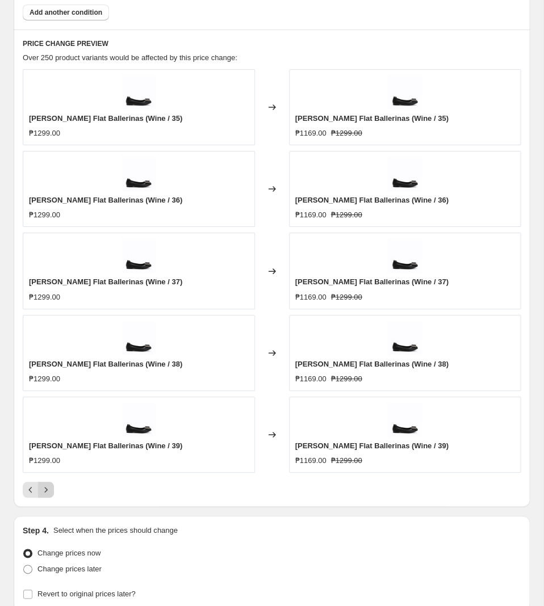
click at [50, 487] on button "Next" at bounding box center [46, 490] width 16 height 16
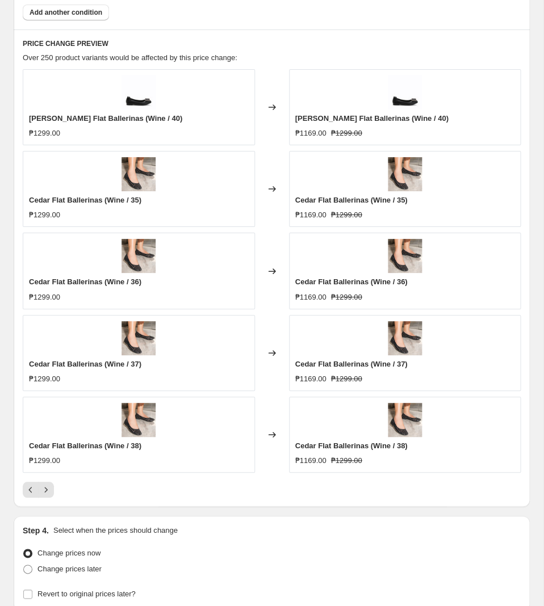
click at [54, 487] on div at bounding box center [272, 490] width 498 height 16
click at [51, 493] on icon "Next" at bounding box center [45, 489] width 11 height 11
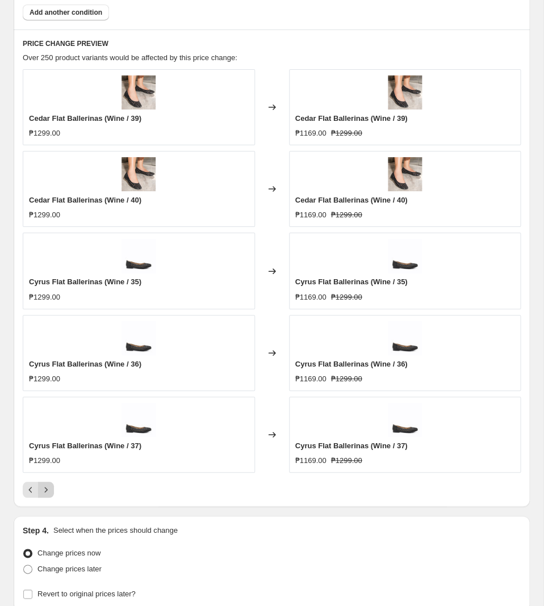
click at [51, 492] on icon "Next" at bounding box center [45, 489] width 11 height 11
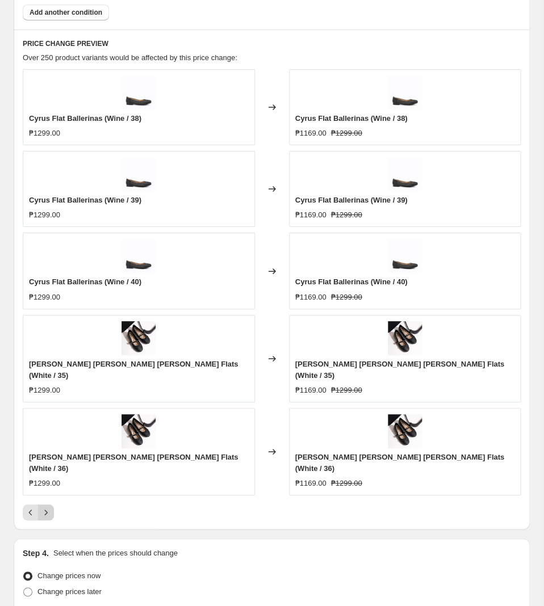
click at [51, 507] on icon "Next" at bounding box center [45, 512] width 11 height 11
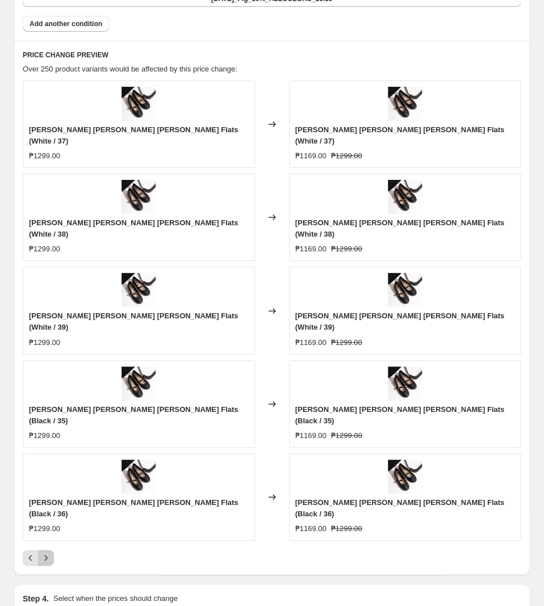
click at [51, 552] on icon "Next" at bounding box center [45, 557] width 11 height 11
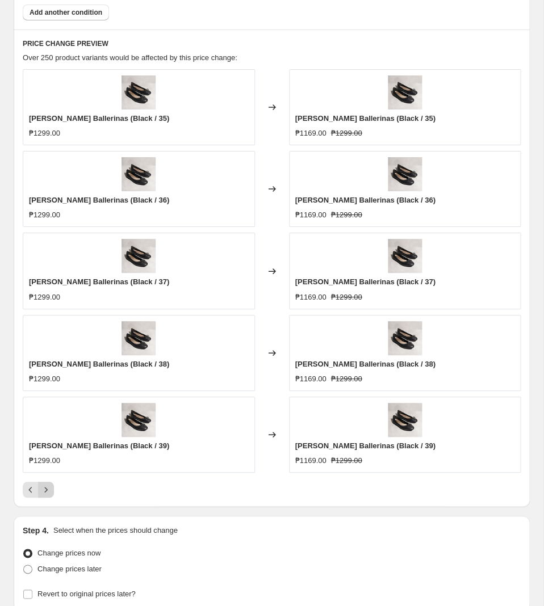
click at [52, 493] on button "Next" at bounding box center [46, 490] width 16 height 16
click at [53, 491] on button "Next" at bounding box center [46, 490] width 16 height 16
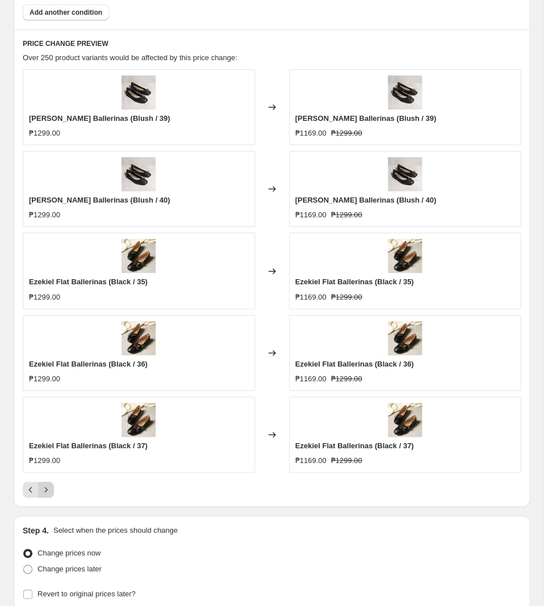
click at [50, 491] on icon "Next" at bounding box center [45, 489] width 11 height 11
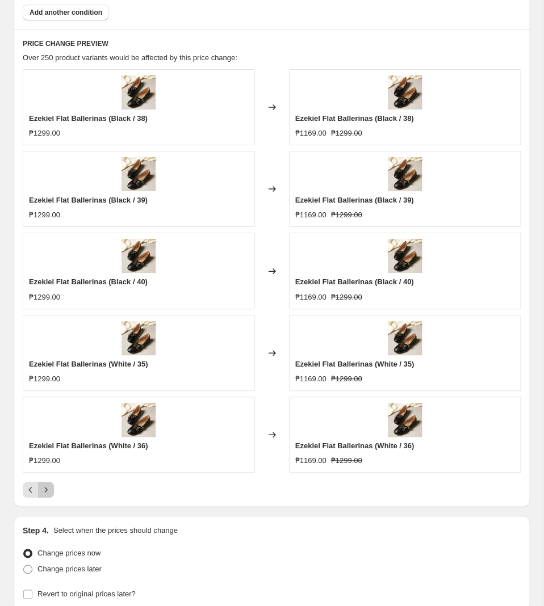
click at [51, 491] on icon "Next" at bounding box center [45, 489] width 11 height 11
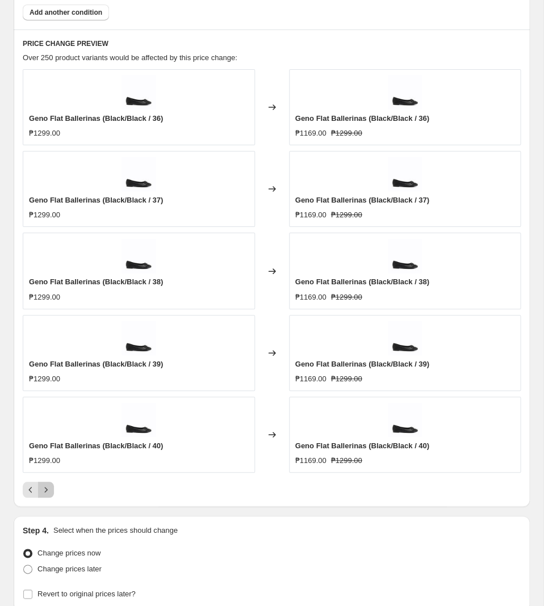
click at [52, 491] on button "Next" at bounding box center [46, 490] width 16 height 16
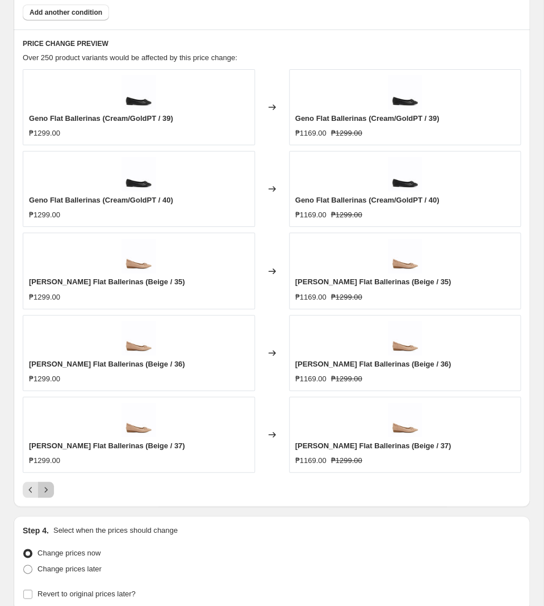
click at [51, 496] on icon "Next" at bounding box center [45, 489] width 11 height 11
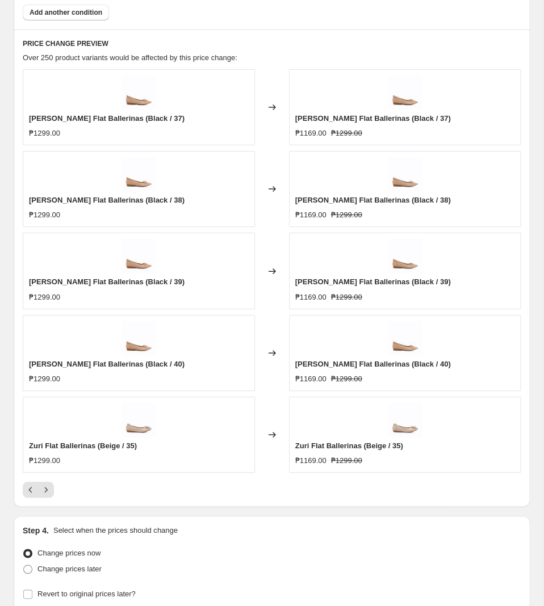
click at [49, 502] on div "PRICE CHANGE PREVIEW Over 250 product variants would be affected by this price …" at bounding box center [272, 269] width 516 height 478
click at [48, 495] on icon "Next" at bounding box center [45, 489] width 11 height 11
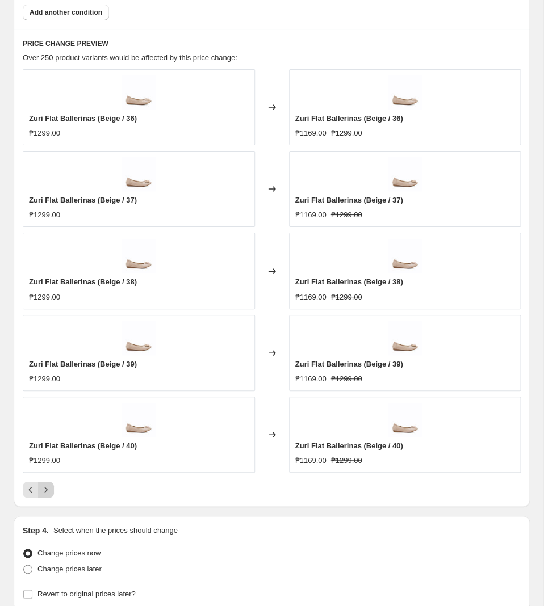
click at [43, 495] on icon "Next" at bounding box center [45, 489] width 11 height 11
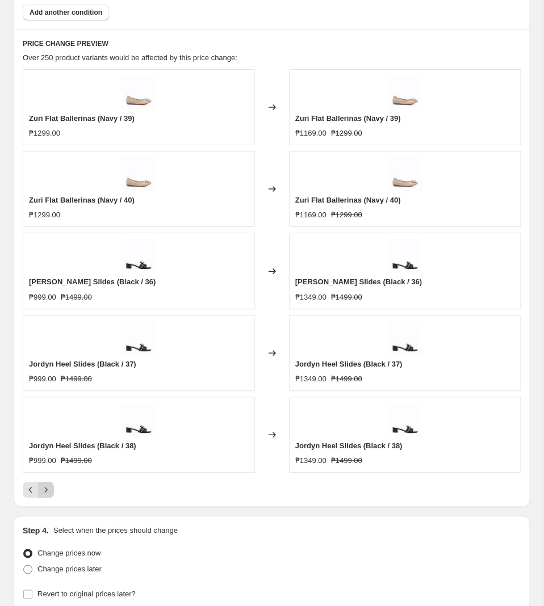
click at [47, 493] on icon "Next" at bounding box center [46, 490] width 3 height 5
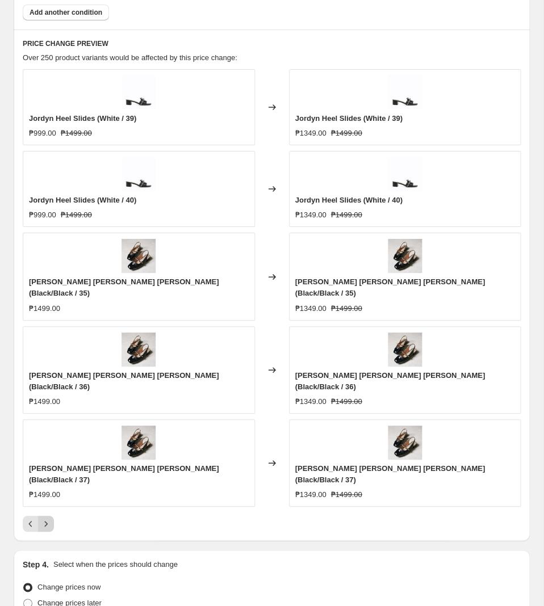
click at [48, 518] on icon "Next" at bounding box center [45, 523] width 11 height 11
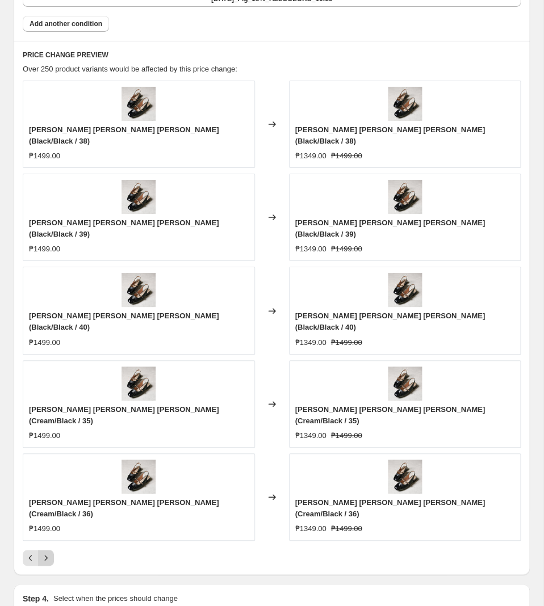
click at [48, 552] on icon "Next" at bounding box center [45, 557] width 11 height 11
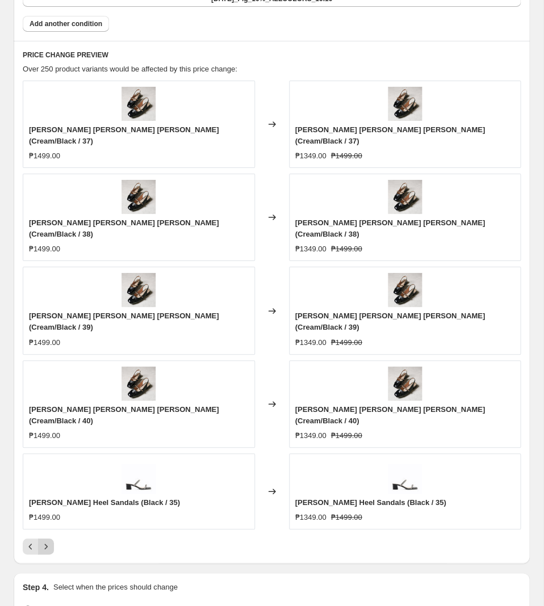
click at [47, 541] on icon "Next" at bounding box center [45, 546] width 11 height 11
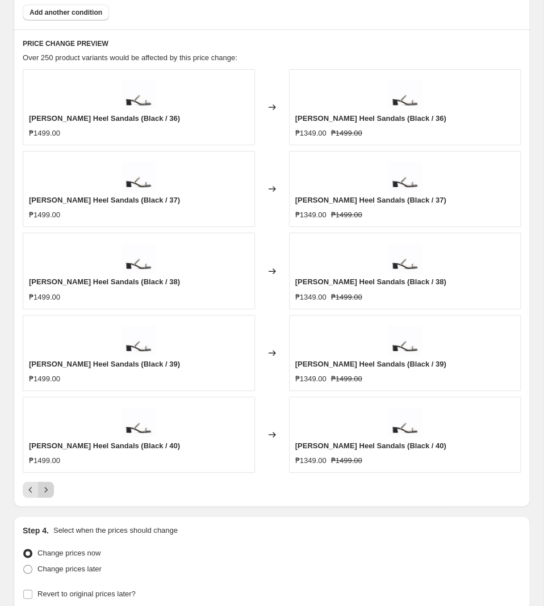
click at [47, 492] on icon "Next" at bounding box center [45, 489] width 11 height 11
click at [51, 493] on icon "Next" at bounding box center [45, 489] width 11 height 11
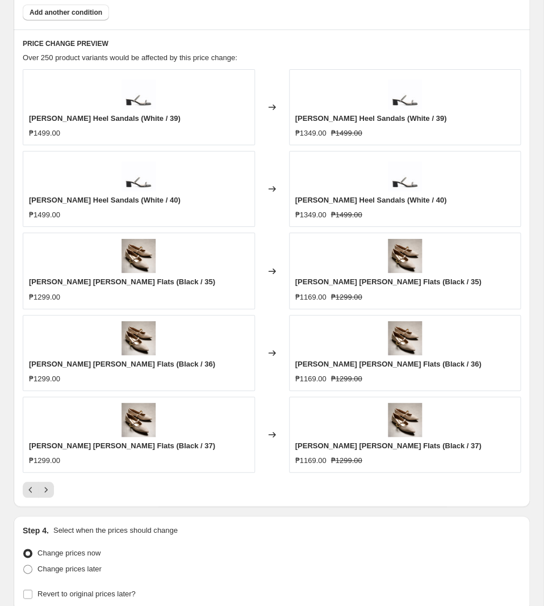
click at [87, 488] on div at bounding box center [272, 490] width 498 height 16
click at [47, 493] on icon "Next" at bounding box center [45, 489] width 11 height 11
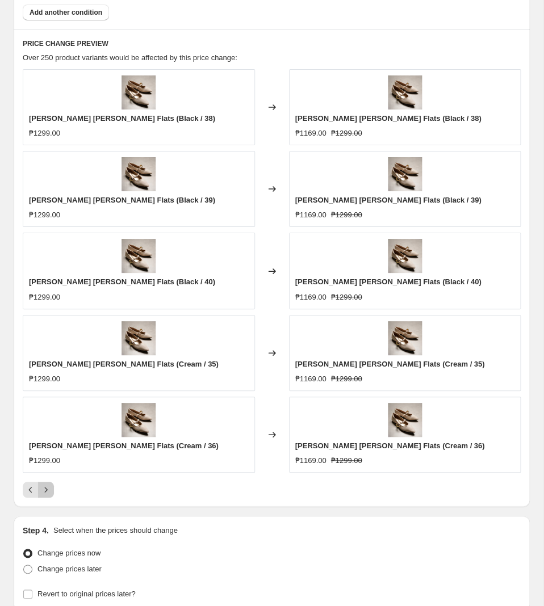
click at [47, 493] on icon "Next" at bounding box center [45, 489] width 11 height 11
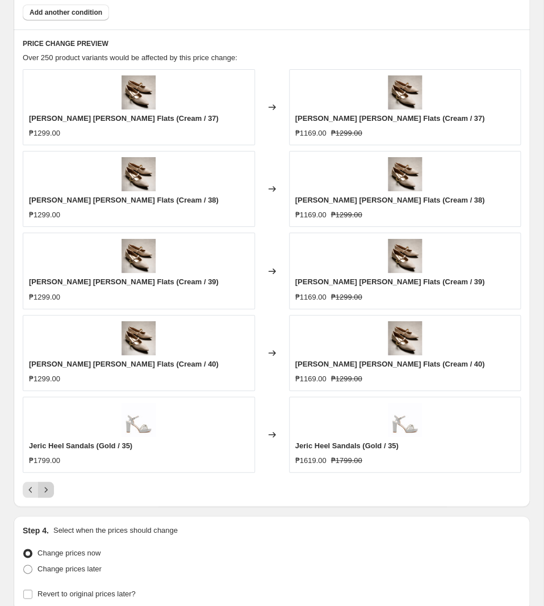
click at [52, 489] on button "Next" at bounding box center [46, 490] width 16 height 16
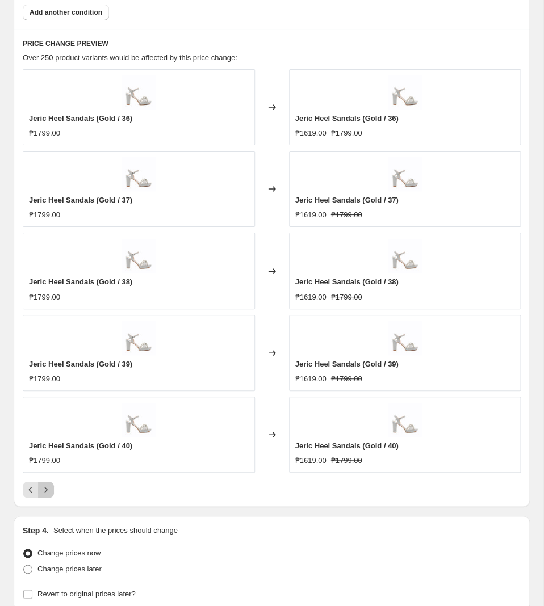
click at [50, 489] on icon "Next" at bounding box center [45, 489] width 11 height 11
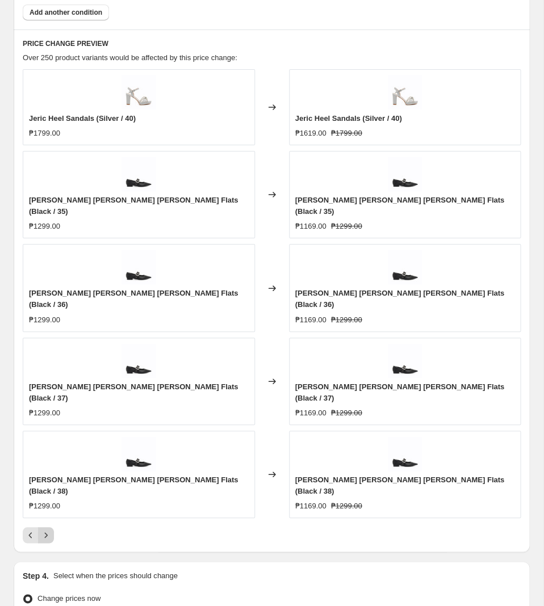
click at [49, 530] on icon "Next" at bounding box center [45, 535] width 11 height 11
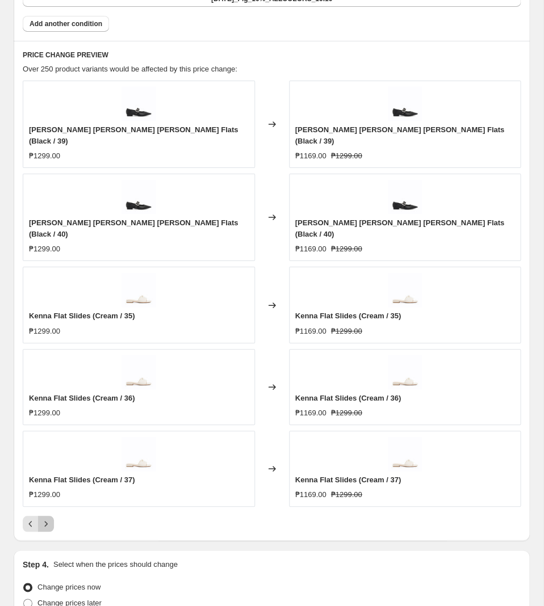
click at [48, 518] on icon "Next" at bounding box center [45, 523] width 11 height 11
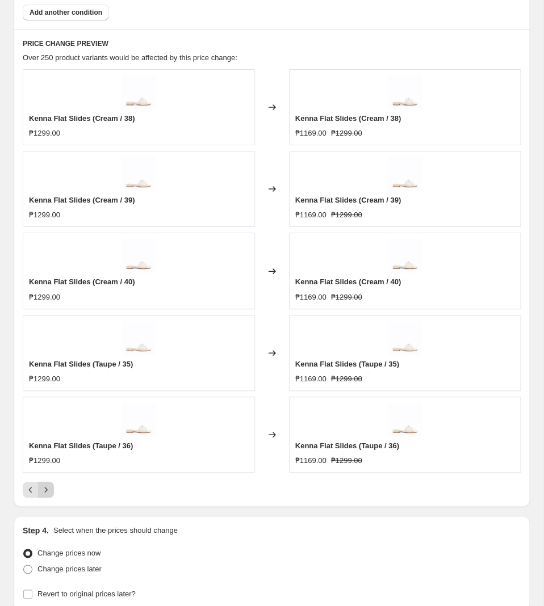
click at [43, 492] on icon "Next" at bounding box center [45, 489] width 11 height 11
click at [48, 496] on icon "Next" at bounding box center [45, 489] width 11 height 11
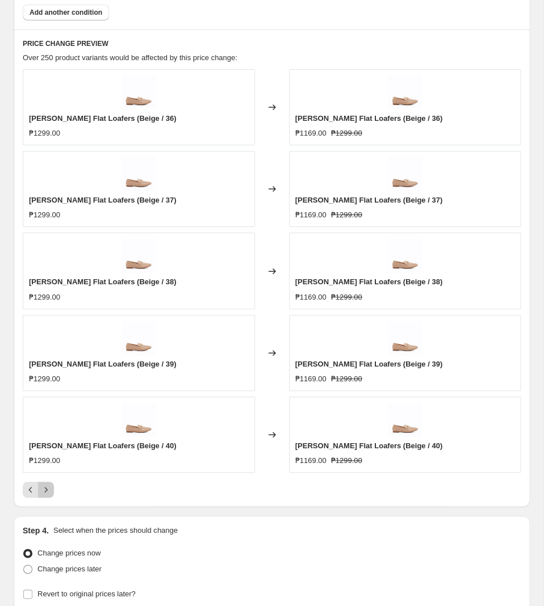
click at [48, 496] on icon "Next" at bounding box center [45, 489] width 11 height 11
click at [45, 496] on icon "Next" at bounding box center [45, 489] width 11 height 11
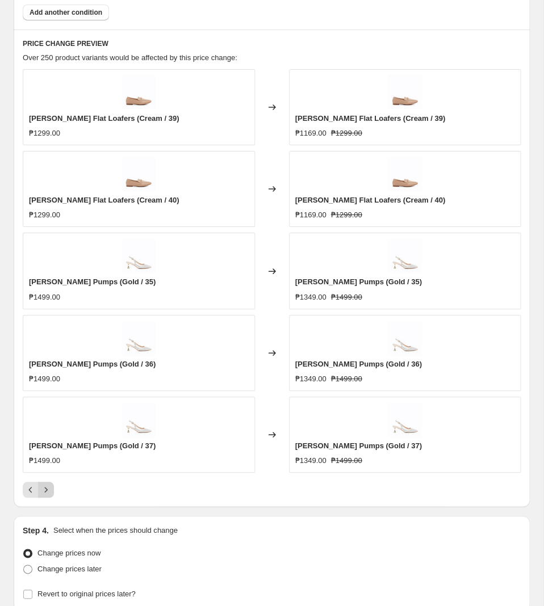
click at [53, 494] on button "Next" at bounding box center [46, 490] width 16 height 16
click at [51, 494] on icon "Next" at bounding box center [45, 489] width 11 height 11
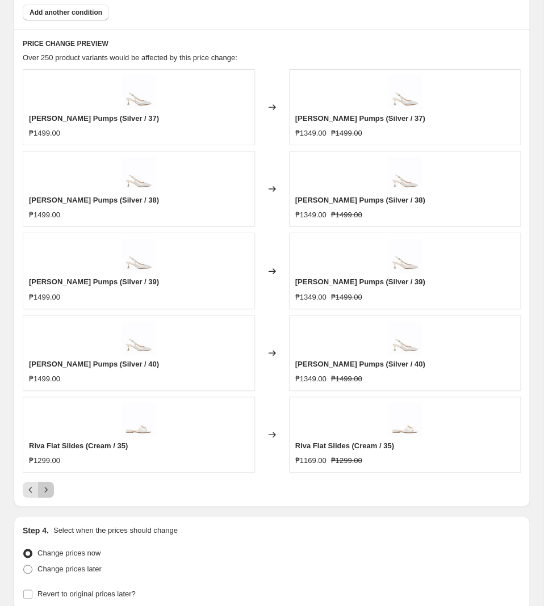
click at [47, 491] on icon "Next" at bounding box center [45, 489] width 11 height 11
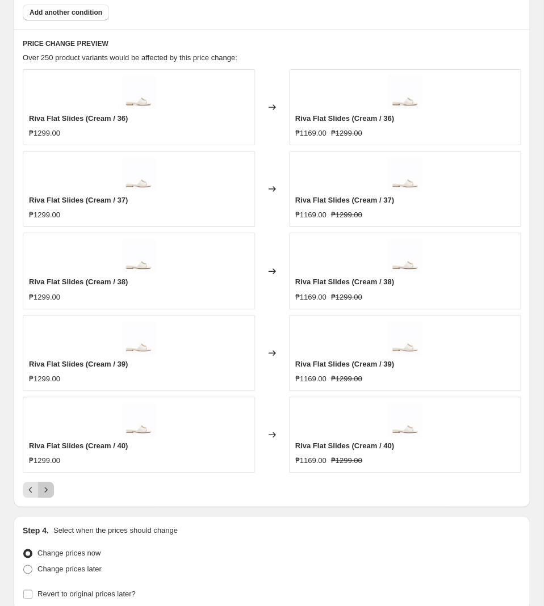
click at [47, 496] on icon "Next" at bounding box center [45, 489] width 11 height 11
click at [44, 493] on icon "Next" at bounding box center [45, 489] width 11 height 11
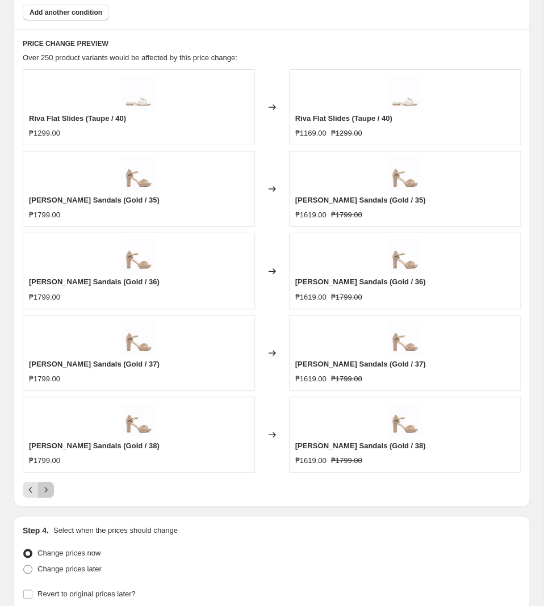
click at [50, 496] on icon "Next" at bounding box center [45, 489] width 11 height 11
click at [51, 496] on icon "Next" at bounding box center [45, 489] width 11 height 11
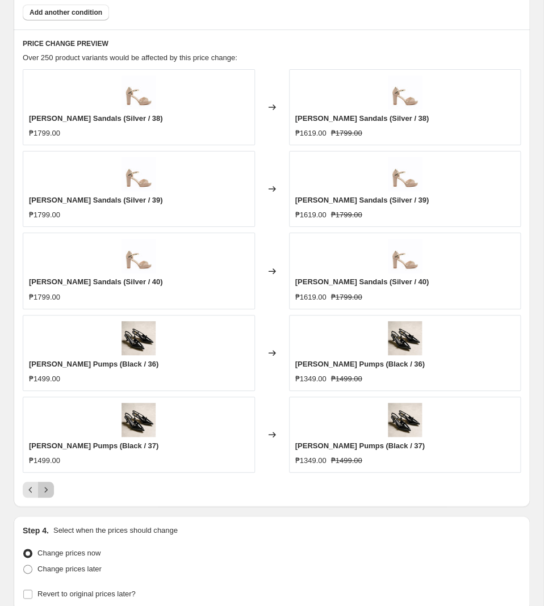
click at [44, 492] on icon "Next" at bounding box center [45, 489] width 11 height 11
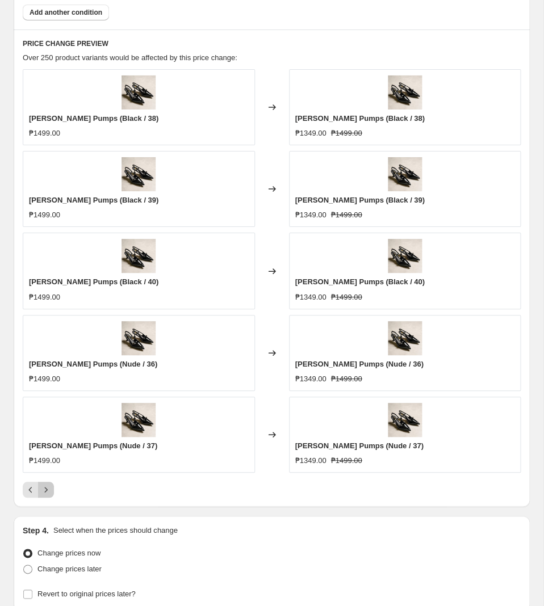
click at [43, 496] on icon "Next" at bounding box center [45, 489] width 11 height 11
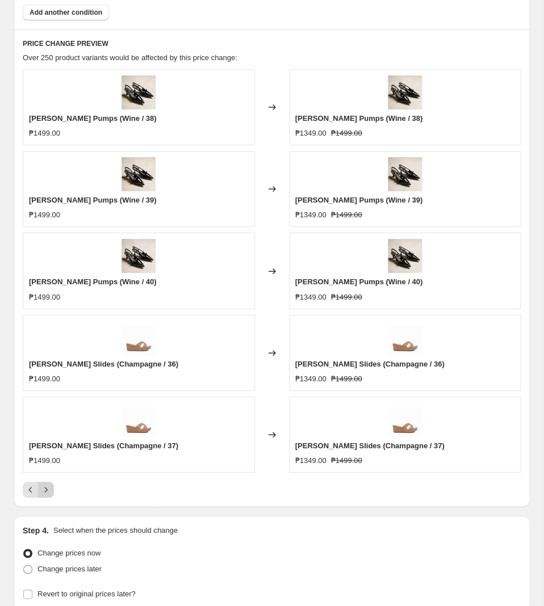
click at [42, 490] on icon "Next" at bounding box center [45, 489] width 11 height 11
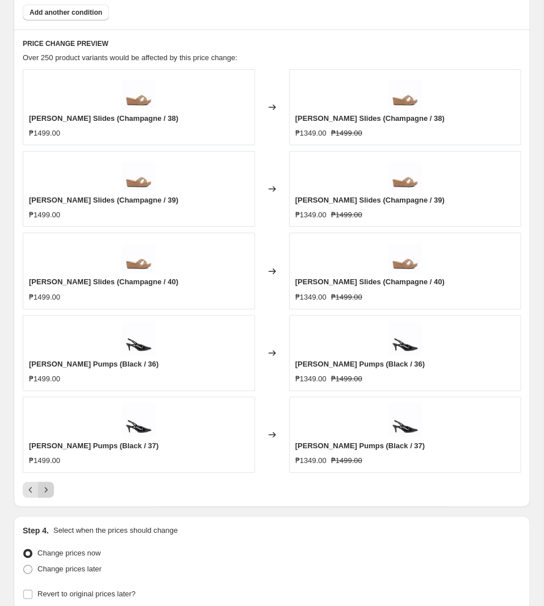
click at [49, 493] on icon "Next" at bounding box center [45, 489] width 11 height 11
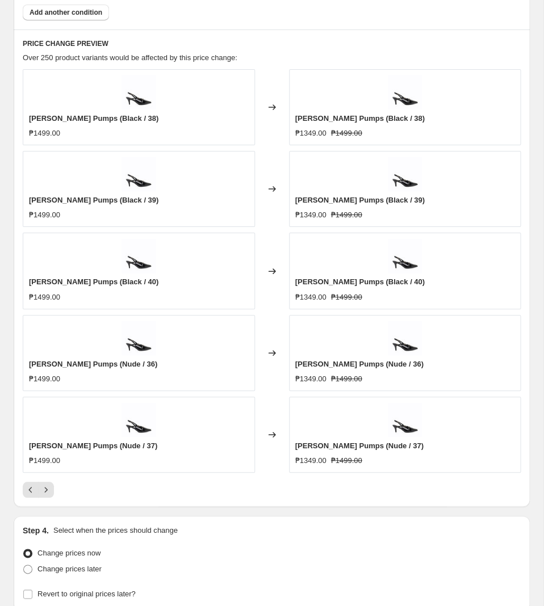
click at [228, 542] on div "Step 4. Select when the prices should change Change prices now Change prices la…" at bounding box center [272, 563] width 498 height 77
click at [52, 493] on button "Next" at bounding box center [46, 490] width 16 height 16
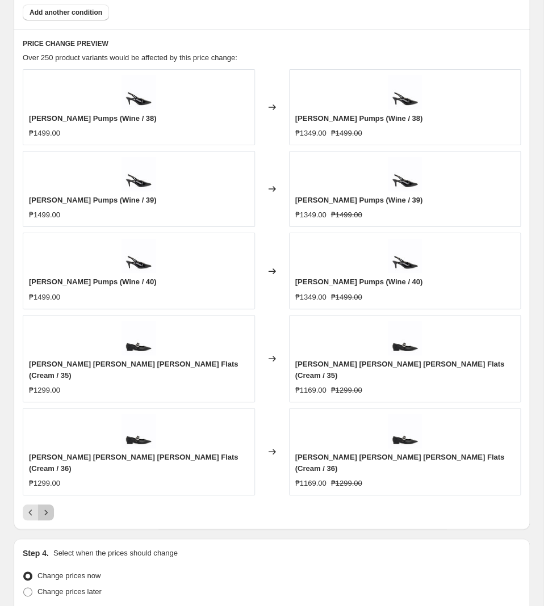
click at [48, 507] on icon "Next" at bounding box center [45, 512] width 11 height 11
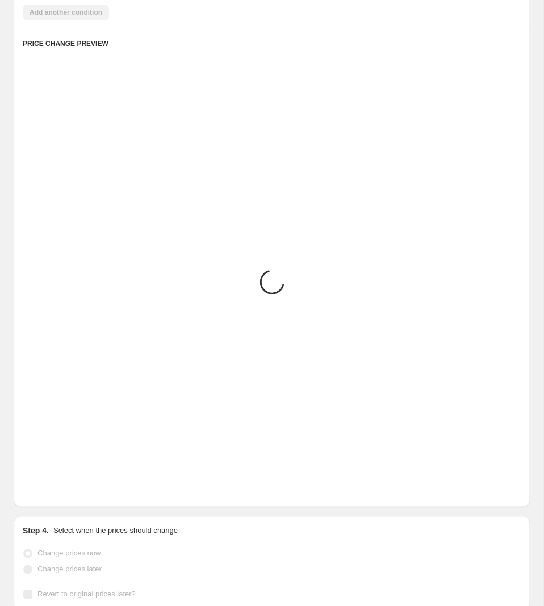
click at [48, 495] on icon "Next" at bounding box center [45, 489] width 11 height 11
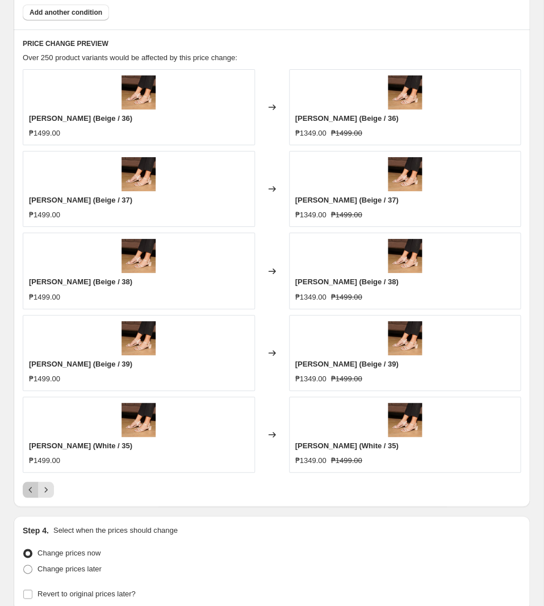
click at [31, 491] on icon "Previous" at bounding box center [30, 489] width 11 height 11
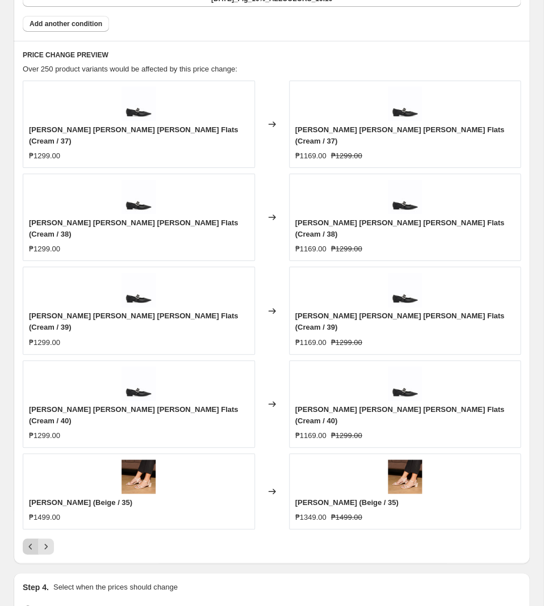
click at [26, 541] on icon "Previous" at bounding box center [30, 546] width 11 height 11
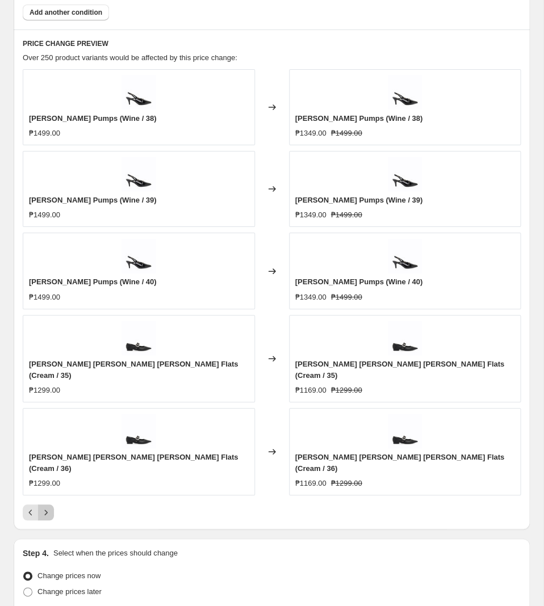
click at [47, 507] on icon "Next" at bounding box center [45, 512] width 11 height 11
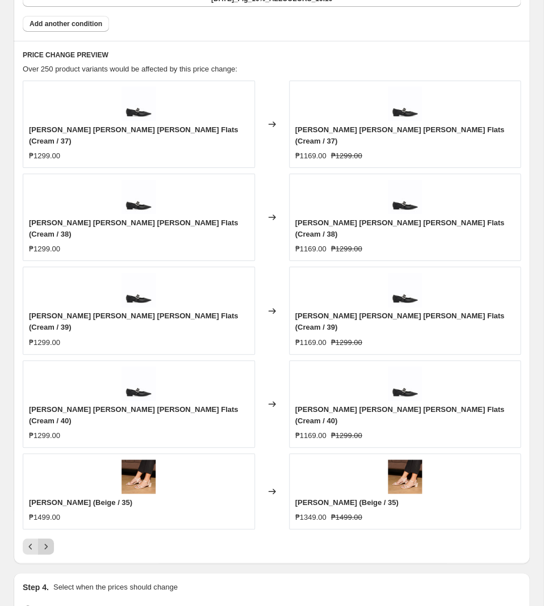
click at [47, 541] on icon "Next" at bounding box center [45, 546] width 11 height 11
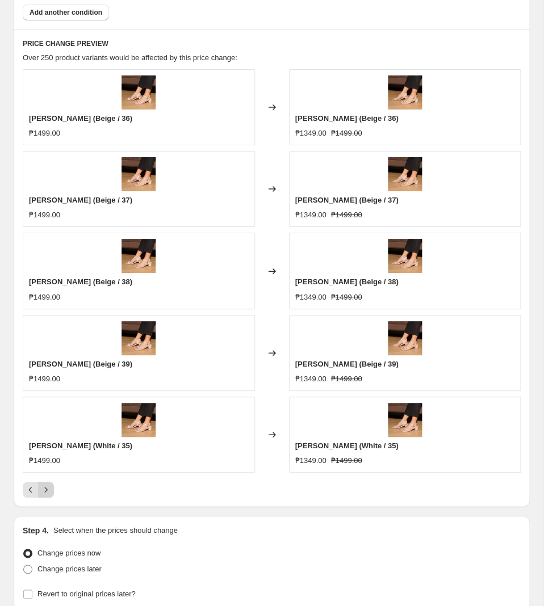
click at [53, 492] on button "Next" at bounding box center [46, 490] width 16 height 16
click at [50, 493] on icon "Next" at bounding box center [45, 489] width 11 height 11
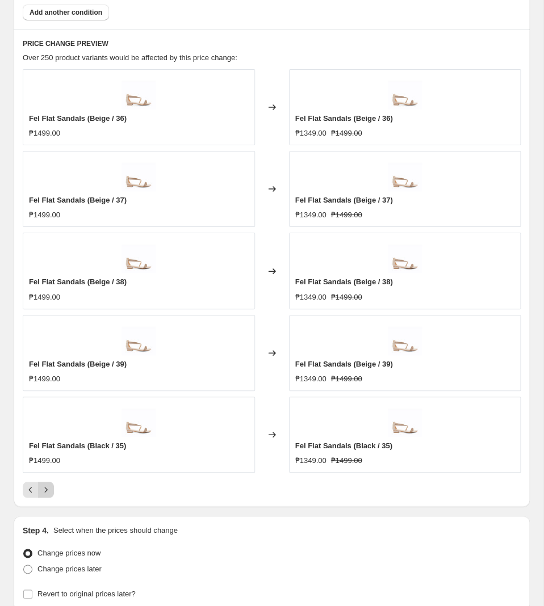
click at [48, 494] on icon "Next" at bounding box center [45, 489] width 11 height 11
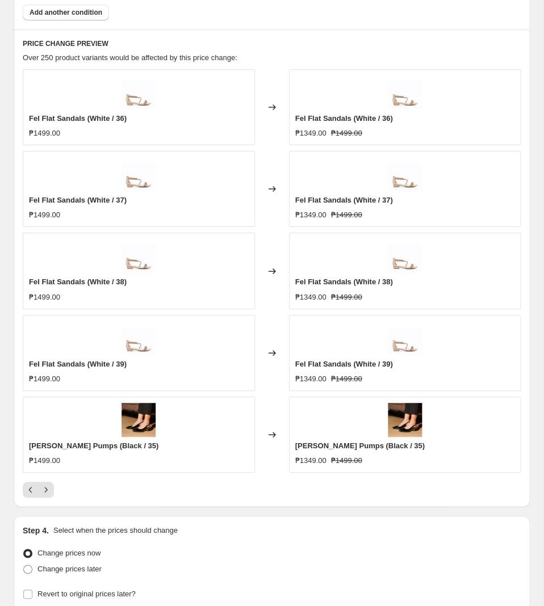
click at [57, 493] on div at bounding box center [272, 490] width 498 height 16
click at [51, 493] on icon "Next" at bounding box center [45, 489] width 11 height 11
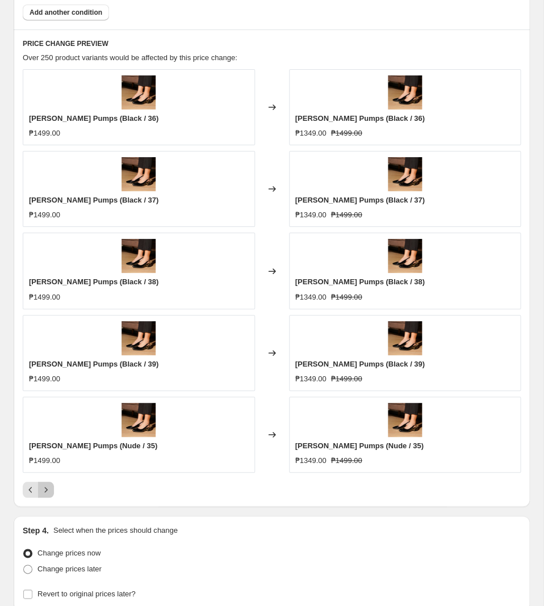
click at [41, 493] on icon "Next" at bounding box center [45, 489] width 11 height 11
click at [48, 494] on icon "Next" at bounding box center [45, 489] width 11 height 11
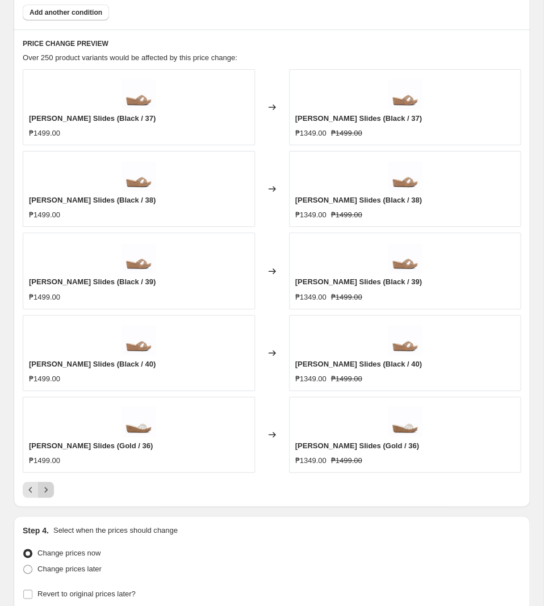
click at [51, 495] on icon "Next" at bounding box center [45, 489] width 11 height 11
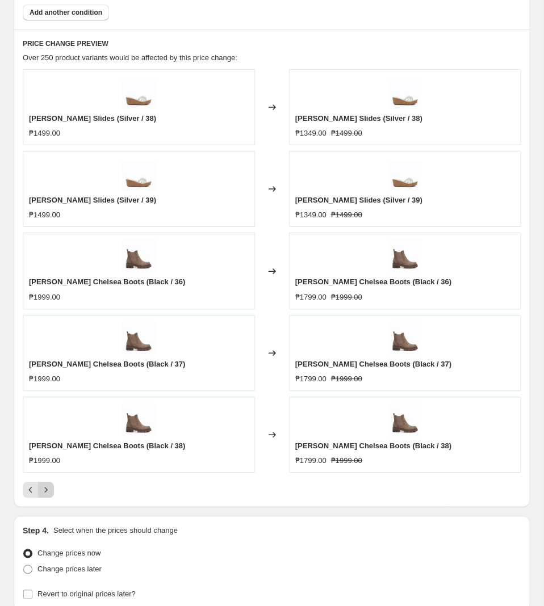
click at [46, 496] on icon "Next" at bounding box center [45, 489] width 11 height 11
click at [45, 493] on icon "Next" at bounding box center [45, 489] width 11 height 11
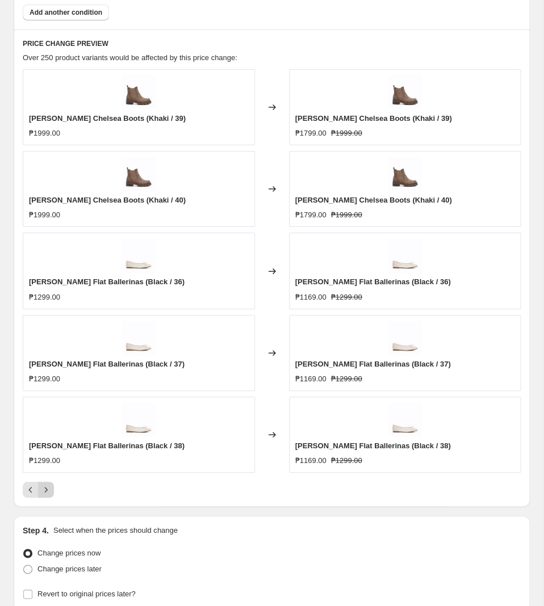
click at [48, 493] on icon "Next" at bounding box center [45, 489] width 11 height 11
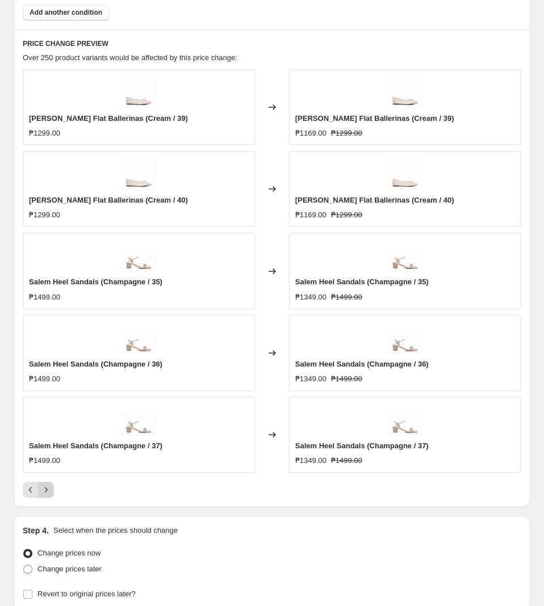
click at [48, 493] on icon "Next" at bounding box center [45, 489] width 11 height 11
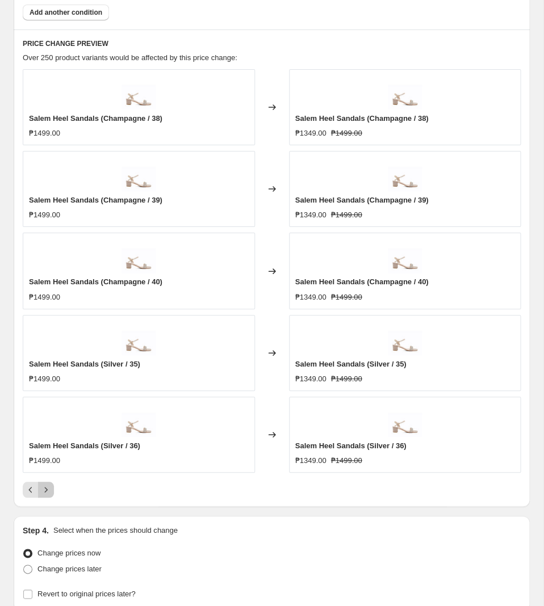
click at [48, 493] on icon "Next" at bounding box center [45, 489] width 11 height 11
click at [53, 496] on button "Next" at bounding box center [46, 490] width 16 height 16
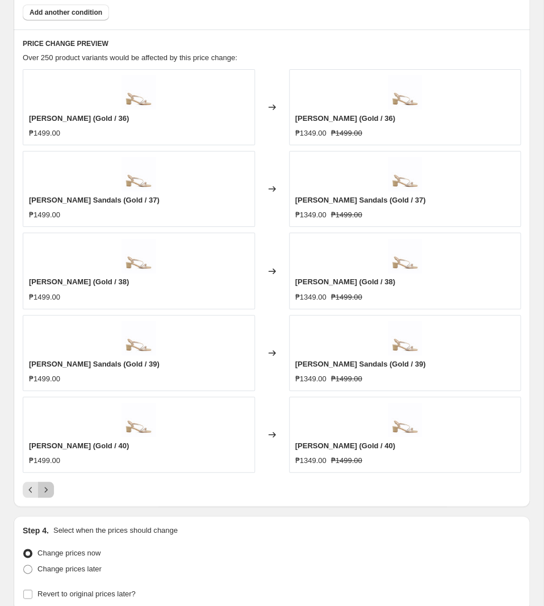
click at [53, 496] on button "Next" at bounding box center [46, 490] width 16 height 16
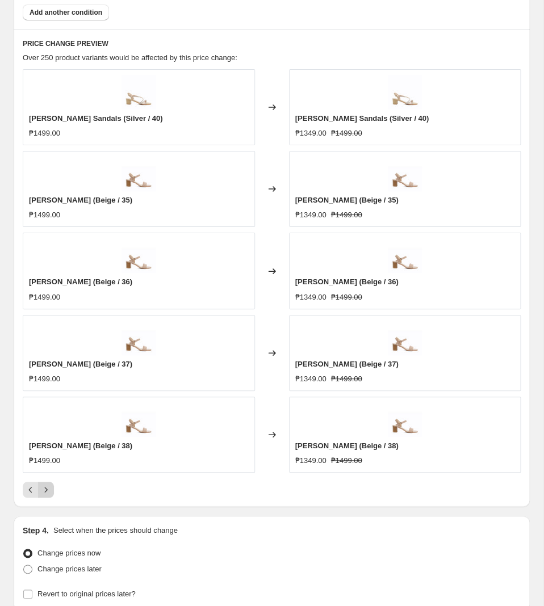
click at [48, 495] on icon "Next" at bounding box center [45, 489] width 11 height 11
click at [49, 494] on icon "Next" at bounding box center [45, 489] width 11 height 11
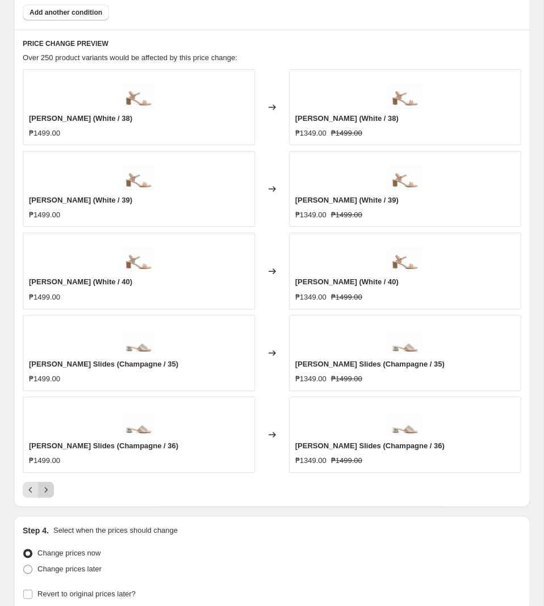
click at [46, 489] on icon "Next" at bounding box center [45, 489] width 11 height 11
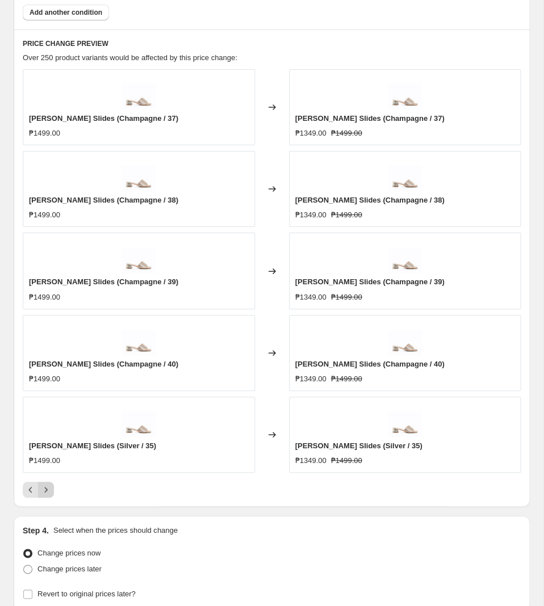
click at [48, 492] on icon "Next" at bounding box center [45, 489] width 11 height 11
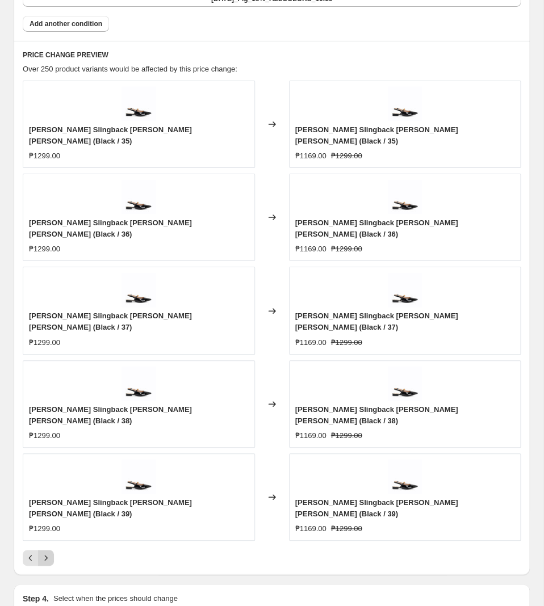
click at [48, 552] on icon "Next" at bounding box center [45, 557] width 11 height 11
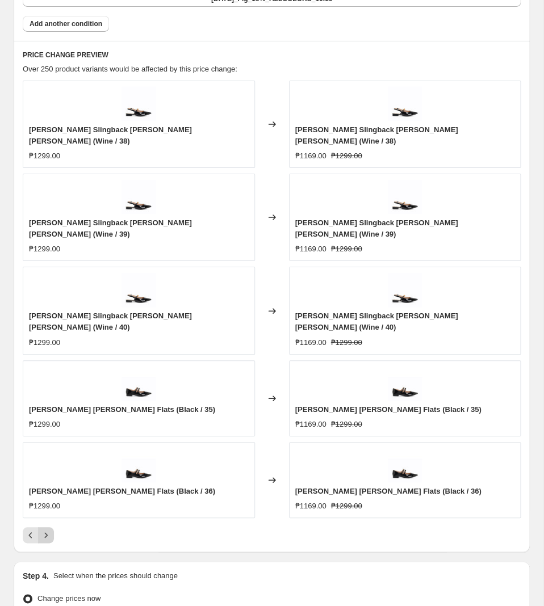
click at [48, 530] on icon "Next" at bounding box center [45, 535] width 11 height 11
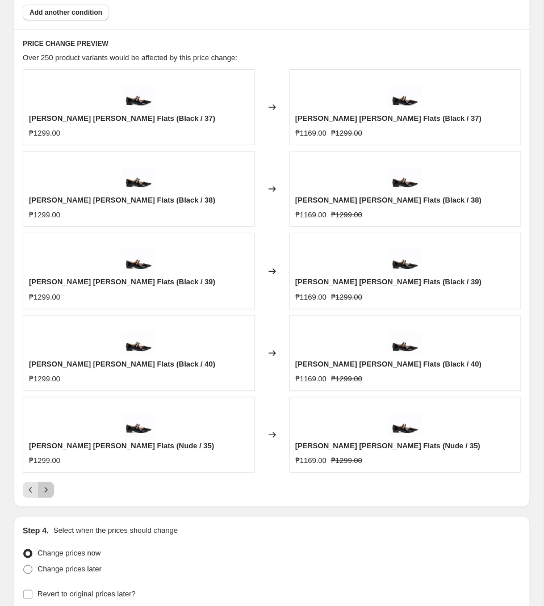
click at [48, 490] on icon "Next" at bounding box center [45, 489] width 11 height 11
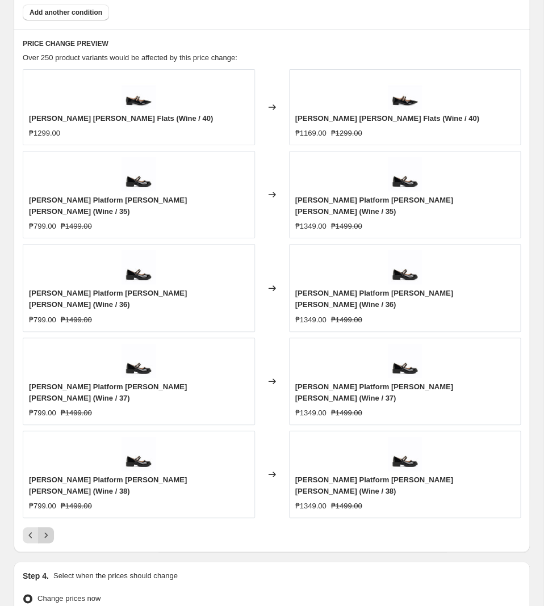
click at [48, 530] on icon "Next" at bounding box center [45, 535] width 11 height 11
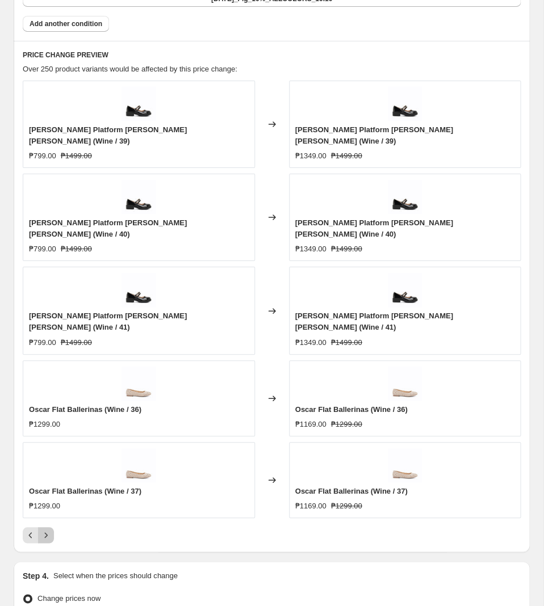
click at [51, 530] on icon "Next" at bounding box center [45, 535] width 11 height 11
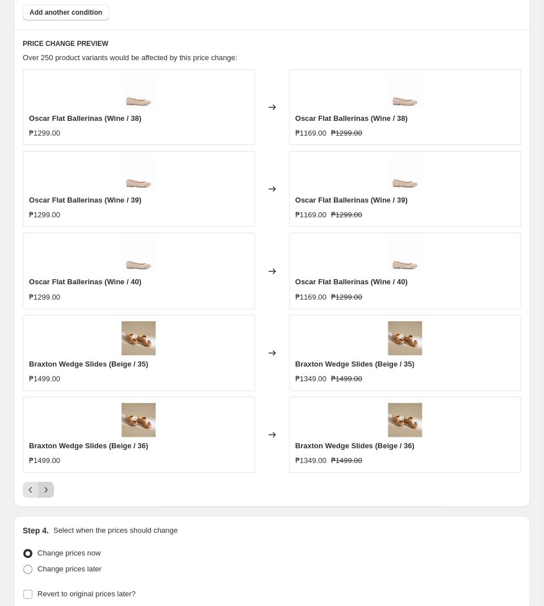
click at [43, 495] on icon "Next" at bounding box center [45, 489] width 11 height 11
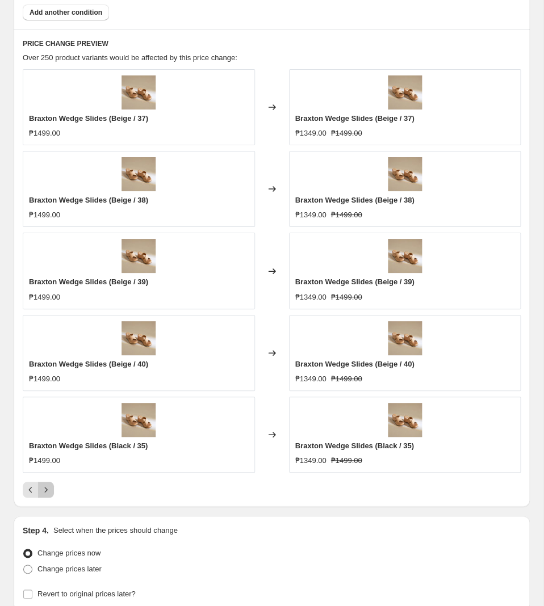
click at [44, 495] on icon "Next" at bounding box center [45, 489] width 11 height 11
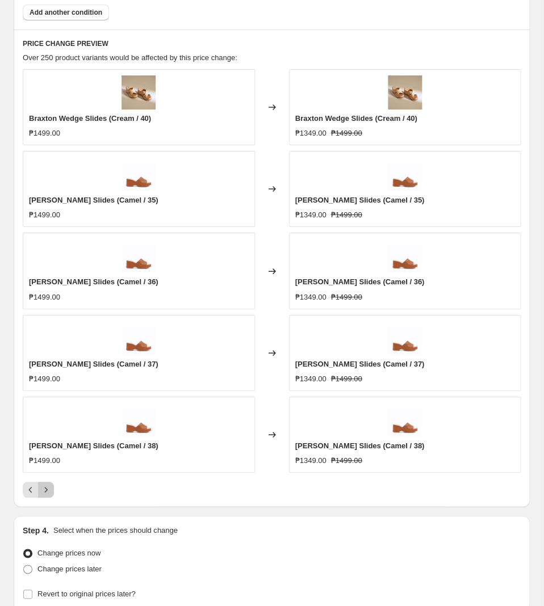
click at [49, 496] on icon "Next" at bounding box center [45, 489] width 11 height 11
click at [48, 496] on icon "Next" at bounding box center [45, 489] width 11 height 11
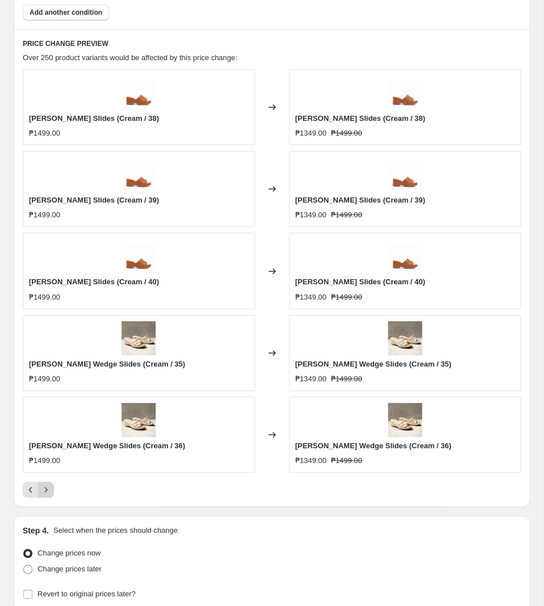
click at [51, 496] on icon "Next" at bounding box center [45, 489] width 11 height 11
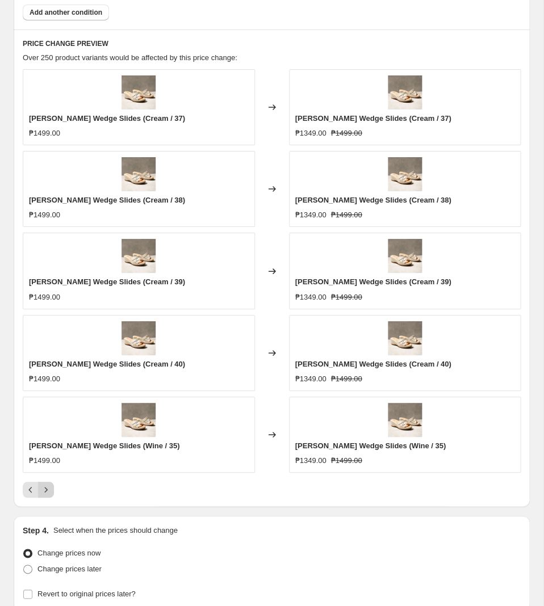
click at [51, 496] on icon "Next" at bounding box center [45, 489] width 11 height 11
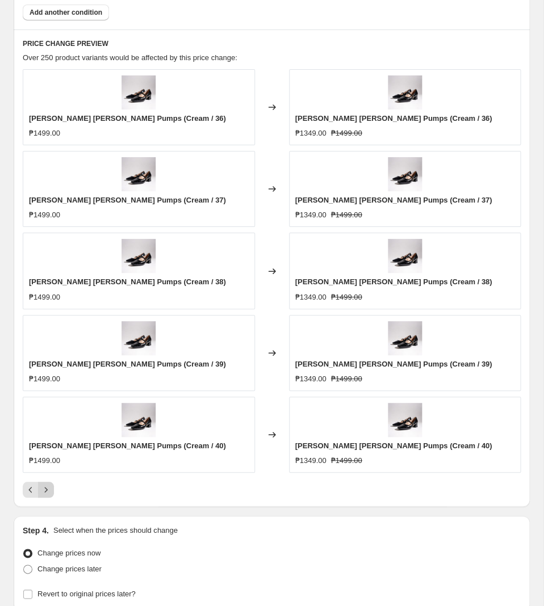
click at [51, 491] on icon "Next" at bounding box center [45, 489] width 11 height 11
click at [45, 491] on icon "Next" at bounding box center [45, 489] width 11 height 11
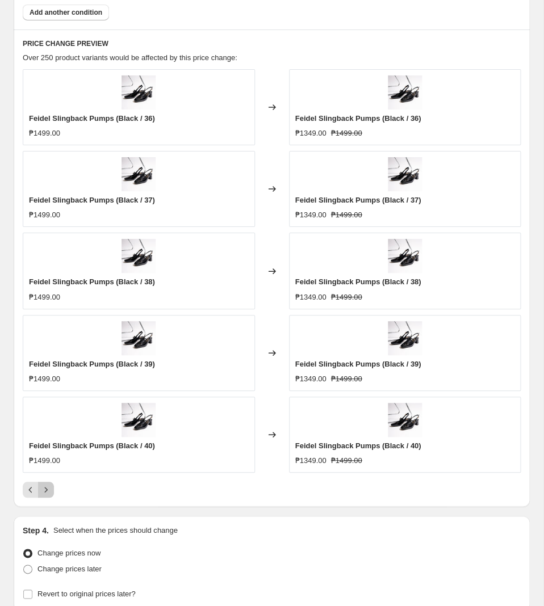
click at [48, 494] on icon "Next" at bounding box center [45, 489] width 11 height 11
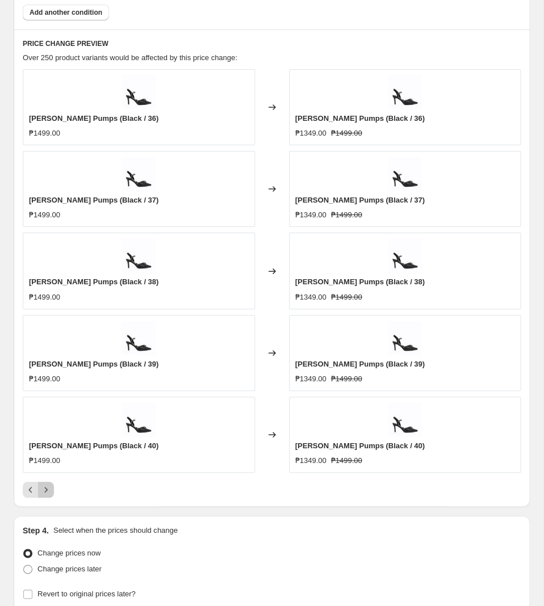
click at [43, 490] on icon "Next" at bounding box center [45, 489] width 11 height 11
click at [47, 493] on icon "Next" at bounding box center [46, 490] width 3 height 5
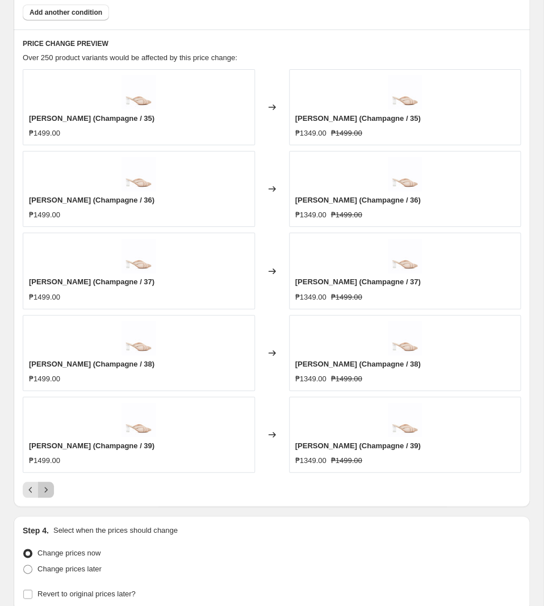
click at [51, 493] on icon "Next" at bounding box center [45, 489] width 11 height 11
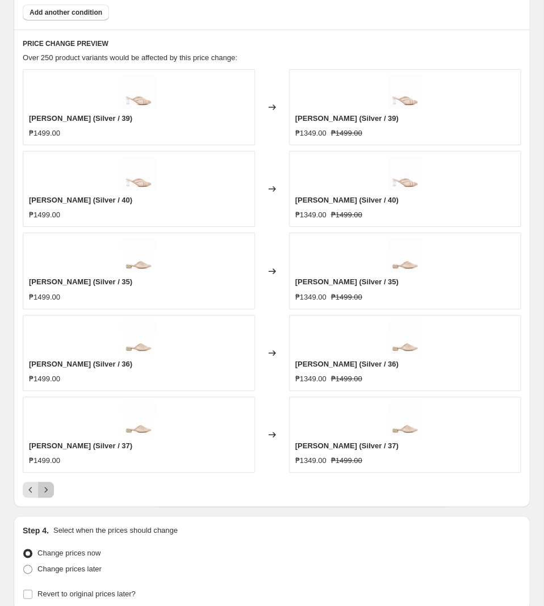
click at [45, 492] on icon "Next" at bounding box center [45, 489] width 11 height 11
click at [48, 489] on icon "Next" at bounding box center [45, 489] width 11 height 11
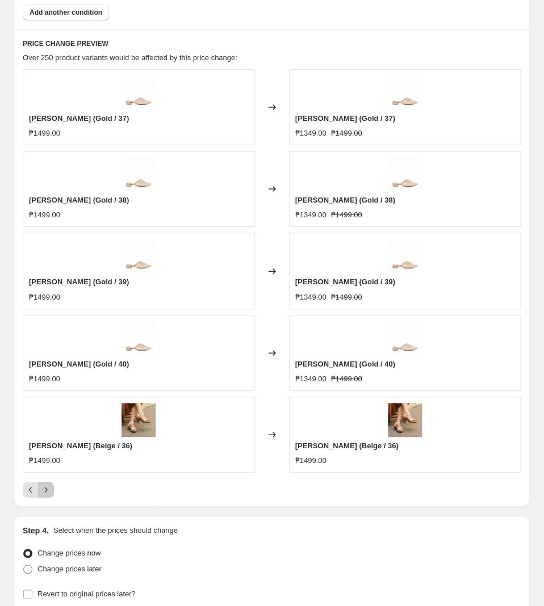
click at [49, 491] on icon "Next" at bounding box center [45, 489] width 11 height 11
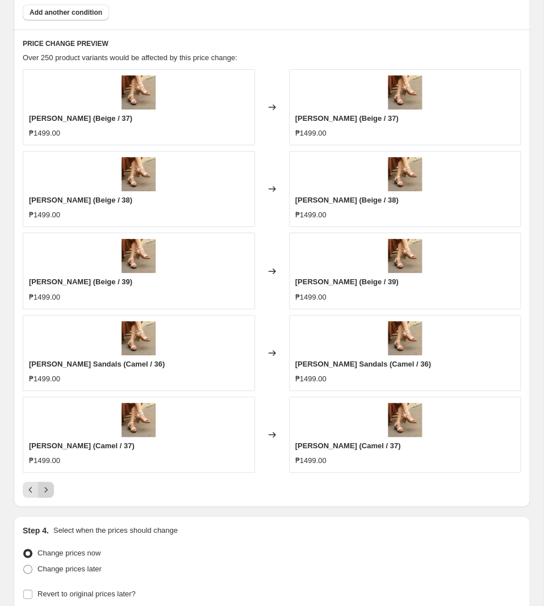
click at [47, 491] on icon "Next" at bounding box center [45, 489] width 11 height 11
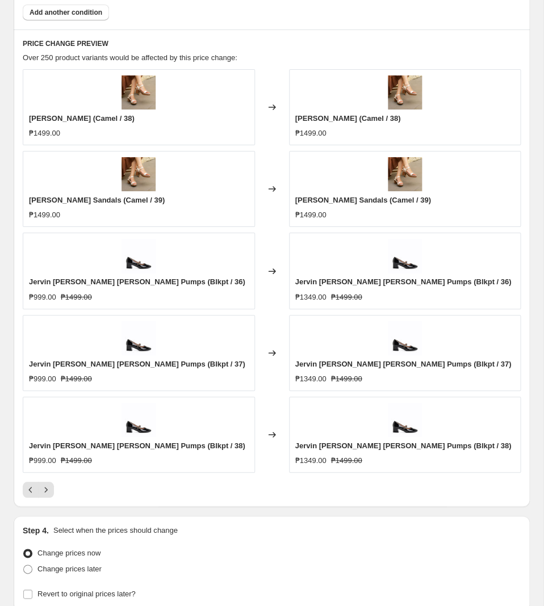
click at [43, 503] on div "PRICE CHANGE PREVIEW Over 250 product variants would be affected by this price …" at bounding box center [272, 269] width 516 height 478
click at [58, 487] on div at bounding box center [272, 490] width 498 height 16
click at [50, 491] on icon "Next" at bounding box center [45, 489] width 11 height 11
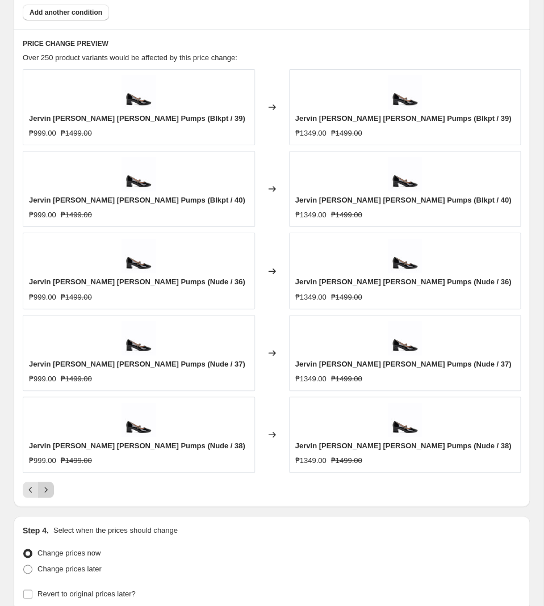
click at [48, 493] on icon "Next" at bounding box center [45, 489] width 11 height 11
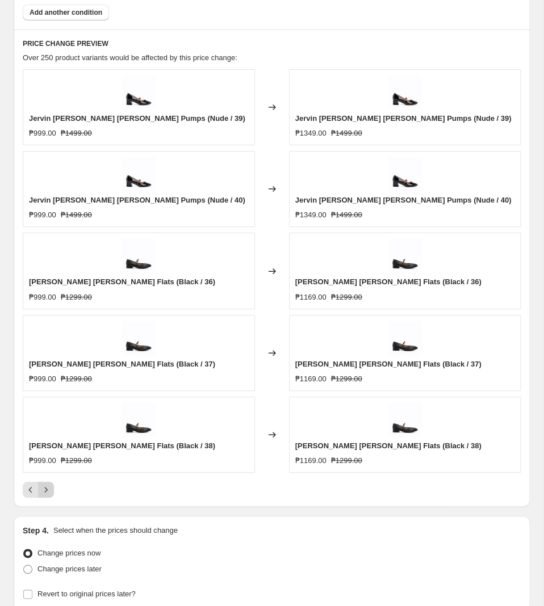
click at [48, 491] on icon "Next" at bounding box center [45, 489] width 11 height 11
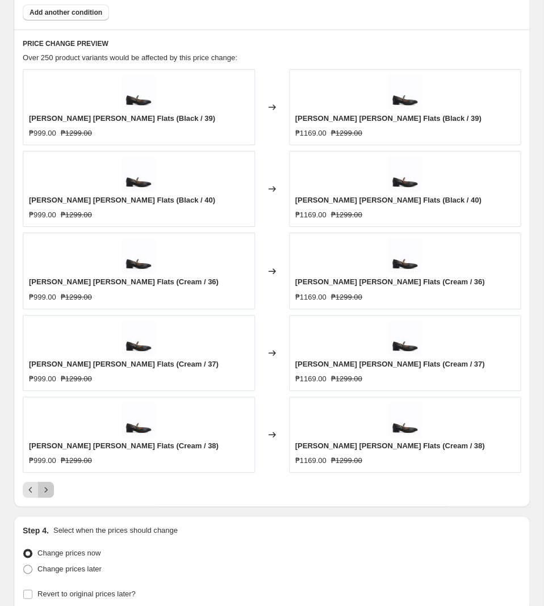
click at [47, 491] on icon "Next" at bounding box center [45, 489] width 11 height 11
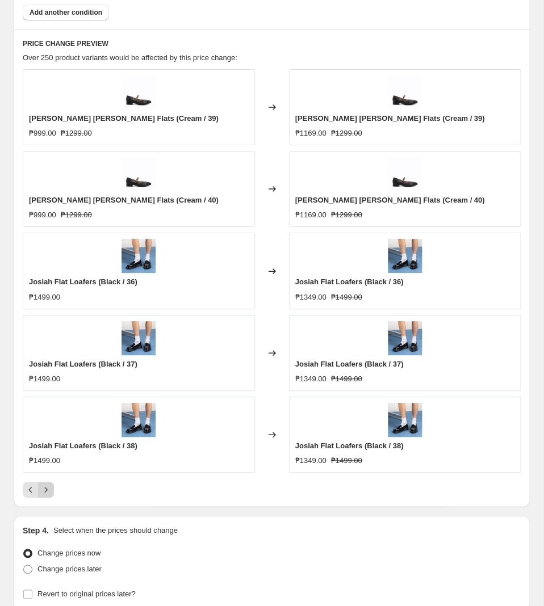
click at [52, 496] on button "Next" at bounding box center [46, 490] width 16 height 16
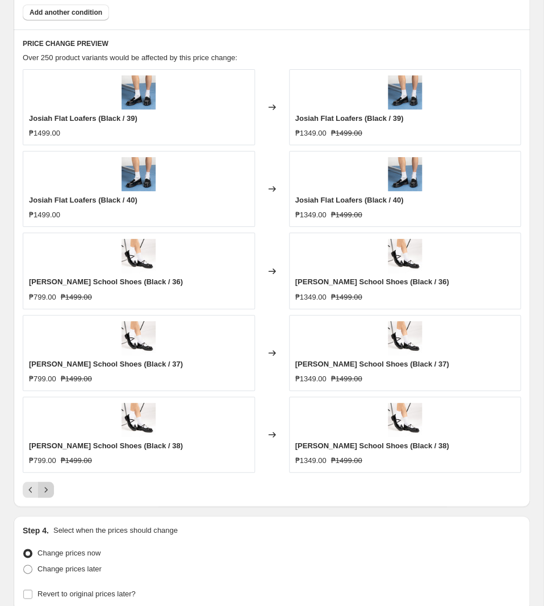
click at [43, 496] on icon "Next" at bounding box center [45, 489] width 11 height 11
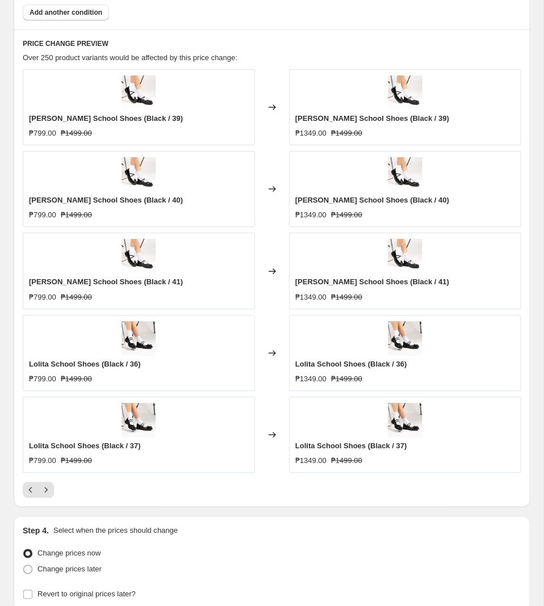
scroll to position [1057, 0]
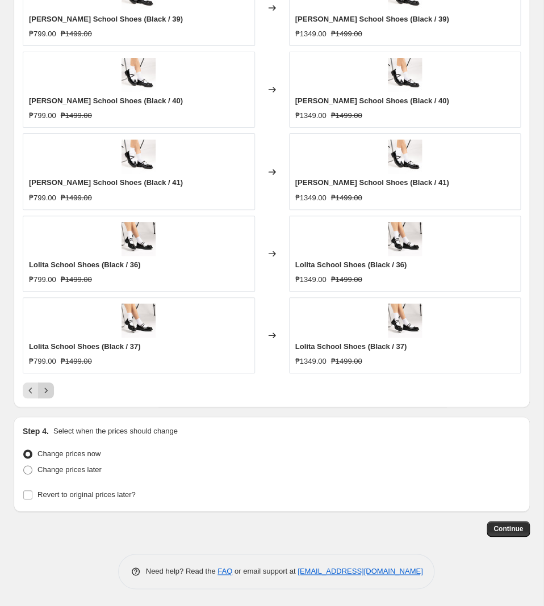
click at [45, 388] on icon "Next" at bounding box center [45, 390] width 11 height 11
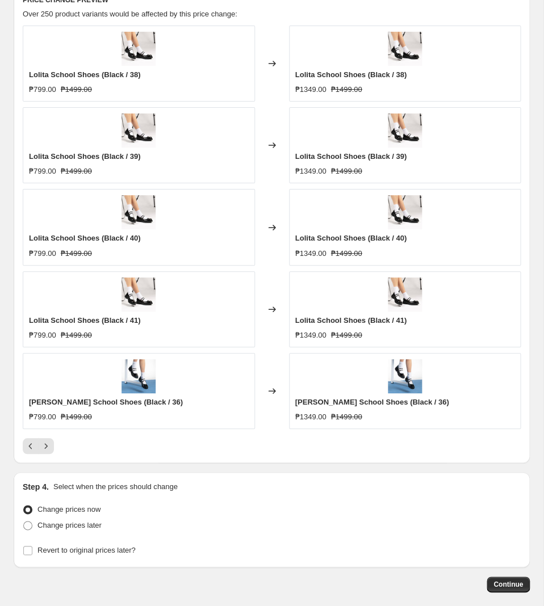
scroll to position [938, 0]
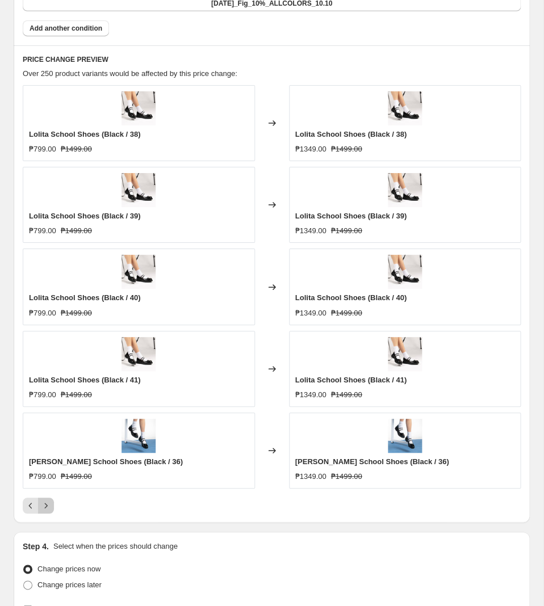
click at [48, 510] on icon "Next" at bounding box center [45, 505] width 11 height 11
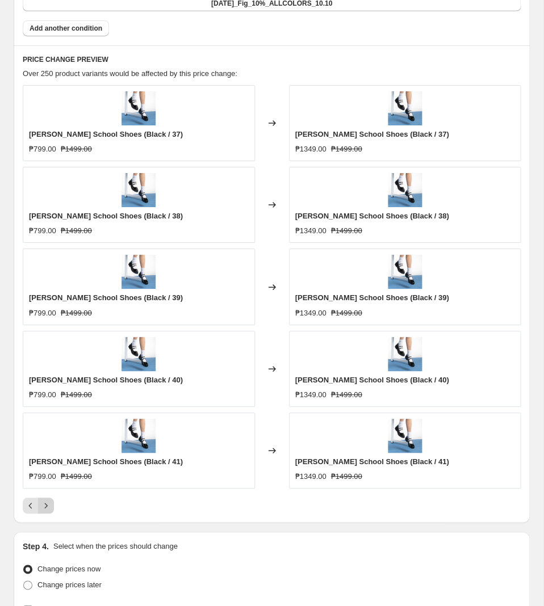
click at [48, 510] on icon "Next" at bounding box center [45, 505] width 11 height 11
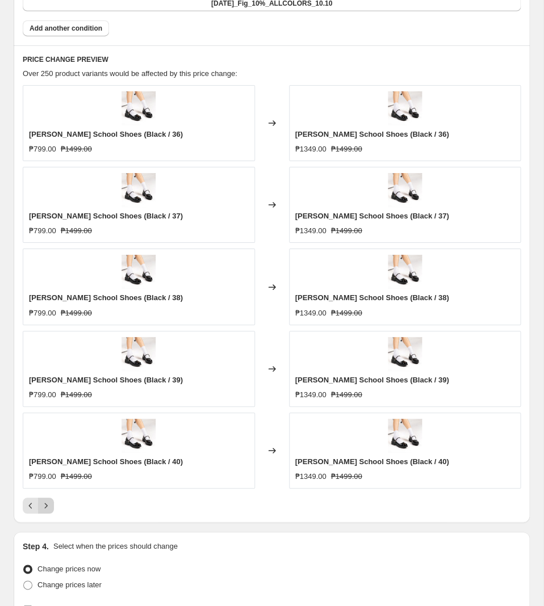
click at [43, 510] on icon "Next" at bounding box center [45, 505] width 11 height 11
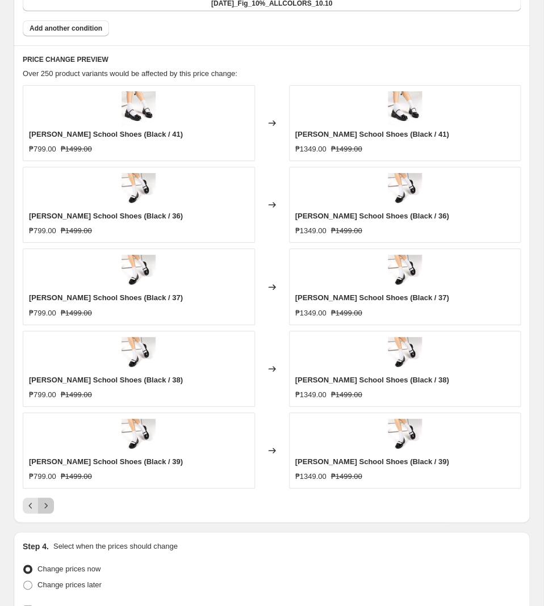
click at [48, 510] on icon "Next" at bounding box center [45, 505] width 11 height 11
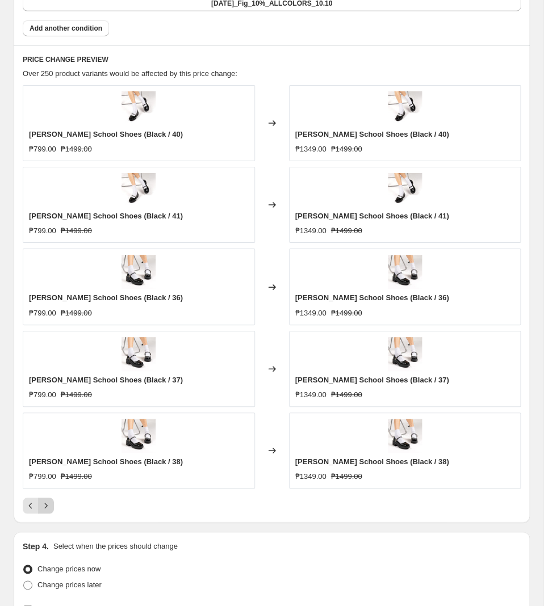
click at [48, 509] on icon "Next" at bounding box center [45, 505] width 11 height 11
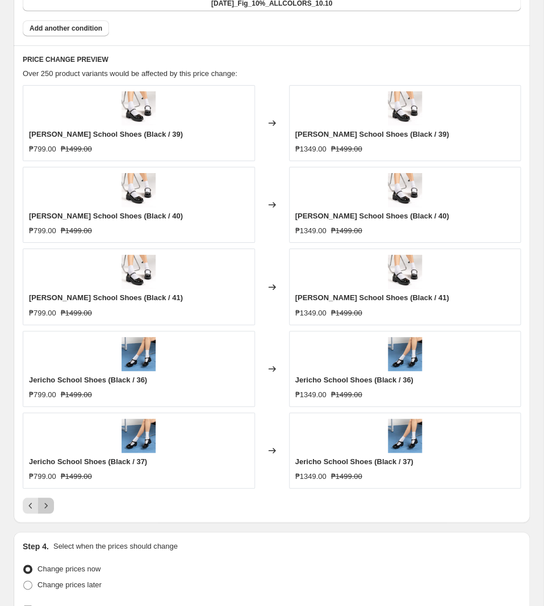
click at [49, 511] on icon "Next" at bounding box center [45, 505] width 11 height 11
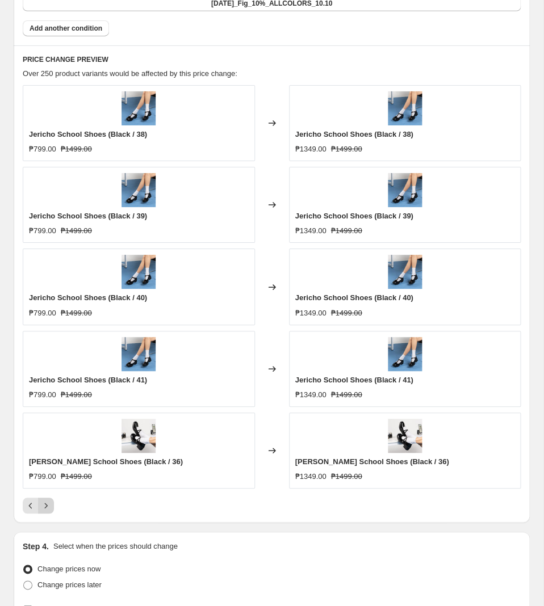
click at [53, 503] on button "Next" at bounding box center [46, 506] width 16 height 16
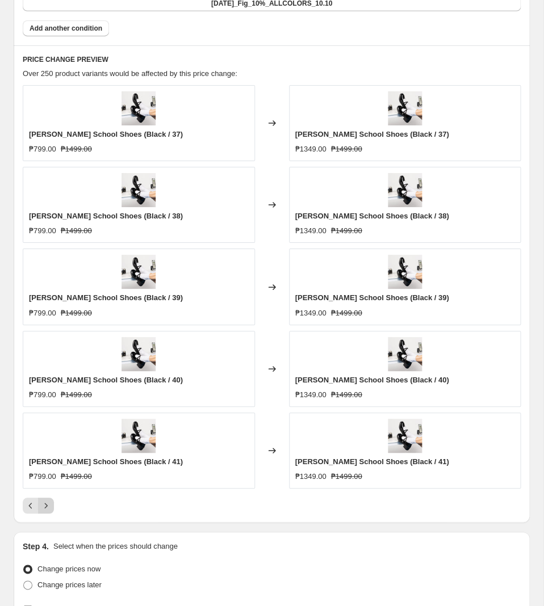
click at [45, 507] on icon "Next" at bounding box center [45, 505] width 11 height 11
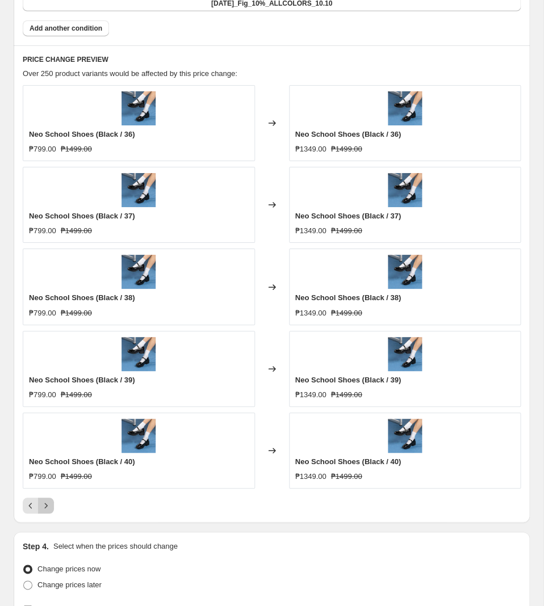
click at [47, 512] on icon "Next" at bounding box center [45, 505] width 11 height 11
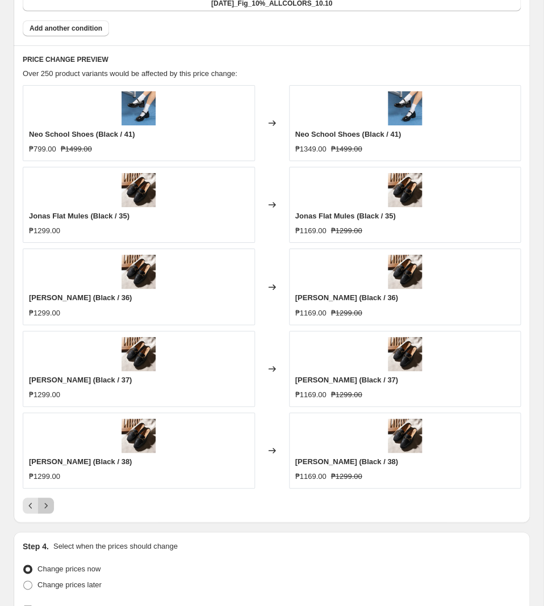
click at [46, 510] on icon "Next" at bounding box center [45, 505] width 11 height 11
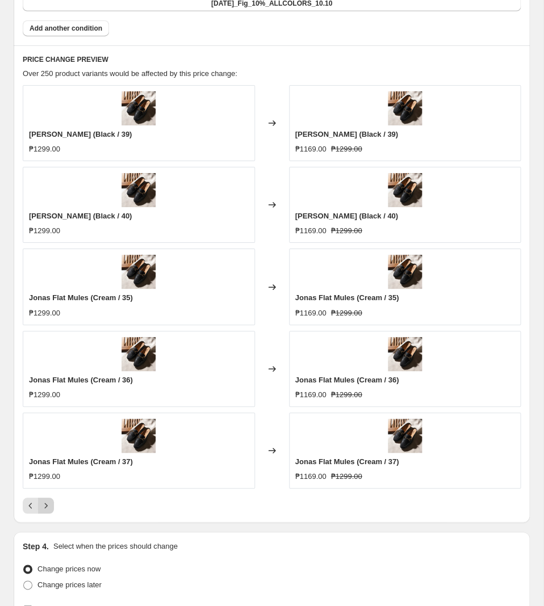
click at [48, 510] on icon "Next" at bounding box center [45, 505] width 11 height 11
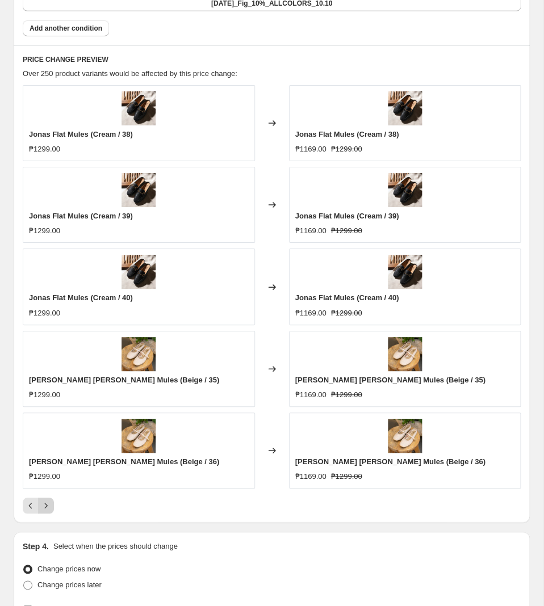
click at [49, 508] on icon "Next" at bounding box center [45, 505] width 11 height 11
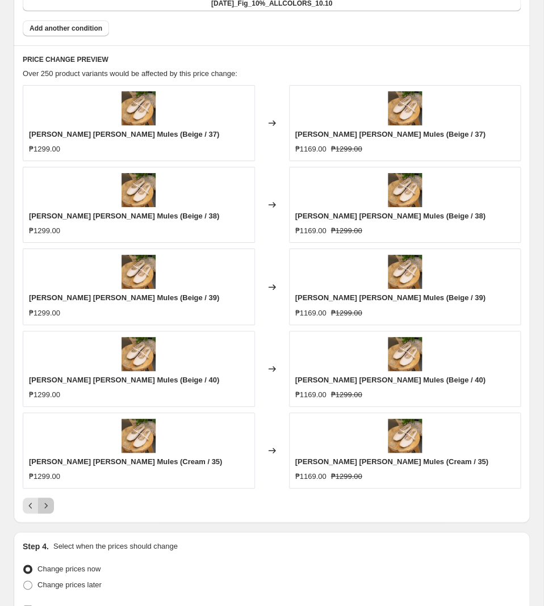
click at [45, 514] on button "Next" at bounding box center [46, 506] width 16 height 16
click at [46, 512] on icon "Next" at bounding box center [45, 505] width 11 height 11
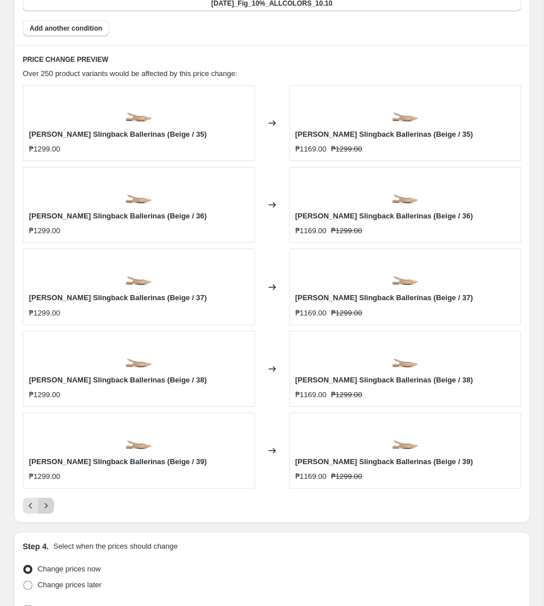
click at [41, 505] on icon "Next" at bounding box center [45, 505] width 11 height 11
click at [48, 510] on icon "Next" at bounding box center [45, 505] width 11 height 11
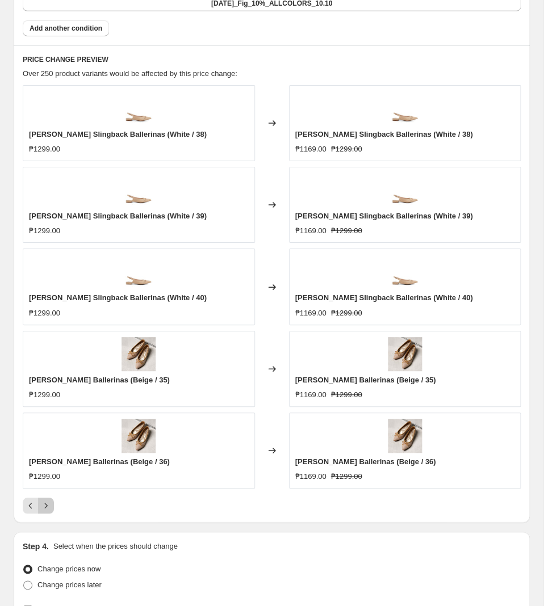
click at [45, 511] on icon "Next" at bounding box center [45, 505] width 11 height 11
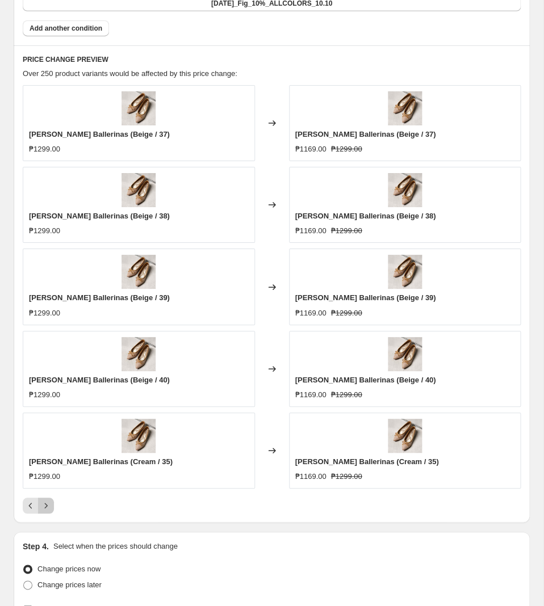
click at [45, 511] on icon "Next" at bounding box center [45, 505] width 11 height 11
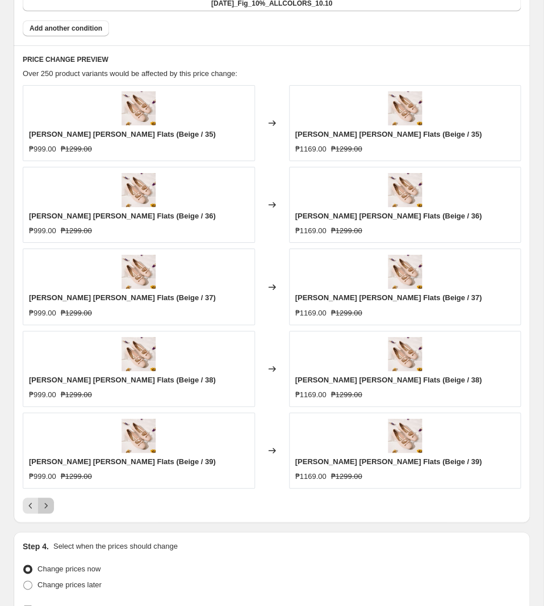
click at [46, 505] on icon "Next" at bounding box center [45, 505] width 11 height 11
click at [45, 505] on icon "Next" at bounding box center [45, 505] width 11 height 11
click at [44, 505] on icon "Next" at bounding box center [45, 505] width 11 height 11
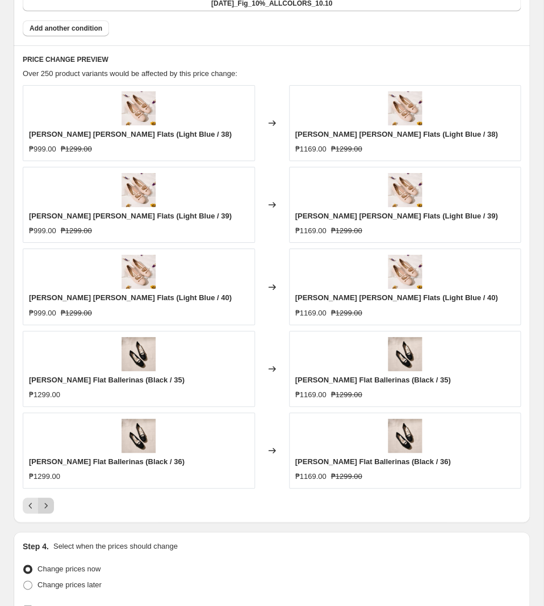
click at [52, 508] on button "Next" at bounding box center [46, 506] width 16 height 16
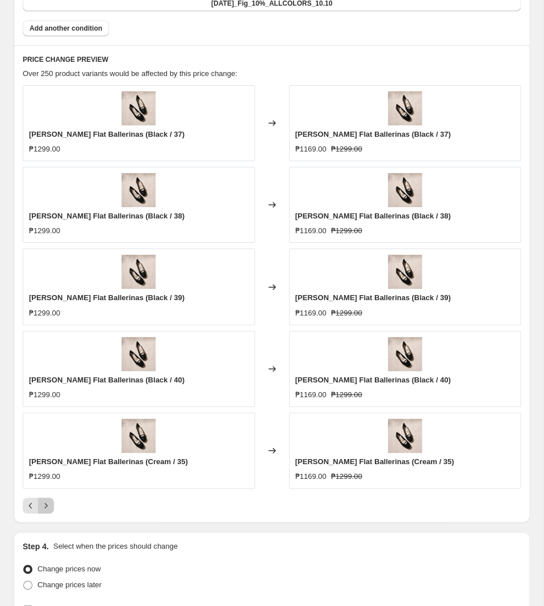
click at [52, 508] on button "Next" at bounding box center [46, 506] width 16 height 16
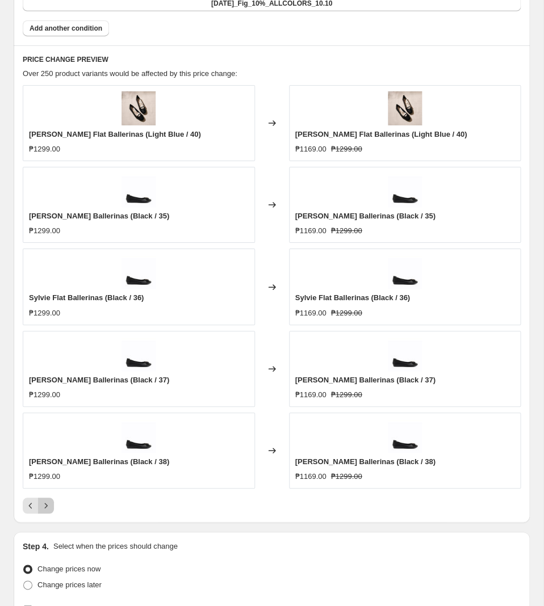
click at [46, 509] on icon "Next" at bounding box center [46, 506] width 3 height 5
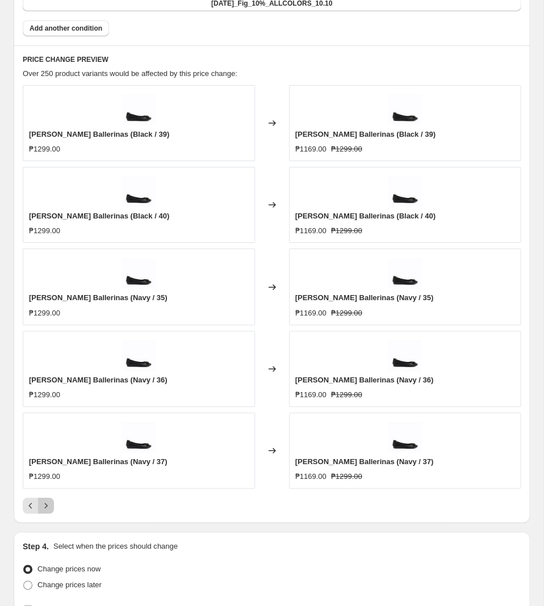
click at [46, 509] on icon "Next" at bounding box center [46, 506] width 3 height 5
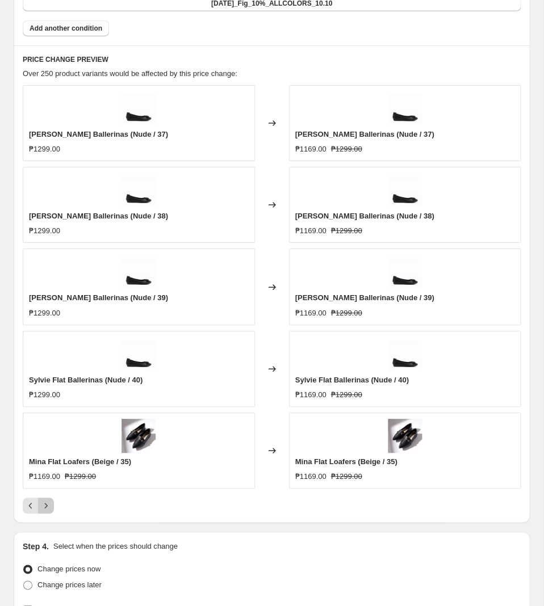
click at [46, 509] on icon "Next" at bounding box center [46, 506] width 3 height 5
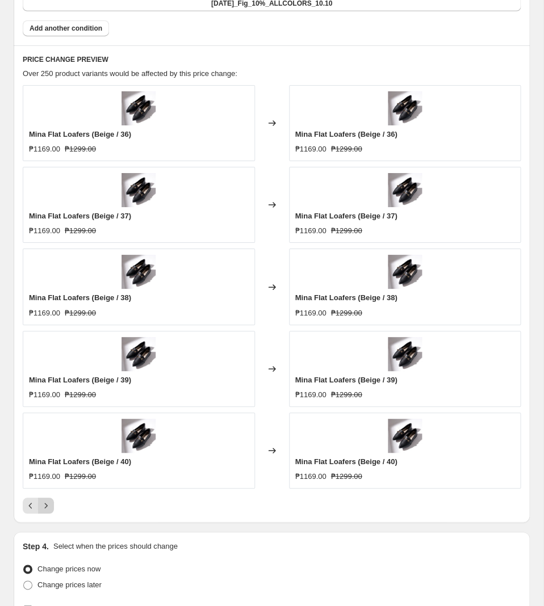
click at [49, 507] on icon "Next" at bounding box center [45, 505] width 11 height 11
click at [45, 508] on icon "Next" at bounding box center [45, 505] width 11 height 11
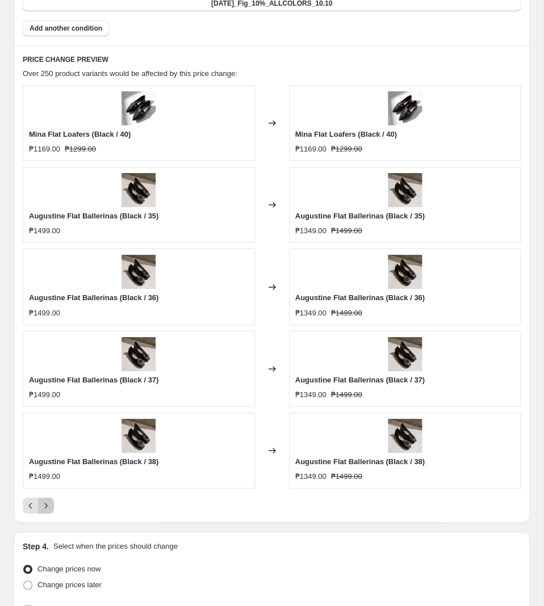
click at [53, 507] on button "Next" at bounding box center [46, 506] width 16 height 16
click at [53, 505] on button "Next" at bounding box center [46, 506] width 16 height 16
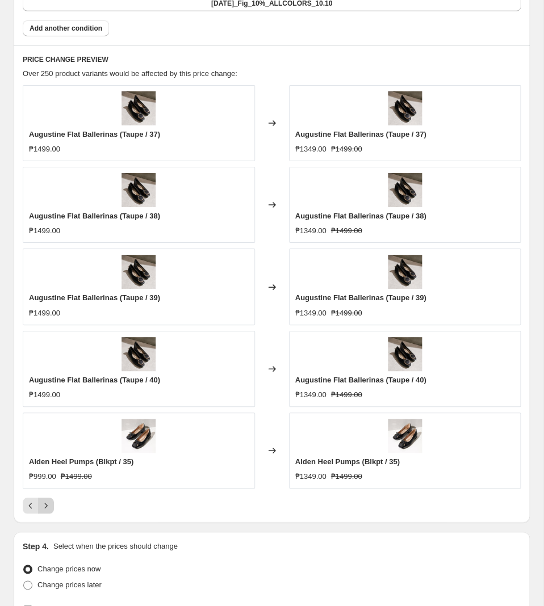
click at [45, 512] on icon "Next" at bounding box center [45, 505] width 11 height 11
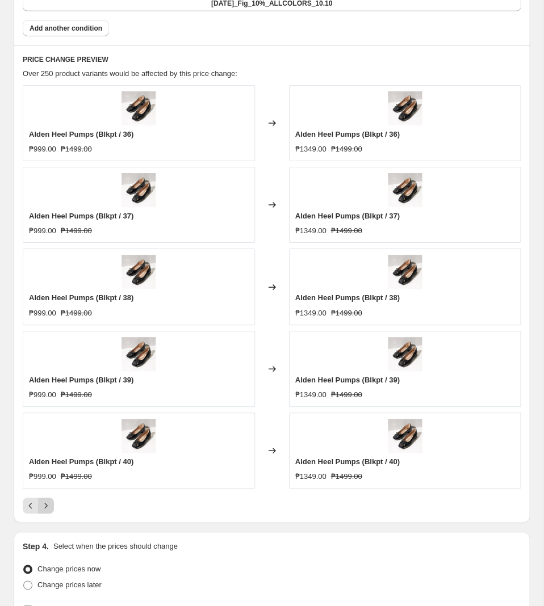
click at [46, 509] on icon "Next" at bounding box center [46, 506] width 3 height 5
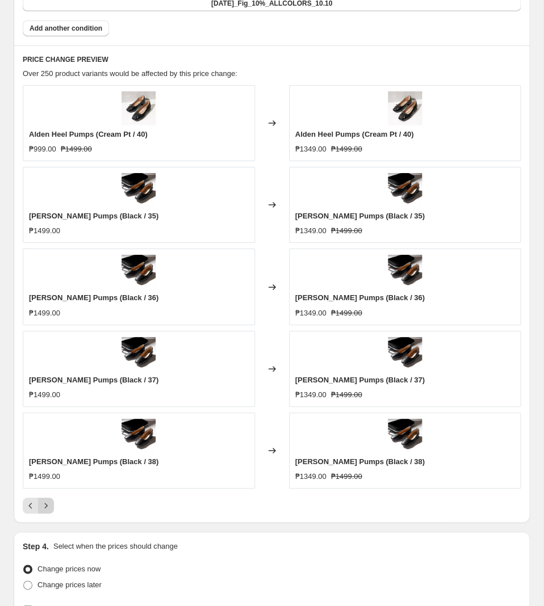
click at [43, 509] on icon "Next" at bounding box center [45, 505] width 11 height 11
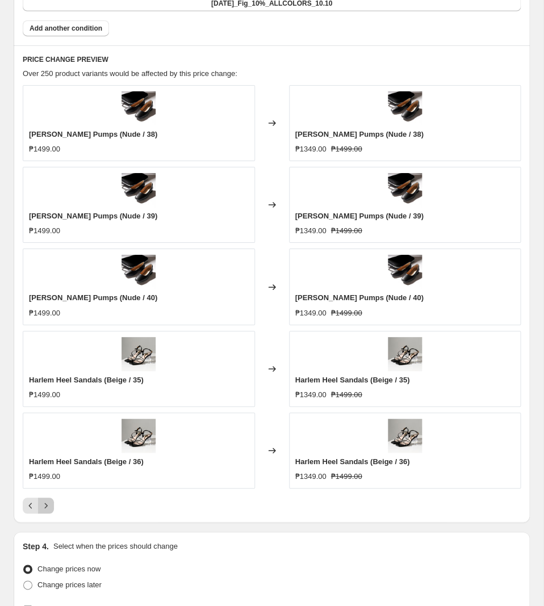
click at [45, 508] on icon "Next" at bounding box center [46, 506] width 3 height 5
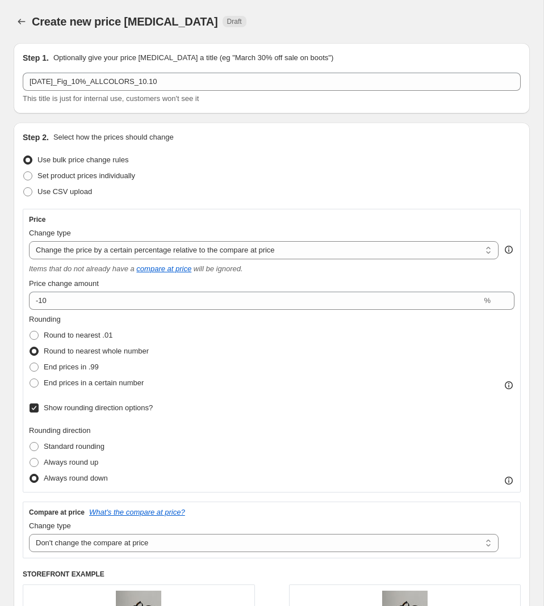
select select "pcap"
select select "no_change"
select select "tag"
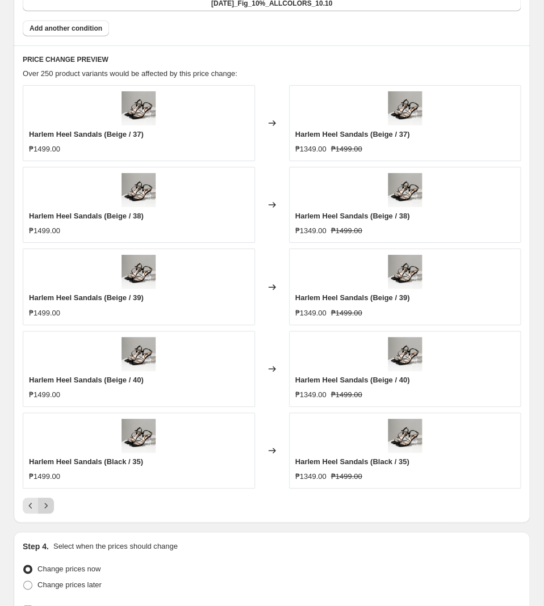
click at [45, 503] on button "Next" at bounding box center [46, 506] width 16 height 16
click at [45, 508] on icon "Next" at bounding box center [45, 505] width 11 height 11
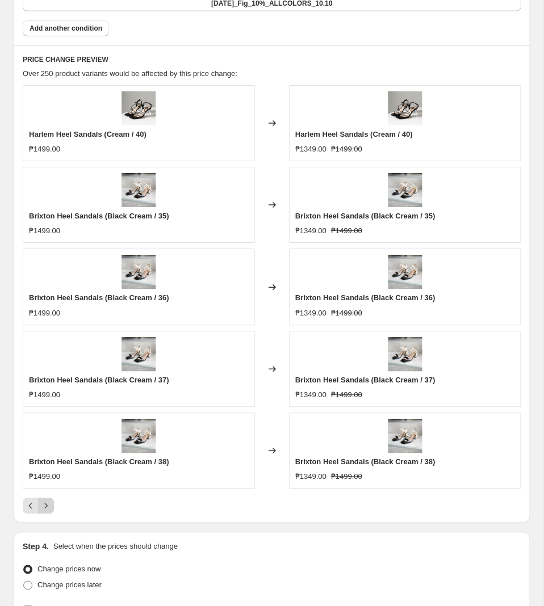
click at [51, 506] on icon "Next" at bounding box center [45, 505] width 11 height 11
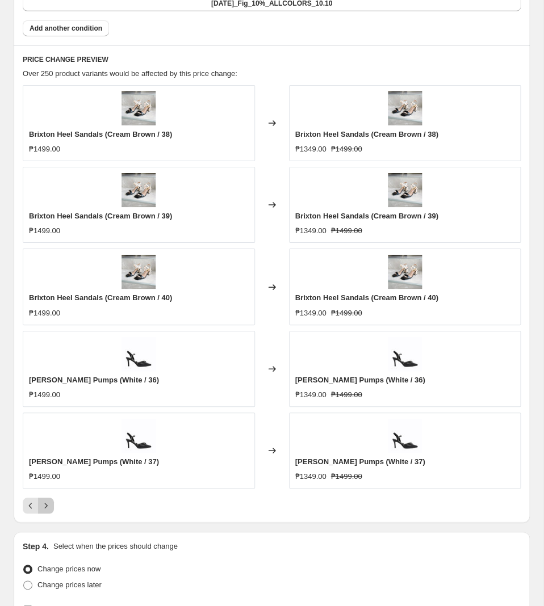
click at [46, 508] on icon "Next" at bounding box center [45, 505] width 11 height 11
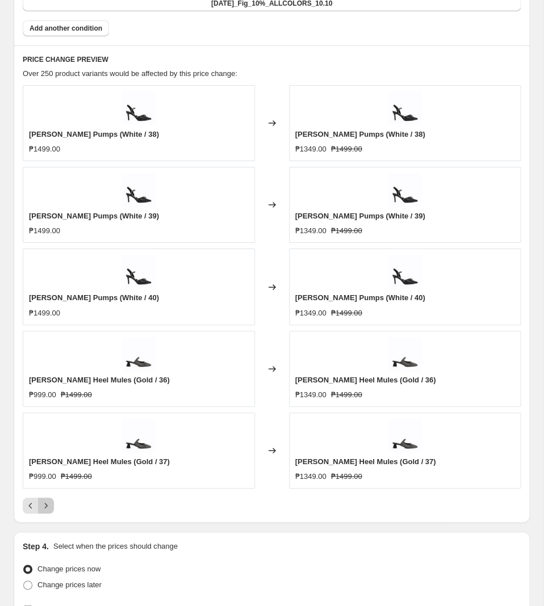
click at [47, 509] on icon "Next" at bounding box center [45, 505] width 11 height 11
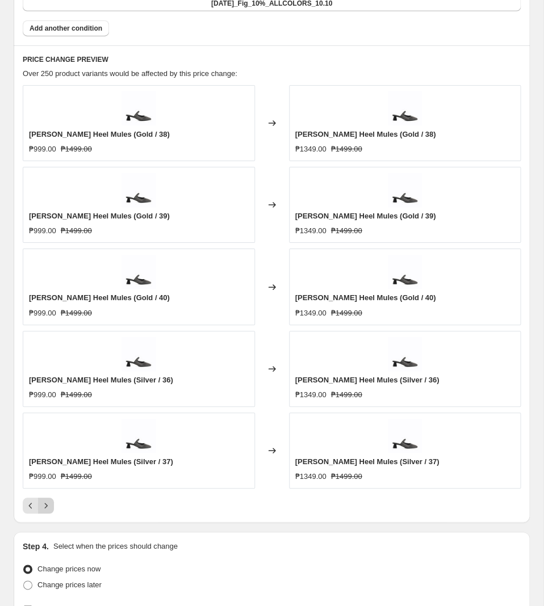
click at [47, 509] on icon "Next" at bounding box center [45, 505] width 11 height 11
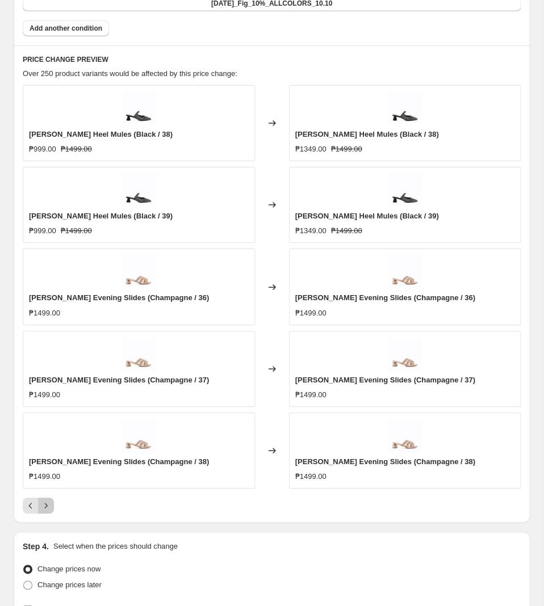
click at [52, 514] on button "Next" at bounding box center [46, 506] width 16 height 16
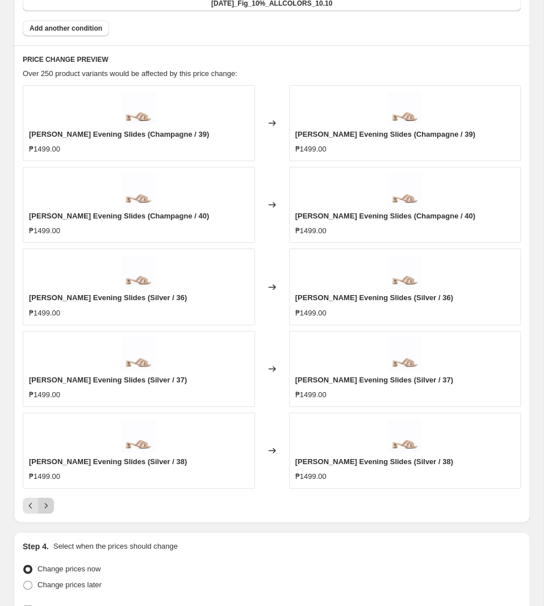
click at [51, 512] on icon "Next" at bounding box center [45, 505] width 11 height 11
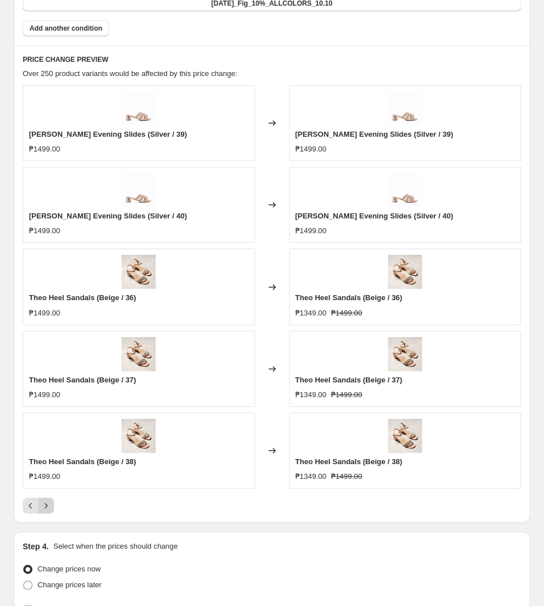
click at [46, 508] on icon "Next" at bounding box center [45, 505] width 11 height 11
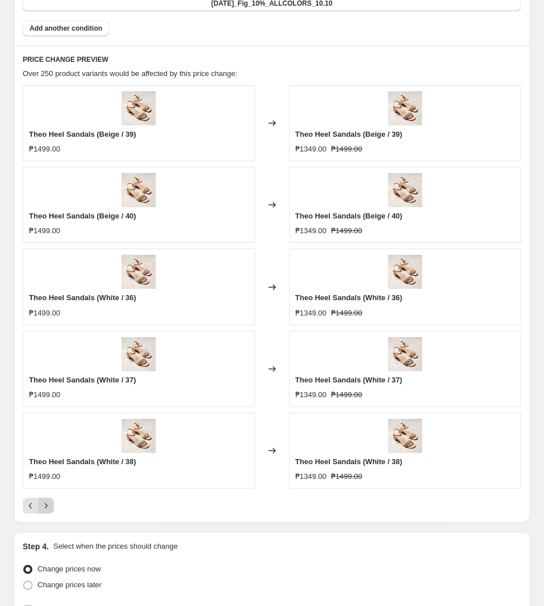
click at [46, 508] on icon "Next" at bounding box center [45, 505] width 11 height 11
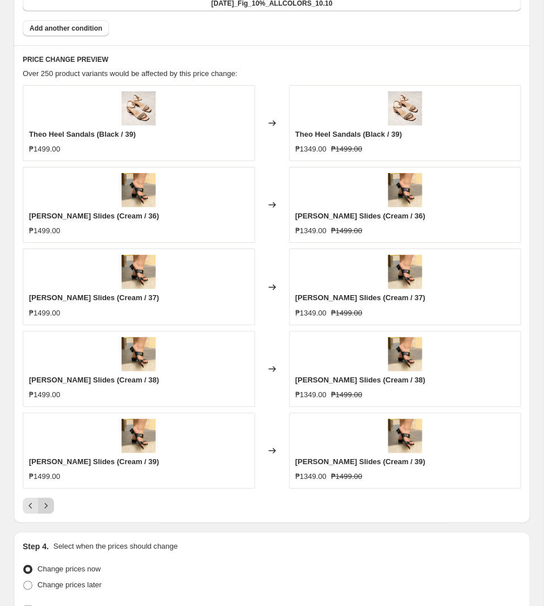
click at [49, 507] on icon "Next" at bounding box center [45, 505] width 11 height 11
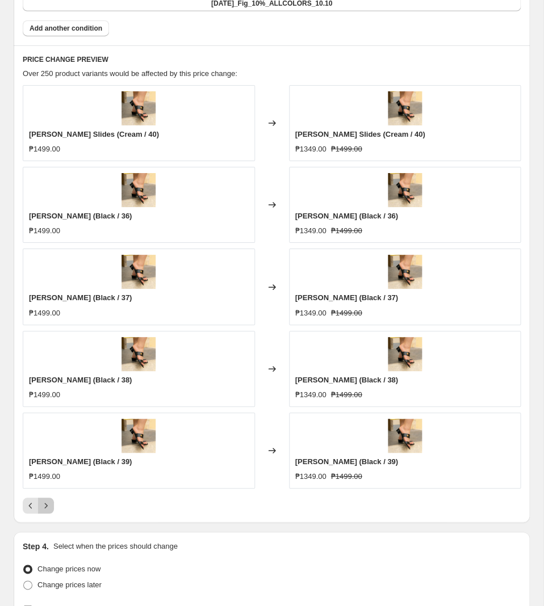
click at [43, 512] on icon "Next" at bounding box center [45, 505] width 11 height 11
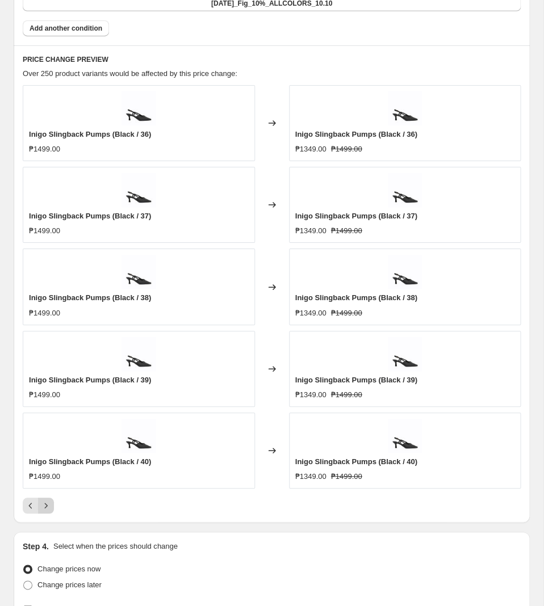
click at [48, 507] on icon "Next" at bounding box center [45, 505] width 11 height 11
click at [49, 507] on icon "Next" at bounding box center [45, 505] width 11 height 11
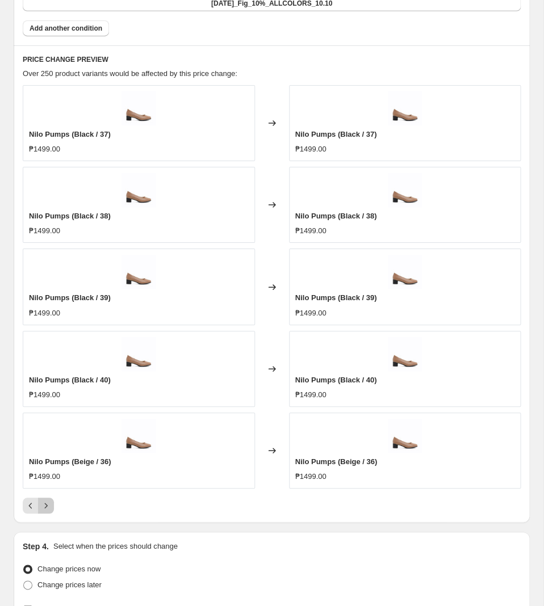
click at [52, 513] on button "Next" at bounding box center [46, 506] width 16 height 16
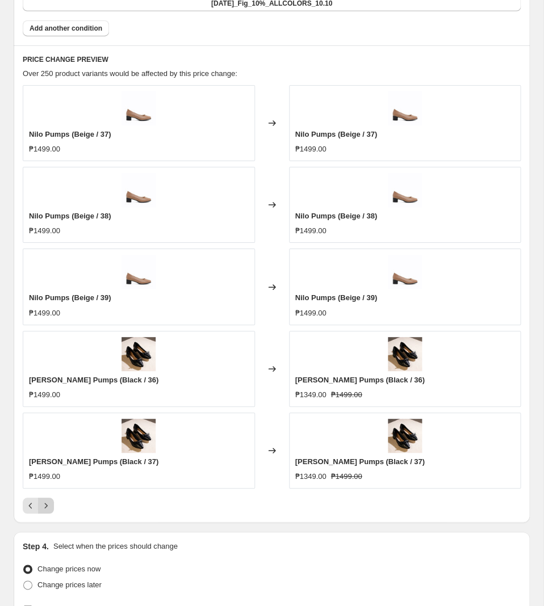
click at [48, 509] on icon "Next" at bounding box center [45, 505] width 11 height 11
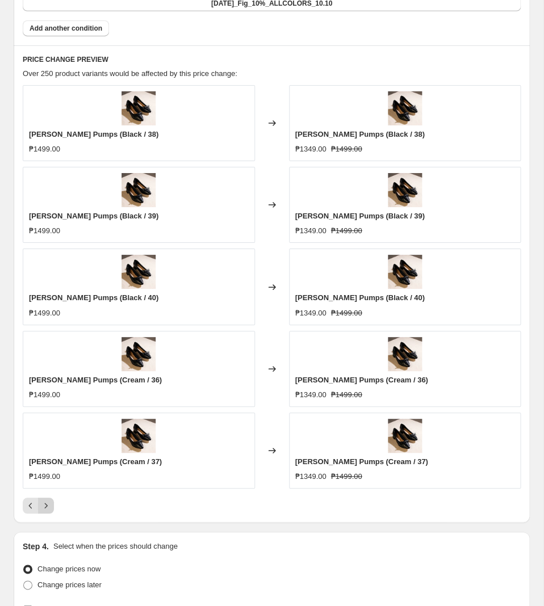
click at [48, 510] on icon "Next" at bounding box center [45, 505] width 11 height 11
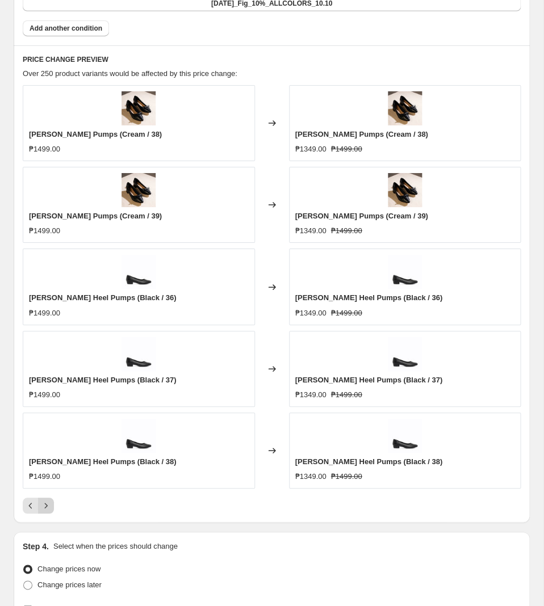
click at [48, 510] on icon "Next" at bounding box center [45, 505] width 11 height 11
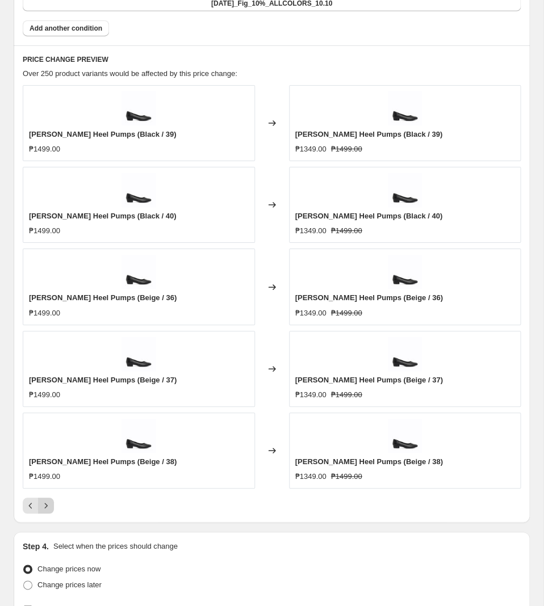
click at [50, 508] on icon "Next" at bounding box center [45, 505] width 11 height 11
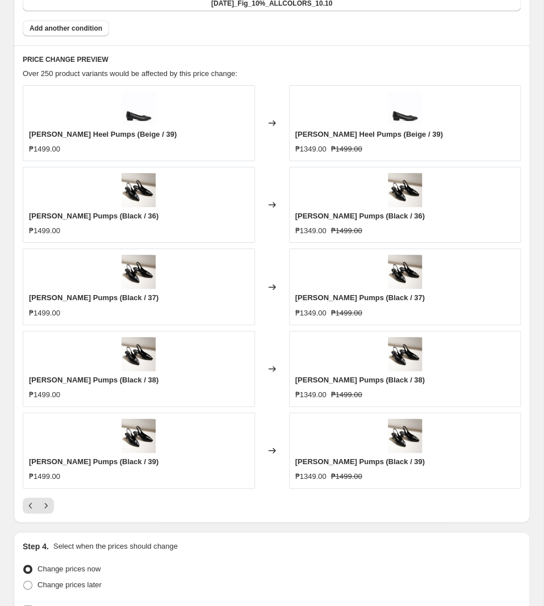
click at [54, 510] on div at bounding box center [272, 506] width 498 height 16
click at [52, 508] on button "Next" at bounding box center [46, 506] width 16 height 16
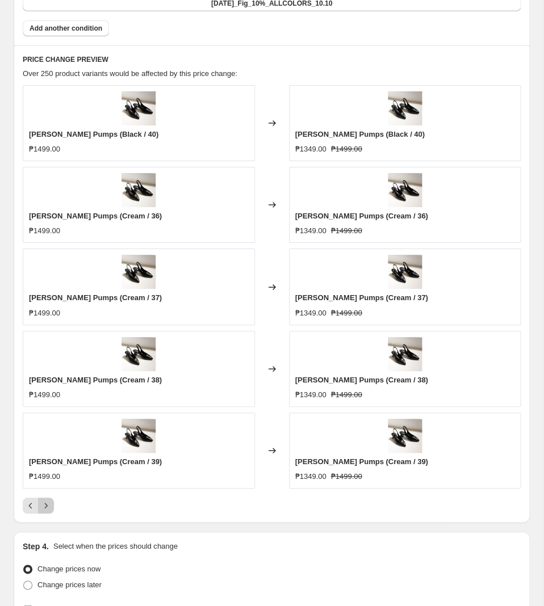
click at [51, 508] on icon "Next" at bounding box center [45, 505] width 11 height 11
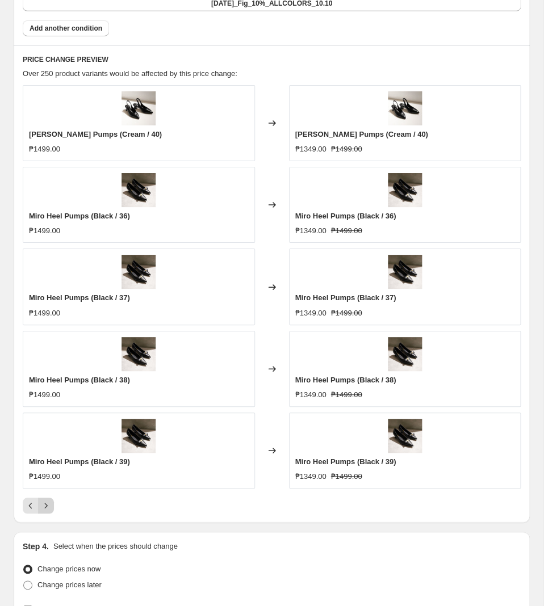
click at [42, 512] on icon "Next" at bounding box center [45, 505] width 11 height 11
click at [48, 508] on icon "Next" at bounding box center [45, 505] width 11 height 11
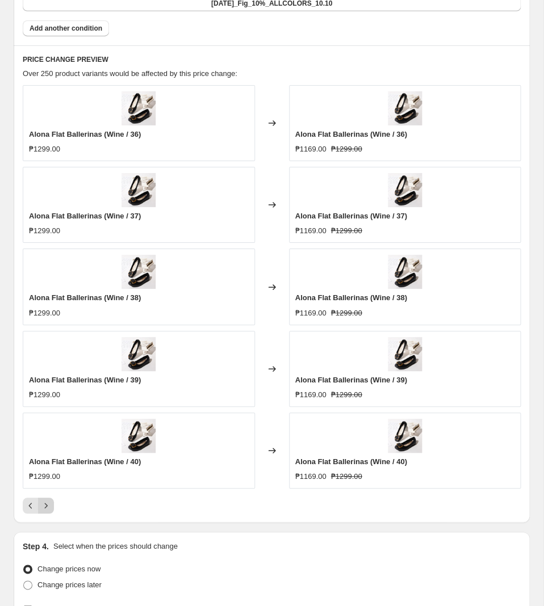
click at [46, 509] on icon "Next" at bounding box center [46, 506] width 3 height 5
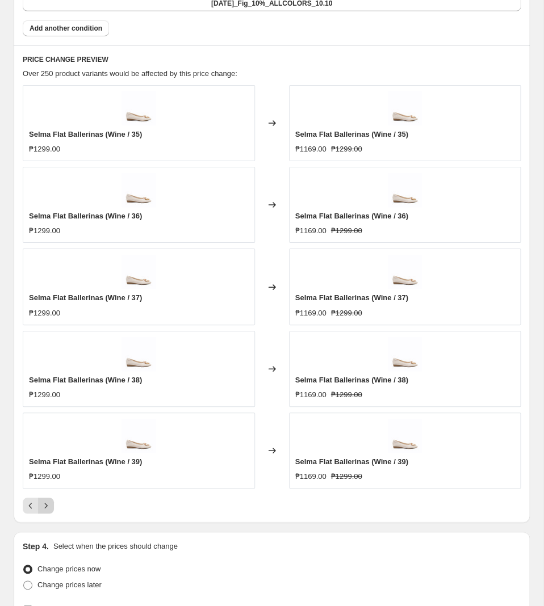
click at [48, 505] on icon "Next" at bounding box center [45, 505] width 11 height 11
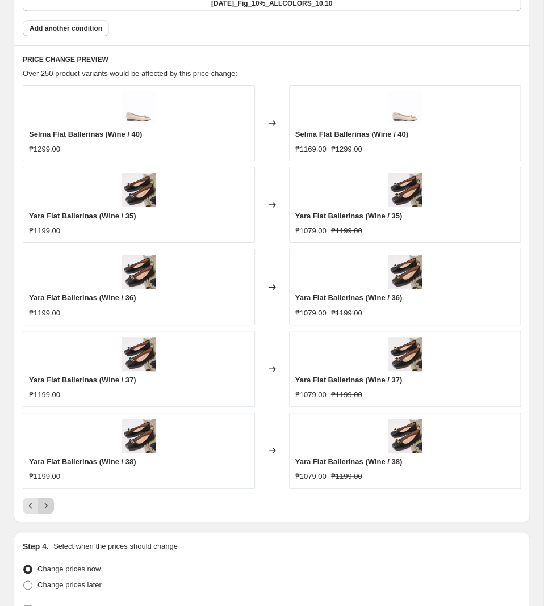
click at [47, 509] on icon "Next" at bounding box center [46, 506] width 3 height 5
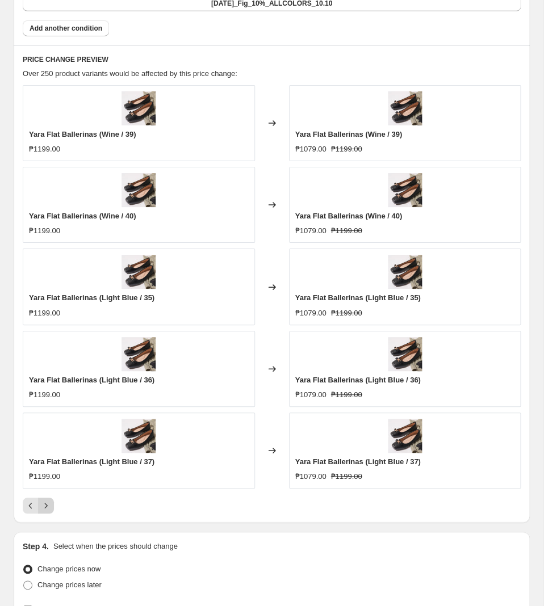
click at [47, 509] on icon "Next" at bounding box center [46, 506] width 3 height 5
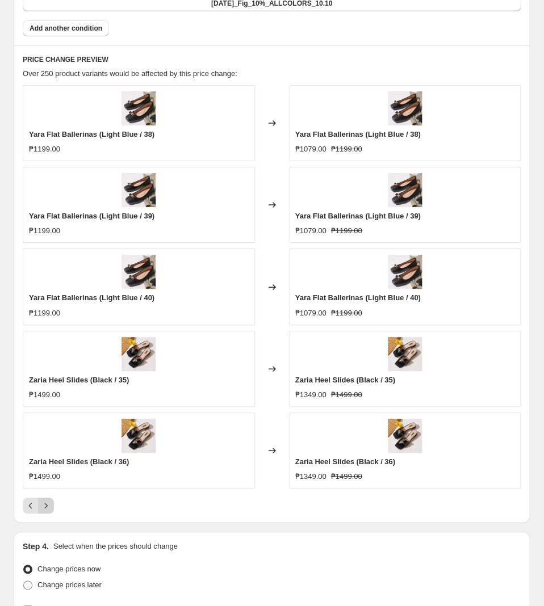
click at [51, 503] on button "Next" at bounding box center [46, 506] width 16 height 16
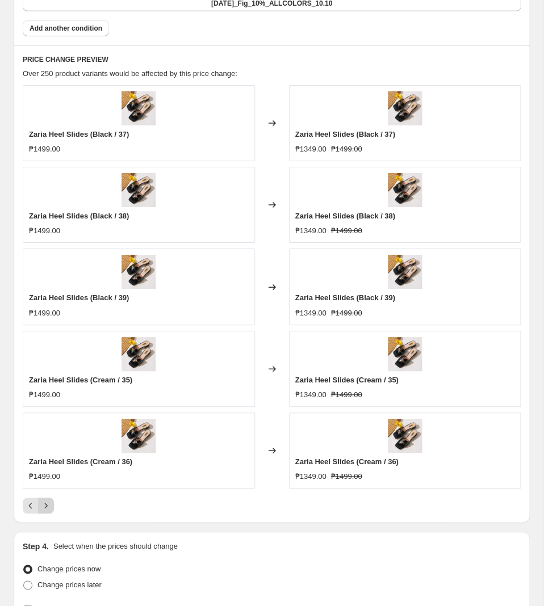
click at [51, 503] on button "Next" at bounding box center [46, 506] width 16 height 16
click at [44, 506] on icon "Next" at bounding box center [45, 505] width 11 height 11
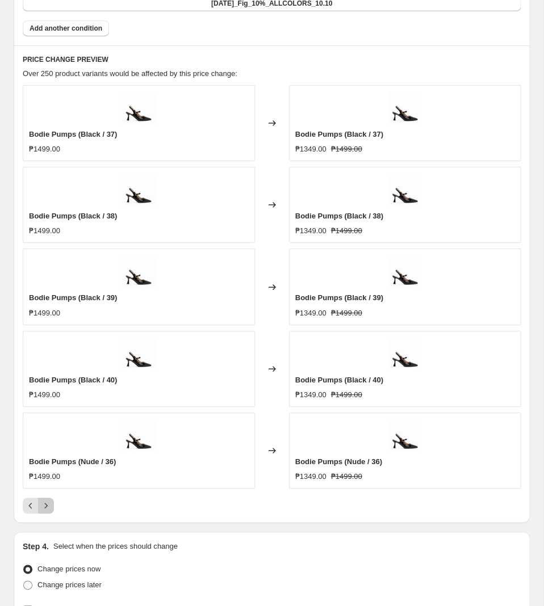
click at [44, 506] on icon "Next" at bounding box center [45, 505] width 11 height 11
click at [45, 506] on icon "Next" at bounding box center [45, 505] width 11 height 11
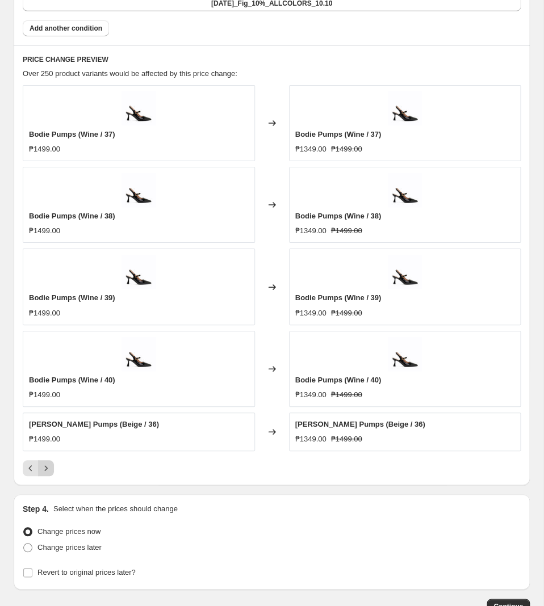
click at [47, 474] on icon "Next" at bounding box center [45, 468] width 11 height 11
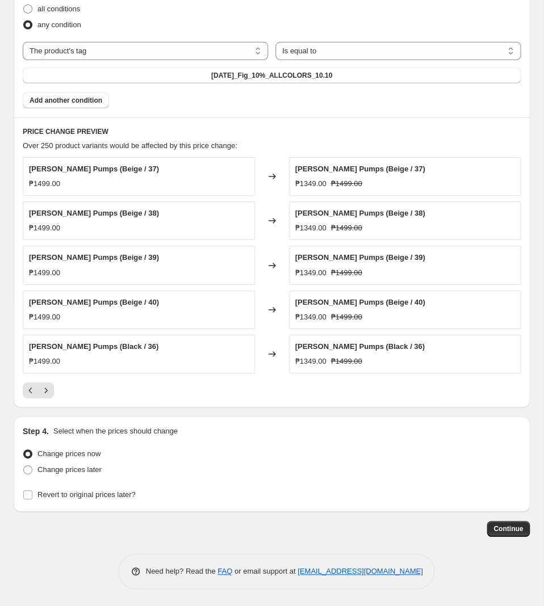
scroll to position [821, 0]
click at [49, 388] on icon "Next" at bounding box center [45, 390] width 11 height 11
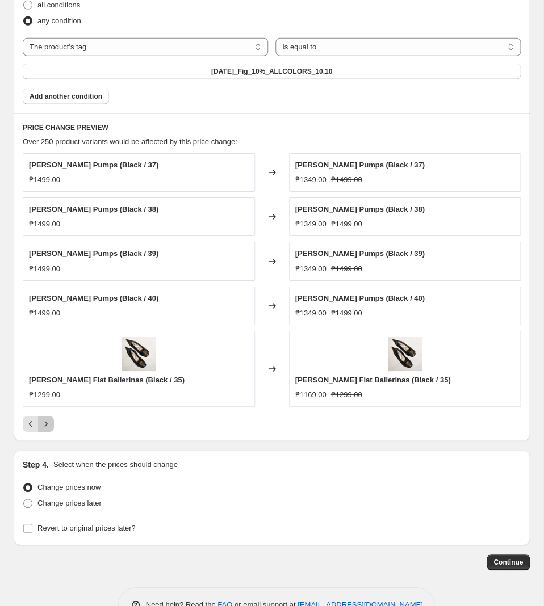
click at [45, 426] on icon "Next" at bounding box center [46, 424] width 3 height 5
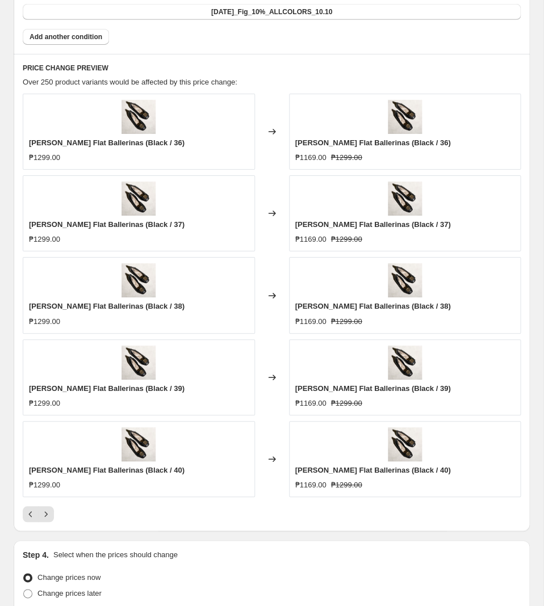
scroll to position [989, 0]
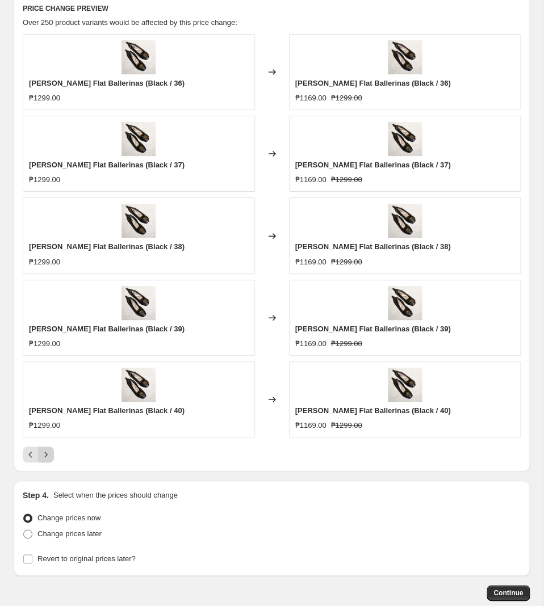
click at [45, 454] on icon "Next" at bounding box center [45, 454] width 11 height 11
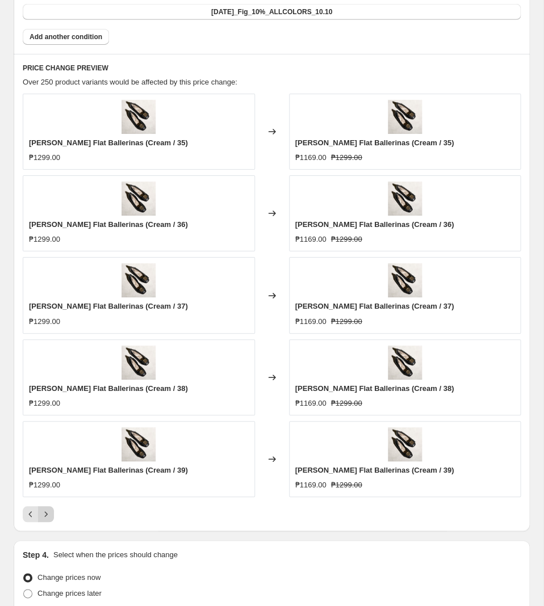
click at [45, 514] on icon "Next" at bounding box center [45, 514] width 11 height 11
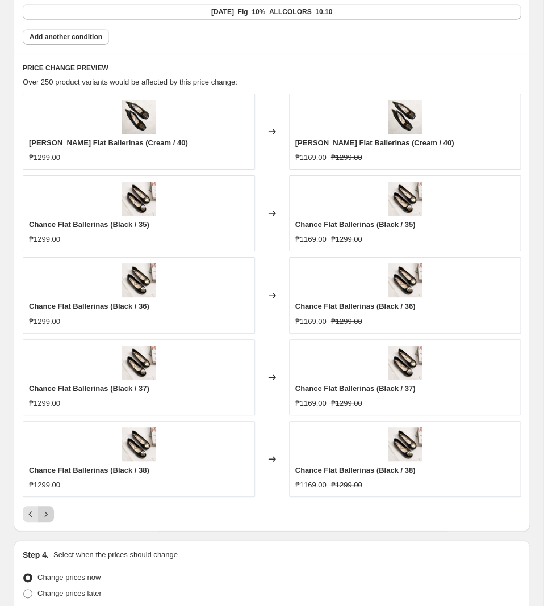
click at [44, 514] on icon "Next" at bounding box center [45, 514] width 11 height 11
click at [45, 514] on icon "Next" at bounding box center [45, 514] width 11 height 11
click at [46, 514] on icon "Next" at bounding box center [45, 514] width 11 height 11
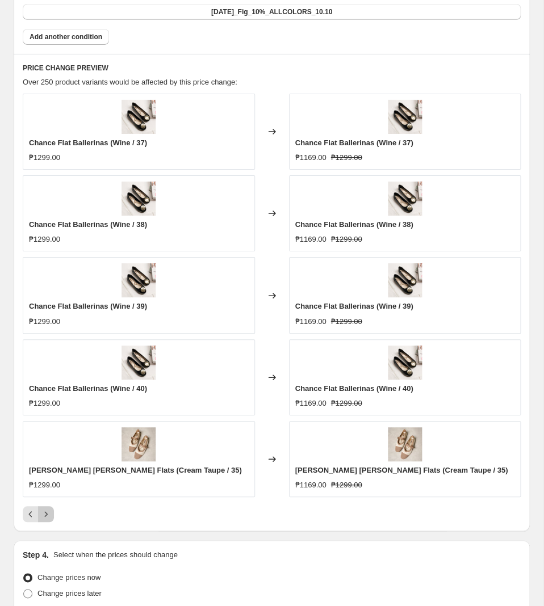
click at [49, 519] on icon "Next" at bounding box center [45, 514] width 11 height 11
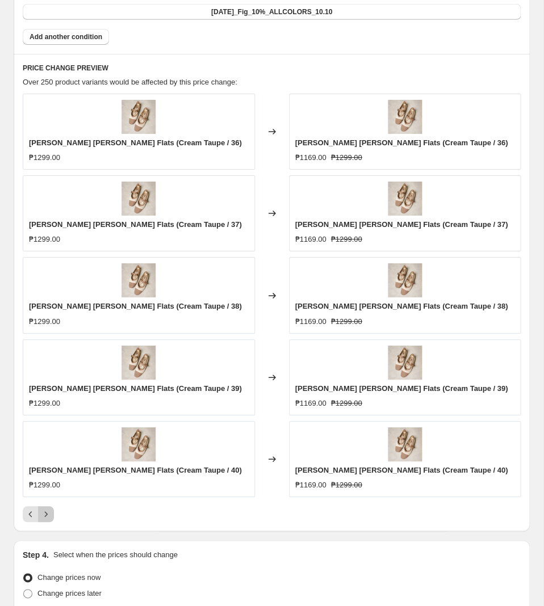
click at [50, 519] on icon "Next" at bounding box center [45, 514] width 11 height 11
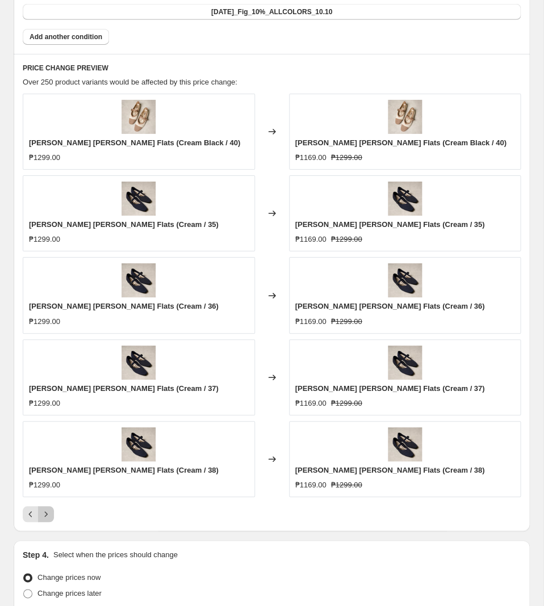
click at [51, 519] on icon "Next" at bounding box center [45, 514] width 11 height 11
click at [51, 518] on icon "Next" at bounding box center [45, 514] width 11 height 11
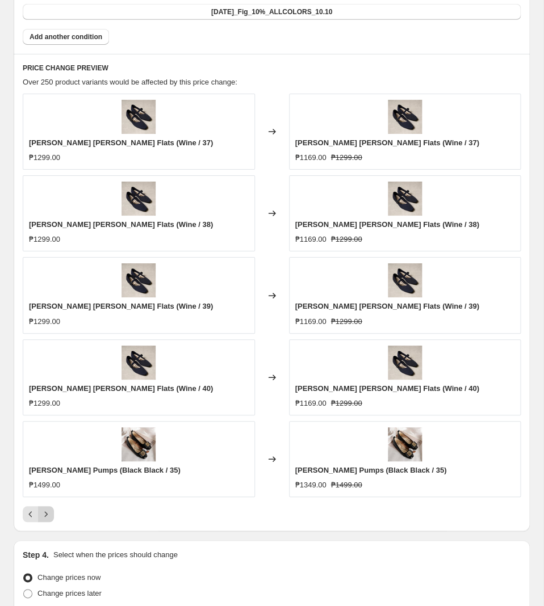
click at [47, 514] on icon "Next" at bounding box center [45, 514] width 11 height 11
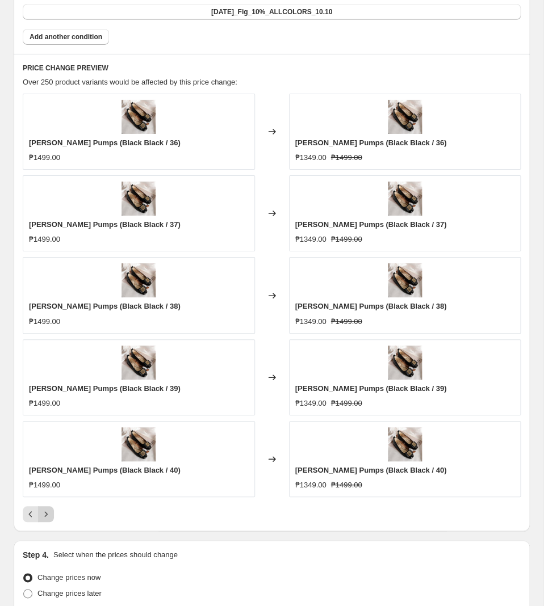
click at [47, 514] on icon "Next" at bounding box center [45, 514] width 11 height 11
click at [48, 514] on icon "Next" at bounding box center [45, 514] width 11 height 11
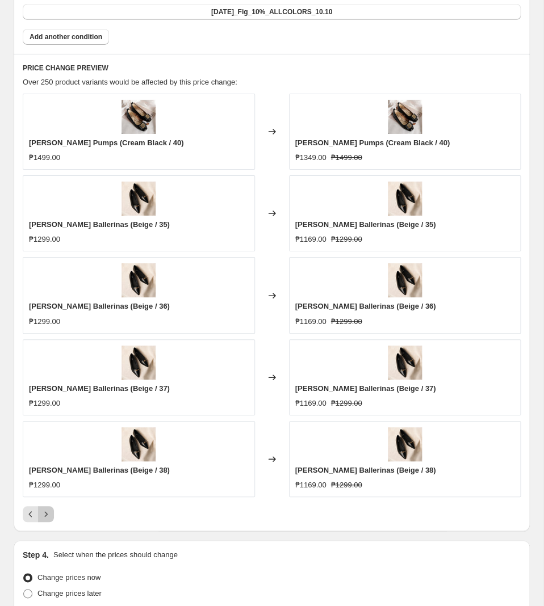
click at [51, 513] on button "Next" at bounding box center [46, 514] width 16 height 16
click at [52, 514] on button "Next" at bounding box center [46, 514] width 16 height 16
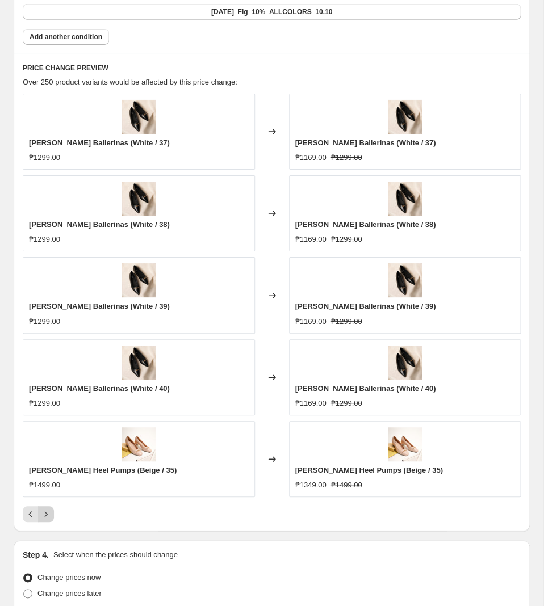
click at [48, 514] on icon "Next" at bounding box center [45, 514] width 11 height 11
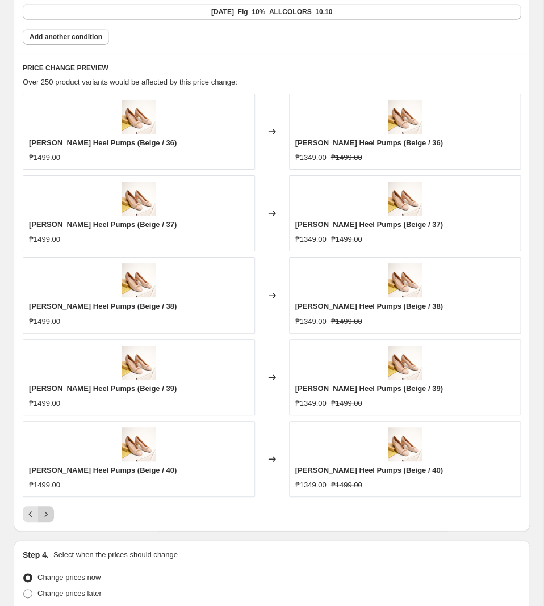
click at [47, 516] on icon "Next" at bounding box center [45, 514] width 11 height 11
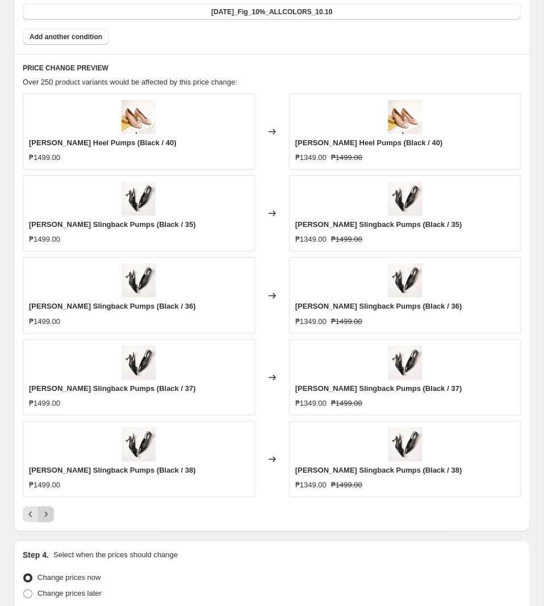
click at [51, 518] on icon "Next" at bounding box center [45, 514] width 11 height 11
click at [49, 519] on icon "Next" at bounding box center [45, 514] width 11 height 11
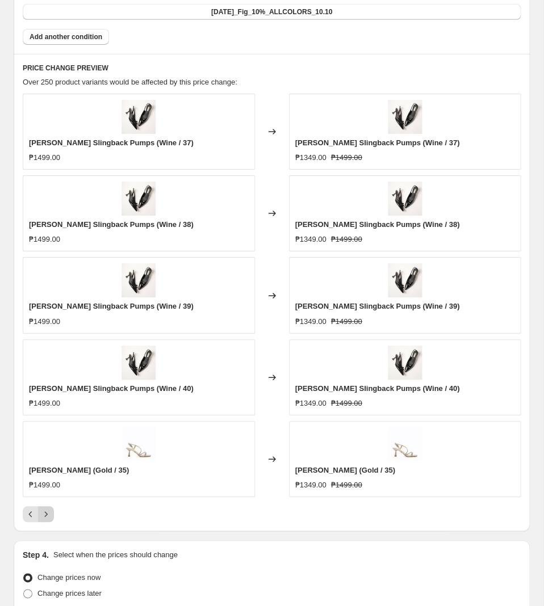
click at [45, 520] on icon "Next" at bounding box center [45, 514] width 11 height 11
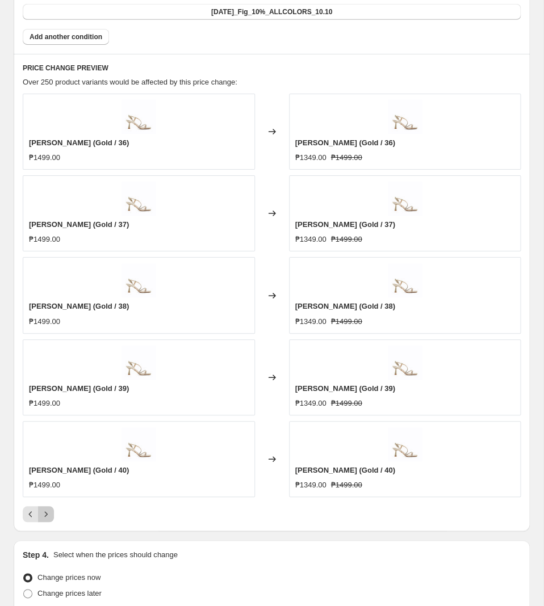
click at [46, 520] on icon "Next" at bounding box center [45, 514] width 11 height 11
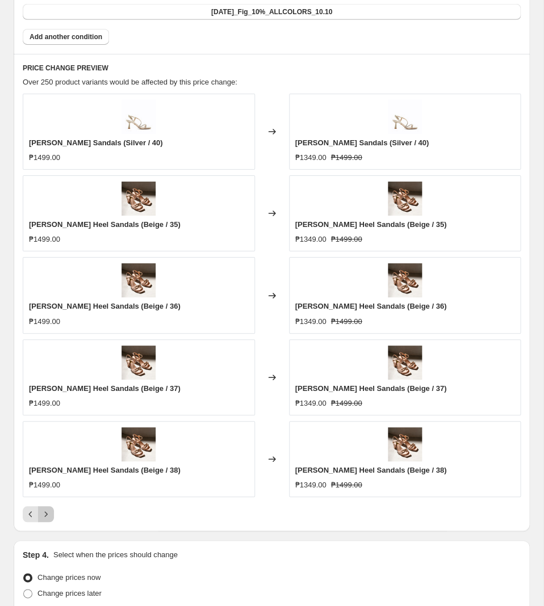
click at [51, 520] on icon "Next" at bounding box center [45, 514] width 11 height 11
click at [49, 520] on icon "Next" at bounding box center [45, 514] width 11 height 11
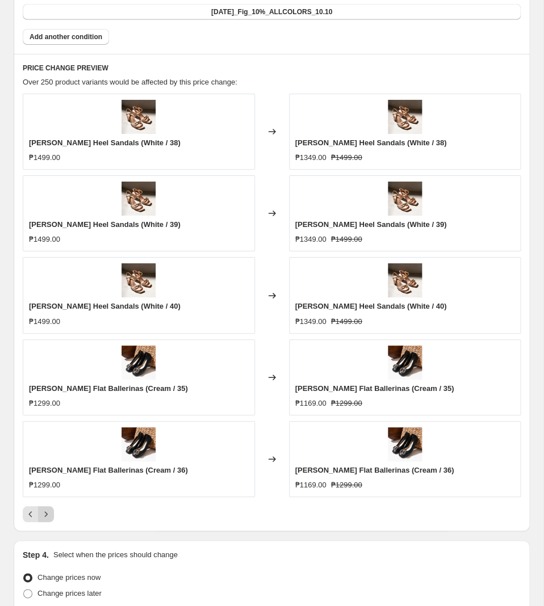
click at [51, 520] on icon "Next" at bounding box center [45, 514] width 11 height 11
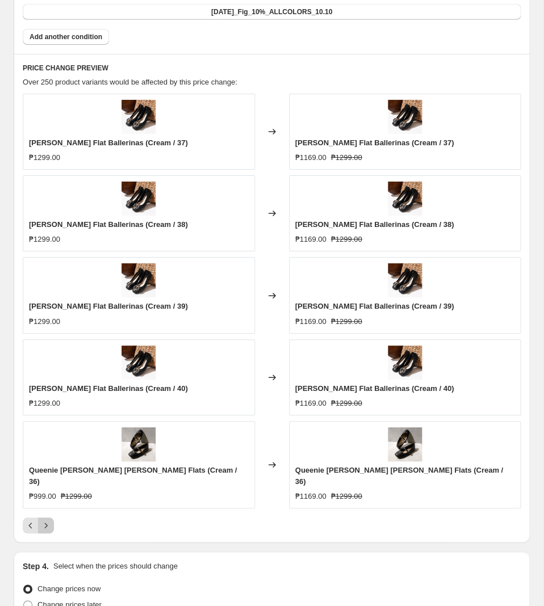
click at [50, 520] on icon "Next" at bounding box center [45, 525] width 11 height 11
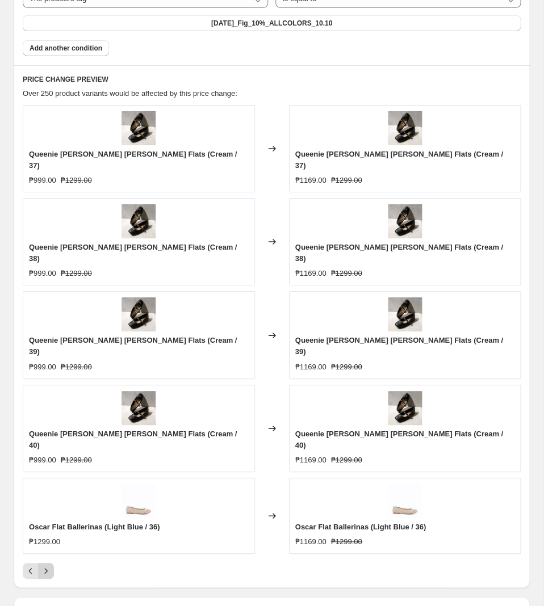
click at [51, 566] on icon "Next" at bounding box center [45, 571] width 11 height 11
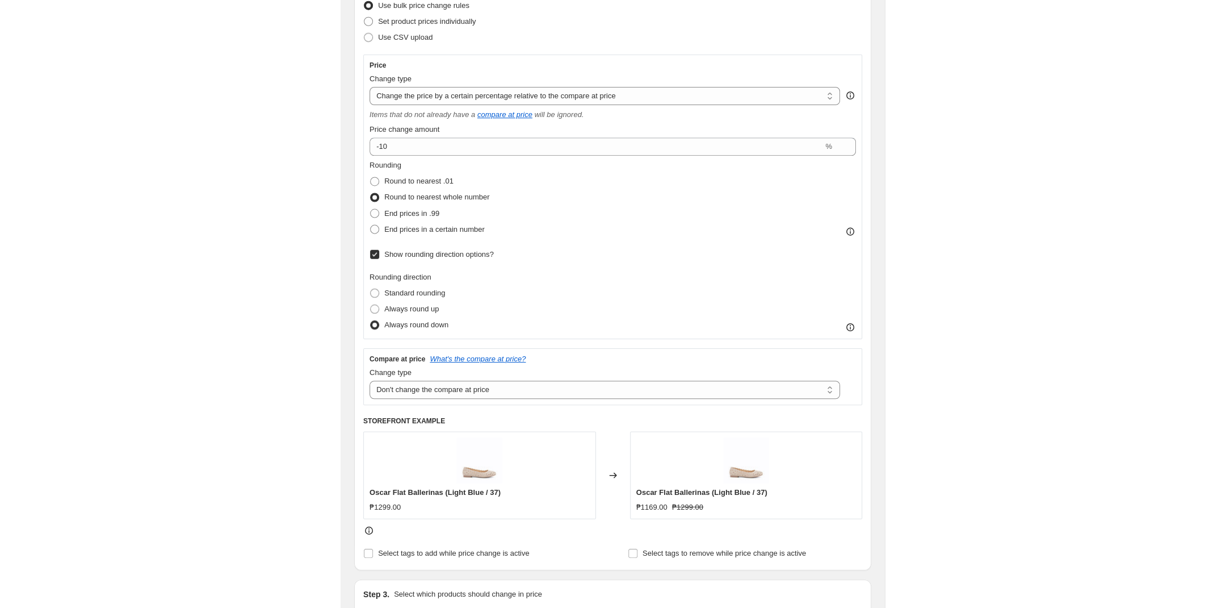
scroll to position [0, 0]
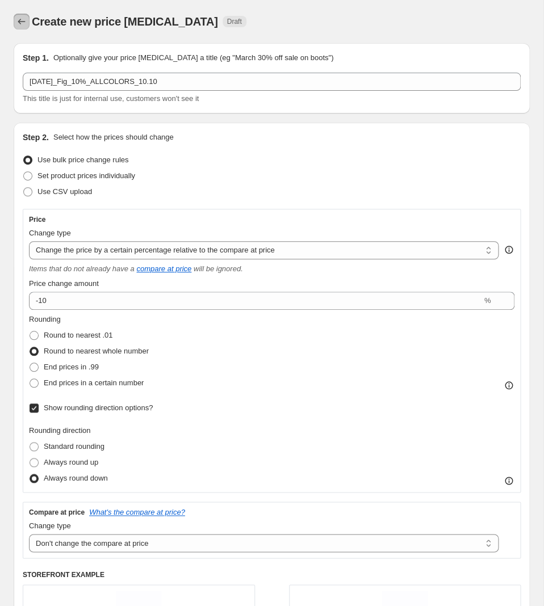
click at [20, 16] on button "Price change jobs" at bounding box center [22, 22] width 16 height 16
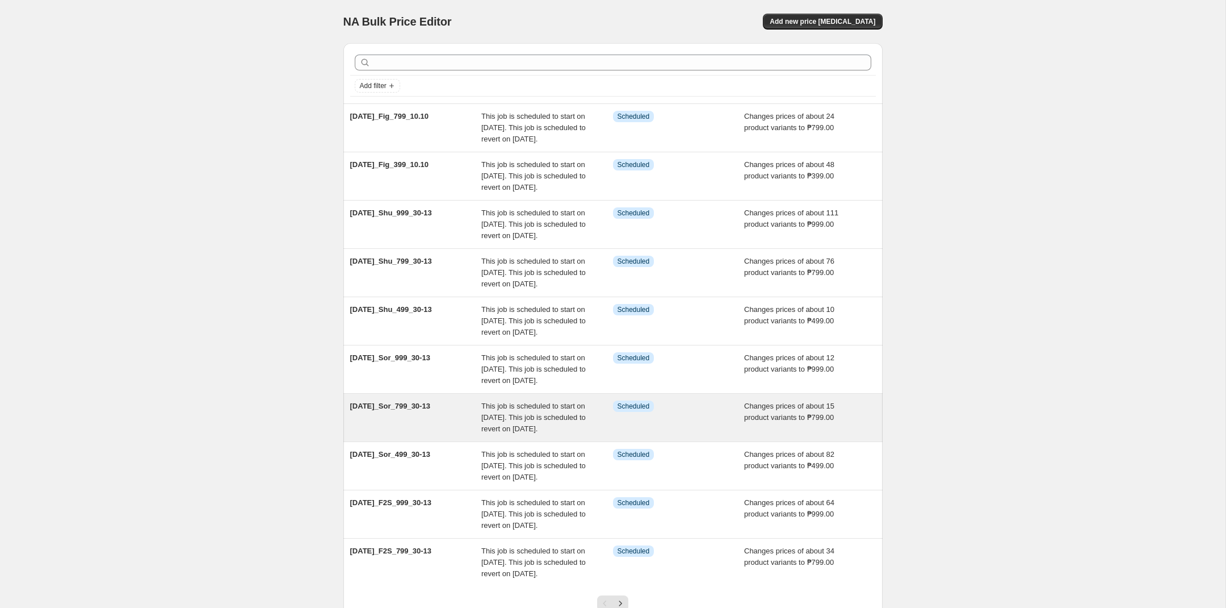
scroll to position [206, 0]
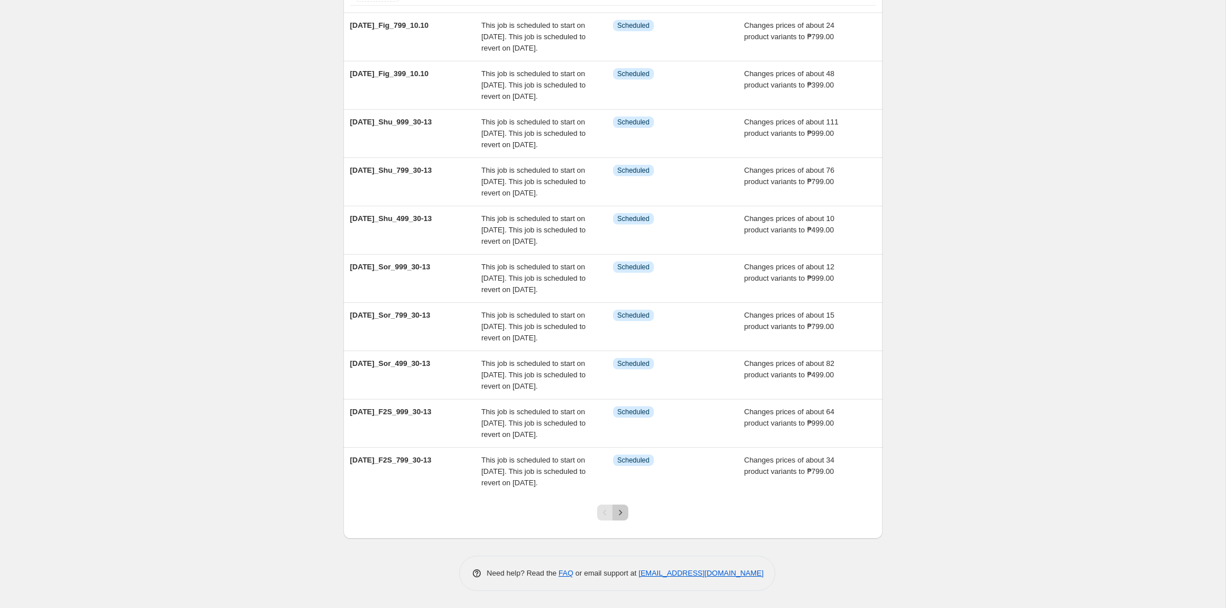
click at [543, 514] on icon "Next" at bounding box center [620, 511] width 11 height 11
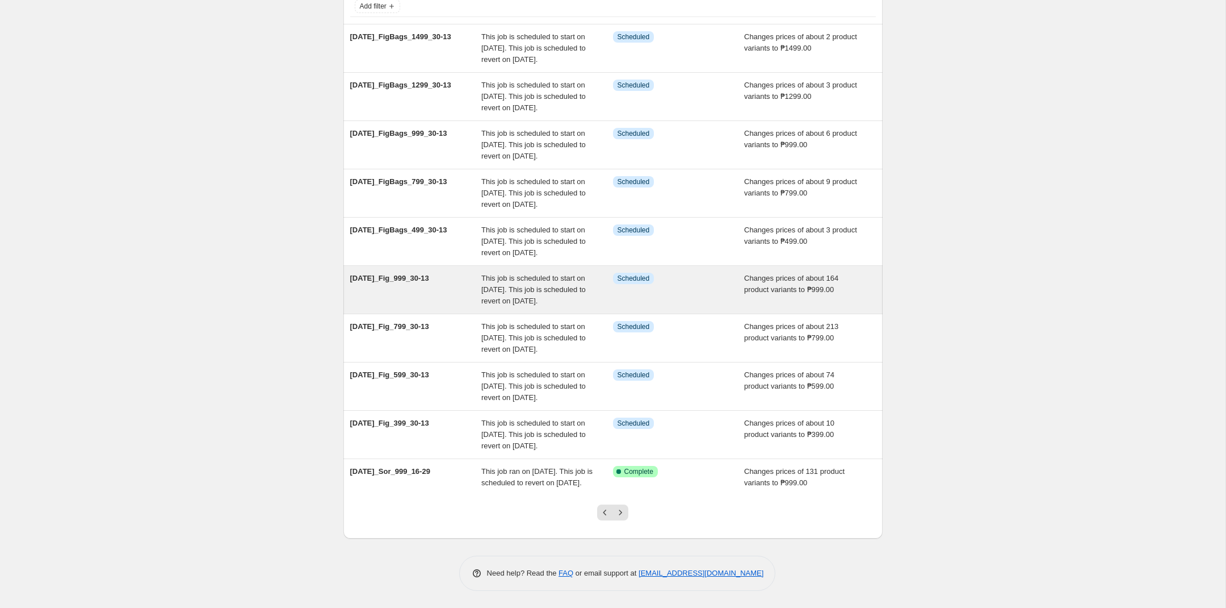
scroll to position [0, 0]
